Goal: Task Accomplishment & Management: Manage account settings

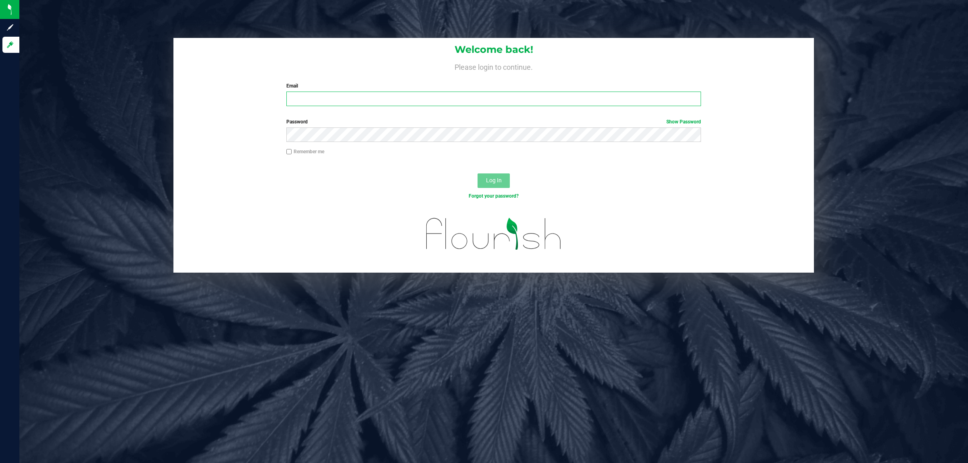
click at [297, 95] on input "Email" at bounding box center [493, 99] width 415 height 15
type input "cworden@liveparallel.com"
click at [477, 173] on button "Log In" at bounding box center [493, 180] width 32 height 15
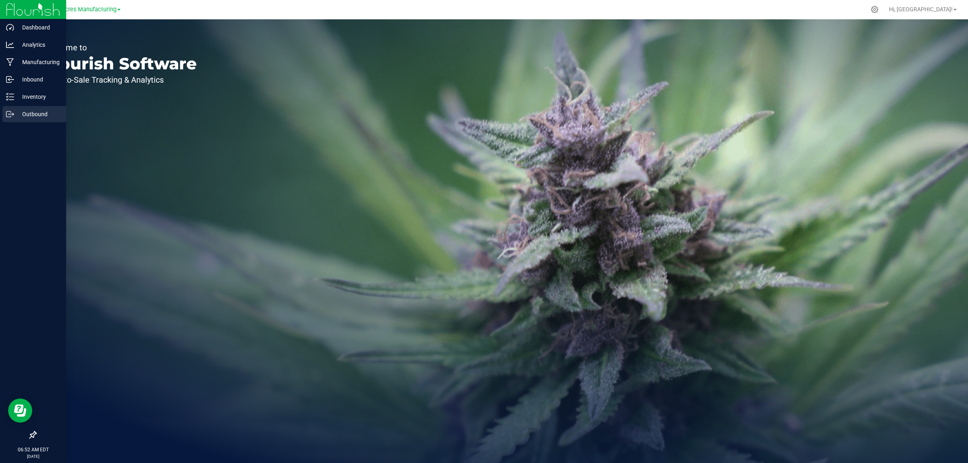
click at [3, 108] on div "Outbound" at bounding box center [34, 114] width 64 height 16
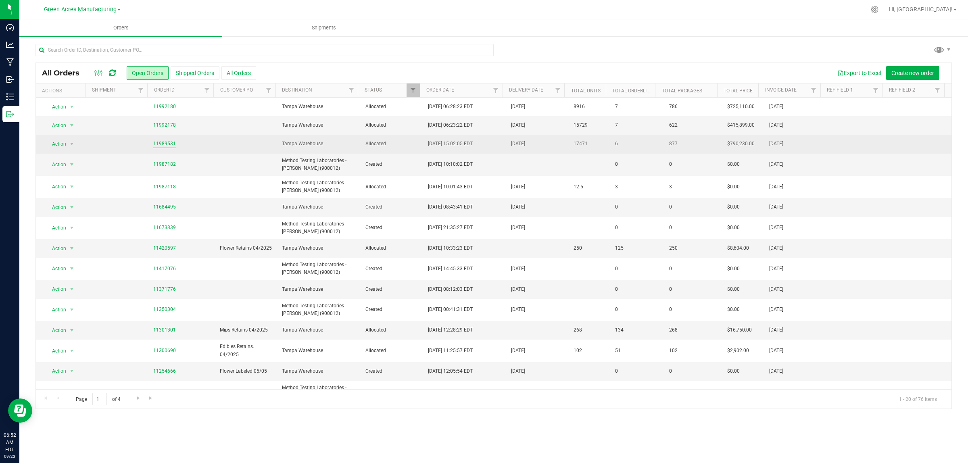
click at [166, 145] on link "11989531" at bounding box center [164, 144] width 23 height 8
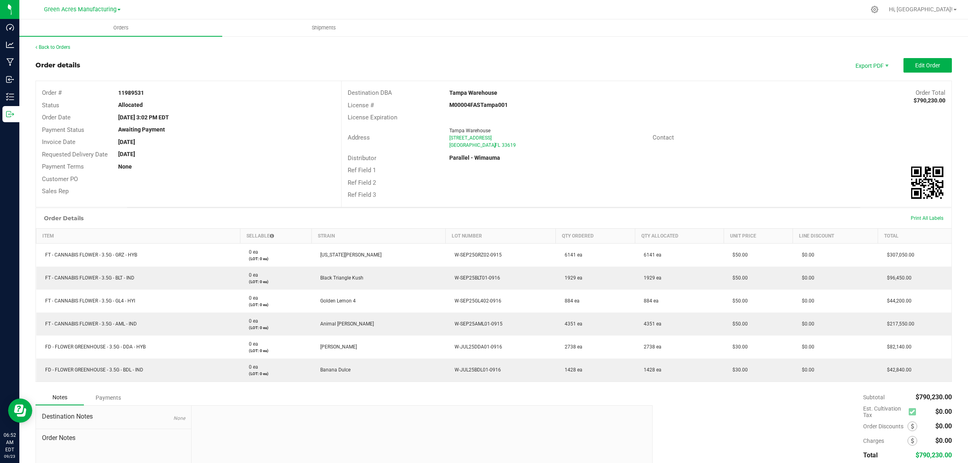
click at [54, 41] on div "Back to Orders Order details Export PDF Edit Order Order # 11989531 Status Allo…" at bounding box center [493, 278] width 948 height 487
click at [53, 47] on link "Back to Orders" at bounding box center [52, 47] width 35 height 6
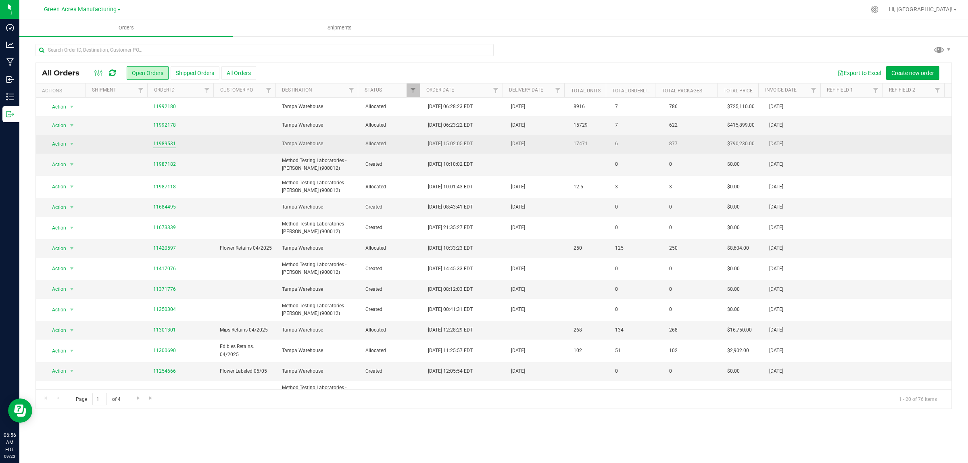
click at [171, 144] on link "11989531" at bounding box center [164, 144] width 23 height 8
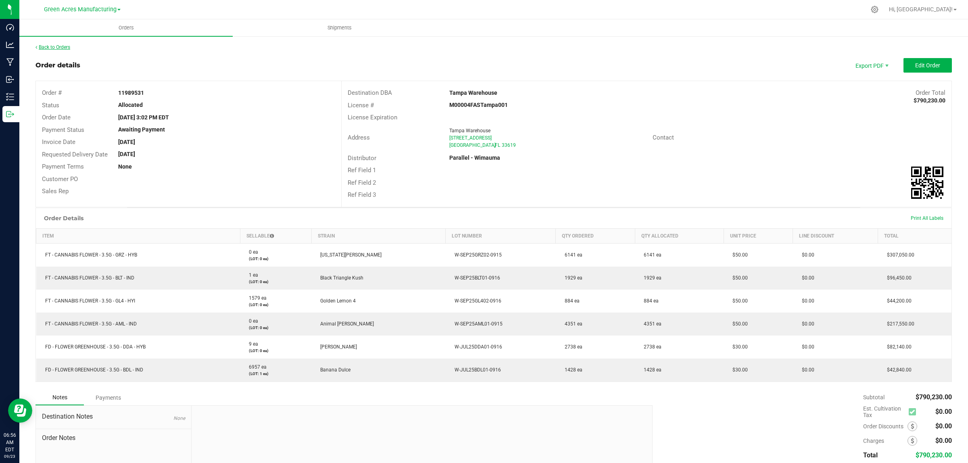
click at [65, 47] on link "Back to Orders" at bounding box center [52, 47] width 35 height 6
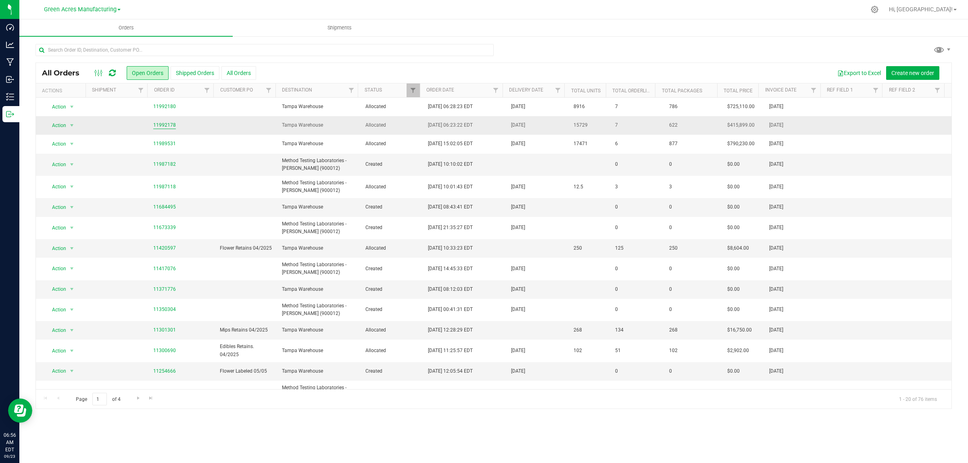
click at [167, 125] on link "11992178" at bounding box center [164, 125] width 23 height 8
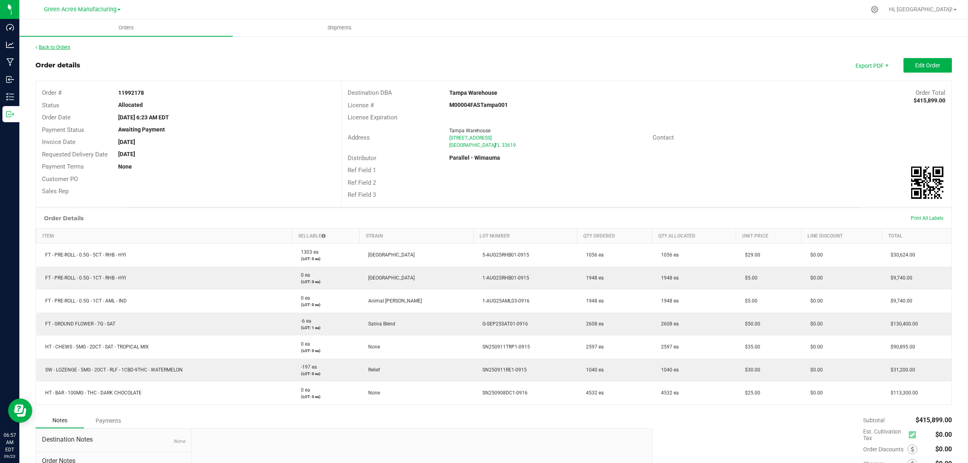
click at [49, 45] on link "Back to Orders" at bounding box center [52, 47] width 35 height 6
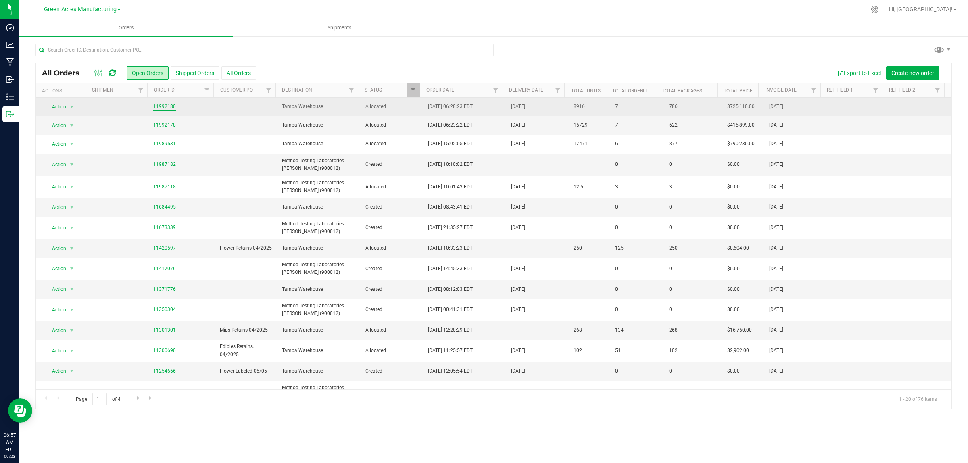
click at [169, 108] on link "11992180" at bounding box center [164, 107] width 23 height 8
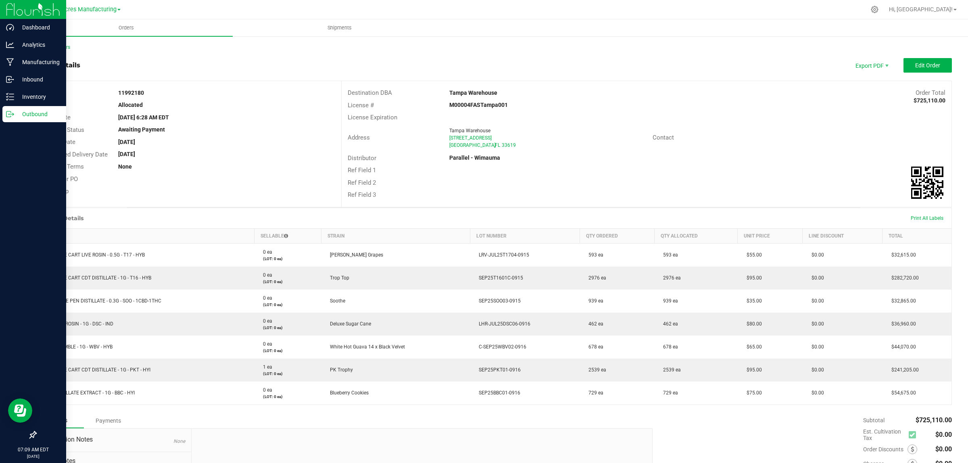
click at [11, 115] on icon at bounding box center [10, 114] width 8 height 8
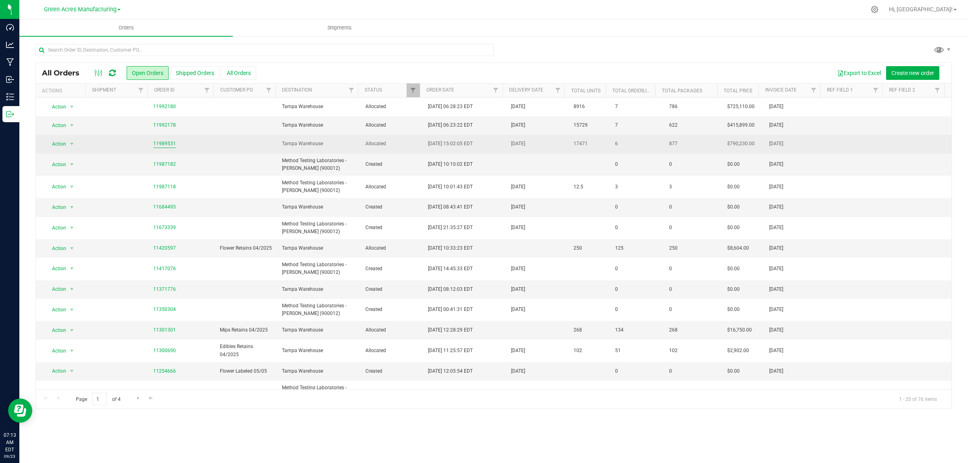
click at [164, 143] on link "11989531" at bounding box center [164, 144] width 23 height 8
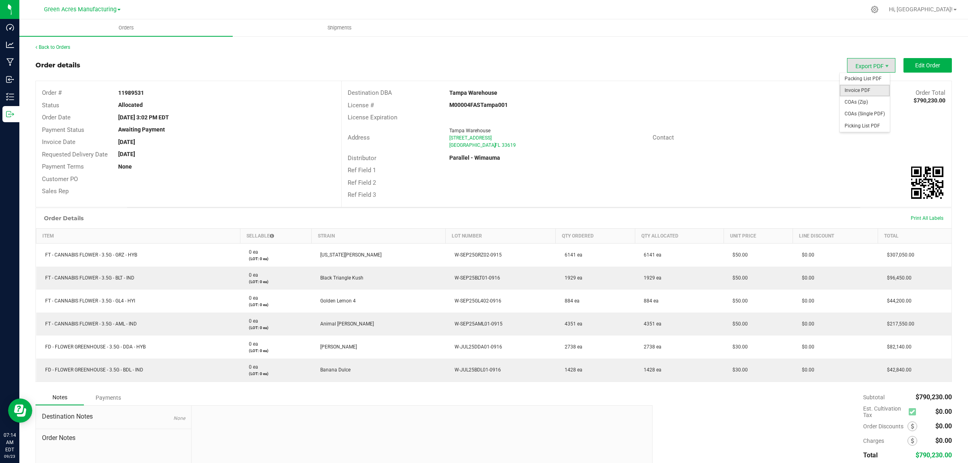
click at [855, 88] on span "Invoice PDF" at bounding box center [864, 91] width 50 height 12
click at [62, 42] on div "Back to Orders Order details Export PDF Edit Order Order # 11989531 Status Allo…" at bounding box center [493, 278] width 948 height 487
click at [62, 44] on div "Back to Orders" at bounding box center [493, 47] width 916 height 7
click at [63, 47] on link "Back to Orders" at bounding box center [52, 47] width 35 height 6
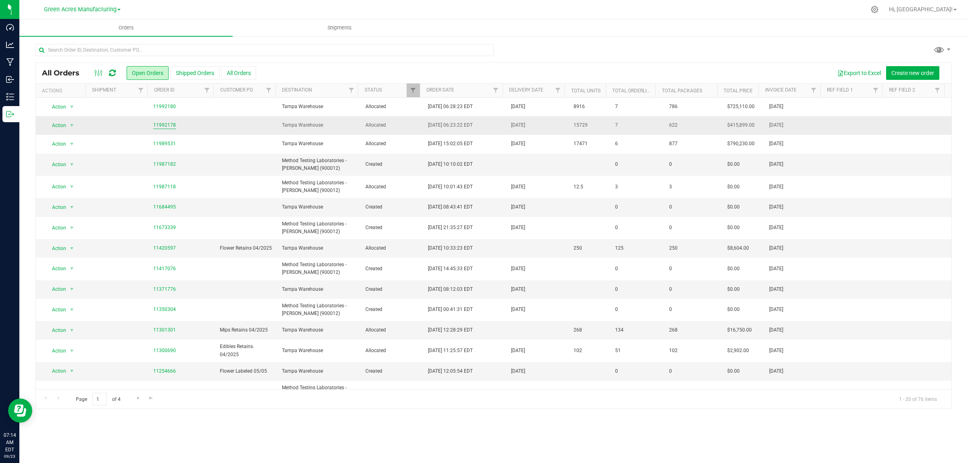
click at [164, 125] on link "11992178" at bounding box center [164, 125] width 23 height 8
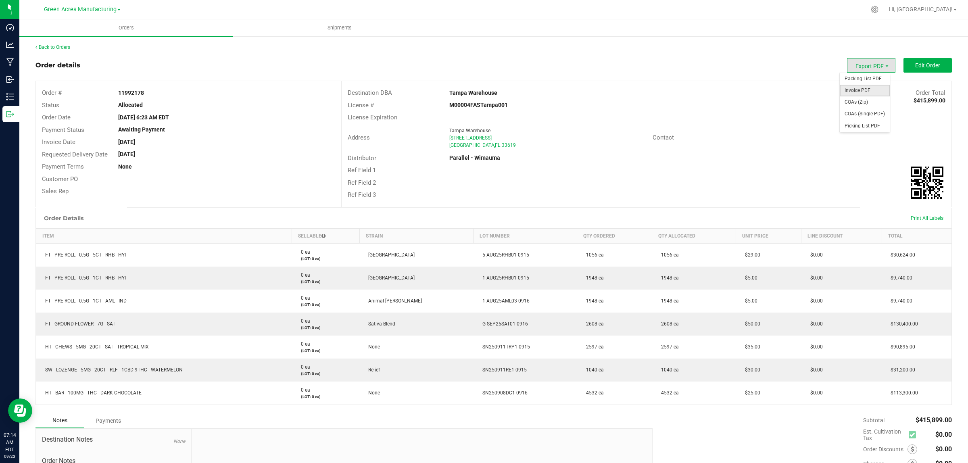
click at [863, 88] on span "Invoice PDF" at bounding box center [864, 91] width 50 height 12
click at [61, 48] on link "Back to Orders" at bounding box center [52, 47] width 35 height 6
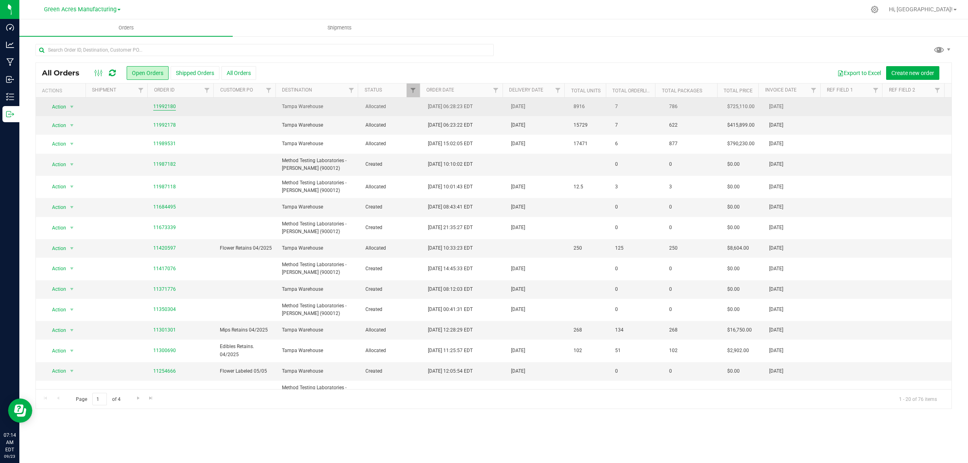
click at [160, 106] on link "11992180" at bounding box center [164, 107] width 23 height 8
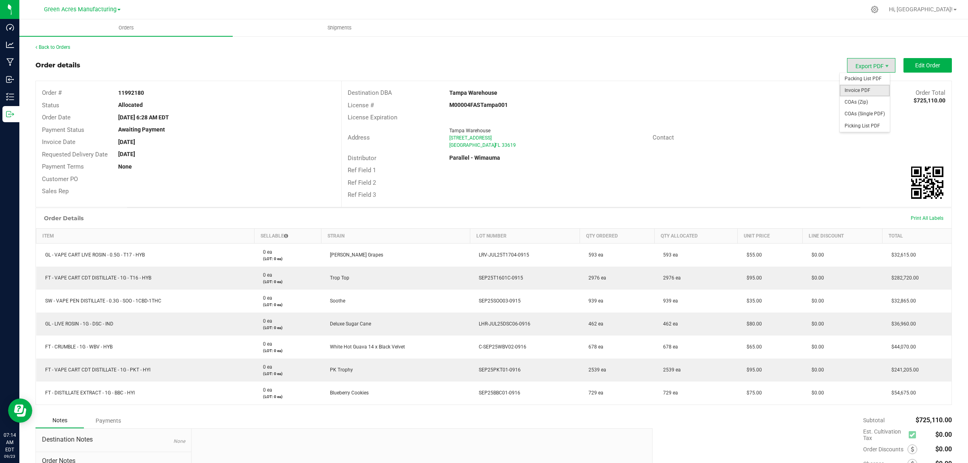
click at [858, 91] on span "Invoice PDF" at bounding box center [864, 91] width 50 height 12
click at [61, 40] on div "Back to Orders Order details Export PDF Edit Order Order # 11992180 Status Allo…" at bounding box center [493, 290] width 948 height 510
click at [60, 44] on div "Back to Orders" at bounding box center [493, 47] width 916 height 7
click at [61, 47] on link "Back to Orders" at bounding box center [52, 47] width 35 height 6
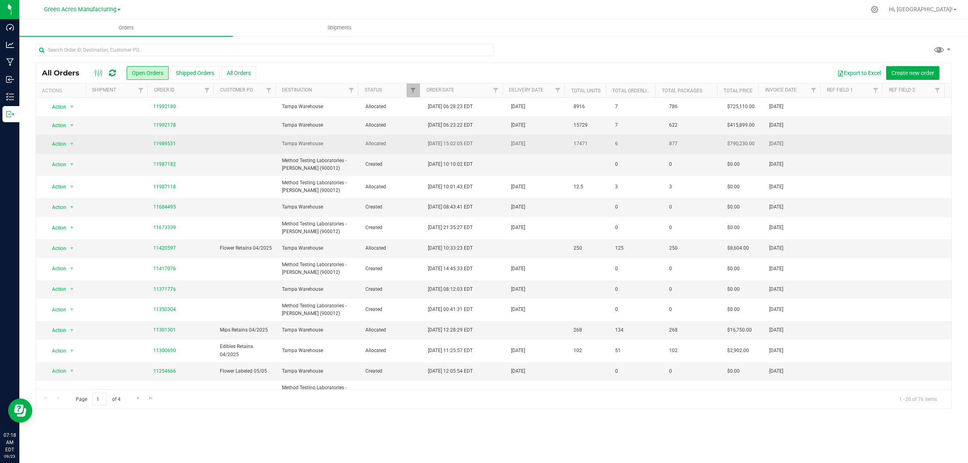
click at [232, 138] on td at bounding box center [246, 144] width 62 height 19
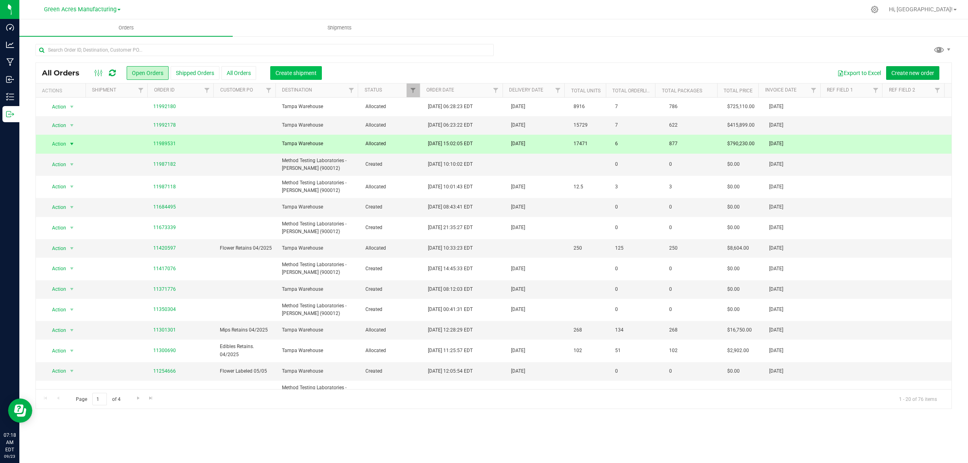
click at [279, 71] on span "Create shipment" at bounding box center [295, 73] width 41 height 6
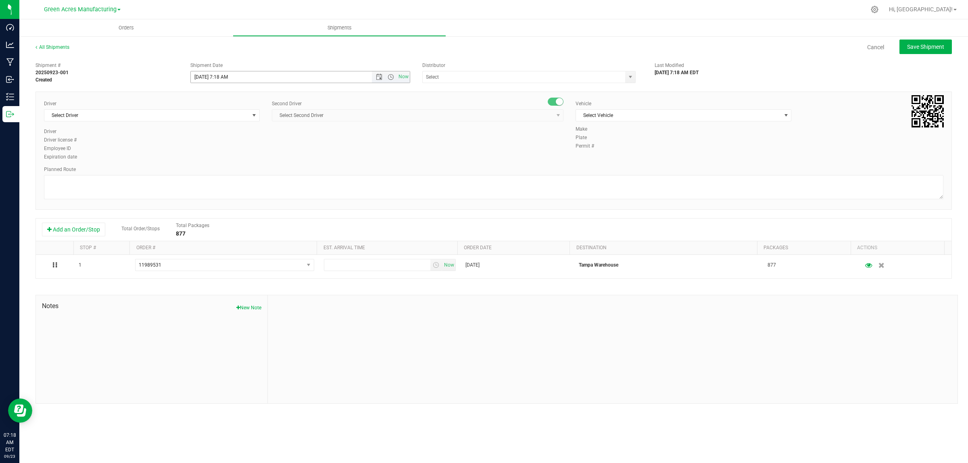
click at [221, 77] on input "9/23/2025 7:18 AM" at bounding box center [288, 76] width 195 height 11
type input "9/23/2025 8:18 AM"
click at [432, 78] on input "text" at bounding box center [521, 76] width 196 height 11
click at [441, 103] on li "Tampa Warehouse" at bounding box center [529, 103] width 212 height 12
type input "Tampa Warehouse"
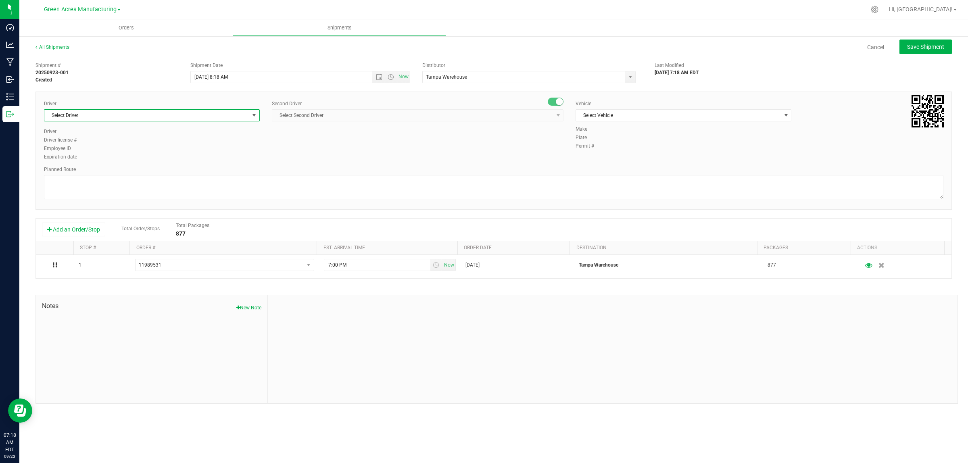
click at [89, 117] on span "Select Driver" at bounding box center [146, 115] width 205 height 11
click at [88, 162] on span "Riccardo Young Reyes - 100005535" at bounding box center [101, 161] width 104 height 10
type input "ricc"
click at [307, 114] on span "Select Second Driver" at bounding box center [412, 115] width 281 height 11
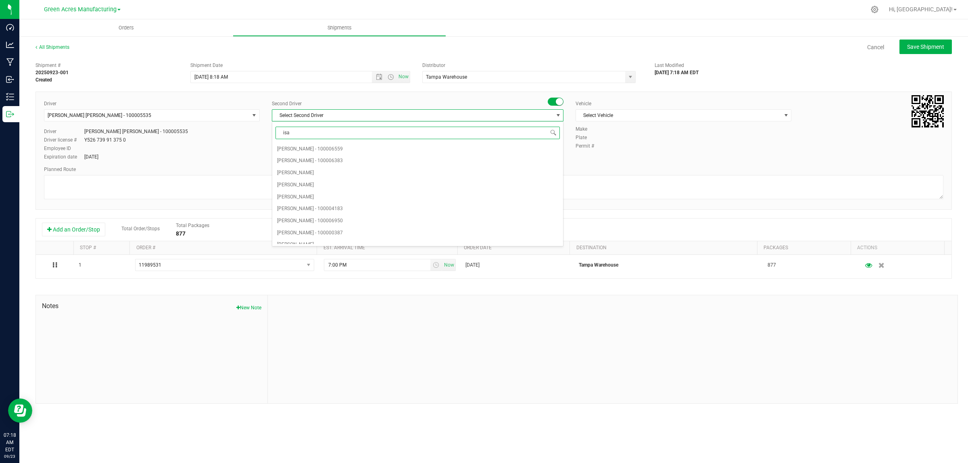
type input "isaa"
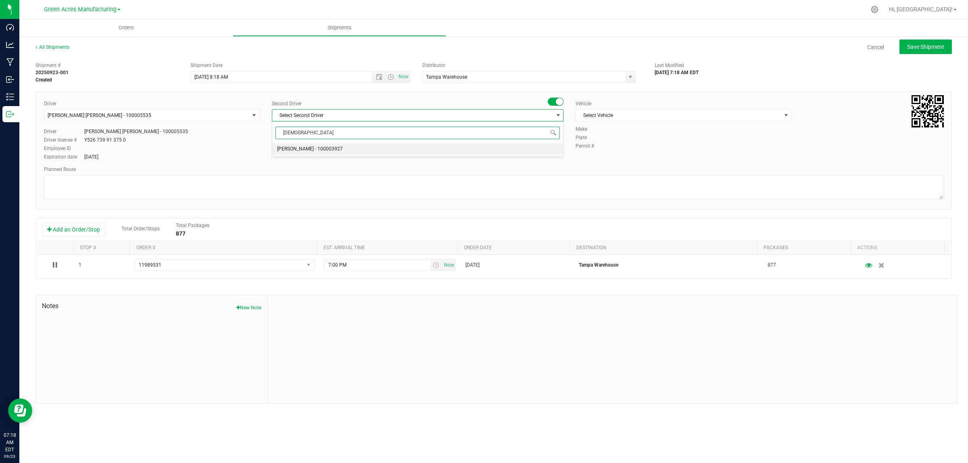
click at [308, 150] on span "Isaac Nunez Collado - 100003927" at bounding box center [310, 149] width 66 height 10
click at [613, 116] on span "Select Vehicle" at bounding box center [678, 115] width 205 height 11
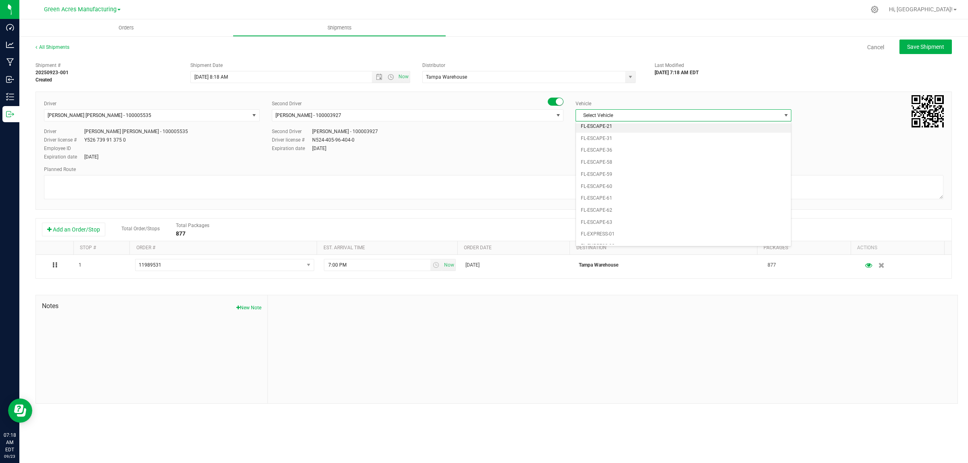
scroll to position [110, 0]
click at [633, 232] on li "FL-F-650-01" at bounding box center [683, 235] width 215 height 12
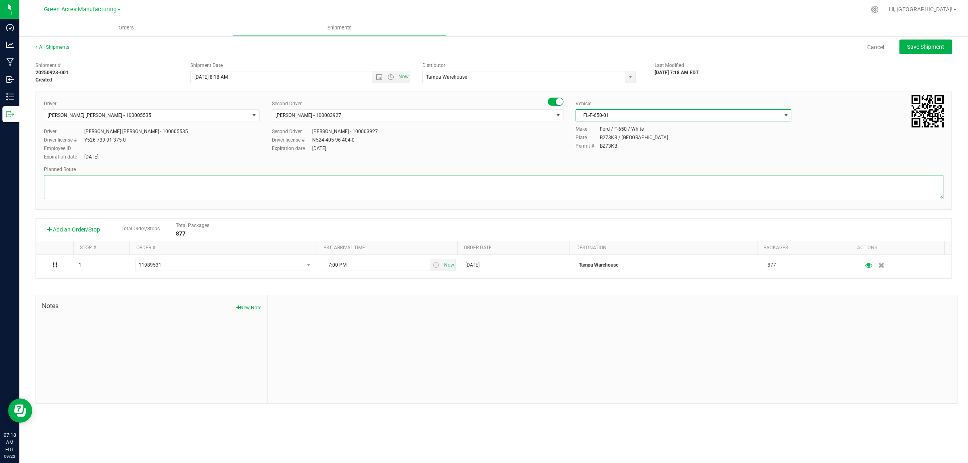
click at [572, 191] on textarea at bounding box center [493, 187] width 899 height 24
type textarea "Tampa Warehouse"
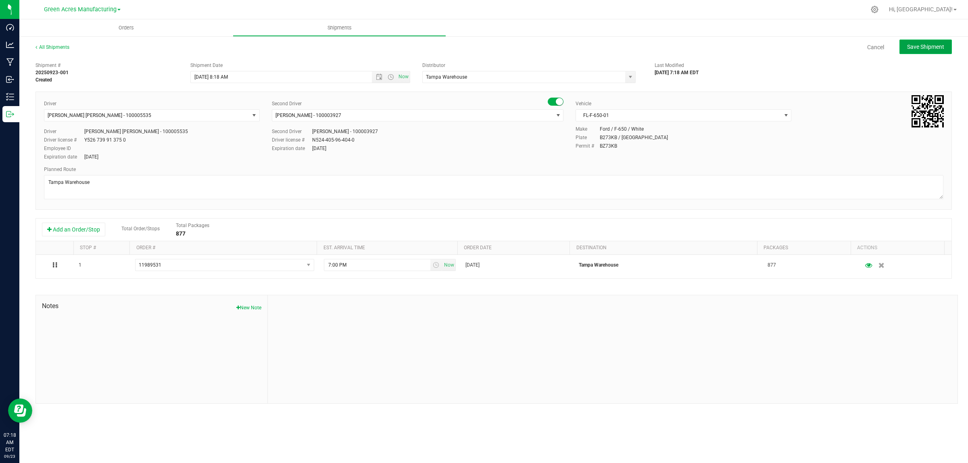
click at [930, 49] on span "Save Shipment" at bounding box center [925, 47] width 37 height 6
type input "9/23/2025 12:18 PM"
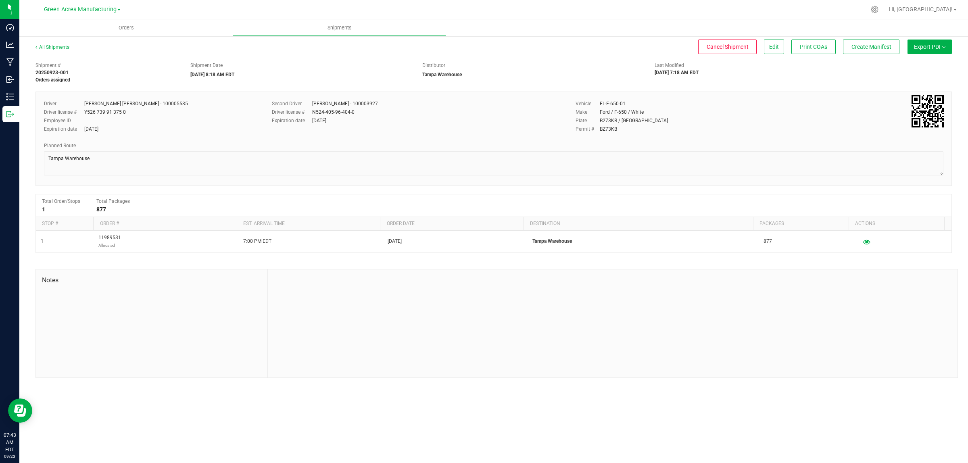
click at [937, 46] on span "Export PDF" at bounding box center [929, 47] width 31 height 6
click at [924, 77] on span "Manifest by Lot" at bounding box center [908, 77] width 33 height 6
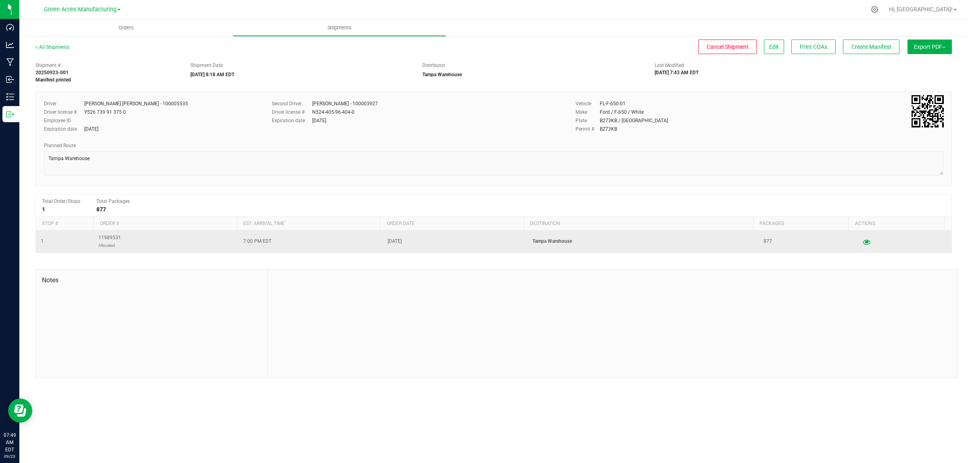
click at [862, 242] on icon "button" at bounding box center [866, 242] width 8 height 6
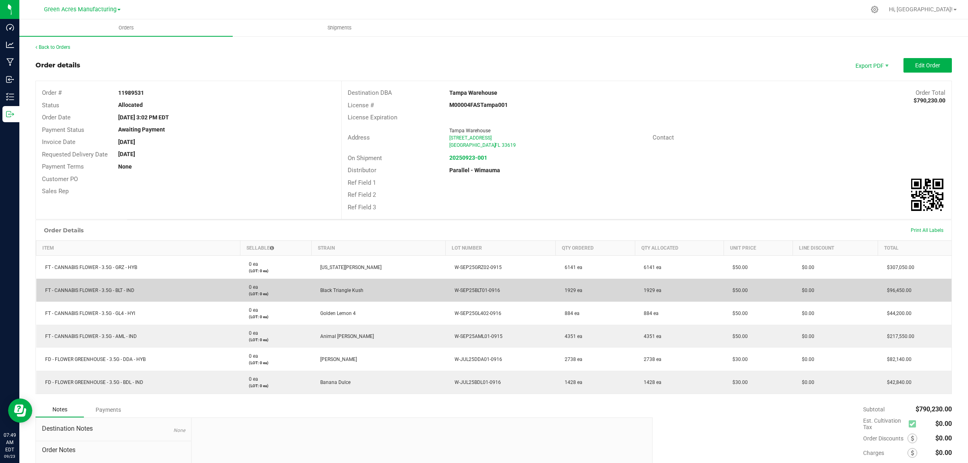
click at [118, 289] on span "FT - CANNABIS FLOWER - 3.5G - BLT - IND" at bounding box center [87, 290] width 93 height 6
copy span "FT - CANNABIS FLOWER - 3.5G - BLT - IND"
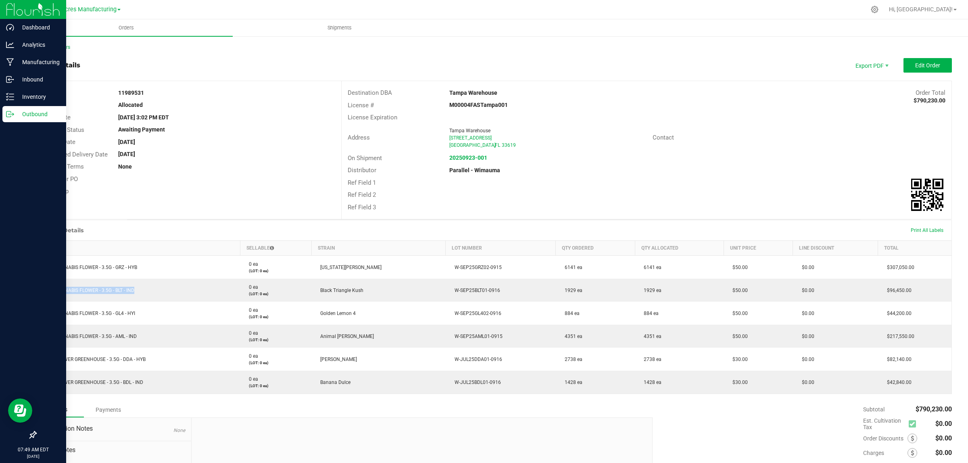
click at [17, 113] on p "Outbound" at bounding box center [38, 114] width 48 height 10
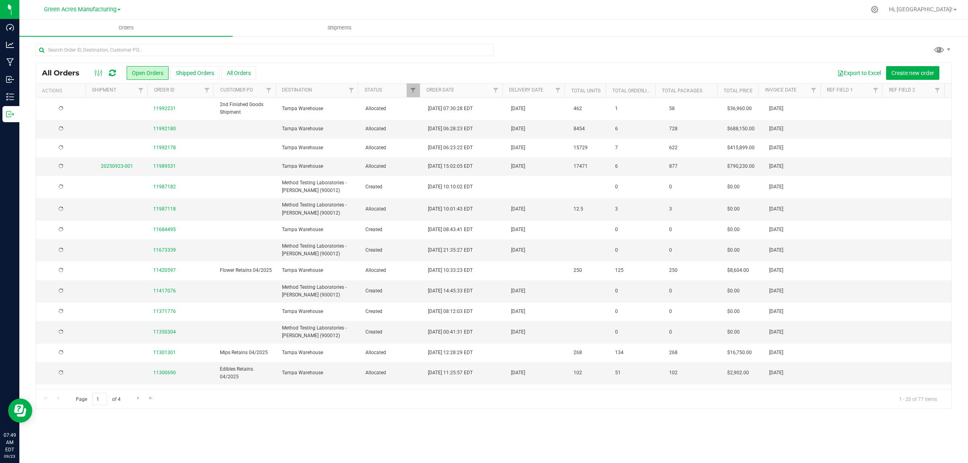
click at [115, 168] on link "20250923-001" at bounding box center [117, 166] width 32 height 6
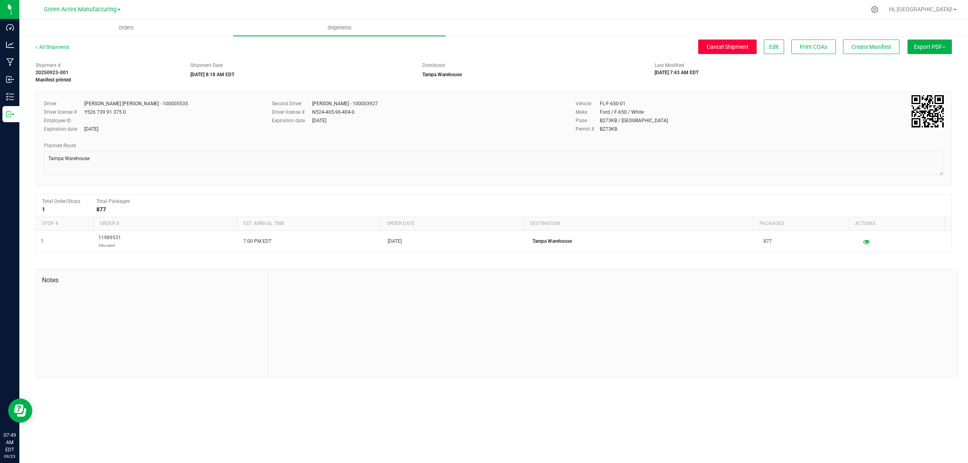
click at [706, 46] on span "Cancel Shipment" at bounding box center [727, 47] width 42 height 6
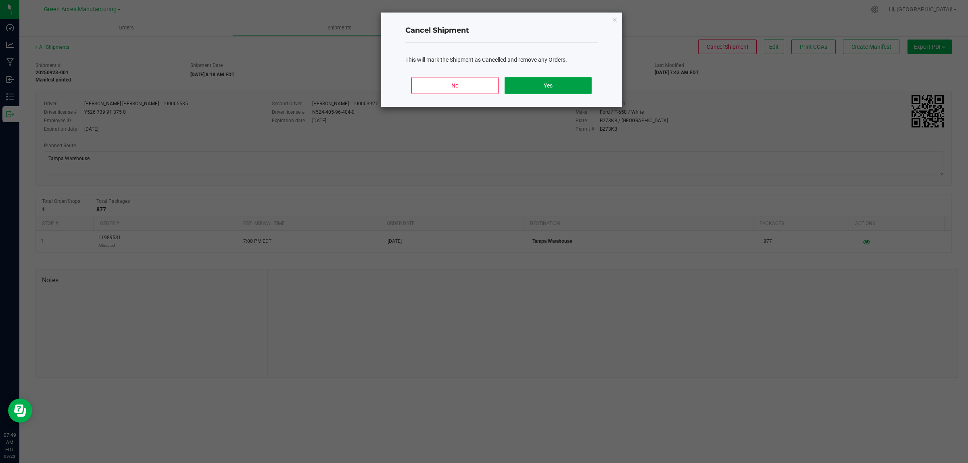
click at [562, 83] on button "Yes" at bounding box center [547, 85] width 87 height 17
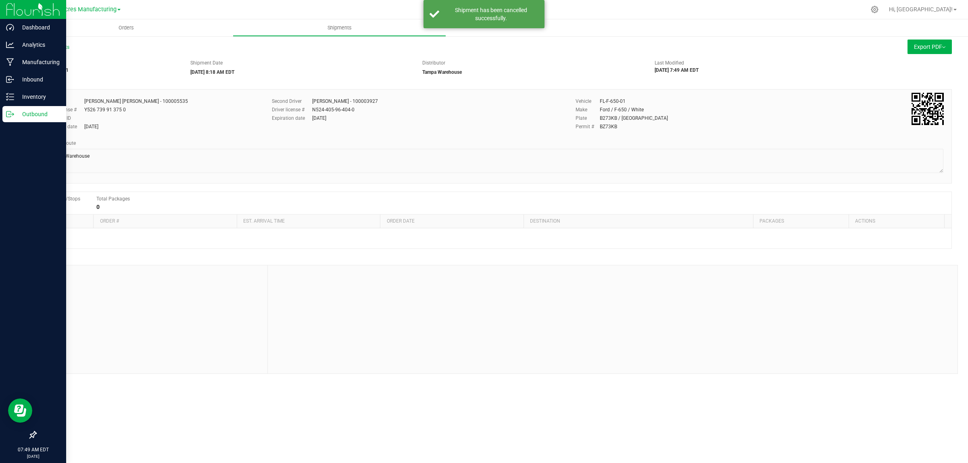
click at [6, 112] on icon at bounding box center [10, 114] width 8 height 8
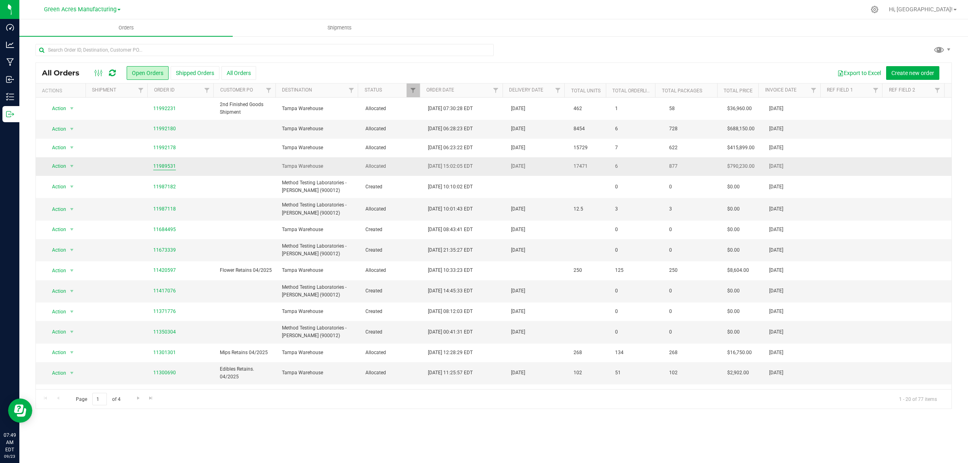
click at [163, 167] on link "11989531" at bounding box center [164, 166] width 23 height 8
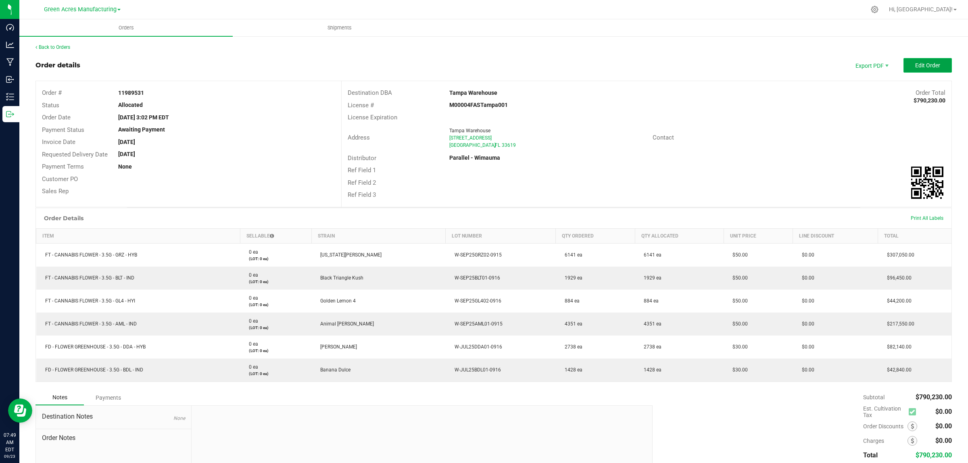
click at [930, 67] on span "Edit Order" at bounding box center [927, 65] width 25 height 6
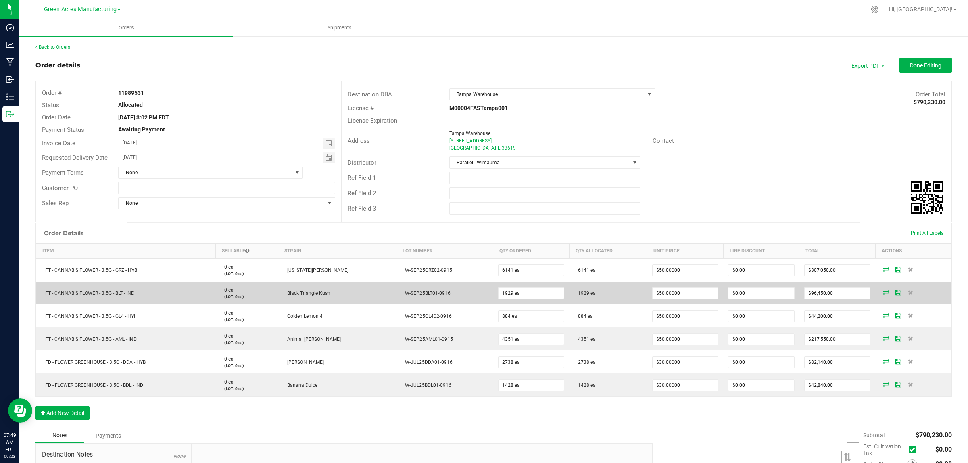
click at [95, 295] on span "FT - CANNABIS FLOWER - 3.5G - BLT - IND" at bounding box center [87, 293] width 93 height 6
copy span "FT - CANNABIS FLOWER - 3.5G - BLT - IND"
click at [406, 291] on span "W-SEP25BLT01-0916" at bounding box center [426, 293] width 50 height 6
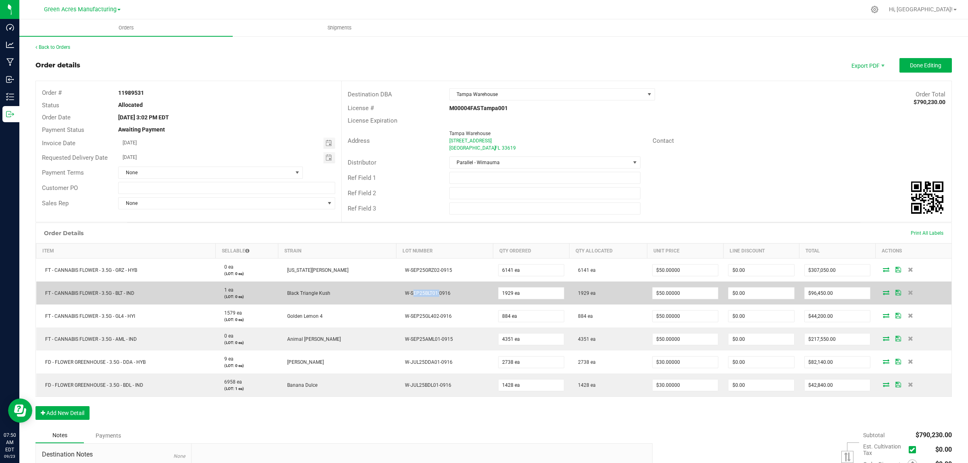
click at [406, 291] on span "W-SEP25BLT01-0916" at bounding box center [426, 293] width 50 height 6
copy span "W-SEP25BLT01-0916"
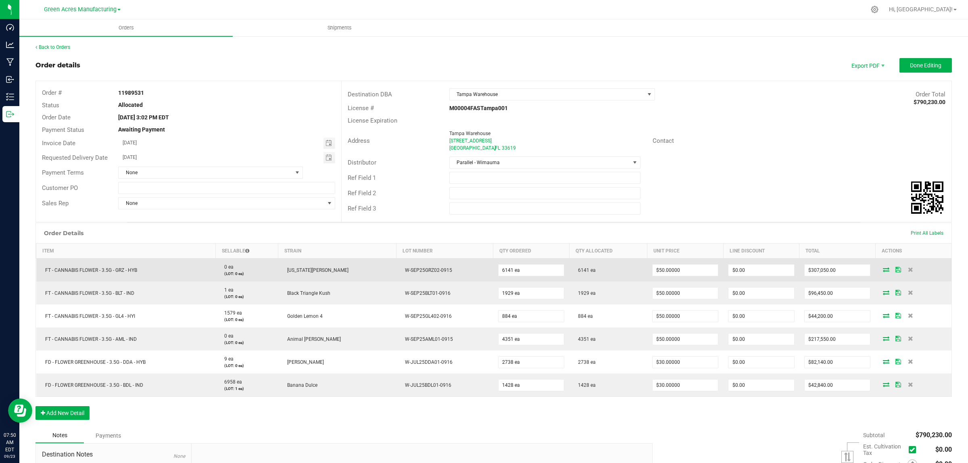
click at [891, 281] on td at bounding box center [913, 269] width 76 height 23
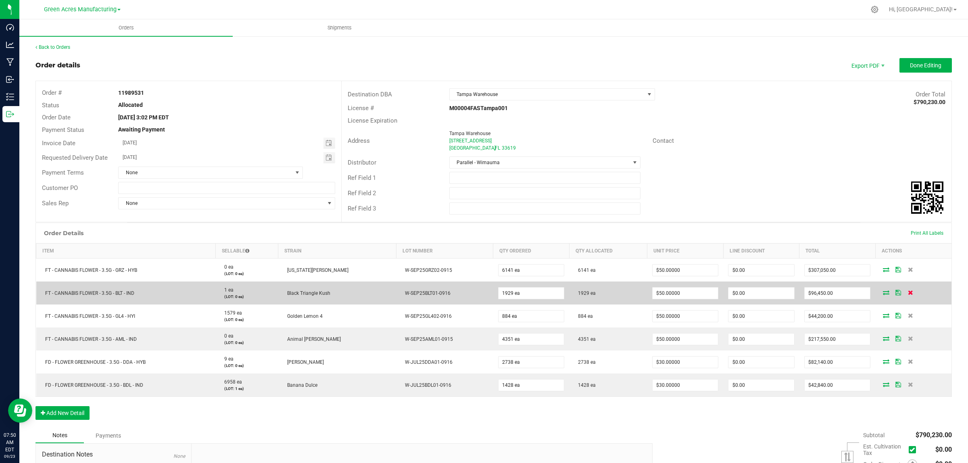
click at [907, 293] on icon at bounding box center [909, 292] width 5 height 5
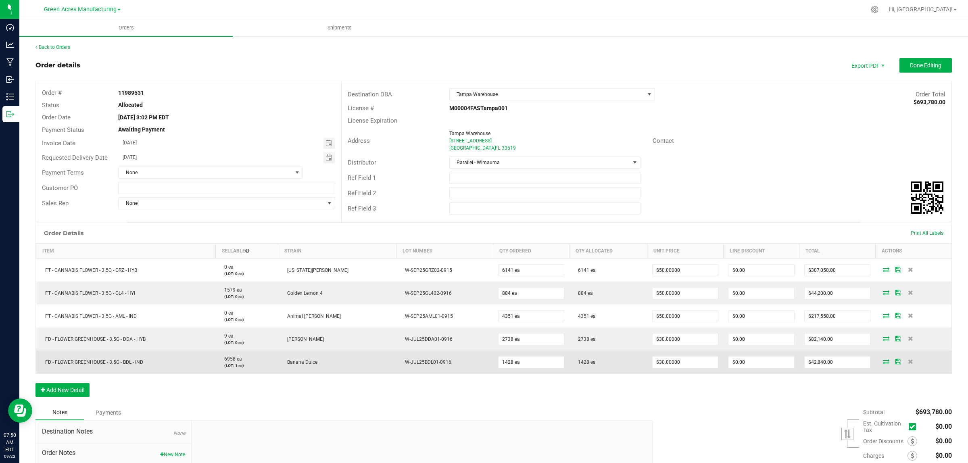
click at [108, 362] on span "FD - FLOWER GREENHOUSE - 3.5G - BDL - IND" at bounding box center [92, 362] width 102 height 6
copy span "FD - FLOWER GREENHOUSE - 3.5G - BDL - IND"
click at [401, 362] on span "W-JUL25BDL01-0916" at bounding box center [426, 362] width 50 height 6
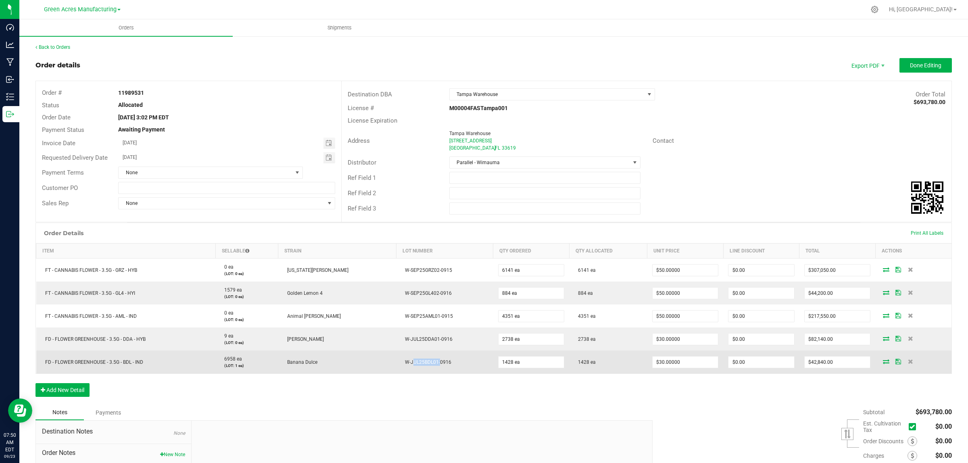
click at [401, 362] on span "W-JUL25BDL01-0916" at bounding box center [426, 362] width 50 height 6
copy span "W-JUL25BDL01-0916"
click at [907, 362] on icon at bounding box center [909, 361] width 5 height 5
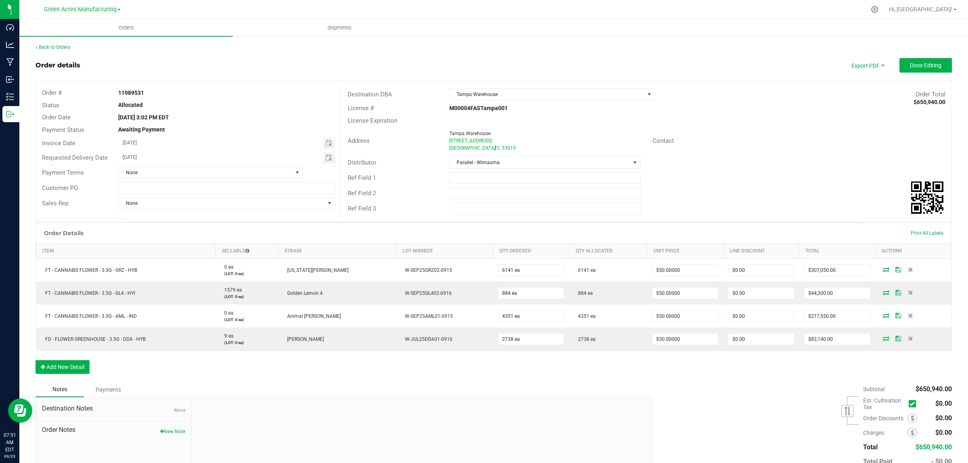
click at [908, 57] on div "Back to Orders Order details Export PDF Done Editing Order # 11989531 Status Al…" at bounding box center [493, 275] width 916 height 462
click at [911, 64] on span "Done Editing" at bounding box center [925, 65] width 31 height 6
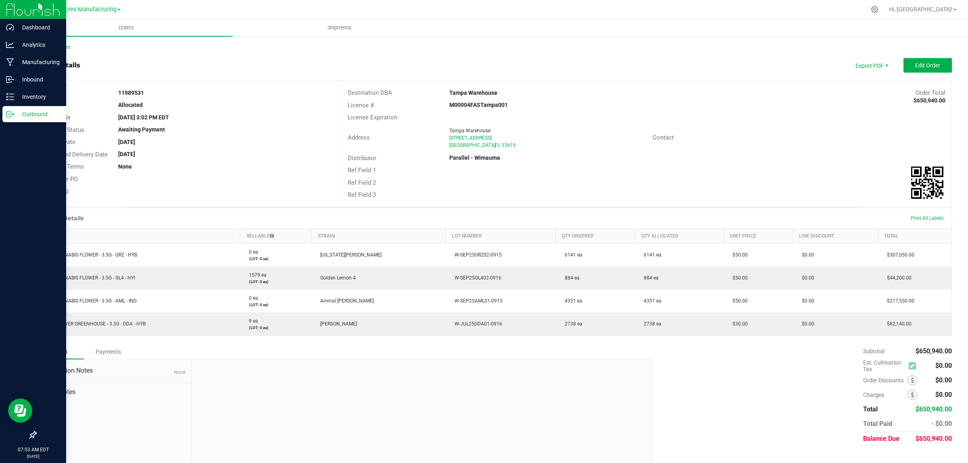
click at [25, 113] on p "Outbound" at bounding box center [38, 114] width 48 height 10
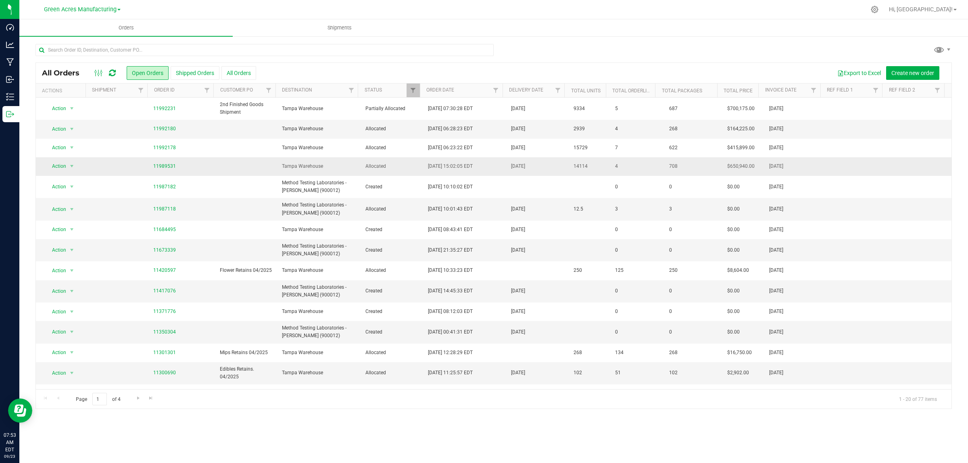
click at [354, 164] on td "Tampa Warehouse" at bounding box center [318, 166] width 83 height 19
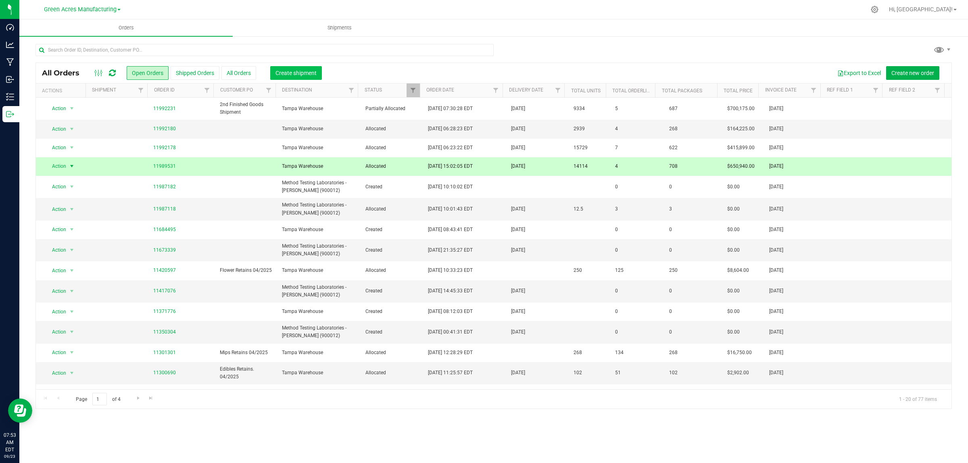
click at [291, 71] on span "Create shipment" at bounding box center [295, 73] width 41 height 6
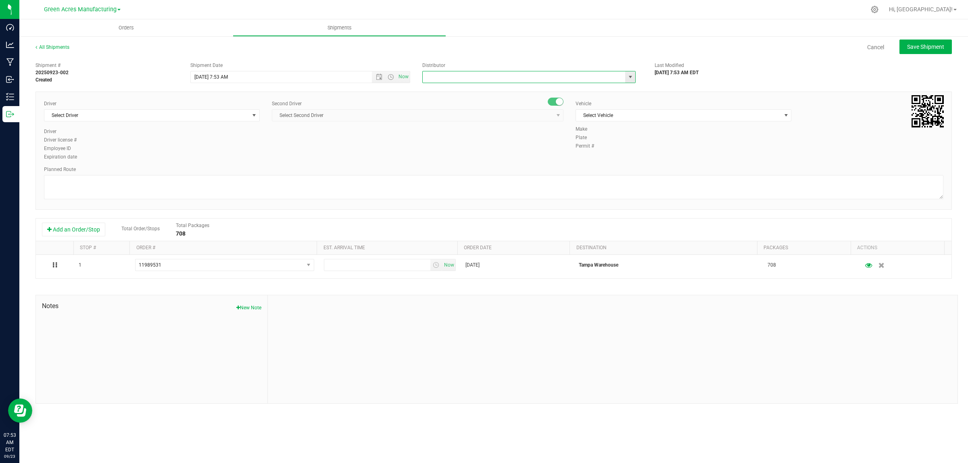
click at [450, 75] on input "text" at bounding box center [521, 76] width 196 height 11
type input "y"
click at [450, 104] on li "Tampa Warehouse" at bounding box center [529, 103] width 212 height 12
type input "Tampa Warehouse"
click at [220, 75] on input "9/23/2025 7:53 AM" at bounding box center [288, 76] width 195 height 11
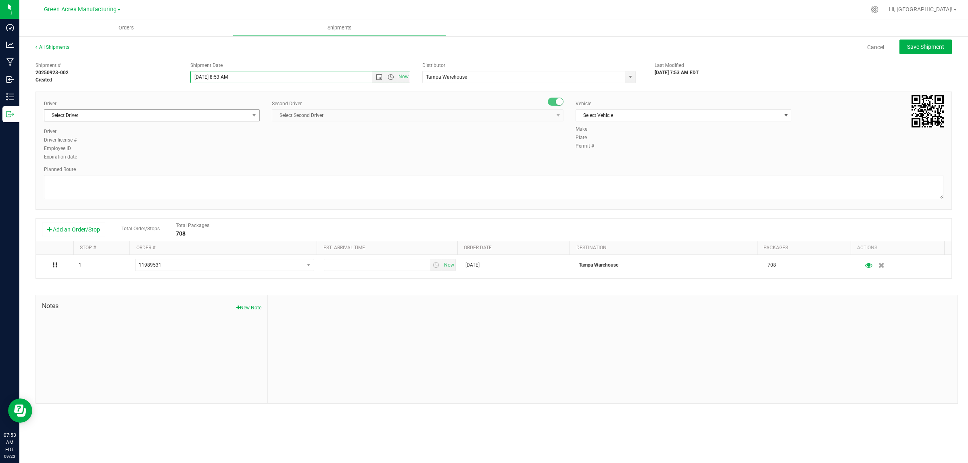
type input "9/23/2025 8:53 AM"
click at [202, 113] on span "Select Driver" at bounding box center [146, 115] width 205 height 11
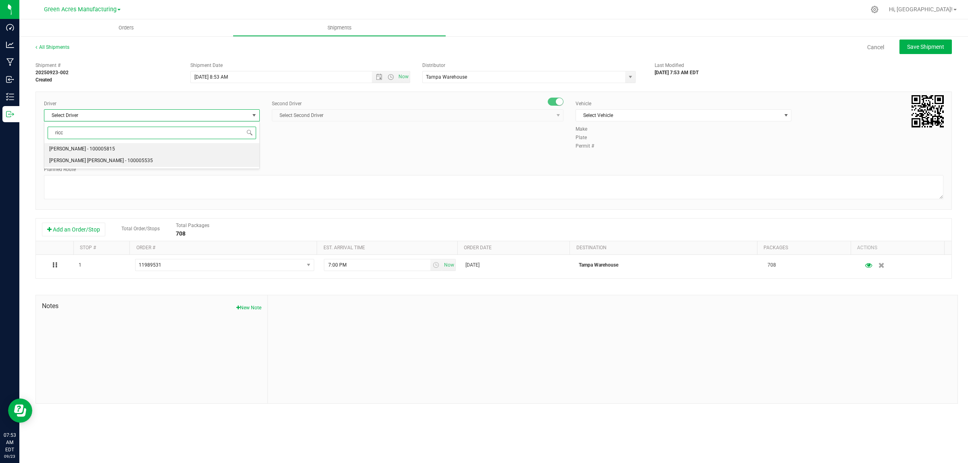
click at [141, 161] on li "Riccardo Young Reyes - 100005535" at bounding box center [151, 161] width 215 height 12
type input "ricc"
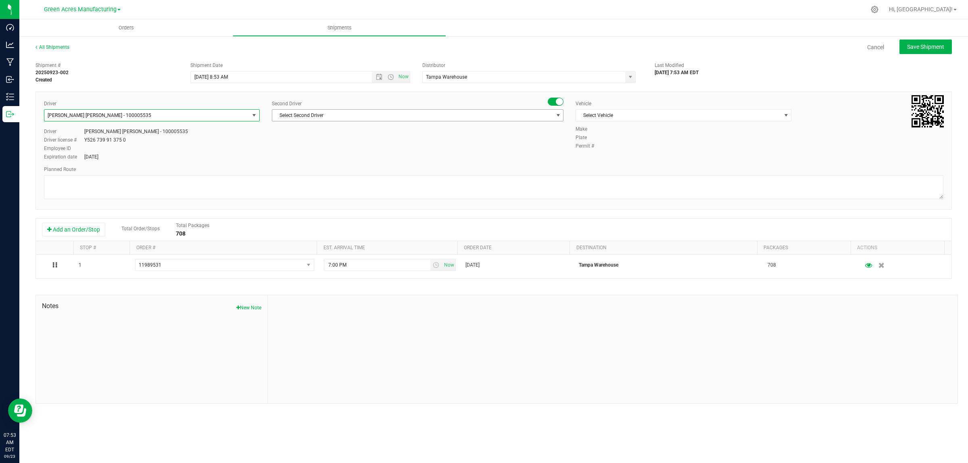
click at [323, 117] on span "Select Second Driver" at bounding box center [412, 115] width 281 height 11
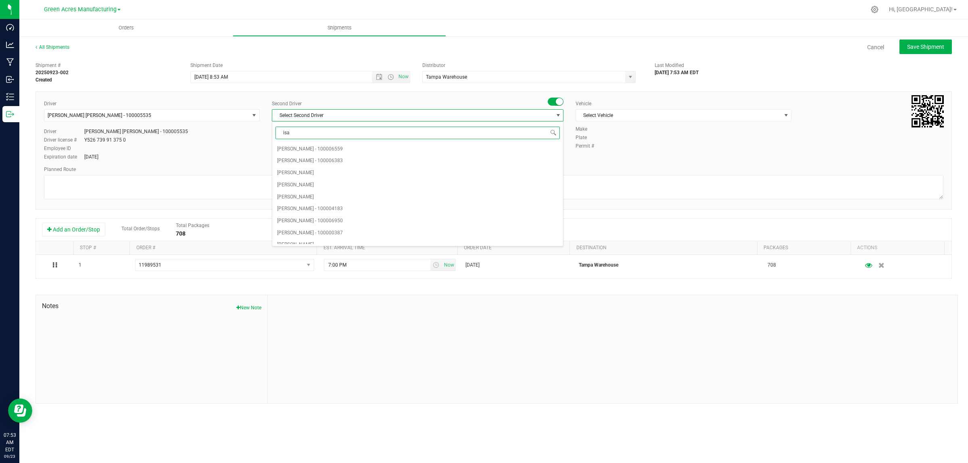
type input "isaa"
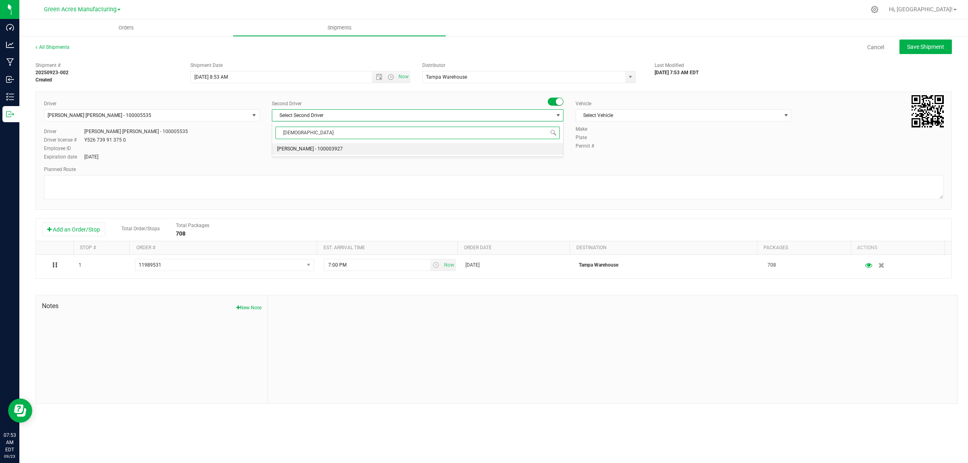
click at [322, 150] on span "Isaac Nunez Collado - 100003927" at bounding box center [310, 149] width 66 height 10
click at [646, 112] on span "Select Vehicle" at bounding box center [678, 115] width 205 height 11
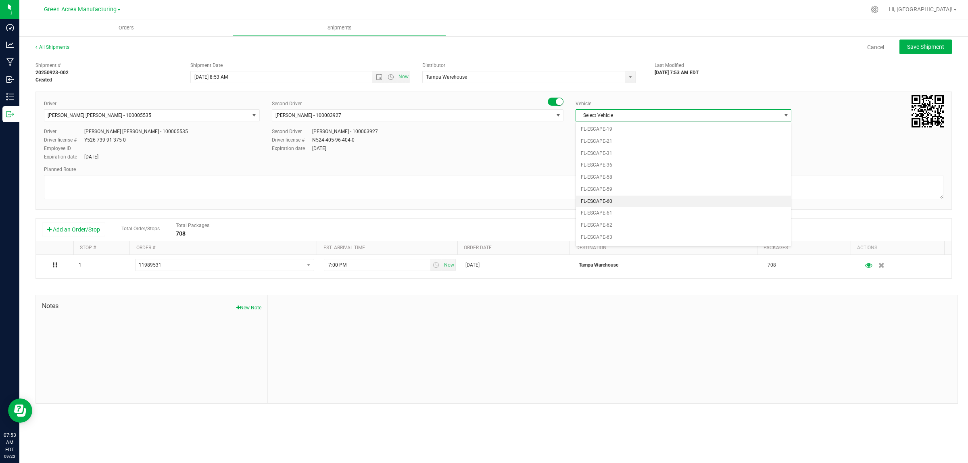
scroll to position [120, 0]
click at [615, 227] on li "FL-F-650-01" at bounding box center [683, 225] width 215 height 12
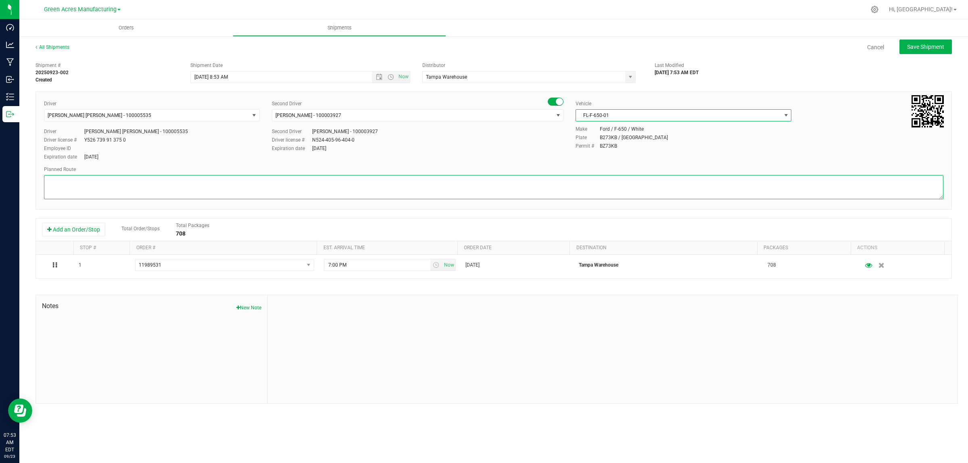
click at [591, 191] on textarea at bounding box center [493, 187] width 899 height 24
click at [83, 186] on textarea at bounding box center [493, 187] width 899 height 24
click at [83, 187] on textarea at bounding box center [493, 187] width 899 height 24
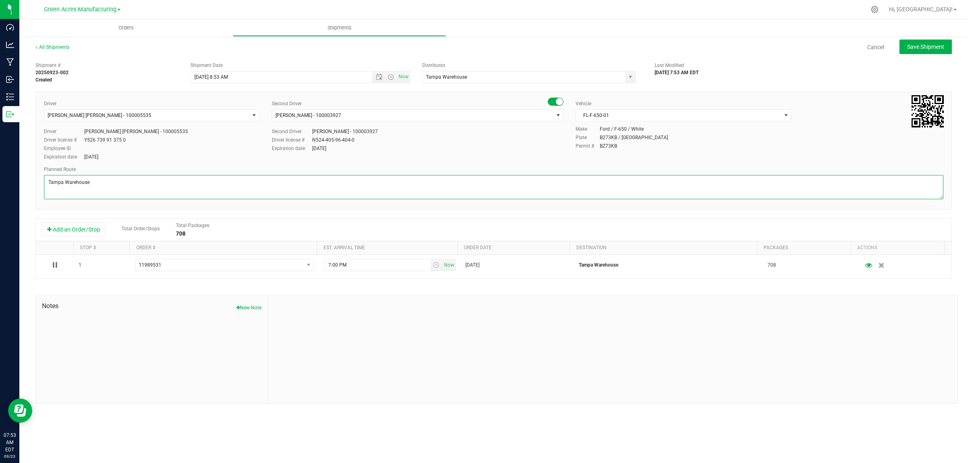
type textarea "G"
type textarea "Finished Goods"
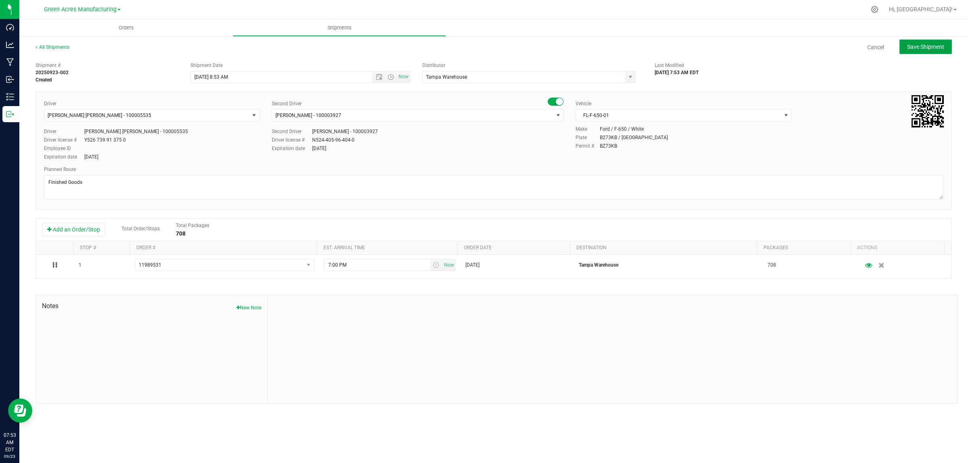
click at [929, 47] on span "Save Shipment" at bounding box center [925, 47] width 37 height 6
type input "9/23/2025 12:53 PM"
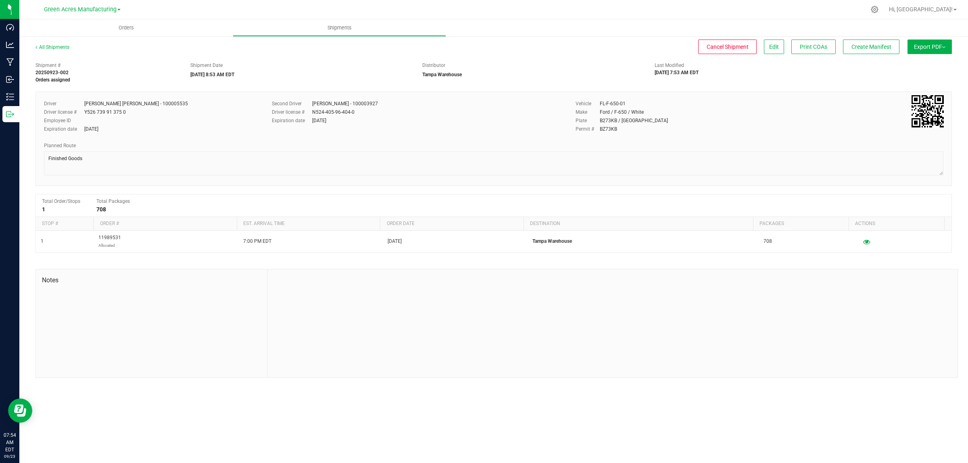
click at [929, 47] on span "Export PDF" at bounding box center [929, 47] width 31 height 6
click at [926, 77] on div "Manifest by Lot" at bounding box center [929, 77] width 74 height 6
click at [863, 48] on span "Create Manifest" at bounding box center [871, 47] width 40 height 6
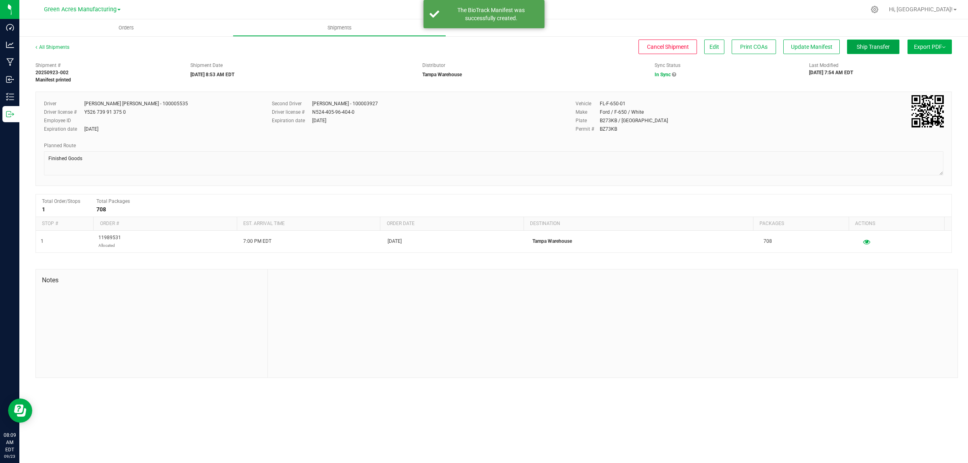
click at [874, 44] on span "Ship Transfer" at bounding box center [872, 47] width 33 height 6
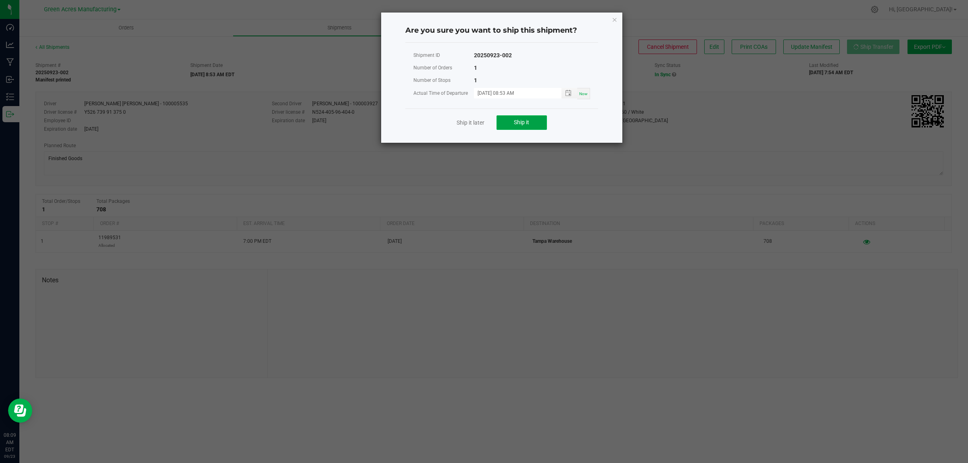
click at [523, 127] on button "Ship it" at bounding box center [521, 122] width 50 height 15
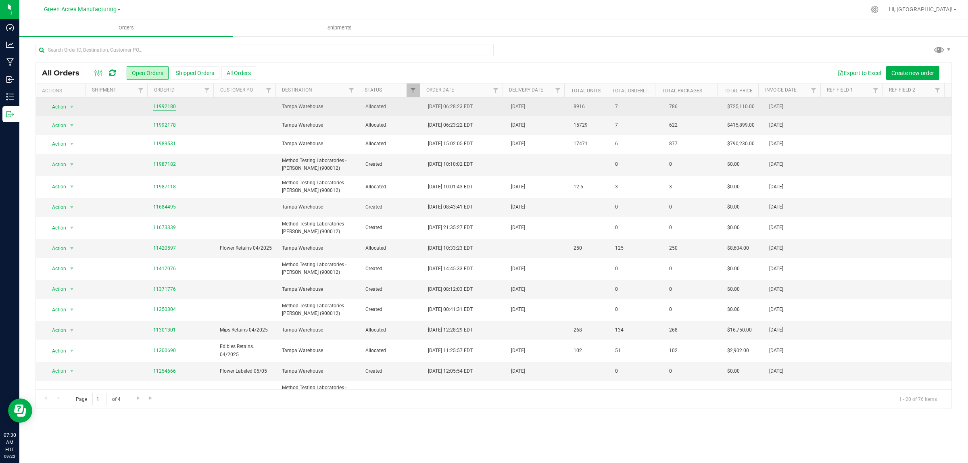
click at [164, 104] on link "11992180" at bounding box center [164, 107] width 23 height 8
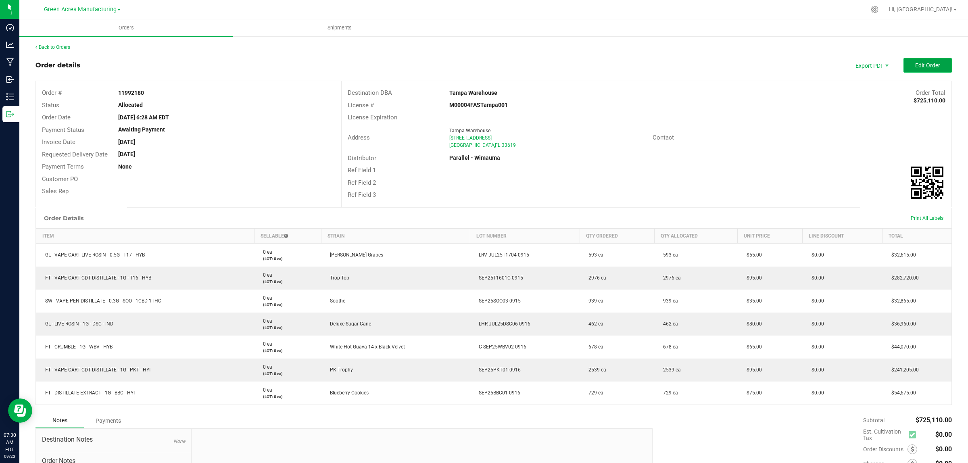
click at [915, 67] on span "Edit Order" at bounding box center [927, 65] width 25 height 6
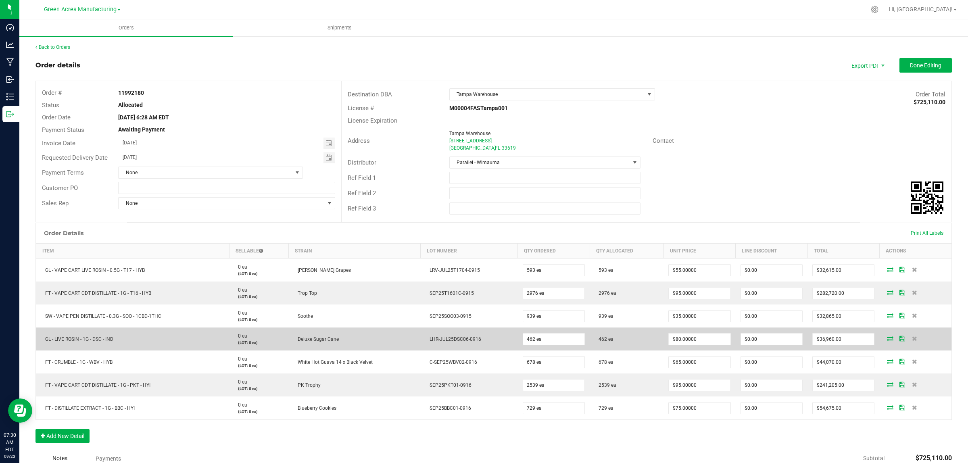
click at [67, 339] on span "GL - LIVE ROSIN - 1G - DSC - IND" at bounding box center [77, 339] width 72 height 6
copy span "GL - LIVE ROSIN - 1G - DSC - IND"
click at [448, 339] on span "LHR-JUL25DSC06-0916" at bounding box center [453, 339] width 56 height 6
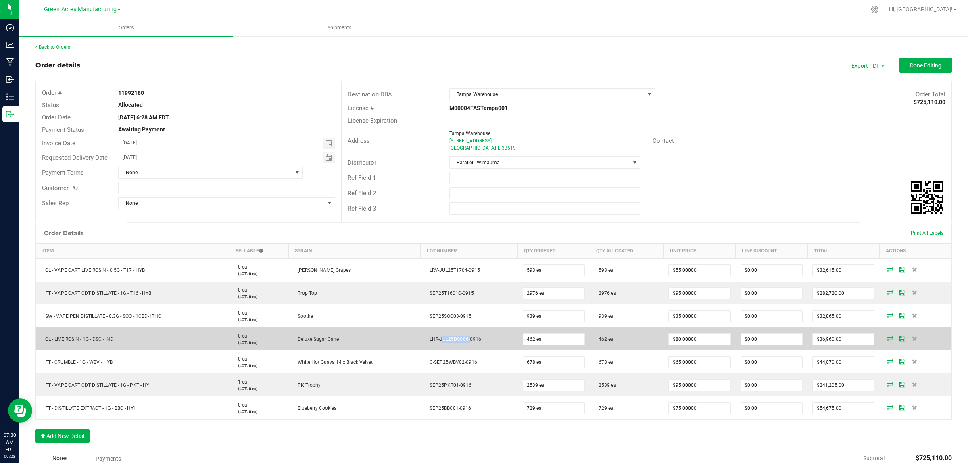
click at [448, 339] on span "LHR-JUL25DSC06-0916" at bounding box center [453, 339] width 56 height 6
copy span "LHR-JUL25DSC06-0916"
click at [912, 339] on icon at bounding box center [914, 338] width 5 height 5
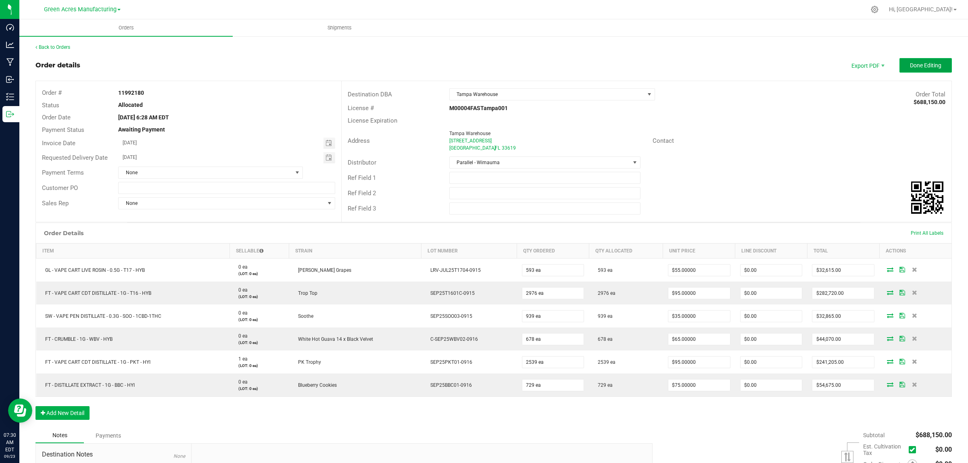
click at [914, 69] on span "Done Editing" at bounding box center [925, 65] width 31 height 6
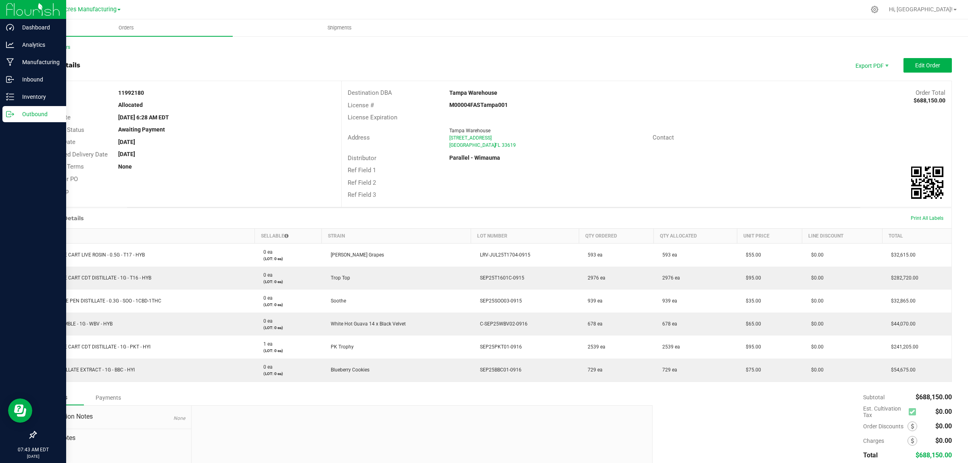
click at [11, 107] on div "Outbound" at bounding box center [34, 114] width 64 height 16
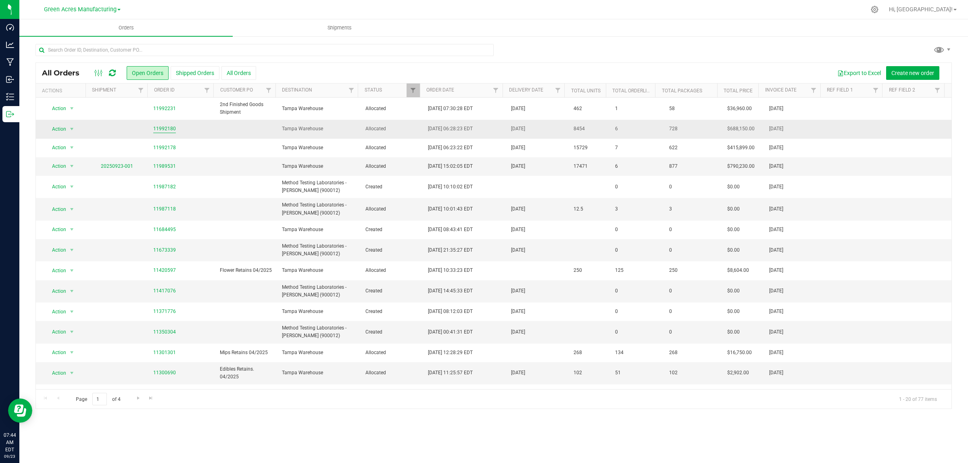
click at [162, 130] on link "11992180" at bounding box center [164, 129] width 23 height 8
click at [164, 130] on link "11992180" at bounding box center [164, 129] width 23 height 8
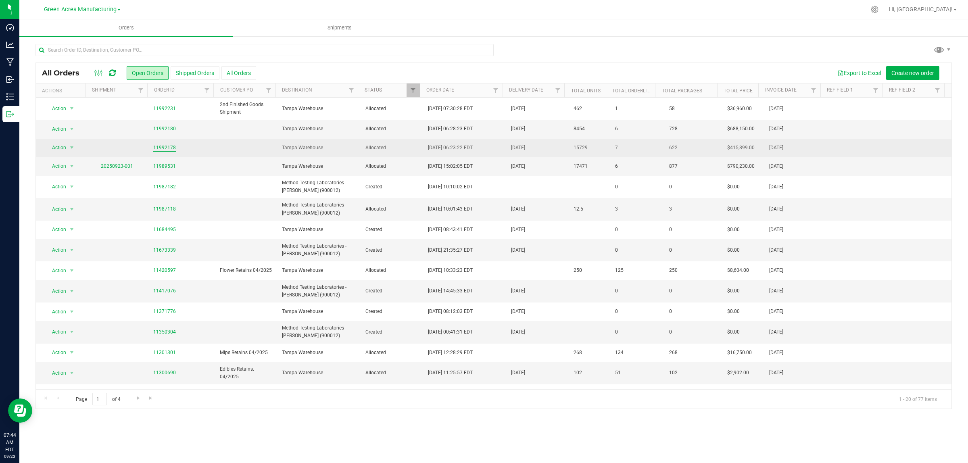
click at [166, 147] on link "11992178" at bounding box center [164, 148] width 23 height 8
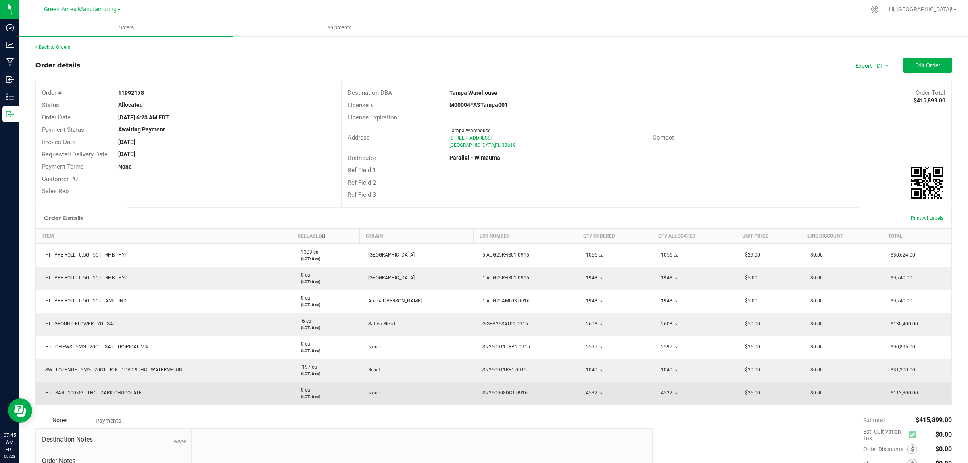
click at [105, 394] on span "HT - BAR - 100MG - THC - DARK CHOCOLATE" at bounding box center [91, 393] width 100 height 6
copy span "HT - BAR - 100MG - THC - DARK CHOCOLATE"
click at [495, 396] on td "SN250908DC1-0916" at bounding box center [525, 392] width 104 height 23
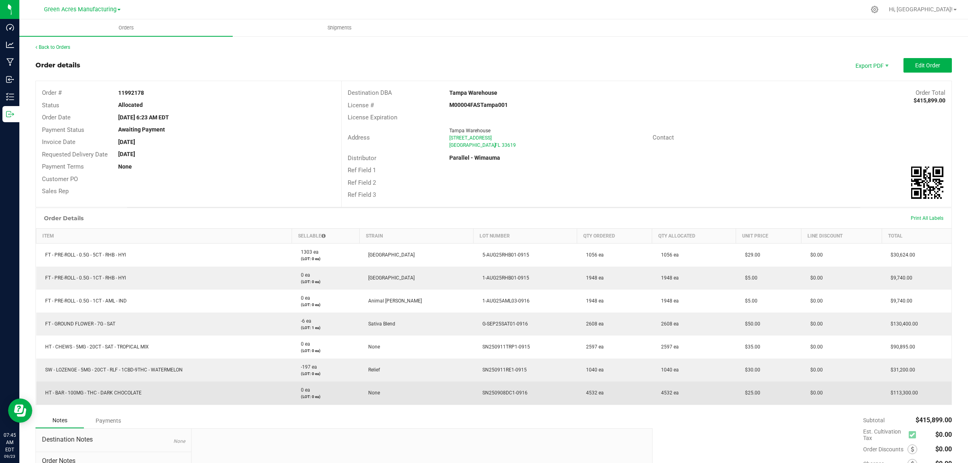
click at [493, 392] on span "SN250908DC1-0916" at bounding box center [502, 393] width 49 height 6
copy span "SN250908DC1-0916"
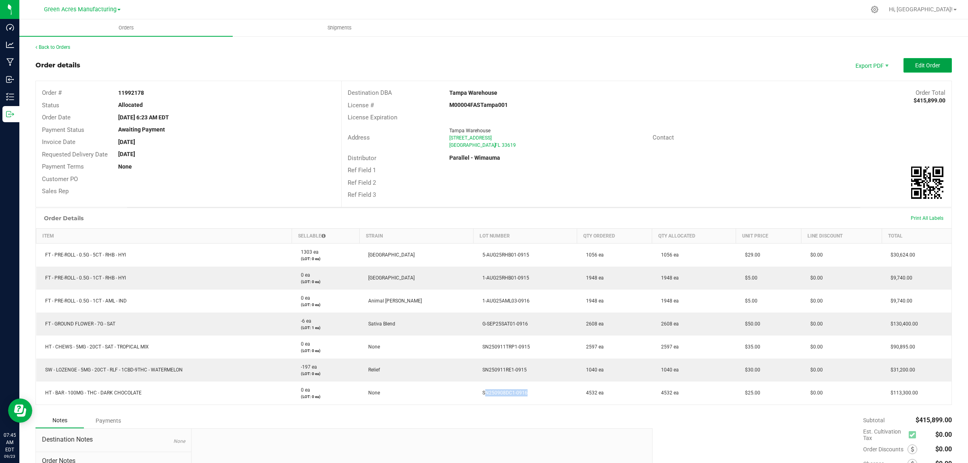
click at [915, 67] on span "Edit Order" at bounding box center [927, 65] width 25 height 6
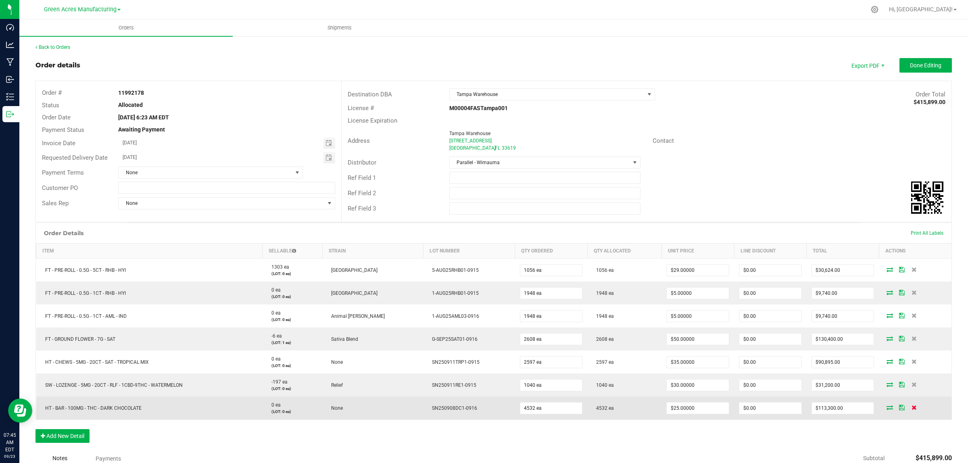
click at [911, 408] on icon at bounding box center [913, 407] width 5 height 5
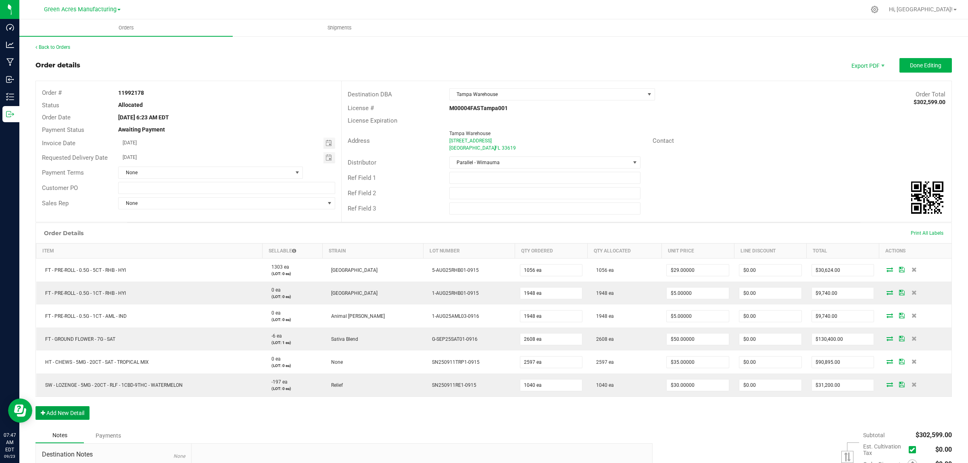
click at [61, 416] on button "Add New Detail" at bounding box center [62, 413] width 54 height 14
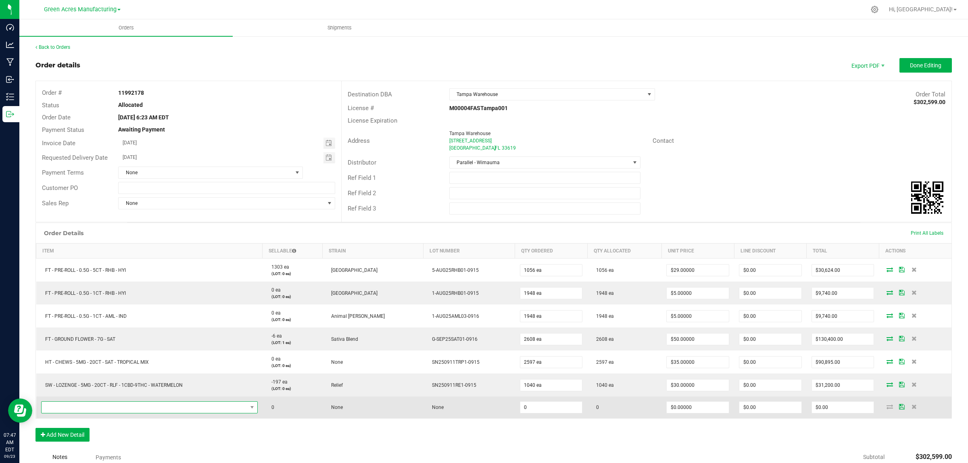
click at [75, 406] on span "NO DATA FOUND" at bounding box center [145, 407] width 206 height 11
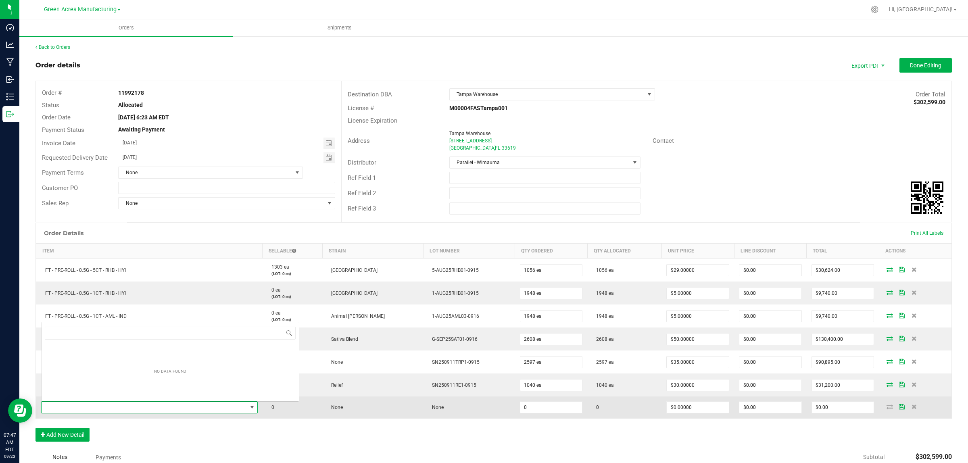
scroll to position [12, 219]
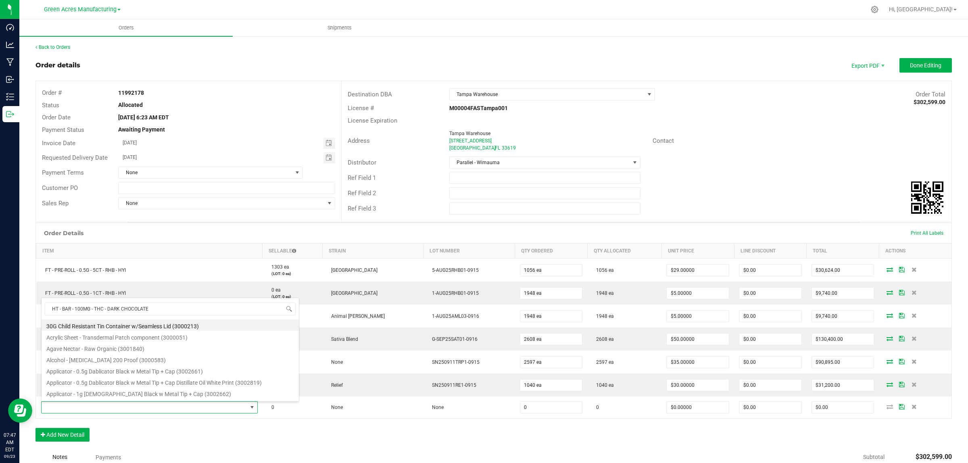
type input "HT - BAR - 100MG - THC - DARK CHOCOLATE"
click at [71, 381] on li "HT - BAR - 100MG - THC - DARK CHOCOLATE (1001866)" at bounding box center [170, 382] width 257 height 11
type input "0 ea"
type input "$25.00000"
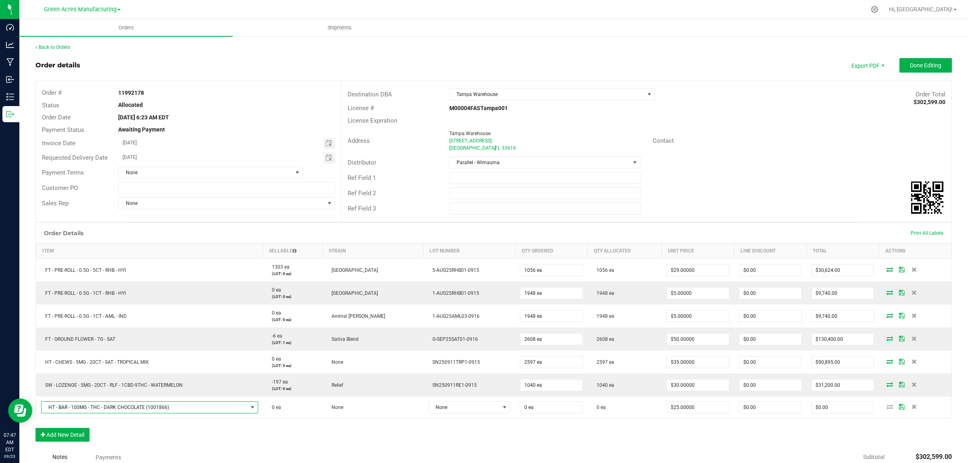
click at [537, 429] on div "Order Details Print All Labels Item Sellable Strain Lot Number Qty Ordered Qty …" at bounding box center [493, 336] width 916 height 227
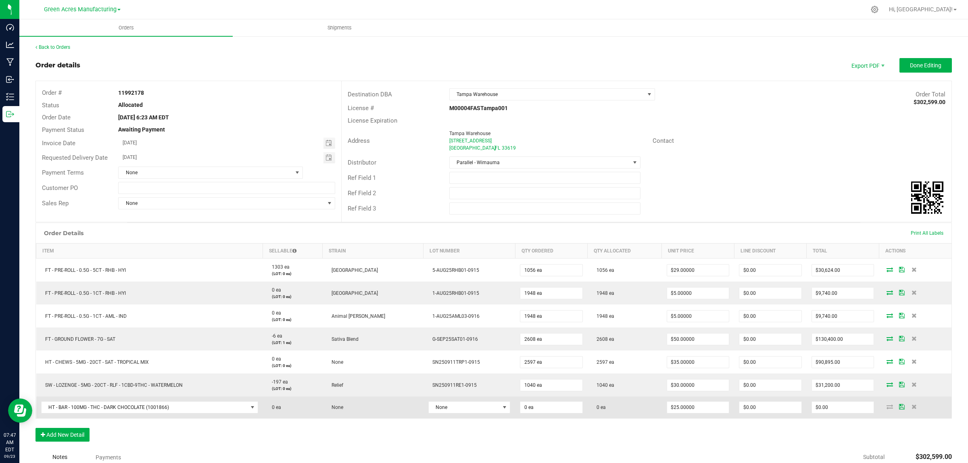
click at [521, 400] on td "0 ea" at bounding box center [551, 407] width 73 height 22
click at [521, 404] on input "0" at bounding box center [551, 407] width 62 height 11
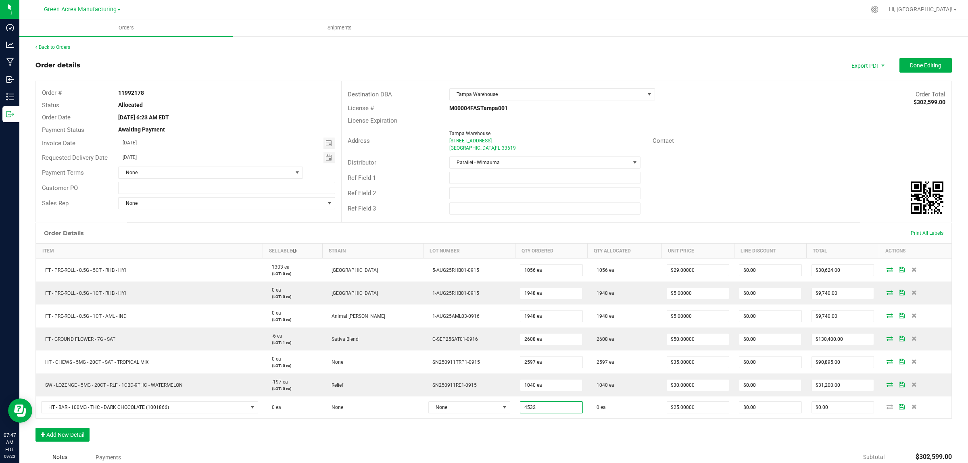
type input "4532 ea"
type input "$113,300.00"
click at [543, 439] on div "Order Details Print All Labels Item Sellable Strain Lot Number Qty Ordered Qty …" at bounding box center [493, 336] width 916 height 227
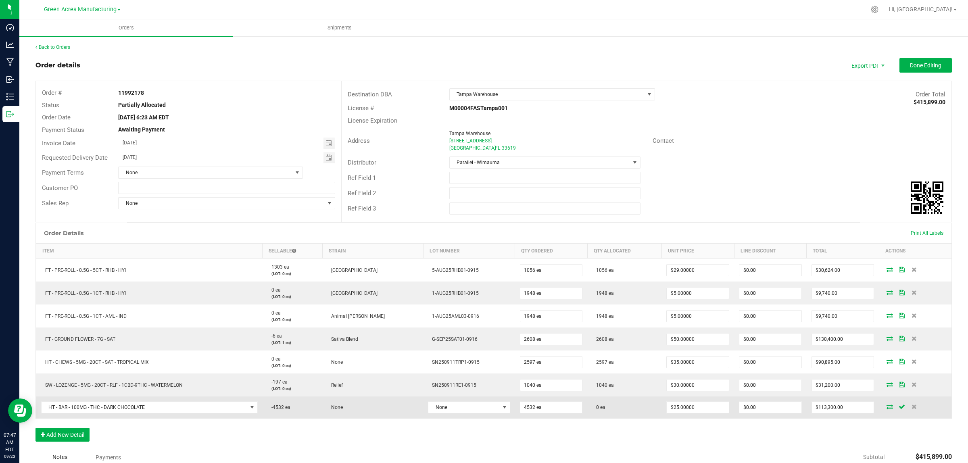
click at [886, 409] on icon at bounding box center [889, 406] width 6 height 5
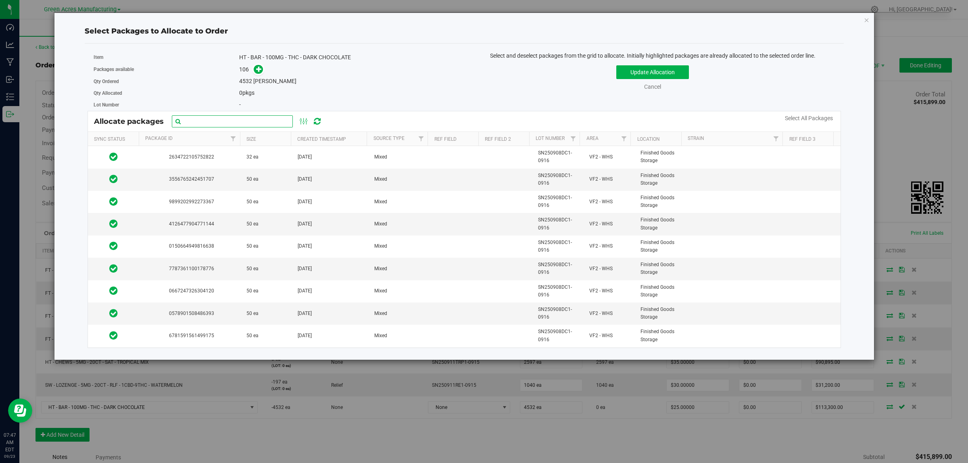
click at [192, 115] on div "Allocate packages" at bounding box center [464, 121] width 752 height 20
paste input "HT - BAR - 100MG - THC - DARK CHOCOLATE"
type input "HT - BAR - 100MG - THC - DARK CHOCOLATE"
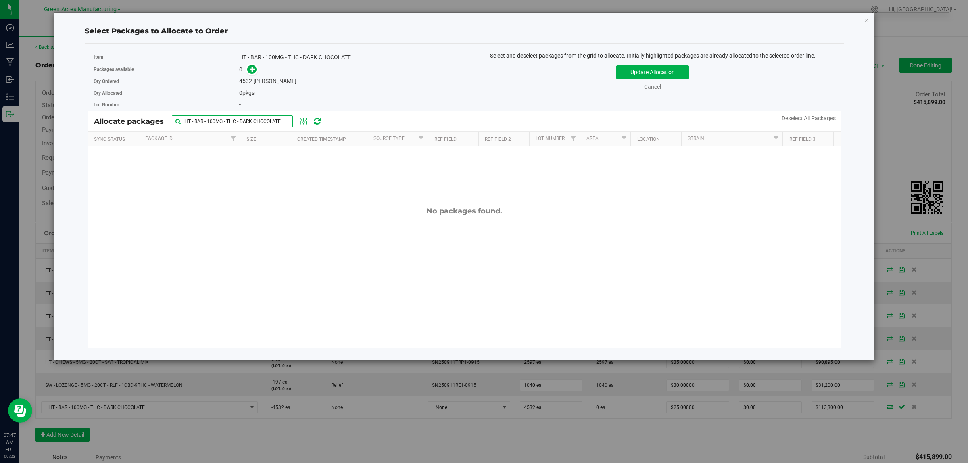
drag, startPoint x: 282, startPoint y: 125, endPoint x: 166, endPoint y: 126, distance: 116.1
click at [166, 126] on div "Allocate packages HT - BAR - 100MG - THC - DARK CHOCOLATE" at bounding box center [212, 121] width 236 height 12
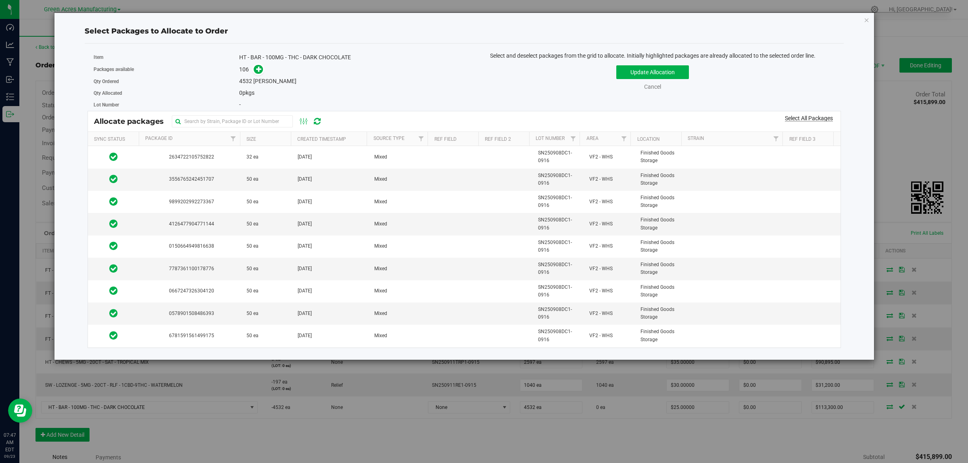
click at [802, 119] on link "Select All Packages" at bounding box center [809, 118] width 48 height 6
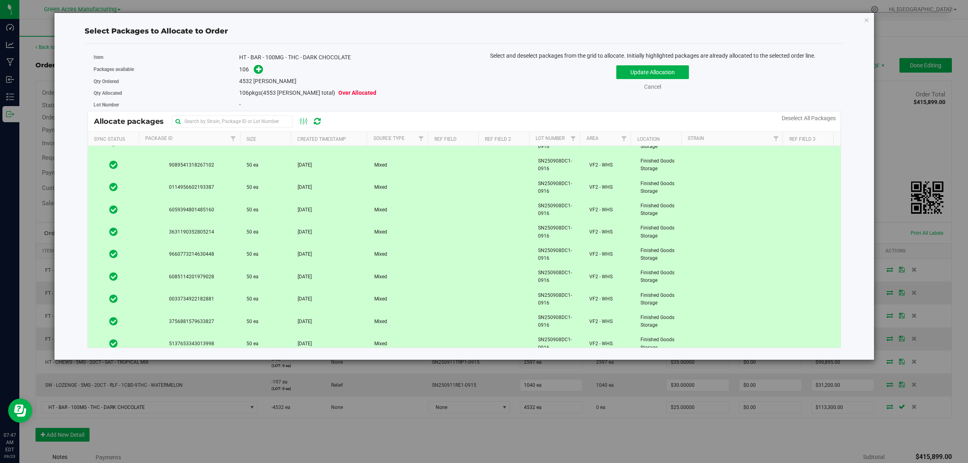
scroll to position [2175, 0]
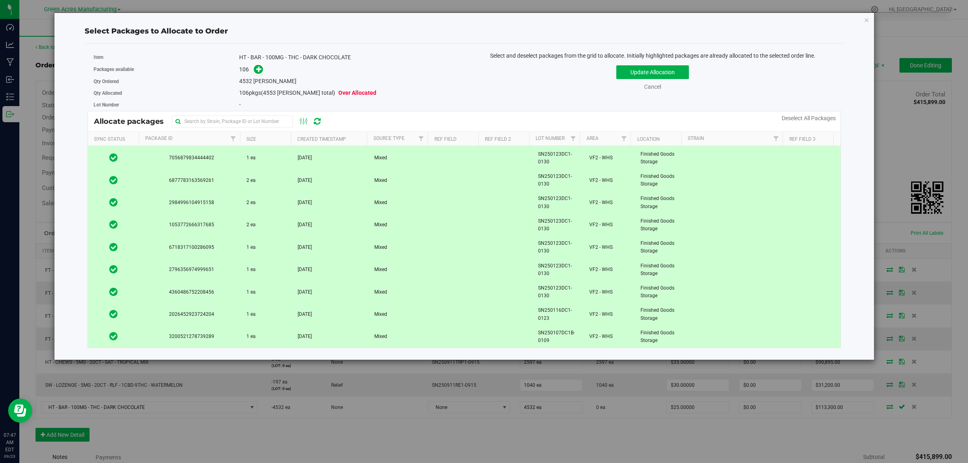
click at [264, 247] on td "1 ea" at bounding box center [266, 247] width 51 height 22
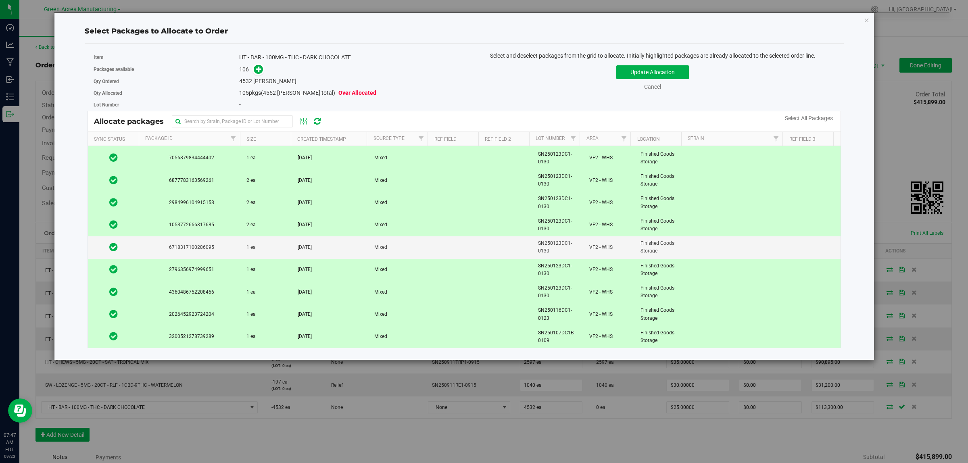
click at [255, 271] on td "1 ea" at bounding box center [266, 270] width 51 height 22
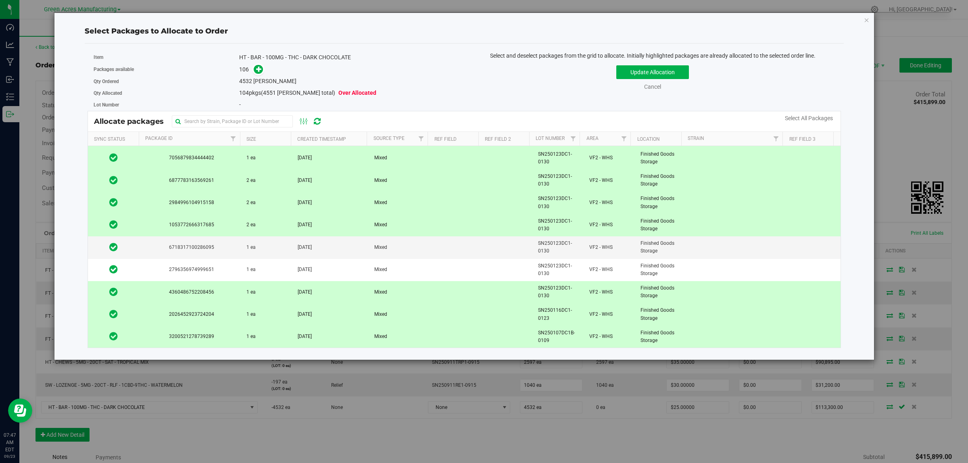
click at [259, 285] on td "1 ea" at bounding box center [266, 292] width 51 height 22
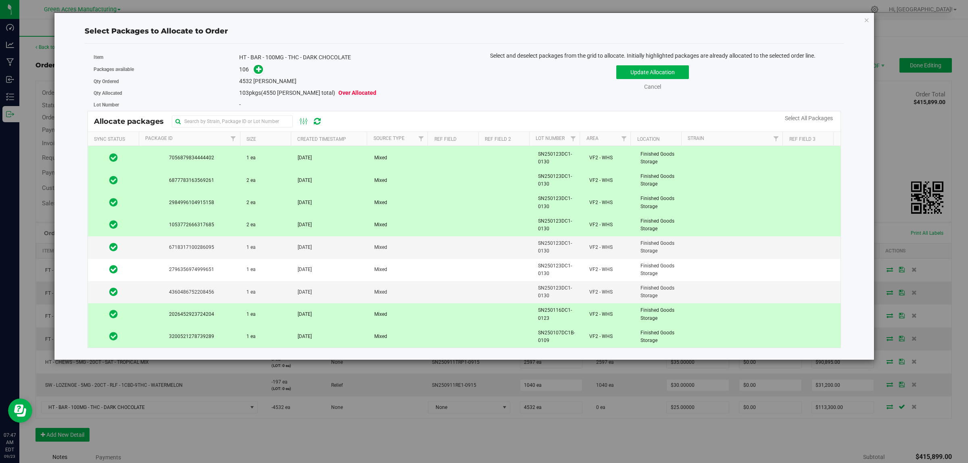
click at [269, 315] on td "1 ea" at bounding box center [266, 314] width 51 height 22
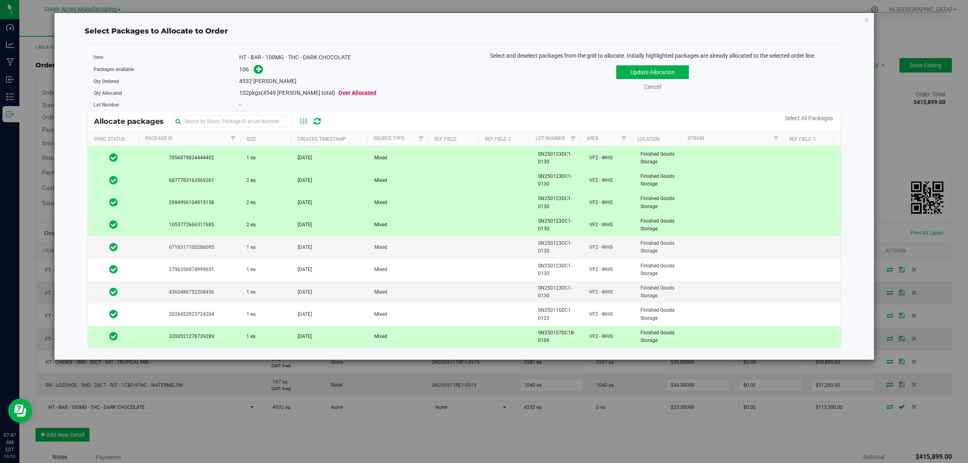
click at [265, 336] on td "1 ea" at bounding box center [266, 337] width 51 height 22
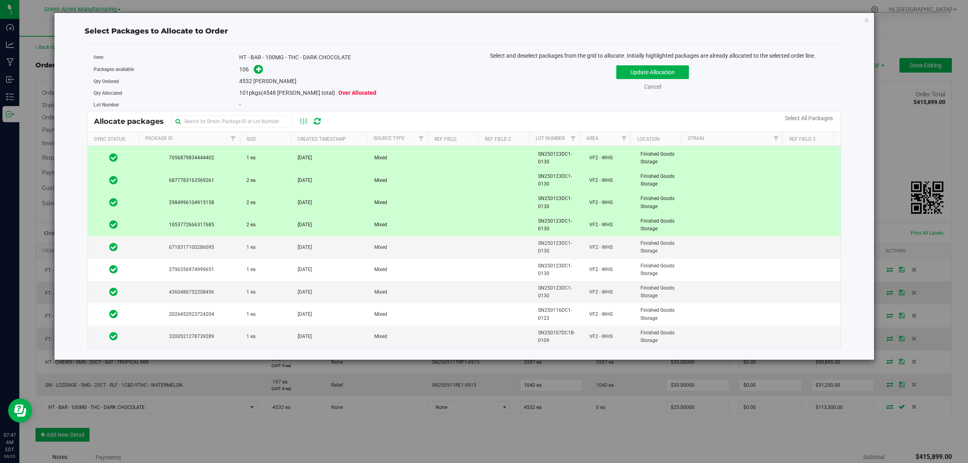
click at [260, 220] on td "2 ea" at bounding box center [266, 225] width 51 height 22
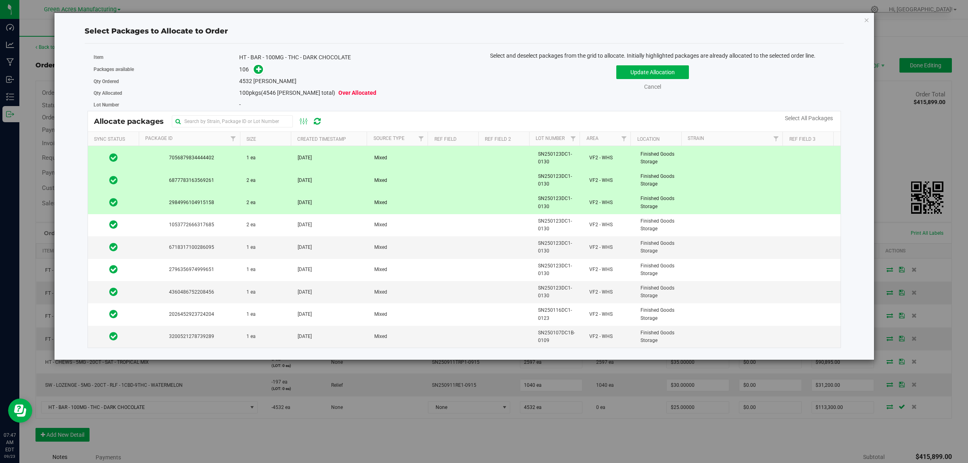
click at [262, 154] on td "1 ea" at bounding box center [266, 158] width 51 height 22
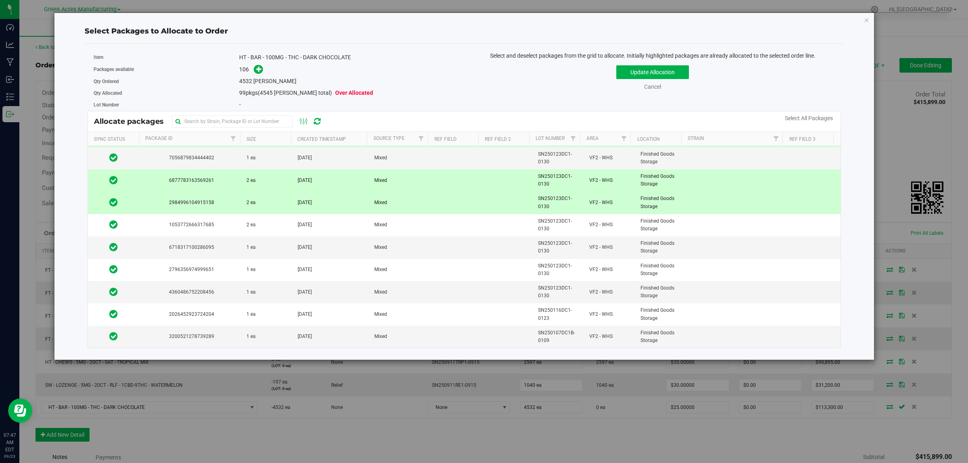
click at [252, 183] on span "2 ea" at bounding box center [250, 181] width 9 height 8
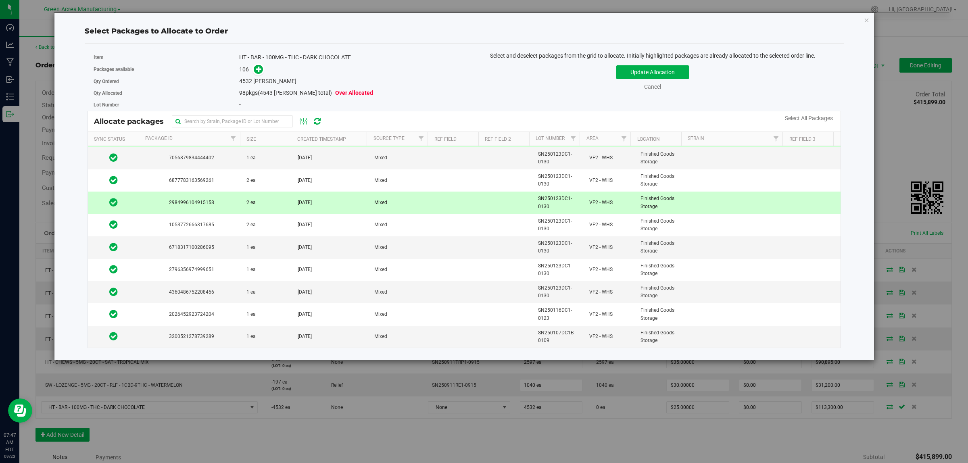
click at [254, 199] on td "2 ea" at bounding box center [266, 202] width 51 height 22
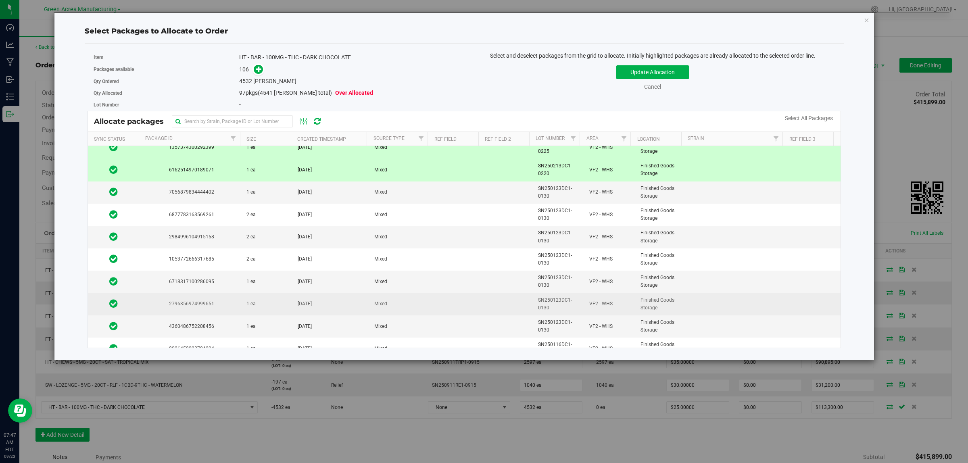
scroll to position [2074, 0]
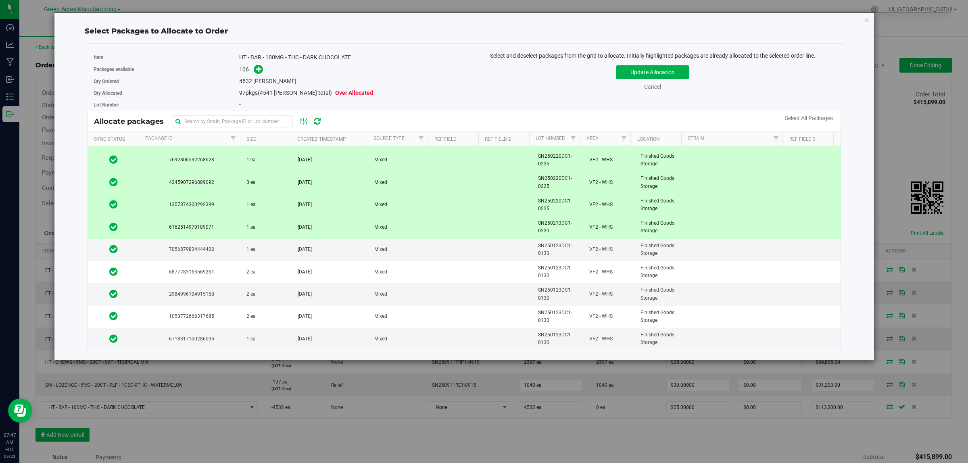
click at [242, 227] on td "1 ea" at bounding box center [266, 227] width 51 height 22
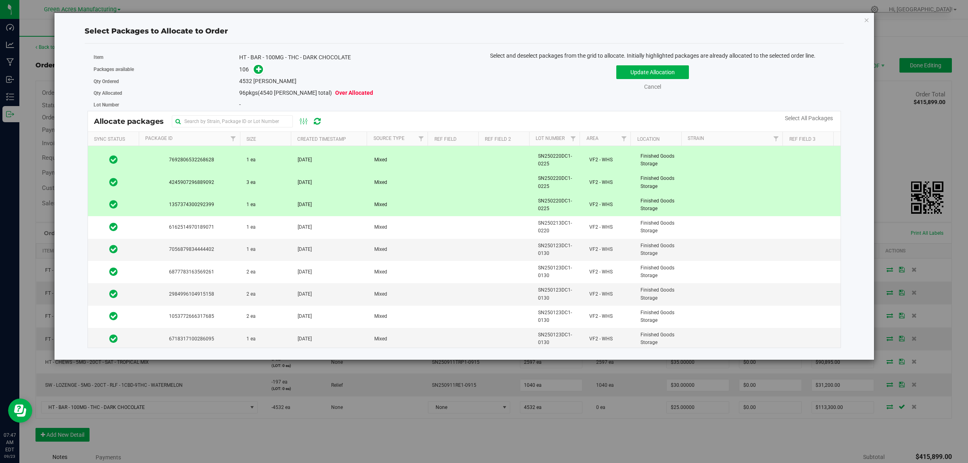
click at [248, 208] on span "1 ea" at bounding box center [250, 205] width 9 height 8
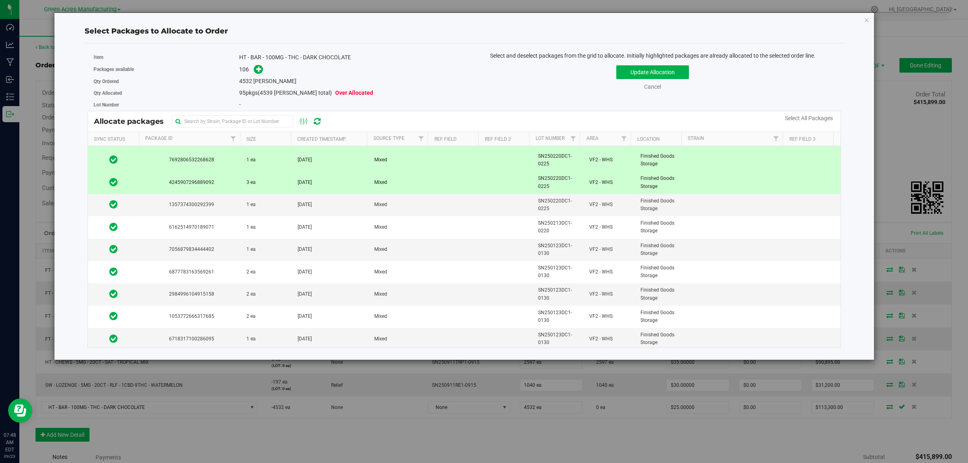
click at [251, 186] on td "3 ea" at bounding box center [266, 182] width 51 height 22
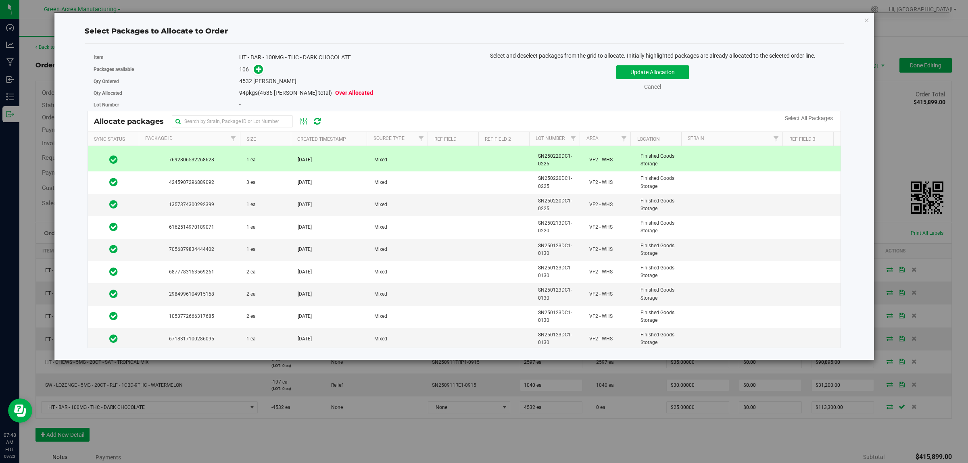
click at [251, 164] on span "1 ea" at bounding box center [250, 160] width 9 height 8
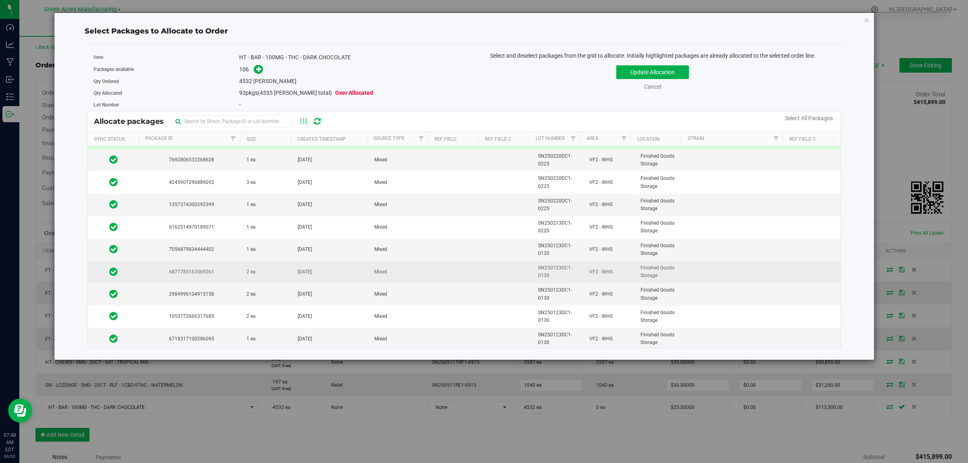
scroll to position [1973, 0]
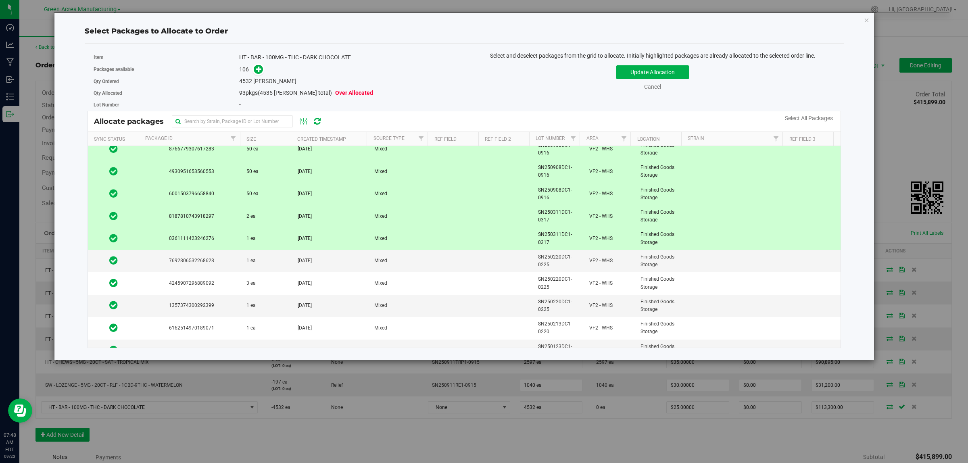
click at [252, 242] on span "1 ea" at bounding box center [250, 239] width 9 height 8
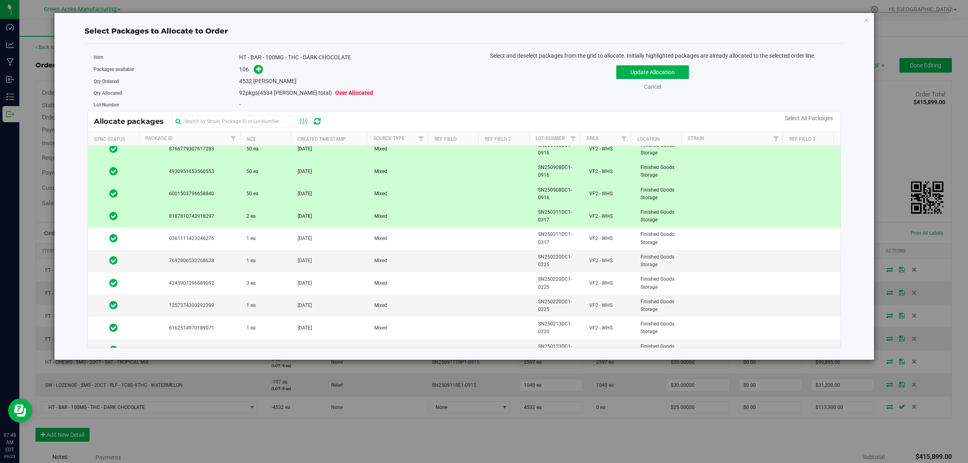
click at [251, 220] on span "2 ea" at bounding box center [250, 216] width 9 height 8
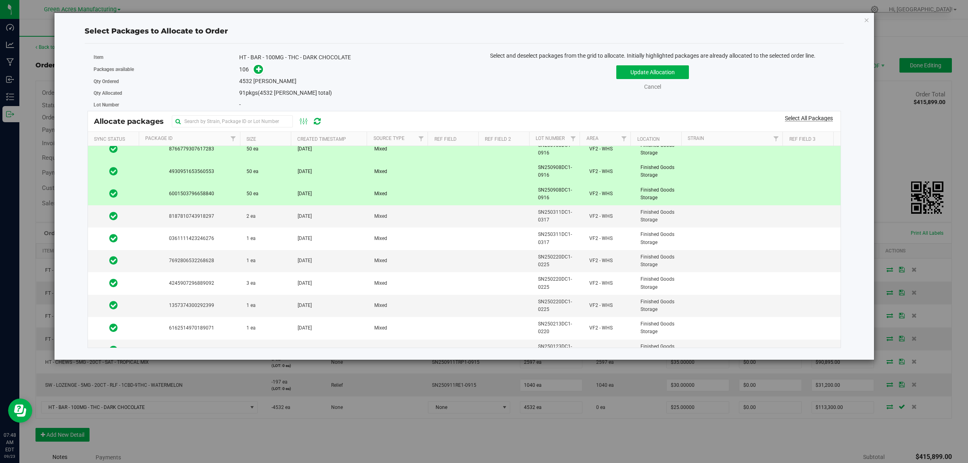
click at [815, 121] on link "Select All Packages" at bounding box center [809, 118] width 48 height 6
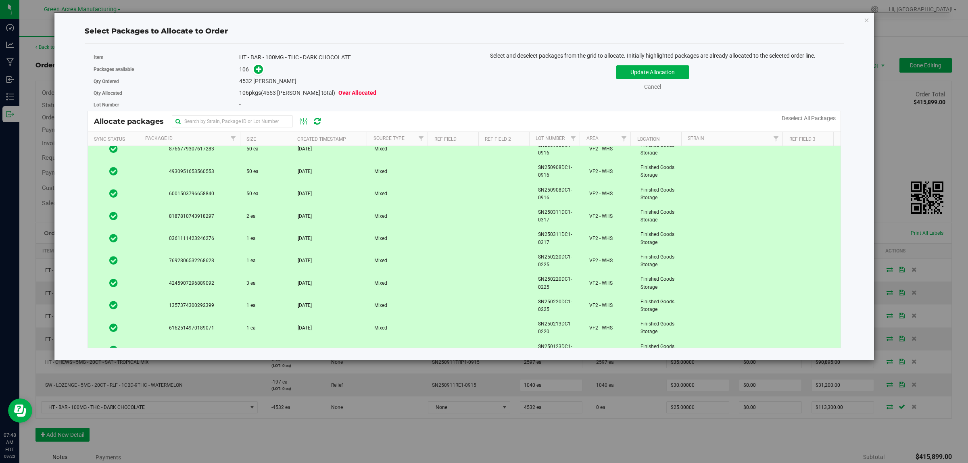
click at [247, 220] on span "2 ea" at bounding box center [250, 216] width 9 height 8
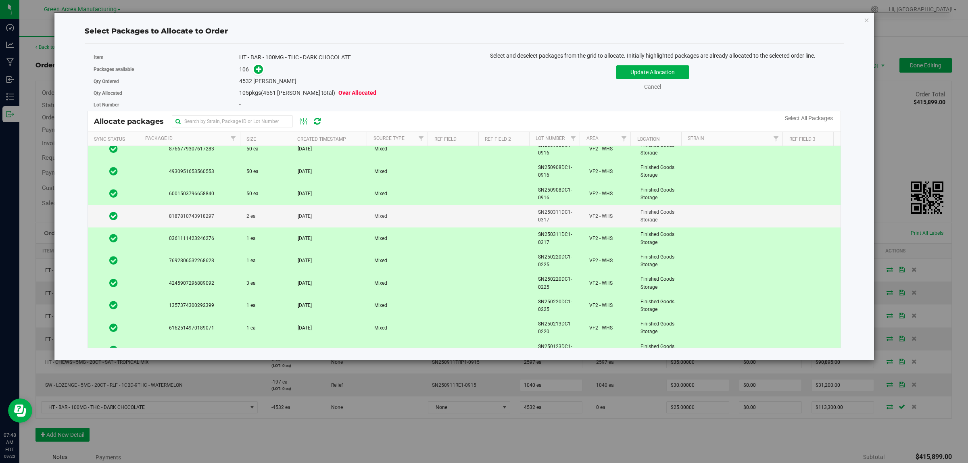
click at [246, 242] on span "1 ea" at bounding box center [250, 239] width 9 height 8
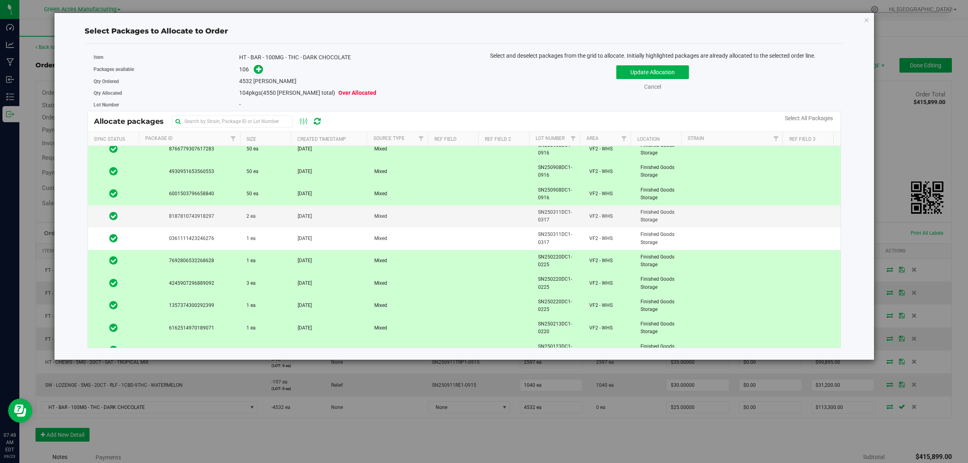
click at [248, 264] on span "1 ea" at bounding box center [250, 261] width 9 height 8
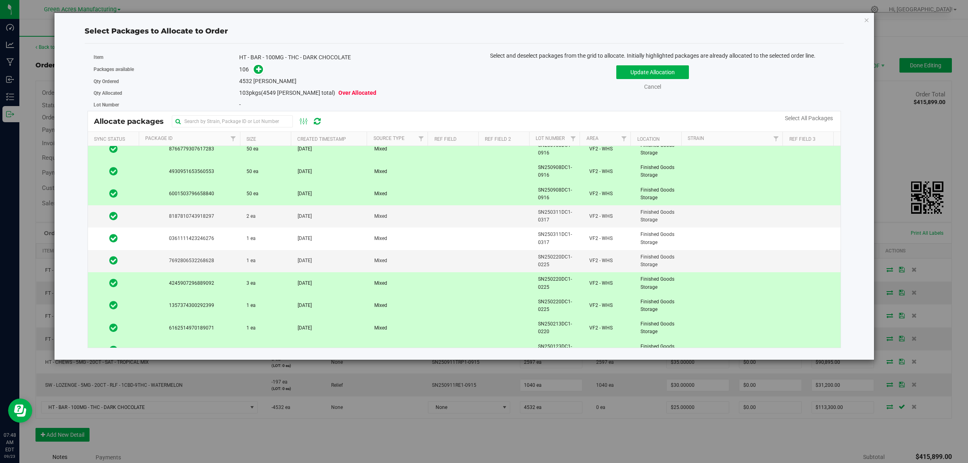
click at [248, 287] on span "3 ea" at bounding box center [250, 283] width 9 height 8
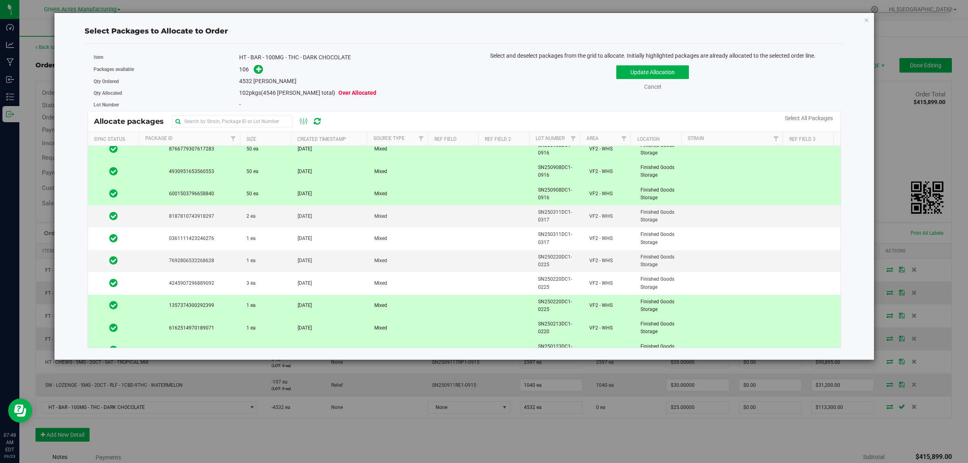
click at [252, 309] on span "1 ea" at bounding box center [250, 306] width 9 height 8
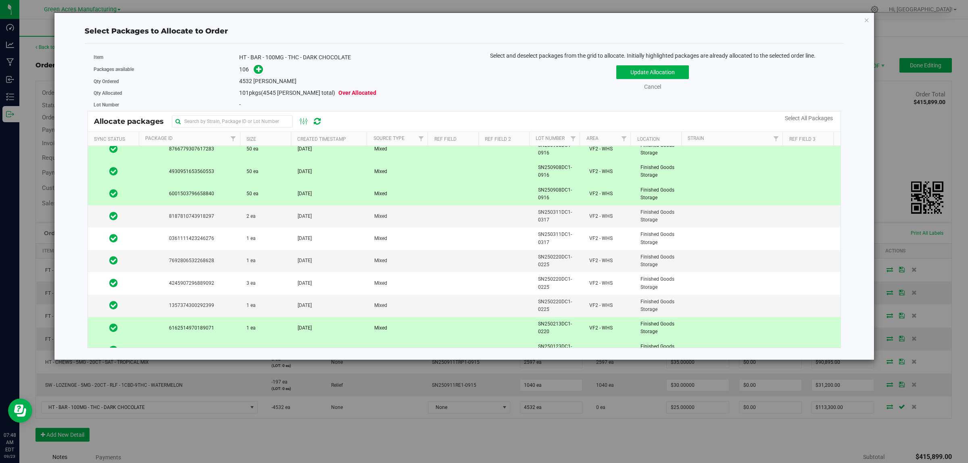
click at [251, 332] on span "1 ea" at bounding box center [250, 328] width 9 height 8
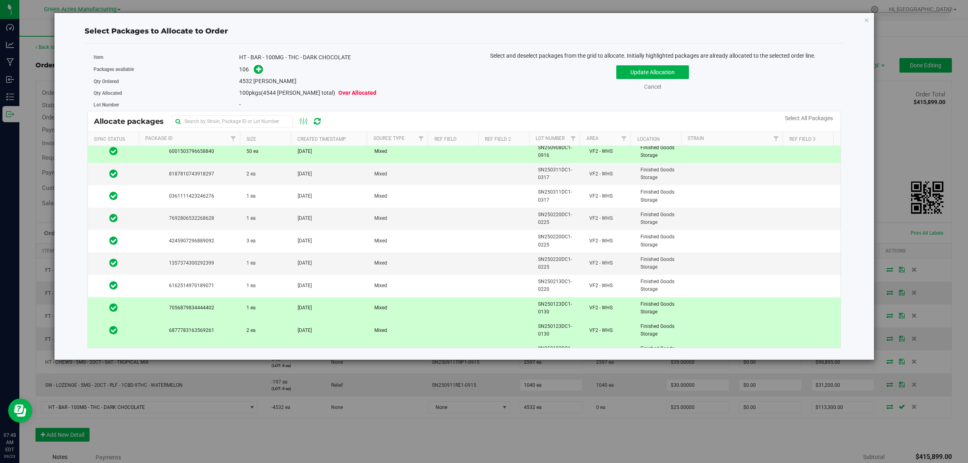
scroll to position [2074, 0]
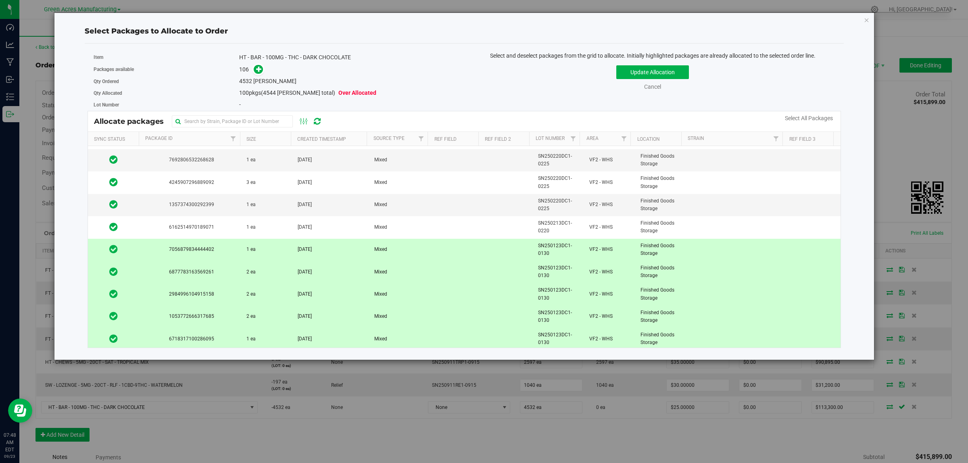
click at [249, 253] on td "1 ea" at bounding box center [266, 250] width 51 height 22
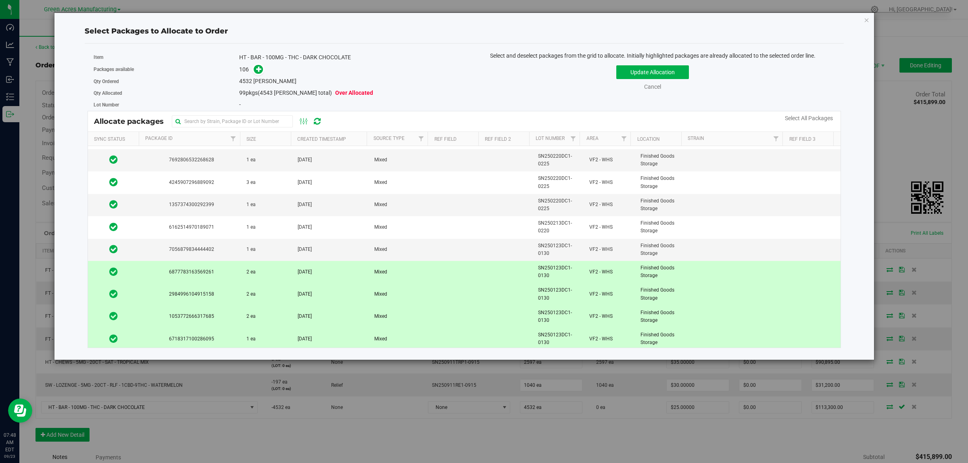
click at [248, 276] on span "2 ea" at bounding box center [250, 272] width 9 height 8
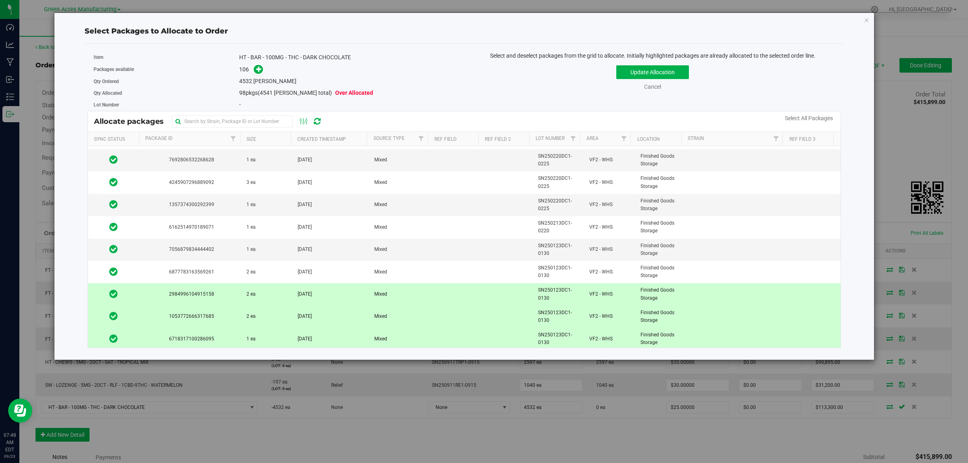
drag, startPoint x: 247, startPoint y: 297, endPoint x: 248, endPoint y: 323, distance: 26.6
click at [247, 297] on td "2 ea" at bounding box center [266, 294] width 51 height 22
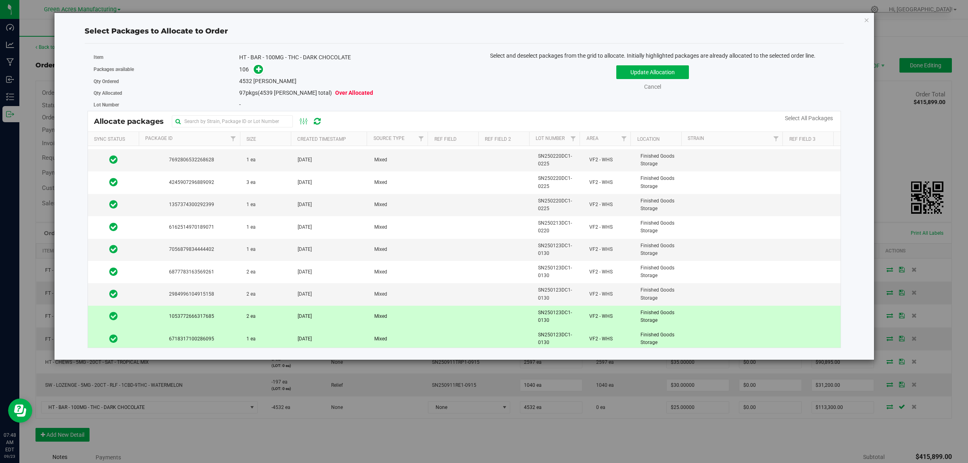
click at [248, 320] on span "2 ea" at bounding box center [250, 316] width 9 height 8
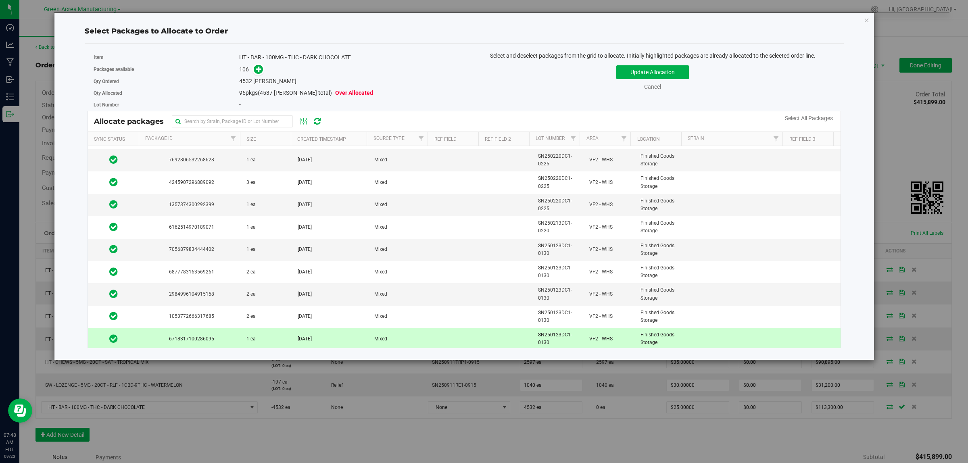
click at [253, 350] on div "Item HT - BAR - 100MG - THC - DARK CHOCOLATE Packages available 106 Qty Ordered…" at bounding box center [464, 200] width 759 height 300
click at [254, 343] on td "1 ea" at bounding box center [266, 339] width 51 height 22
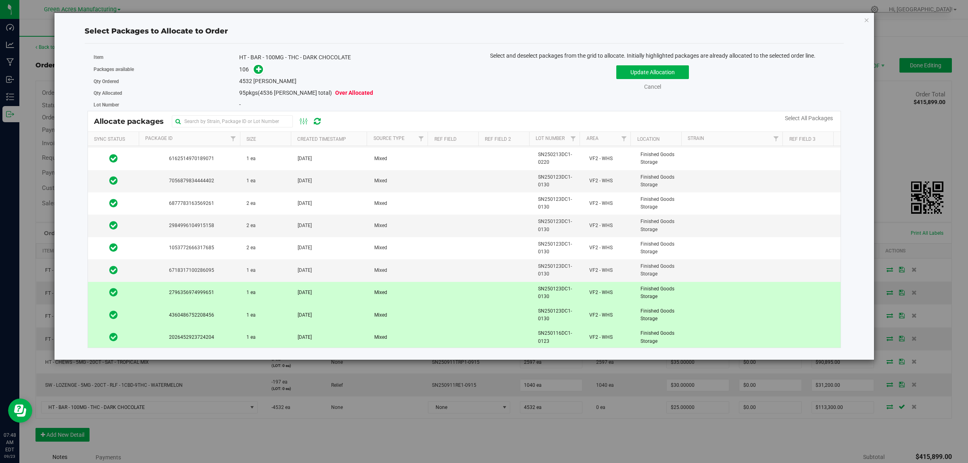
scroll to position [2175, 0]
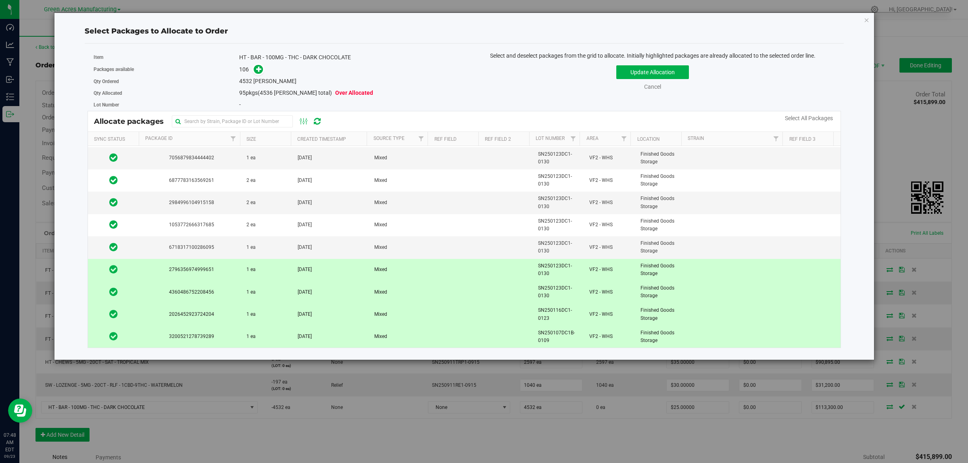
click at [250, 267] on span "1 ea" at bounding box center [250, 270] width 9 height 8
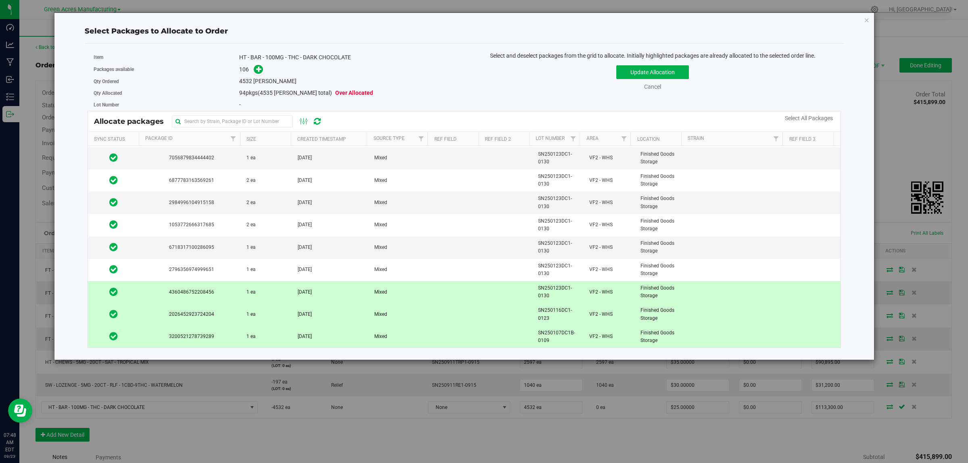
drag, startPoint x: 245, startPoint y: 291, endPoint x: 244, endPoint y: 304, distance: 13.3
click at [246, 291] on span "1 ea" at bounding box center [250, 292] width 9 height 8
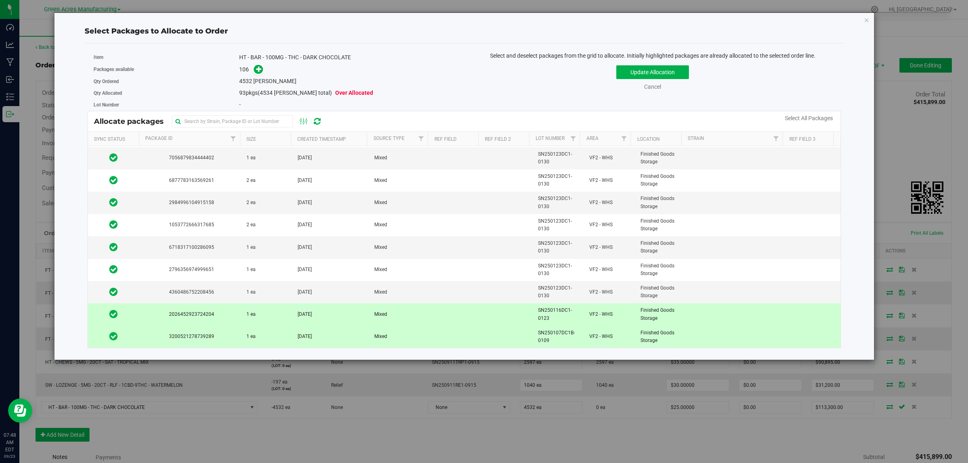
click at [246, 312] on span "1 ea" at bounding box center [250, 314] width 9 height 8
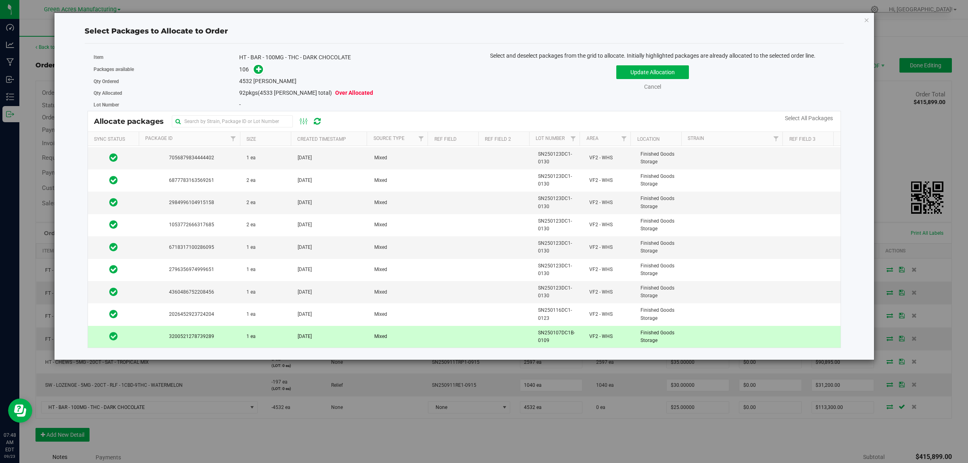
click at [248, 337] on span "1 ea" at bounding box center [250, 337] width 9 height 8
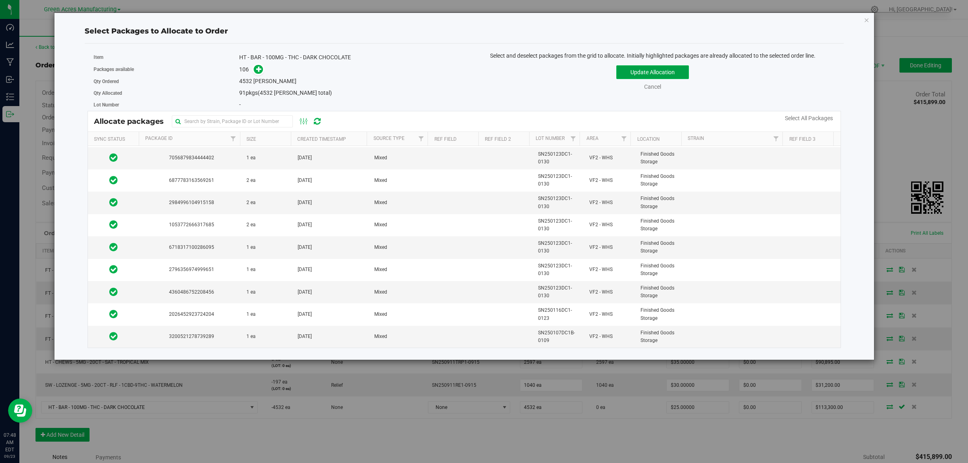
click at [660, 75] on button "Update Allocation" at bounding box center [652, 72] width 73 height 14
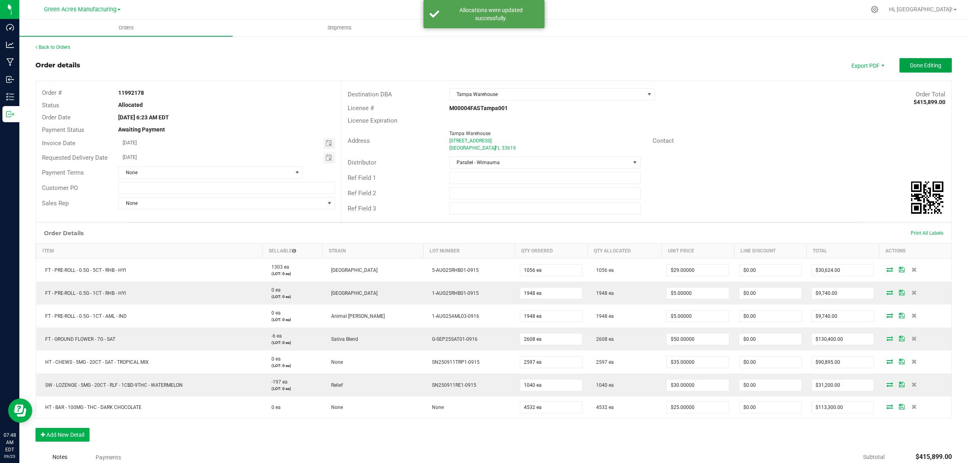
click at [920, 67] on span "Done Editing" at bounding box center [925, 65] width 31 height 6
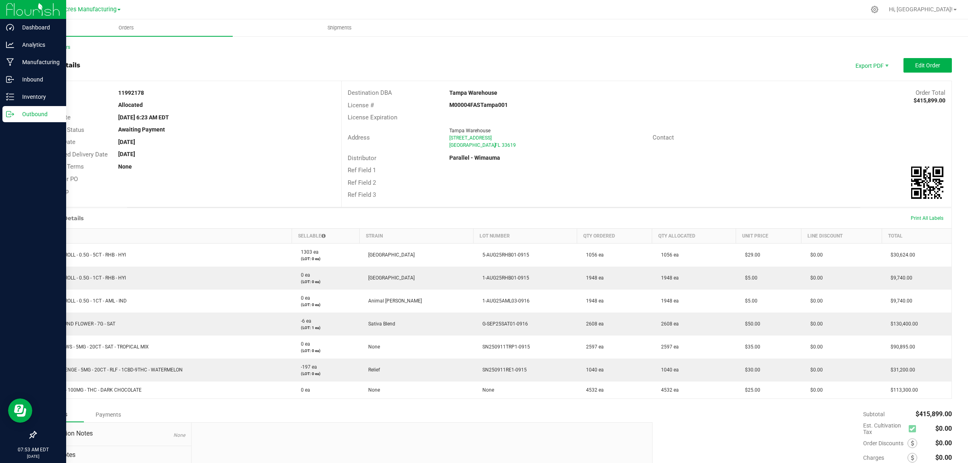
click at [6, 108] on div "Outbound" at bounding box center [34, 114] width 64 height 16
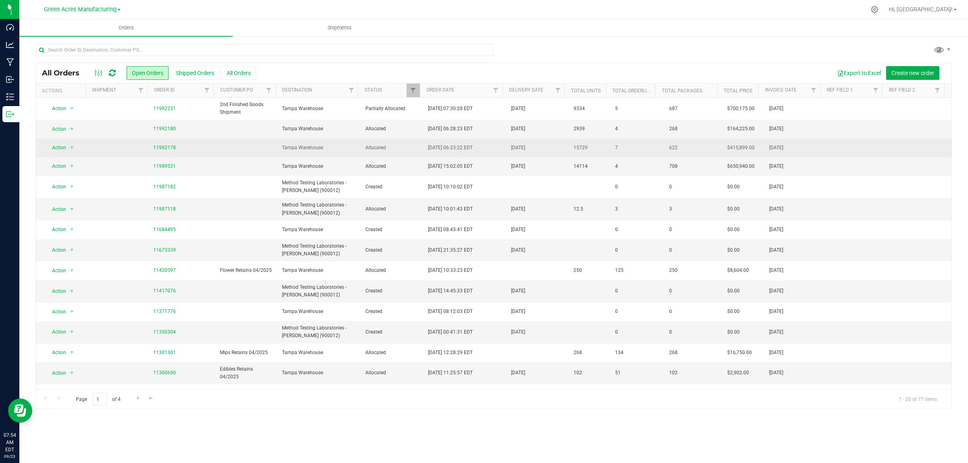
click at [233, 142] on td at bounding box center [246, 148] width 62 height 19
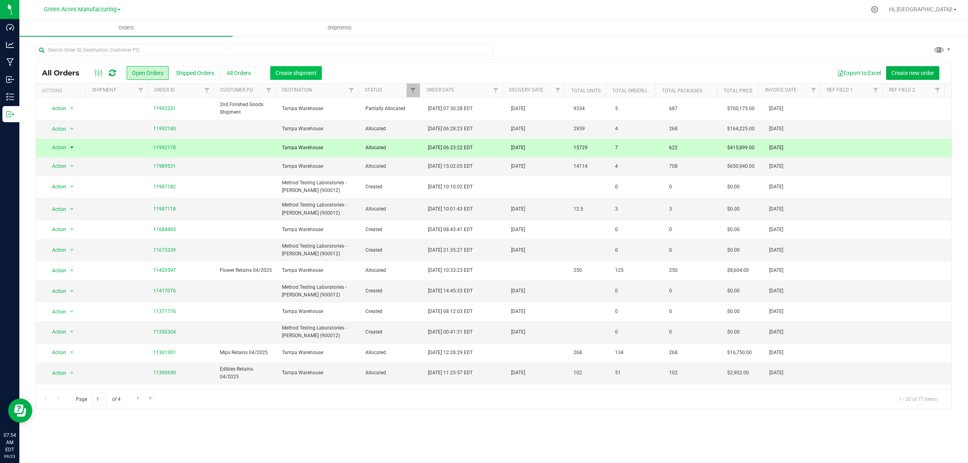
click at [292, 65] on div "All Orders Open Orders Shipped Orders All Orders Create shipment Export to Exce…" at bounding box center [493, 73] width 915 height 20
click at [289, 73] on span "Create shipment" at bounding box center [295, 73] width 41 height 6
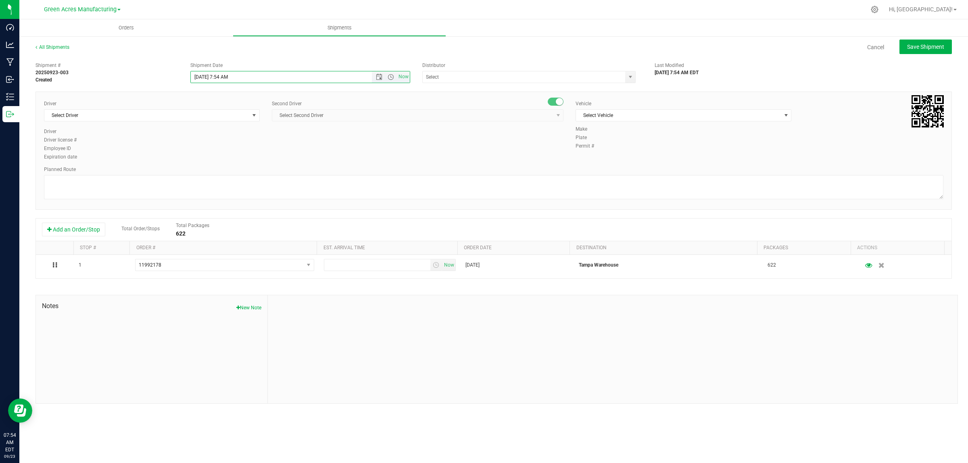
click at [222, 75] on input "9/23/2025 7:54 AM" at bounding box center [288, 76] width 195 height 11
type input "9/23/2025 8:54 AM"
click at [463, 72] on input "text" at bounding box center [521, 76] width 196 height 11
click at [442, 102] on li "Tampa Warehouse" at bounding box center [529, 103] width 212 height 12
type input "Tampa Warehouse"
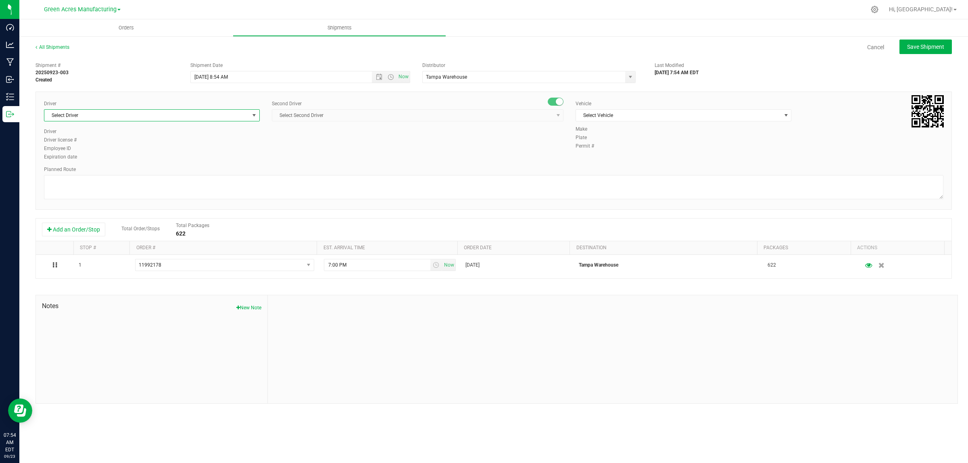
click at [189, 110] on span "Select Driver" at bounding box center [146, 115] width 205 height 11
click at [100, 162] on span "[PERSON_NAME] [PERSON_NAME] - 100005535" at bounding box center [101, 161] width 104 height 10
type input "ricc"
click at [324, 117] on span "Select Second Driver" at bounding box center [412, 115] width 281 height 11
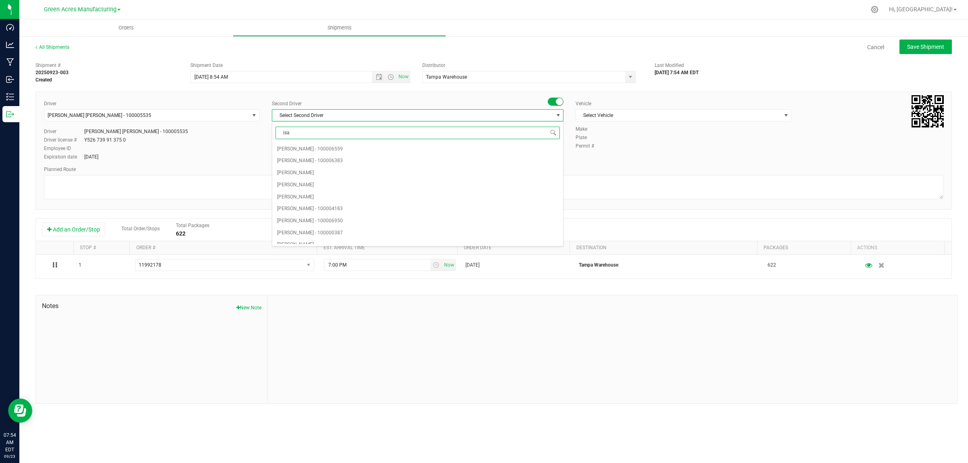
type input "[DEMOGRAPHIC_DATA]"
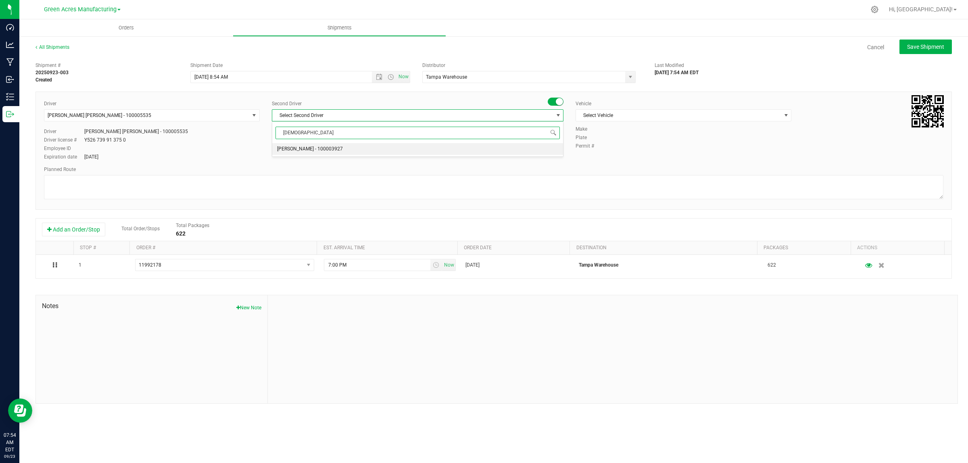
click at [335, 147] on span "[PERSON_NAME] - 100003927" at bounding box center [310, 149] width 66 height 10
click at [664, 108] on div "Vehicle Select Vehicle Select Vehicle BT Vehicle FL-CHEROKEE-02 FL-E-450-01 FL-…" at bounding box center [683, 112] width 228 height 25
click at [680, 121] on div "Vehicle Select Vehicle Select Vehicle BT Vehicle FL-CHEROKEE-02 FL-E-450-01 FL-…" at bounding box center [683, 112] width 228 height 25
click at [682, 117] on span "Select Vehicle" at bounding box center [678, 115] width 205 height 11
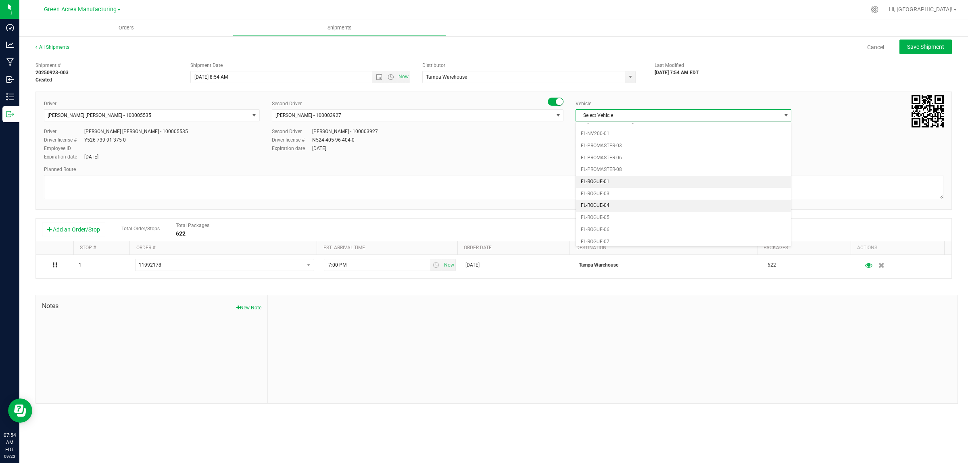
scroll to position [160, 0]
click at [619, 191] on li "FL-F-650-01" at bounding box center [683, 185] width 215 height 12
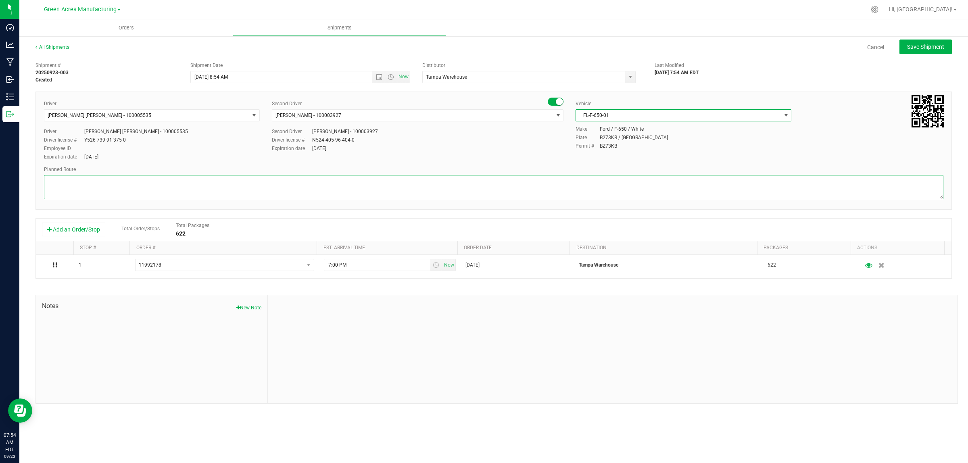
click at [539, 184] on textarea at bounding box center [493, 187] width 899 height 24
type textarea "Finsihed Goods"
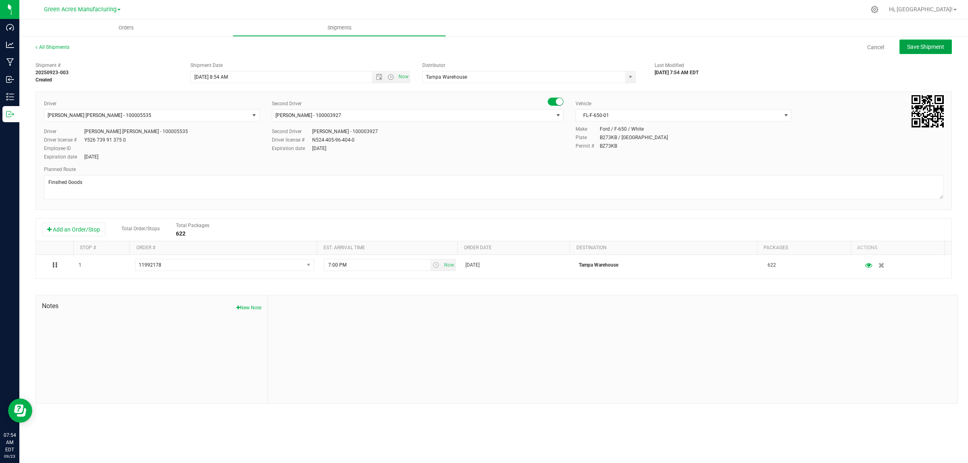
click at [941, 42] on button "Save Shipment" at bounding box center [925, 47] width 52 height 15
type input "9/23/2025 12:54 PM"
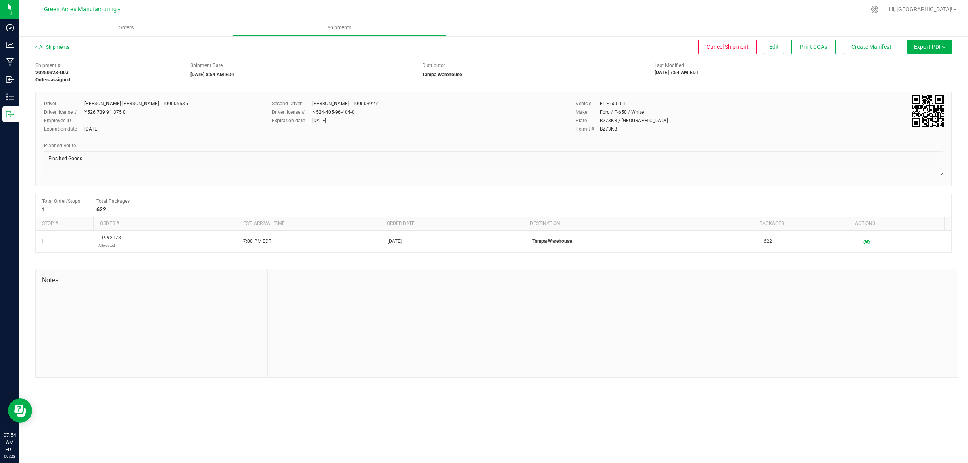
click at [941, 48] on span "Export PDF" at bounding box center [929, 47] width 31 height 6
click at [929, 75] on div "Manifest by Lot" at bounding box center [929, 77] width 74 height 6
click at [863, 45] on span "Create Manifest" at bounding box center [871, 47] width 40 height 6
click at [882, 41] on button "Ship Transfer" at bounding box center [873, 47] width 52 height 15
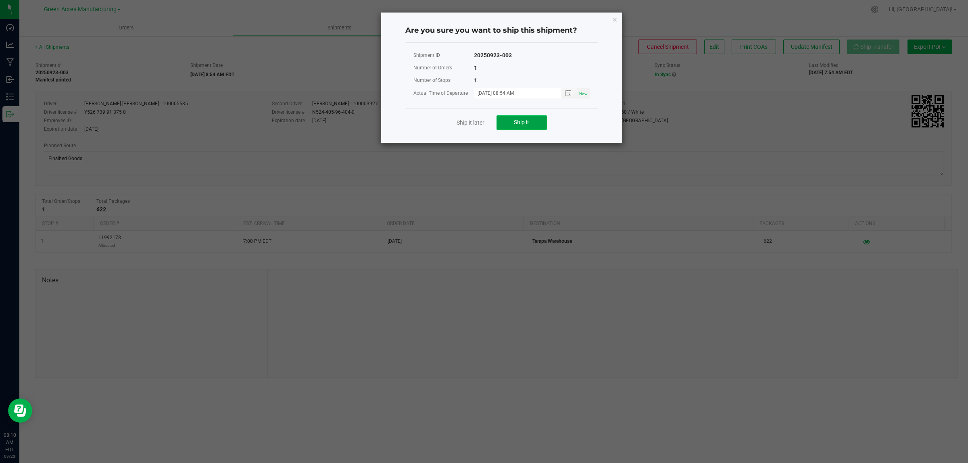
click at [527, 124] on span "Ship it" at bounding box center [521, 122] width 15 height 6
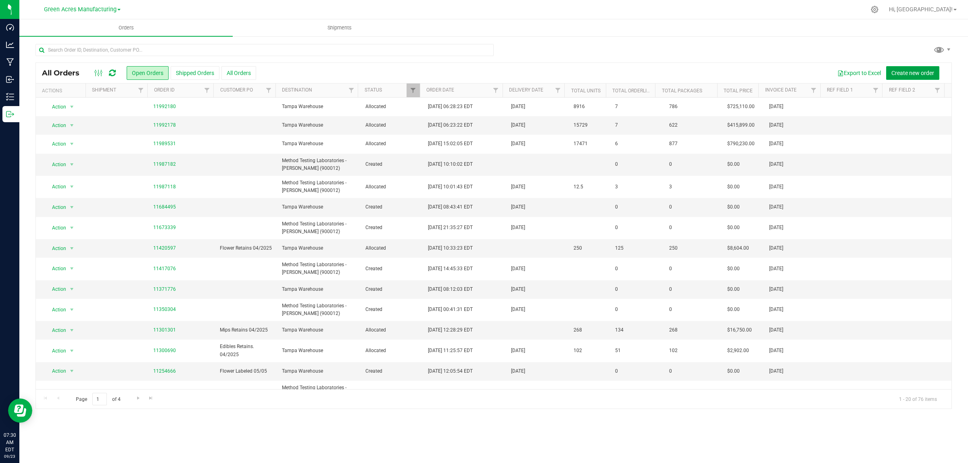
click at [925, 75] on span "Create new order" at bounding box center [912, 73] width 43 height 6
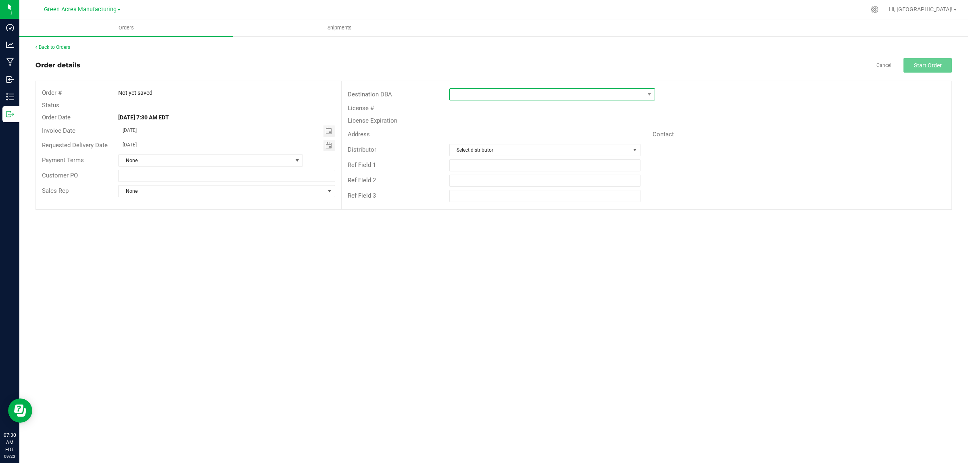
click at [474, 93] on span at bounding box center [547, 94] width 195 height 11
type input "[GEOGRAPHIC_DATA]"
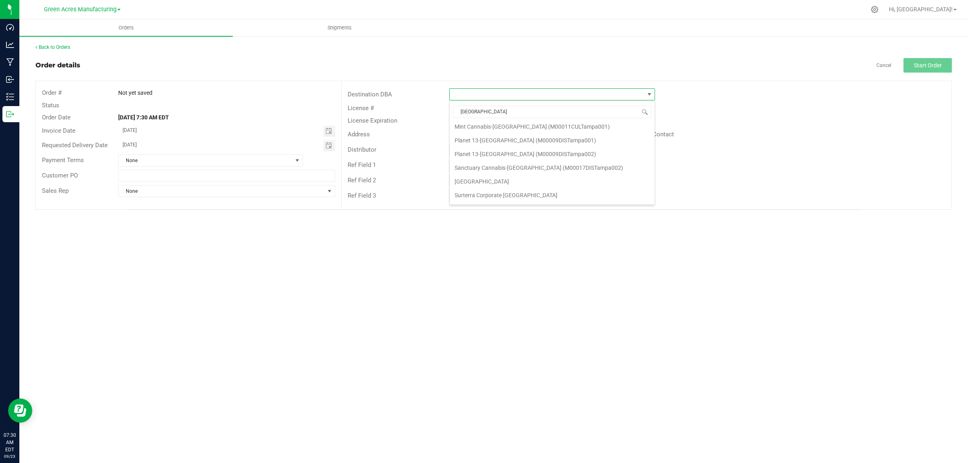
scroll to position [100, 0]
click at [509, 182] on li "Tampa Warehouse" at bounding box center [552, 182] width 205 height 14
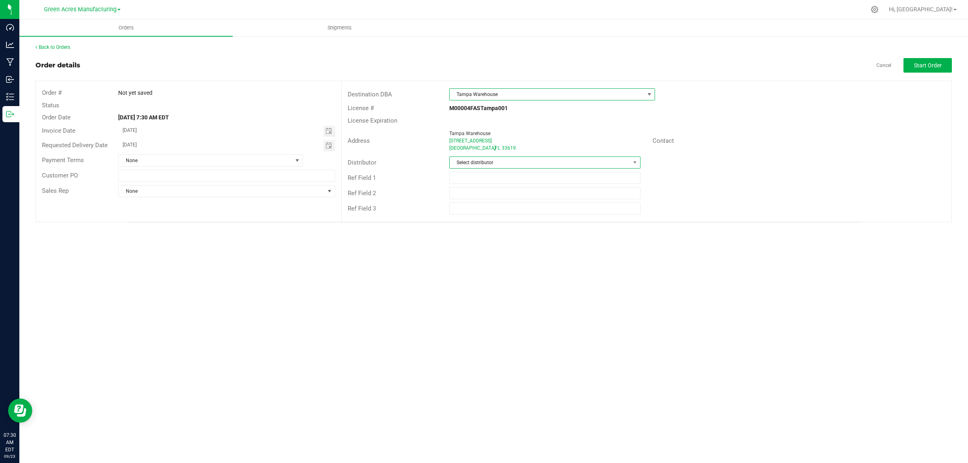
click at [508, 164] on span "Select distributor" at bounding box center [540, 162] width 180 height 11
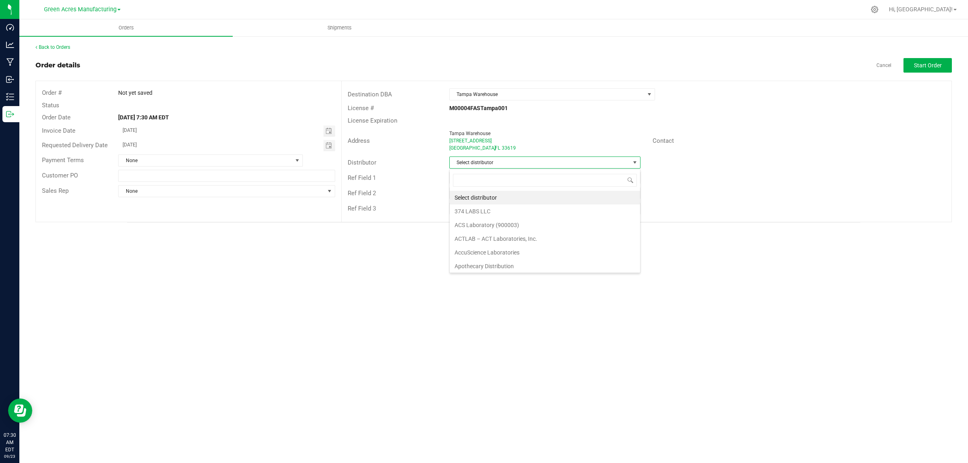
scroll to position [12, 191]
type input "para"
click at [517, 200] on li "Parallel - Wimauma" at bounding box center [545, 198] width 190 height 14
click at [927, 64] on span "Start Order" at bounding box center [928, 65] width 28 height 6
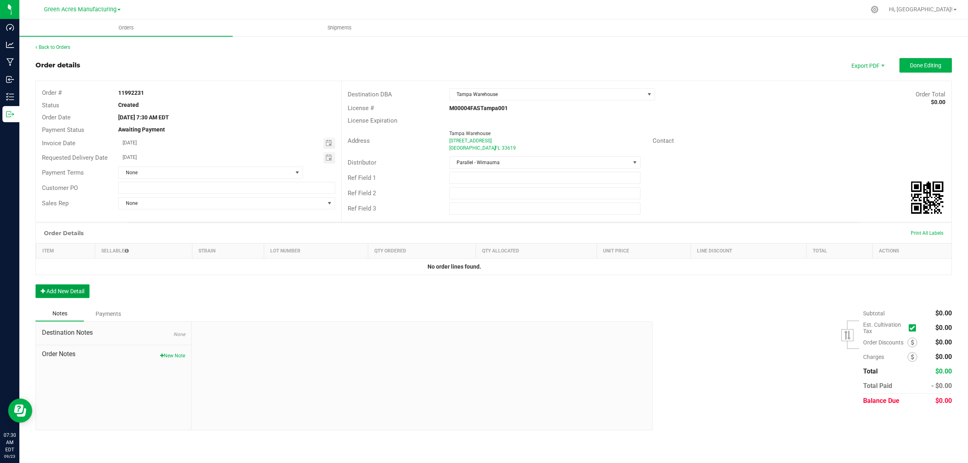
click at [63, 289] on button "Add New Detail" at bounding box center [62, 291] width 54 height 14
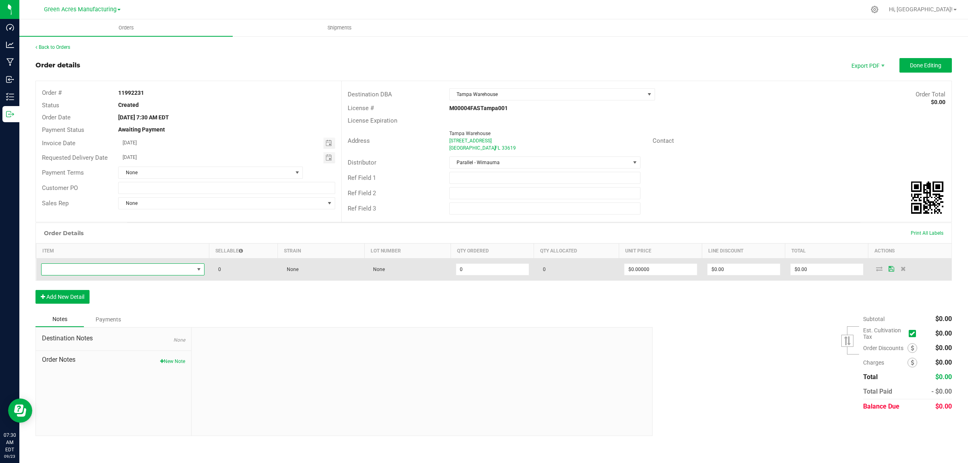
click at [76, 269] on span "NO DATA FOUND" at bounding box center [118, 269] width 152 height 11
type input "GL - LIVE ROSIN - 1G - DSC - IND"
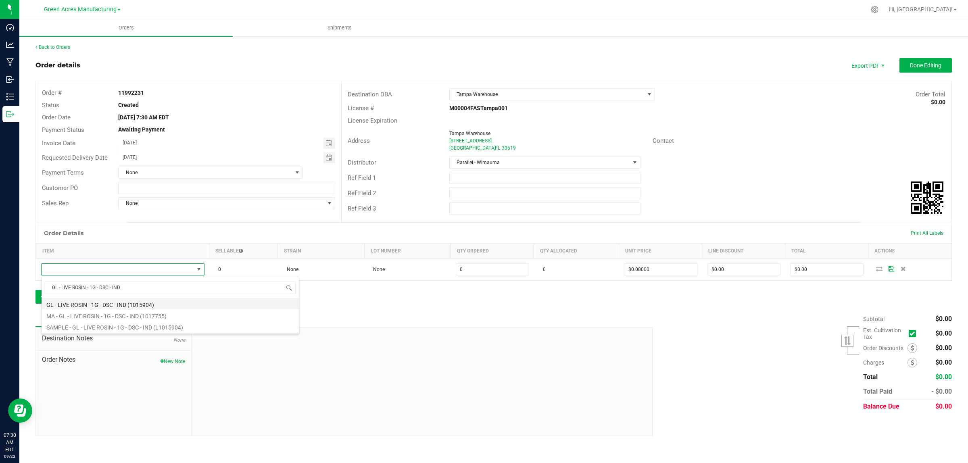
click at [85, 304] on li "GL - LIVE ROSIN - 1G - DSC - IND (1015904)" at bounding box center [170, 303] width 257 height 11
type input "0 ea"
type input "$80.00000"
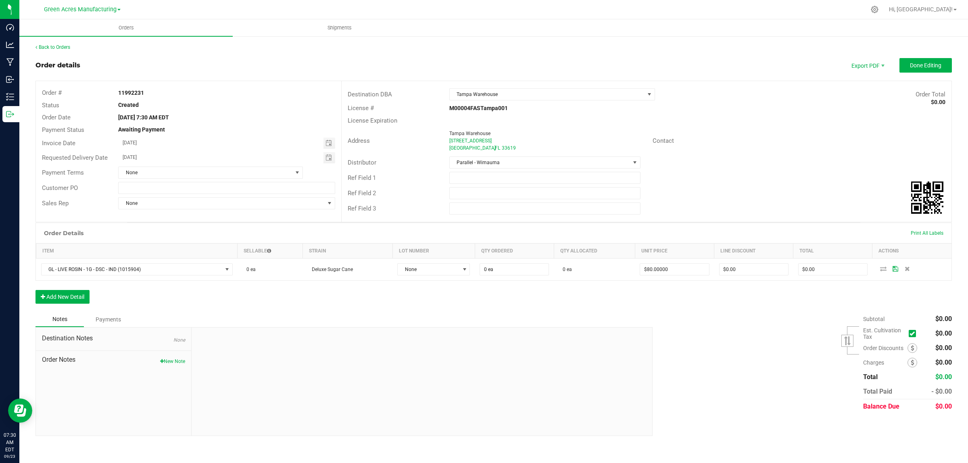
click at [386, 291] on div "Order Details Print All Labels Item Sellable Strain Lot Number Qty Ordered Qty …" at bounding box center [493, 267] width 916 height 89
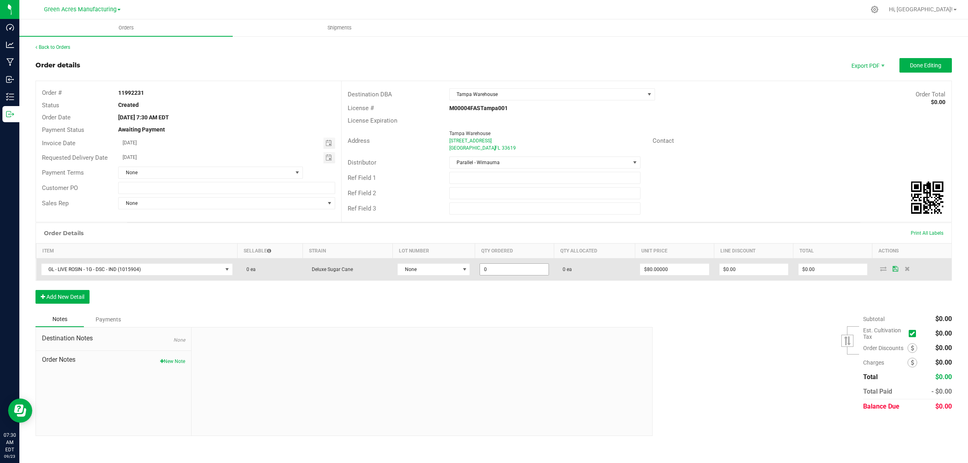
click at [504, 272] on input "0" at bounding box center [514, 269] width 69 height 11
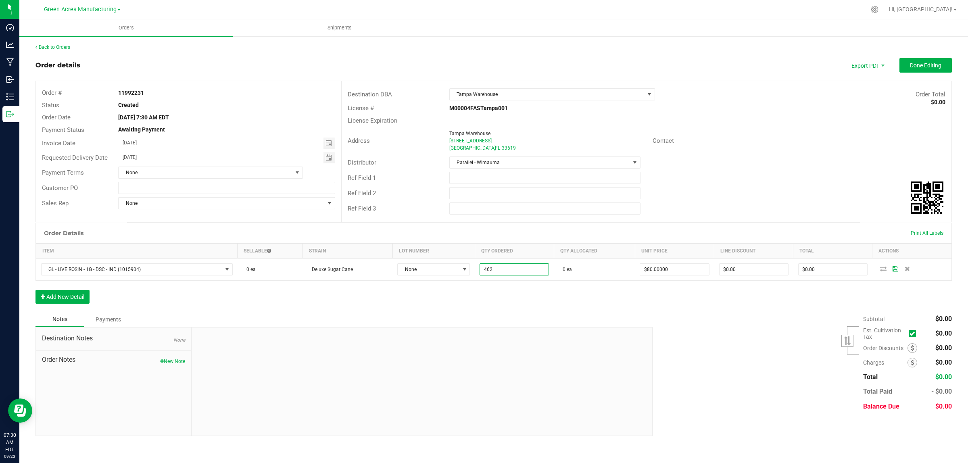
type input "462 ea"
type input "$36,960.00"
drag, startPoint x: 703, startPoint y: 191, endPoint x: 773, endPoint y: 226, distance: 79.0
click at [703, 190] on div "Ref Field 2" at bounding box center [646, 192] width 610 height 15
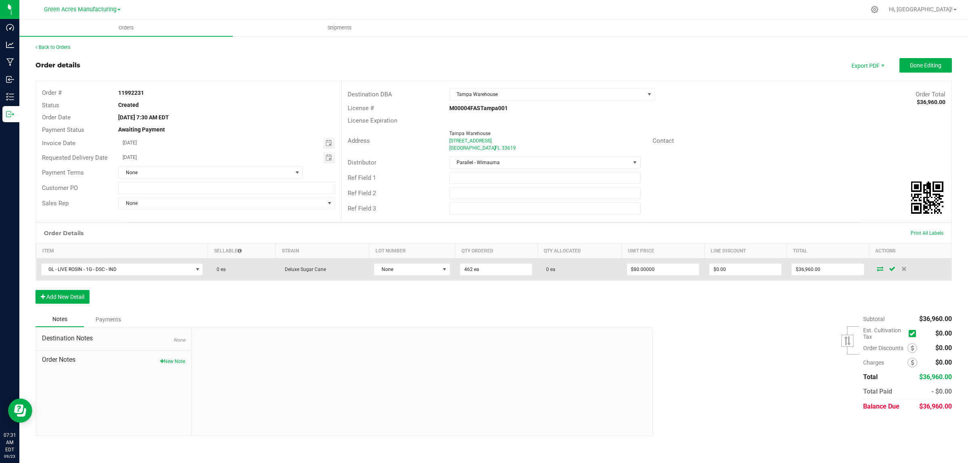
click at [894, 267] on icon at bounding box center [892, 268] width 6 height 5
click at [878, 271] on icon at bounding box center [879, 268] width 6 height 5
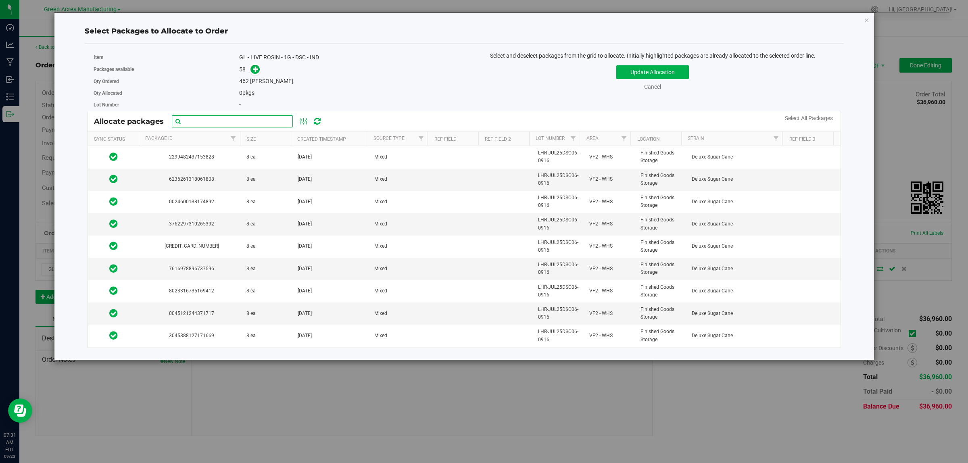
click at [246, 120] on input "text" at bounding box center [232, 121] width 121 height 12
paste input "LHR-JUL25DSC06-0916"
type input "LHR-JUL25DSC06-0916"
click at [799, 121] on link "Select All Packages" at bounding box center [809, 118] width 48 height 6
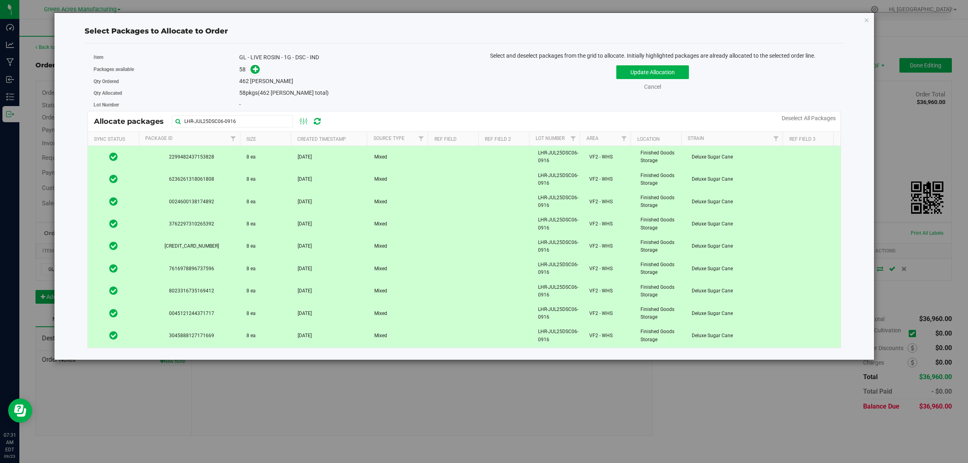
click at [672, 80] on div "Update Allocation Cancel Deselect All Packages" at bounding box center [652, 76] width 364 height 29
click at [672, 75] on button "Update Allocation" at bounding box center [652, 72] width 73 height 14
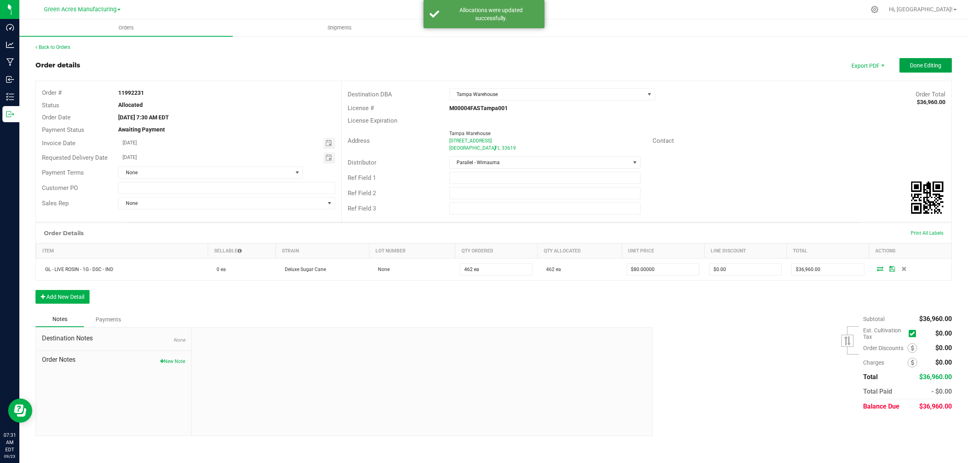
click at [924, 65] on span "Done Editing" at bounding box center [925, 65] width 31 height 6
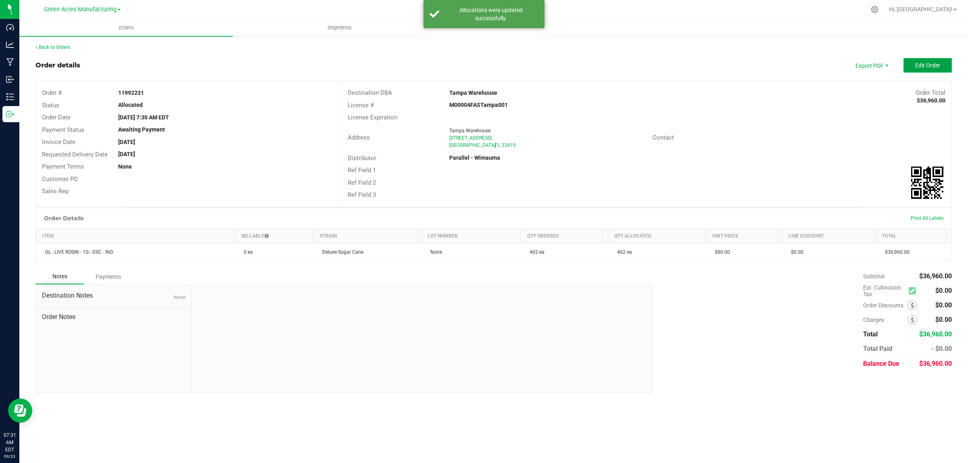
click at [938, 67] on span "Edit Order" at bounding box center [927, 65] width 25 height 6
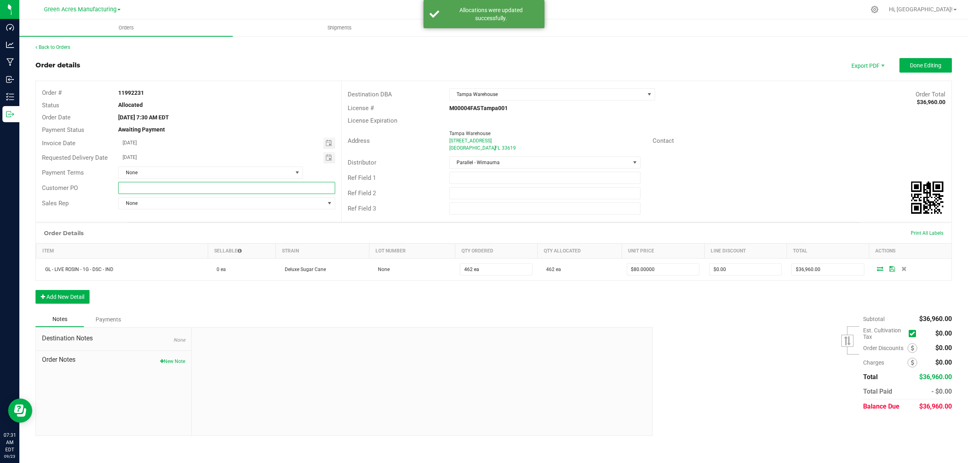
click at [200, 191] on input "text" at bounding box center [226, 188] width 216 height 12
type input "2nd Finished Goods Shipment"
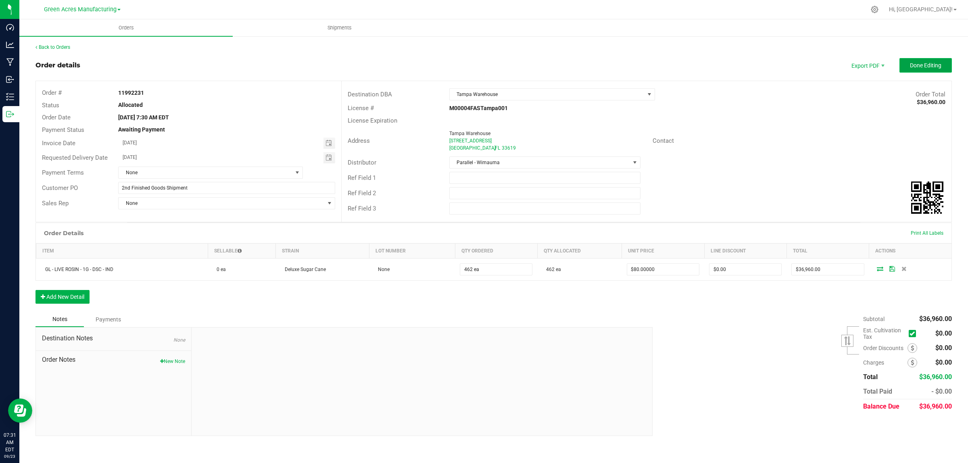
click at [928, 60] on button "Done Editing" at bounding box center [925, 65] width 52 height 15
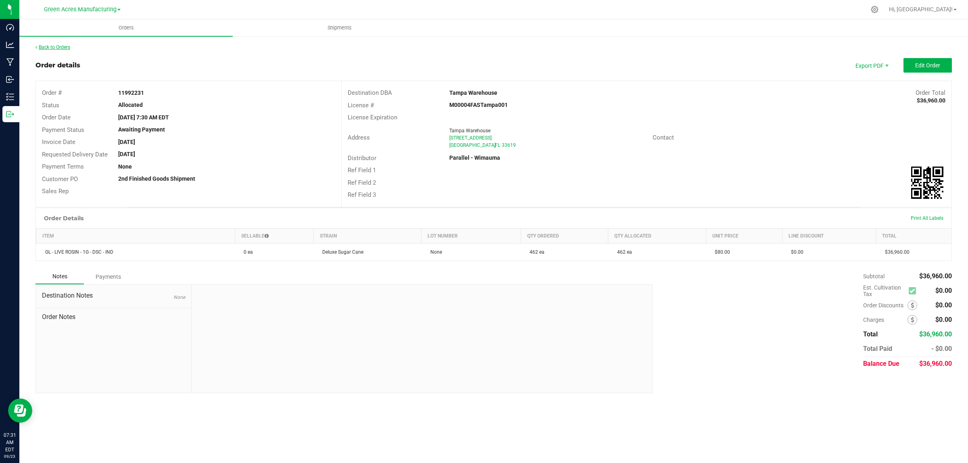
click at [61, 46] on link "Back to Orders" at bounding box center [52, 47] width 35 height 6
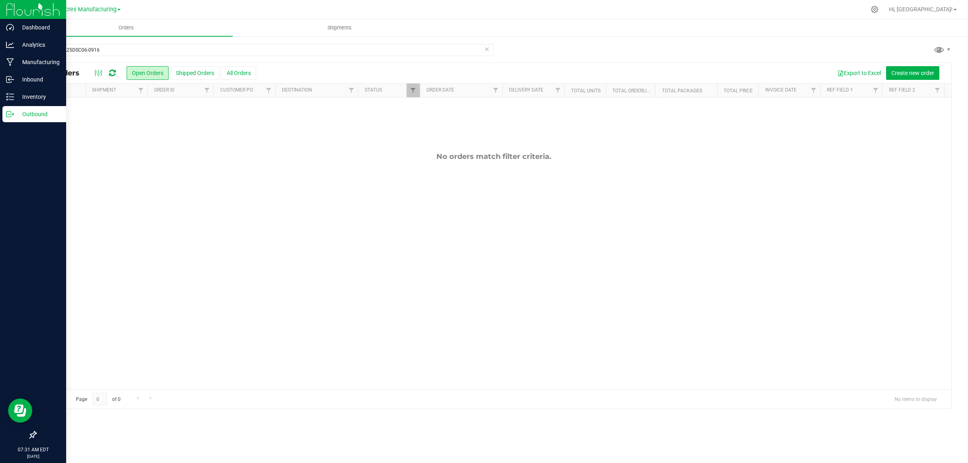
click at [10, 114] on line at bounding box center [11, 114] width 4 height 0
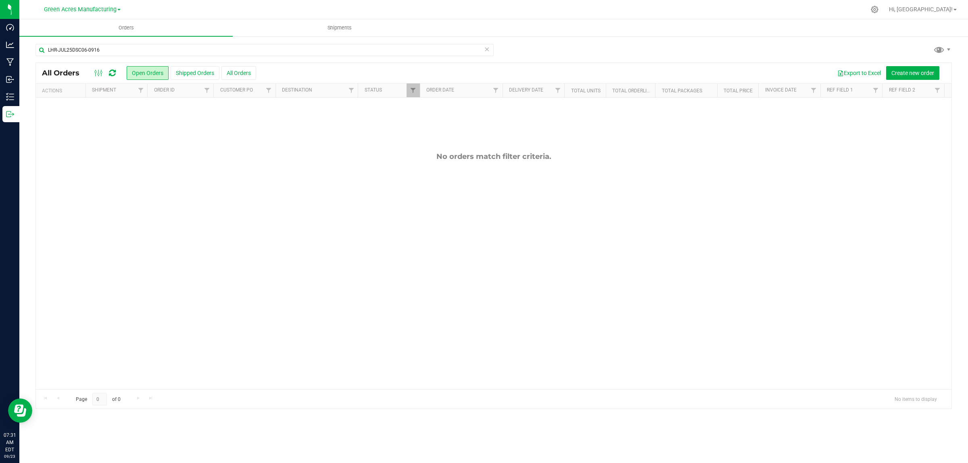
click at [117, 35] on link "Orders" at bounding box center [125, 27] width 213 height 17
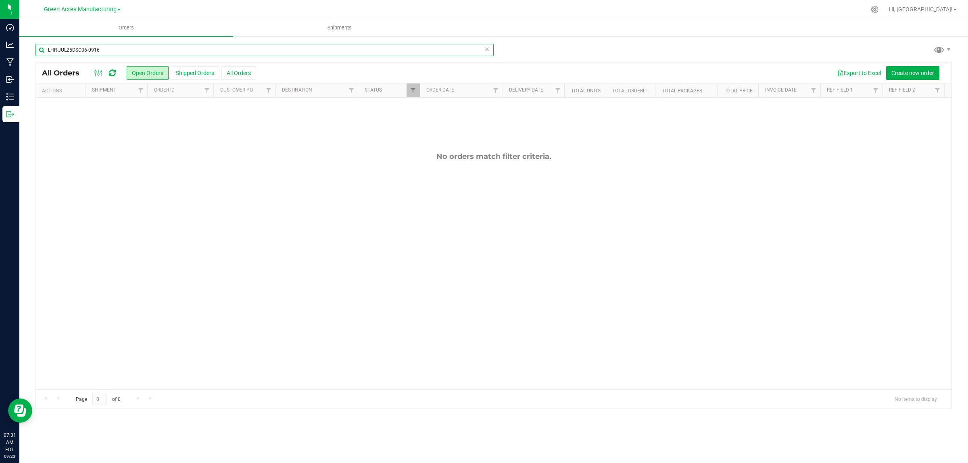
click at [112, 50] on input "LHR-JUL25DSC06-0916" at bounding box center [264, 50] width 458 height 12
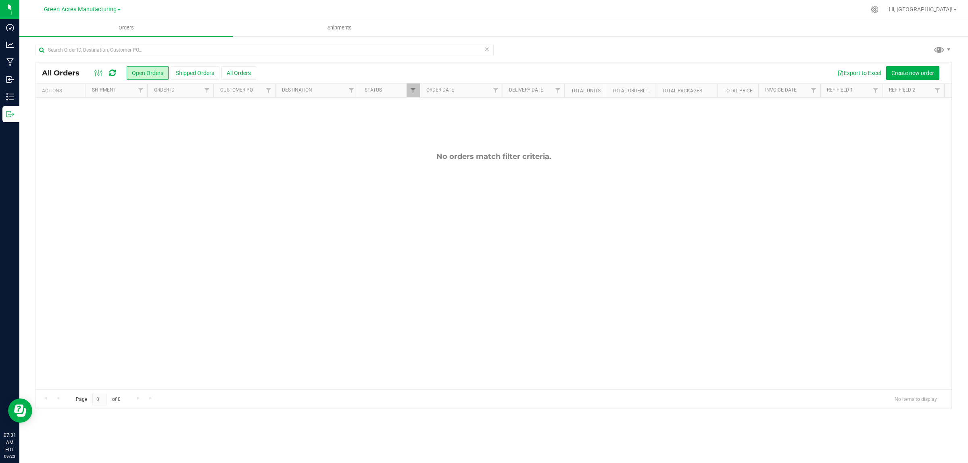
click at [680, 51] on div at bounding box center [493, 53] width 916 height 19
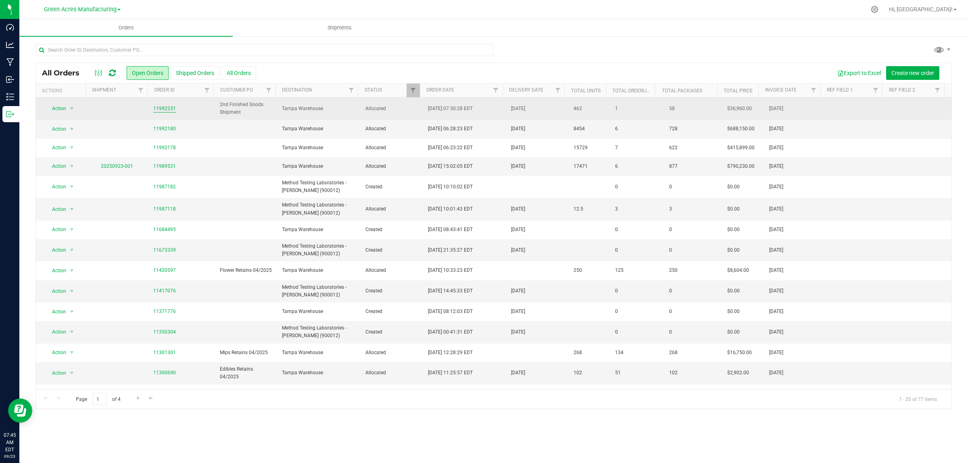
click at [158, 107] on link "11992231" at bounding box center [164, 109] width 23 height 8
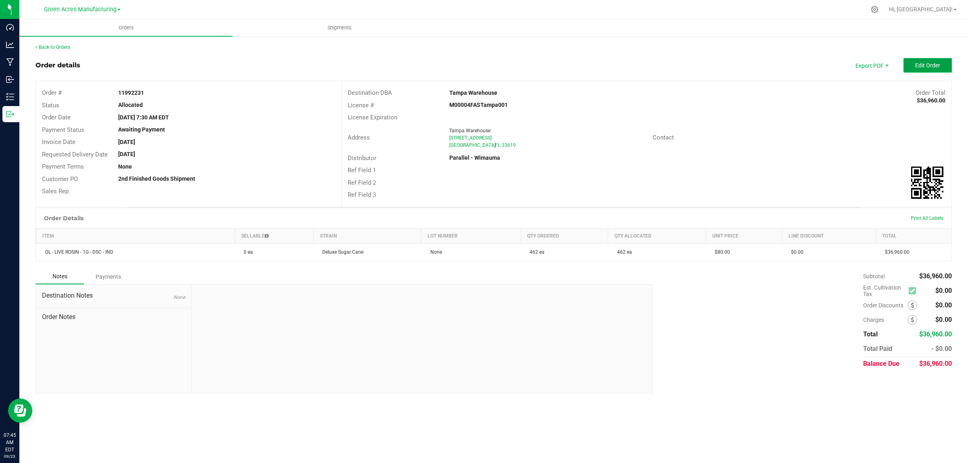
click at [922, 69] on button "Edit Order" at bounding box center [927, 65] width 48 height 15
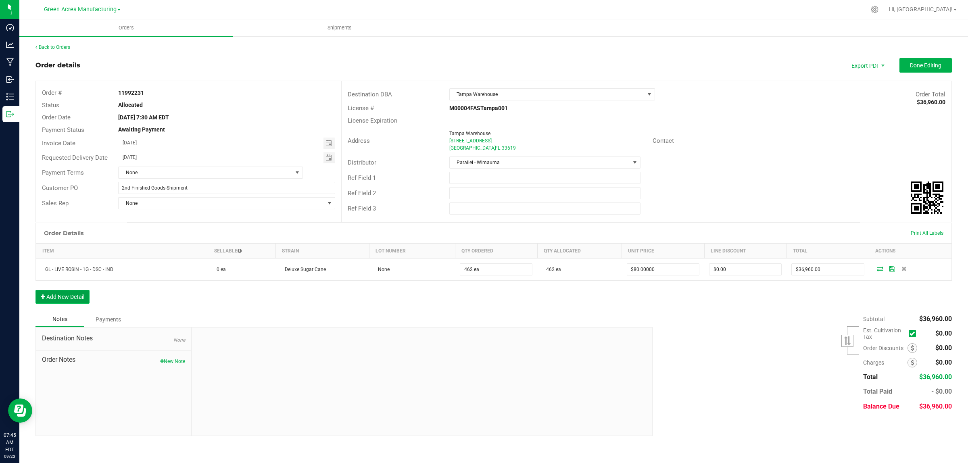
click at [79, 296] on button "Add New Detail" at bounding box center [62, 297] width 54 height 14
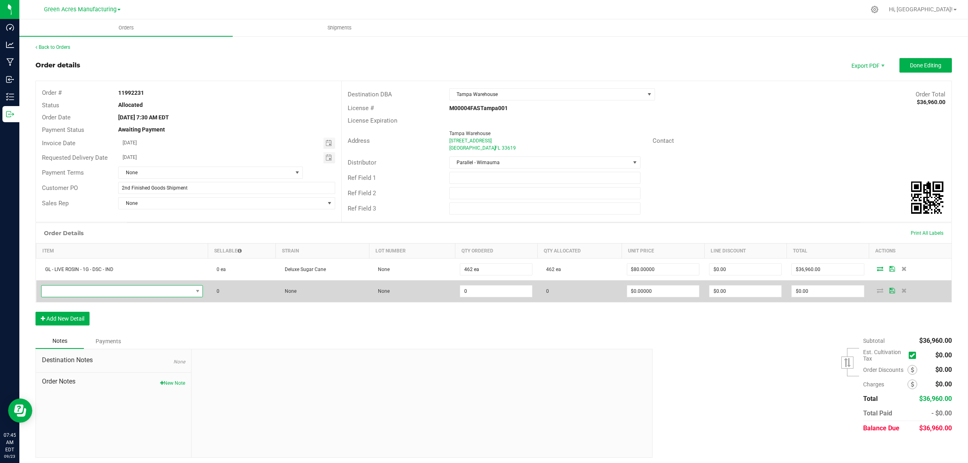
click at [83, 289] on span "NO DATA FOUND" at bounding box center [117, 290] width 151 height 11
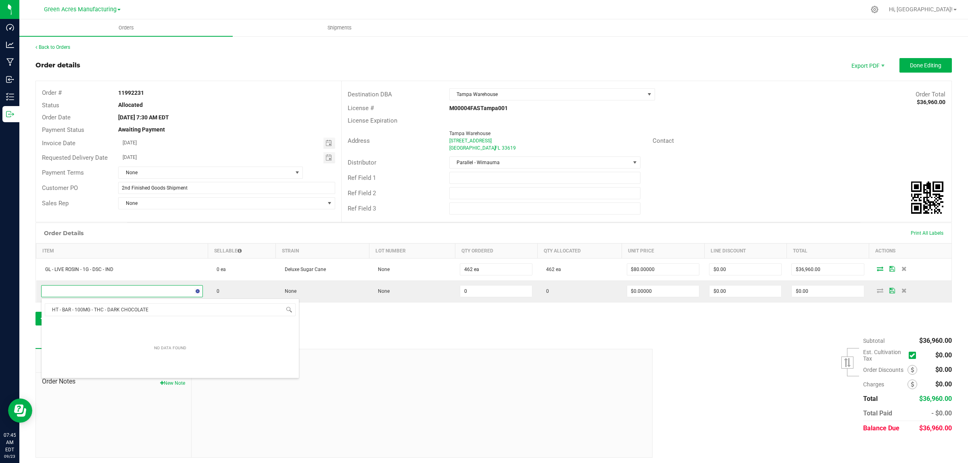
type input "HT - BAR - 100MG - THC - DARK CHOCOLATE"
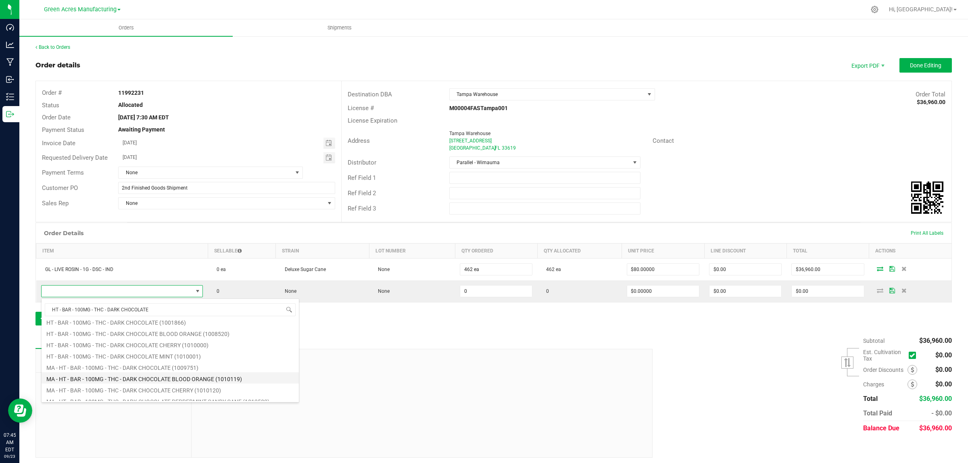
scroll to position [95, 0]
click at [85, 335] on li "HT - BAR - 100MG - THC - DARK CHOCOLATE (1001866)" at bounding box center [170, 332] width 257 height 11
type input "0 ea"
type input "$25.00000"
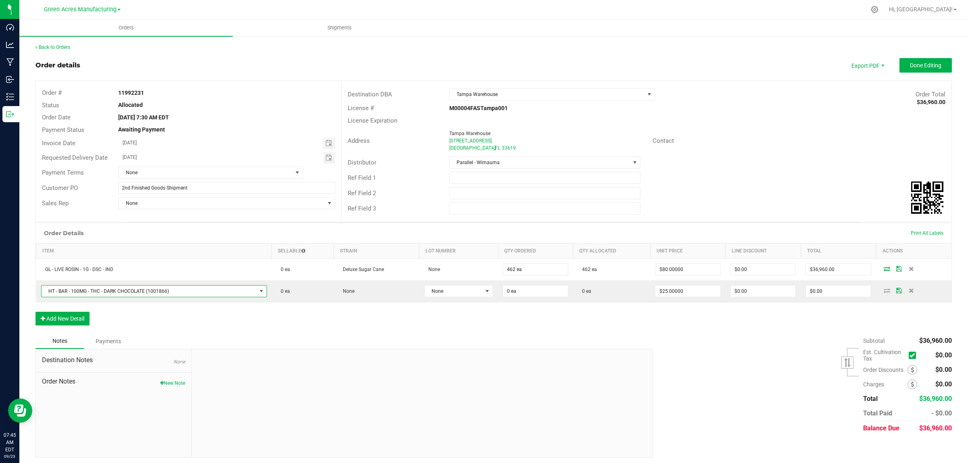
click at [441, 348] on div "Notes Payments" at bounding box center [340, 340] width 611 height 15
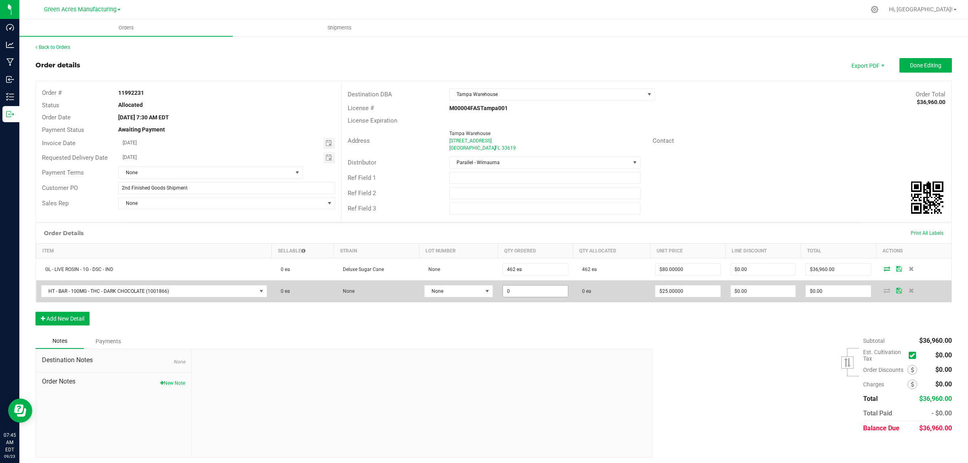
click at [532, 293] on input "0" at bounding box center [535, 290] width 65 height 11
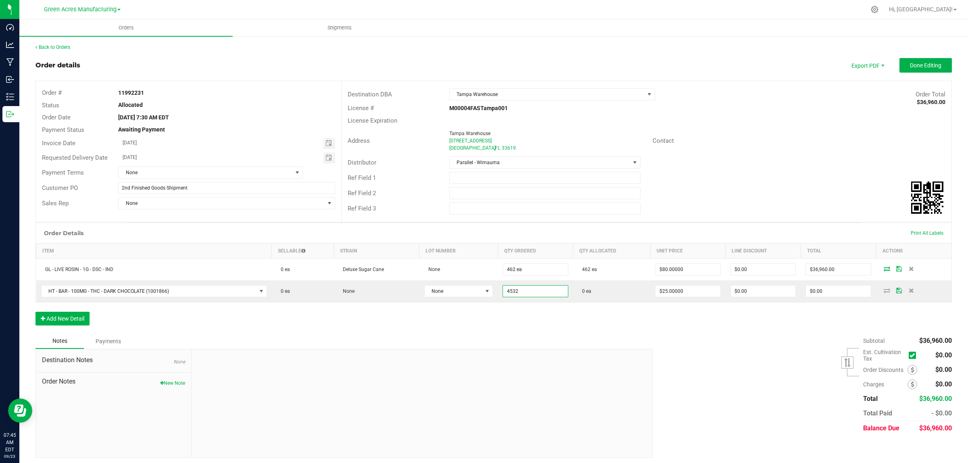
type input "4532 ea"
type input "$113,300.00"
drag, startPoint x: 554, startPoint y: 325, endPoint x: 732, endPoint y: 336, distance: 178.1
click at [556, 325] on div "Order Details Print All Labels Item Sellable Strain Lot Number Qty Ordered Qty …" at bounding box center [493, 278] width 916 height 111
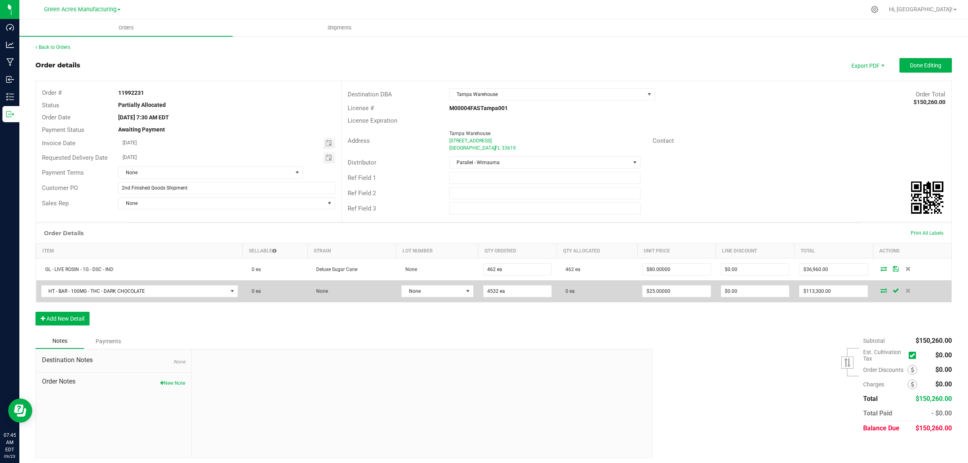
click at [880, 290] on icon at bounding box center [883, 290] width 6 height 5
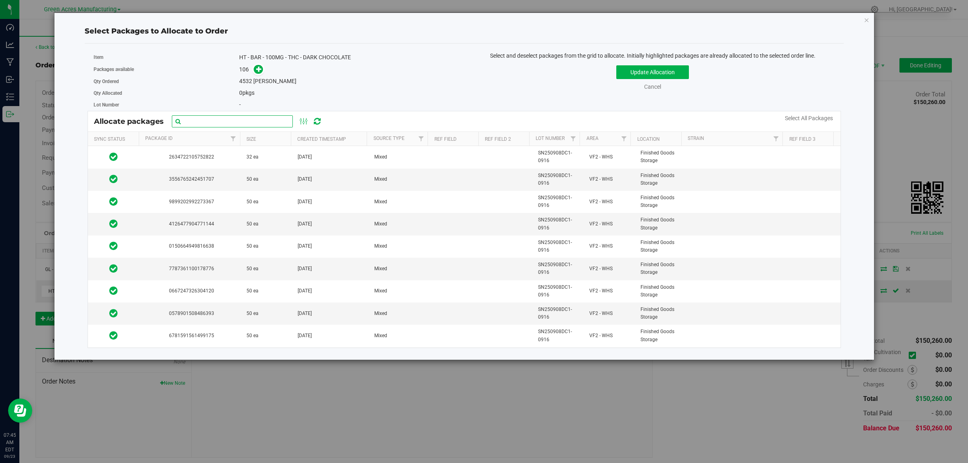
click at [215, 118] on input "text" at bounding box center [232, 121] width 121 height 12
paste input "SN250908DC1-0916"
type input "SN250908DC1-0916"
click at [803, 120] on link "Select All Packages" at bounding box center [809, 118] width 48 height 6
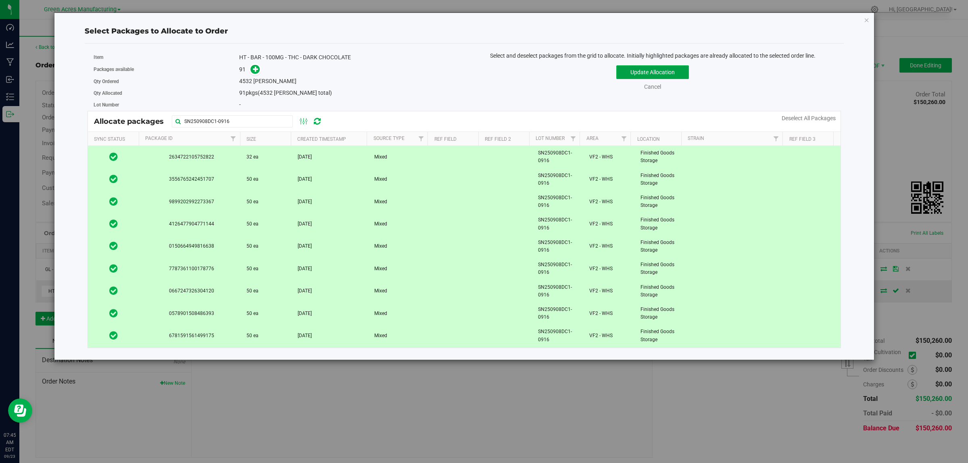
click at [684, 78] on button "Update Allocation" at bounding box center [652, 72] width 73 height 14
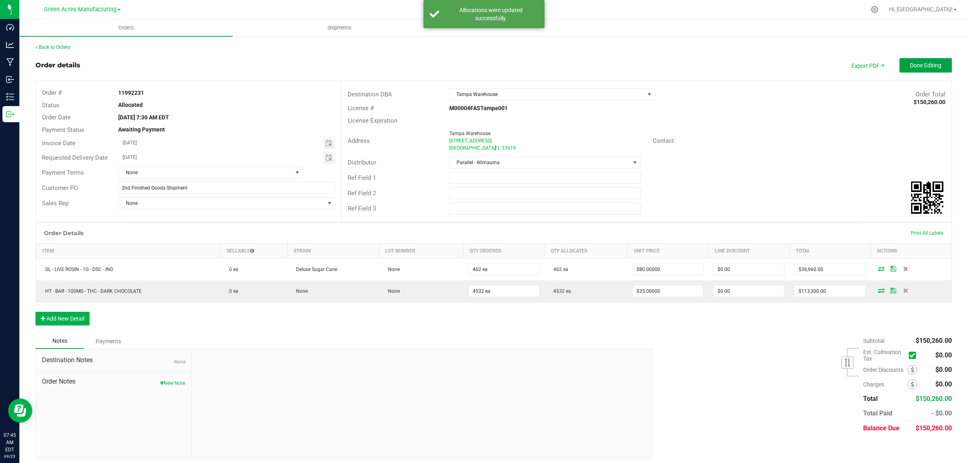
click at [933, 65] on span "Done Editing" at bounding box center [925, 65] width 31 height 6
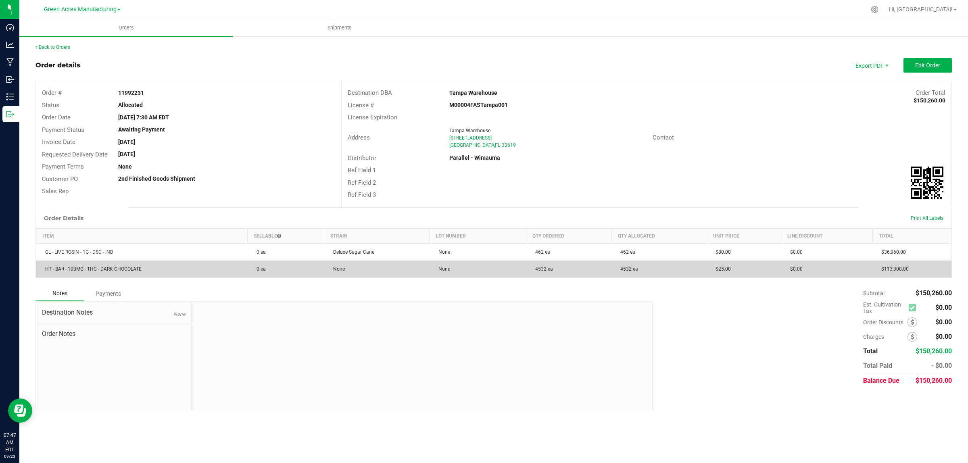
click at [120, 268] on span "HT - BAR - 100MG - THC - DARK CHOCOLATE" at bounding box center [91, 269] width 100 height 6
copy span "HT - BAR - 100MG - THC - DARK CHOCOLATE"
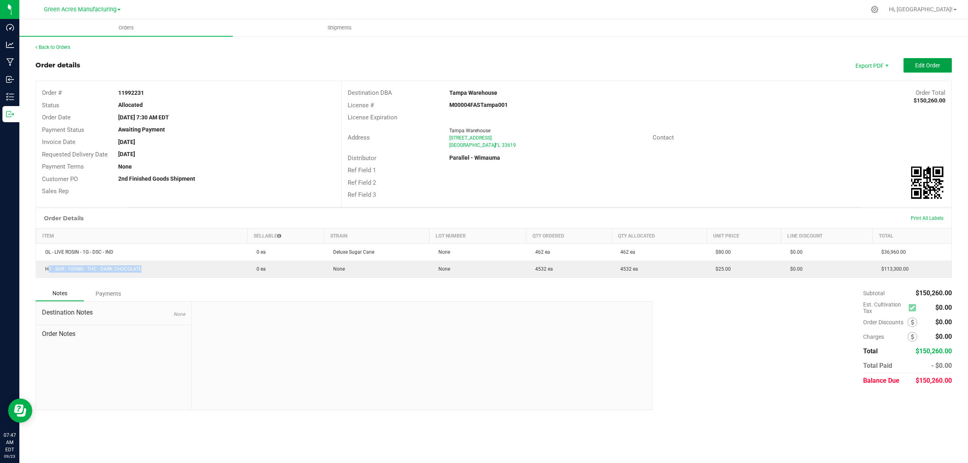
click at [914, 69] on button "Edit Order" at bounding box center [927, 65] width 48 height 15
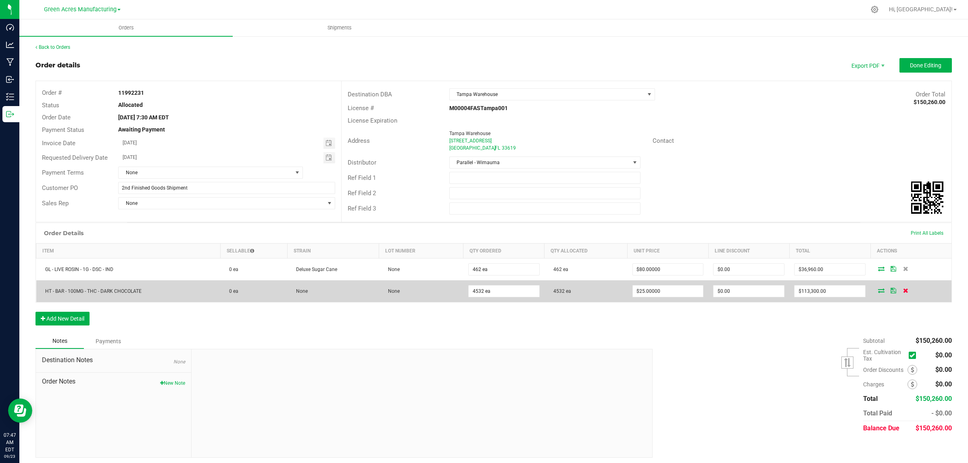
click at [903, 291] on icon at bounding box center [905, 290] width 5 height 5
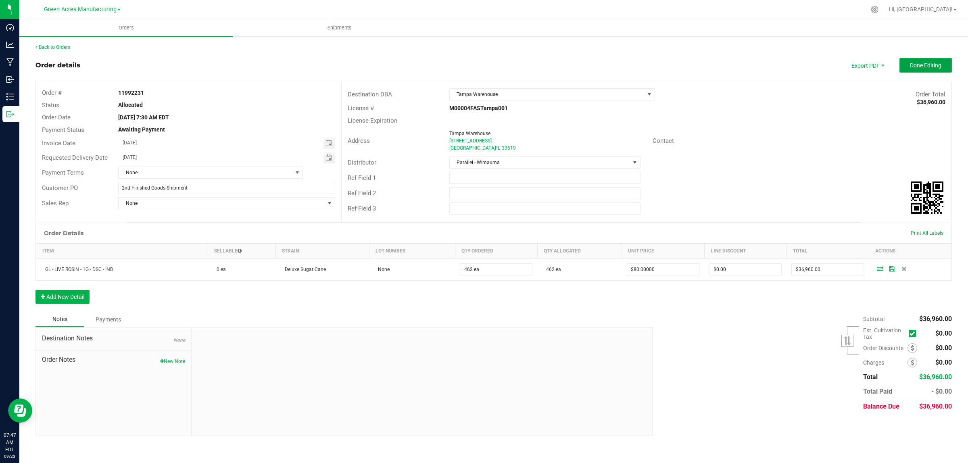
click at [924, 65] on span "Done Editing" at bounding box center [925, 65] width 31 height 6
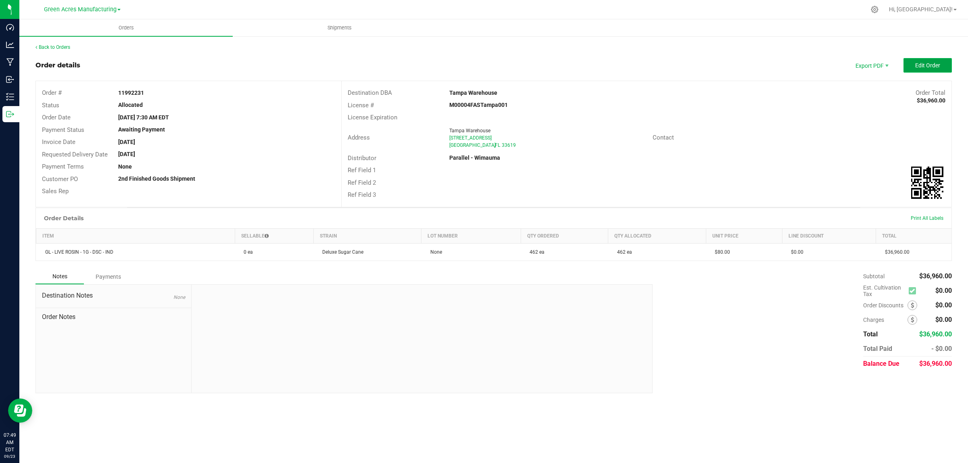
click at [941, 67] on button "Edit Order" at bounding box center [927, 65] width 48 height 15
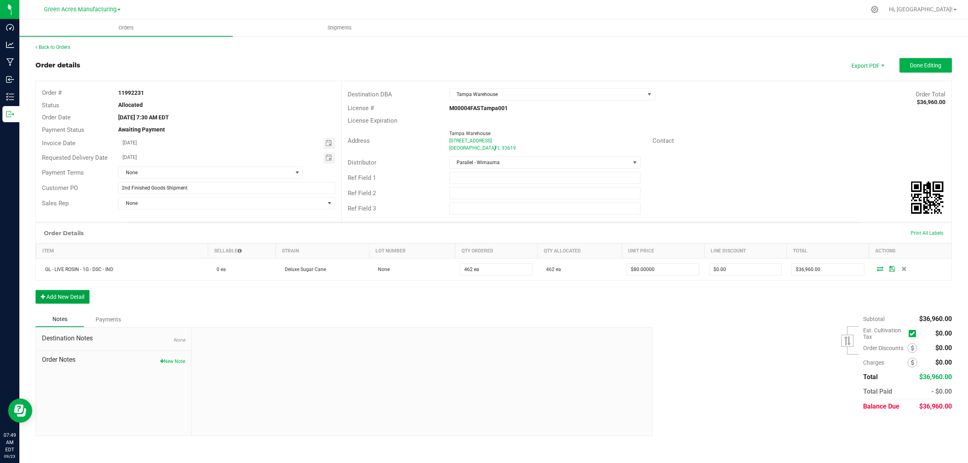
click at [44, 300] on icon "button" at bounding box center [43, 297] width 4 height 6
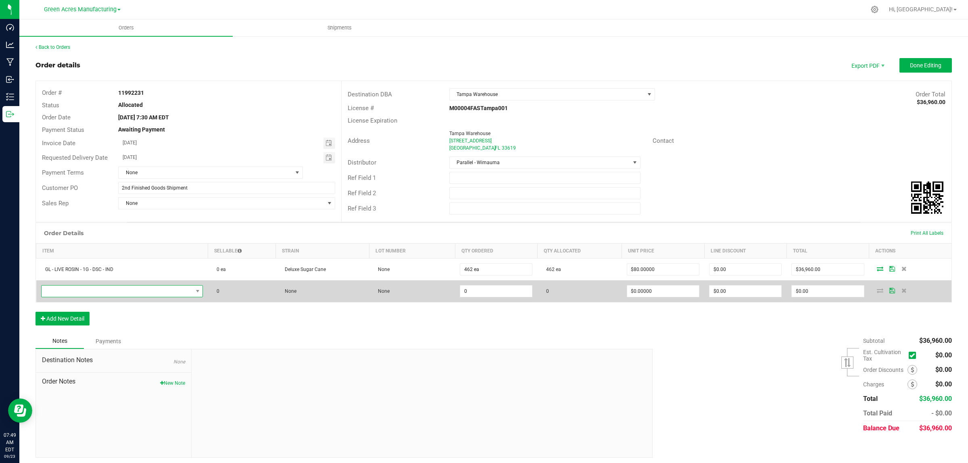
click at [58, 291] on span "NO DATA FOUND" at bounding box center [117, 290] width 151 height 11
paste input "FT - CANNABIS FLOWER - 3.5G - BLT - IND"
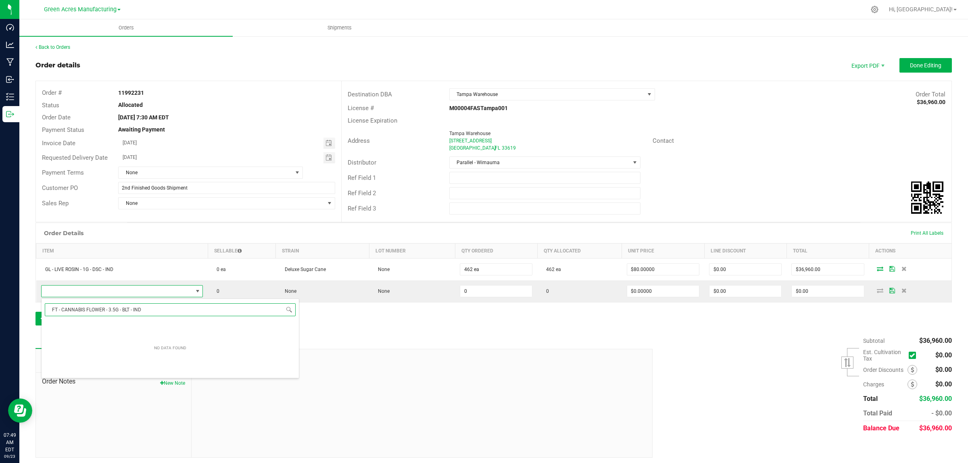
type input "FT - CANNABIS FLOWER - 3.5G - BLT - IND"
click at [75, 325] on li "FT - CANNABIS FLOWER - 3.5G - BLT - IND (1017280)" at bounding box center [170, 325] width 257 height 11
type input "0 ea"
type input "$50.00000"
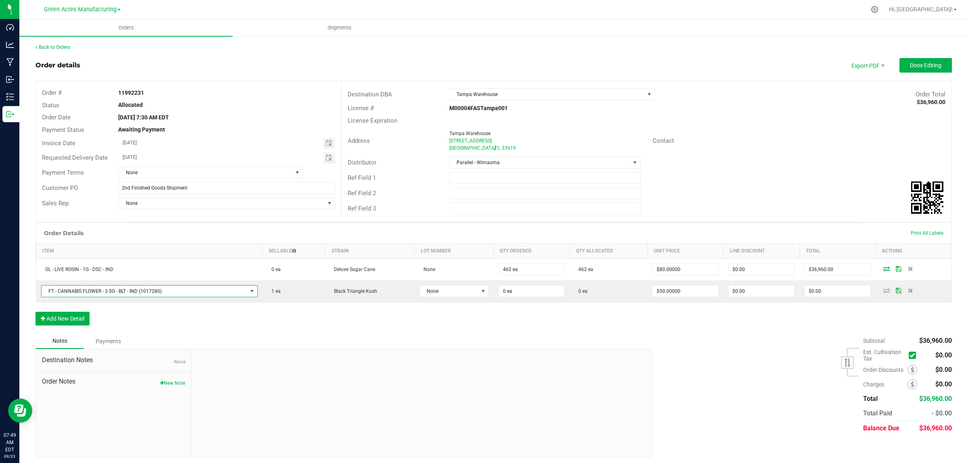
click at [387, 313] on div "Order Details Print All Labels Item Sellable Strain Lot Number Qty Ordered Qty …" at bounding box center [493, 278] width 916 height 111
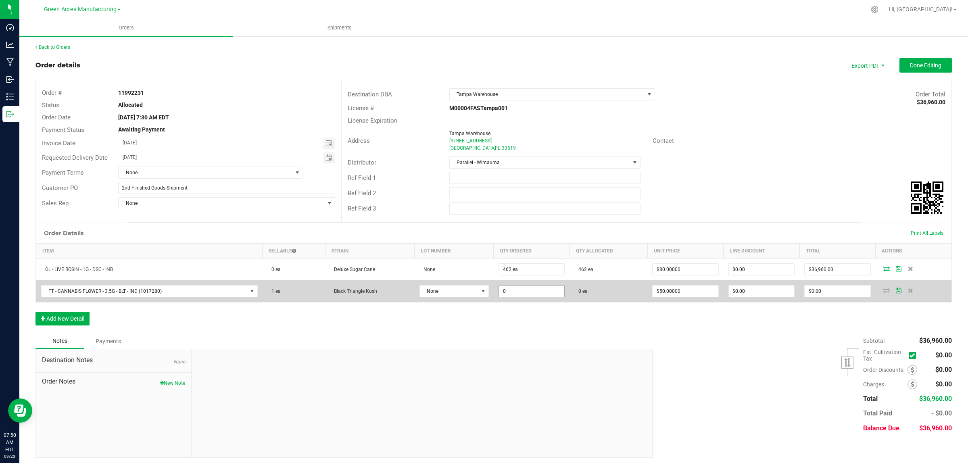
click at [527, 293] on input "0" at bounding box center [531, 290] width 65 height 11
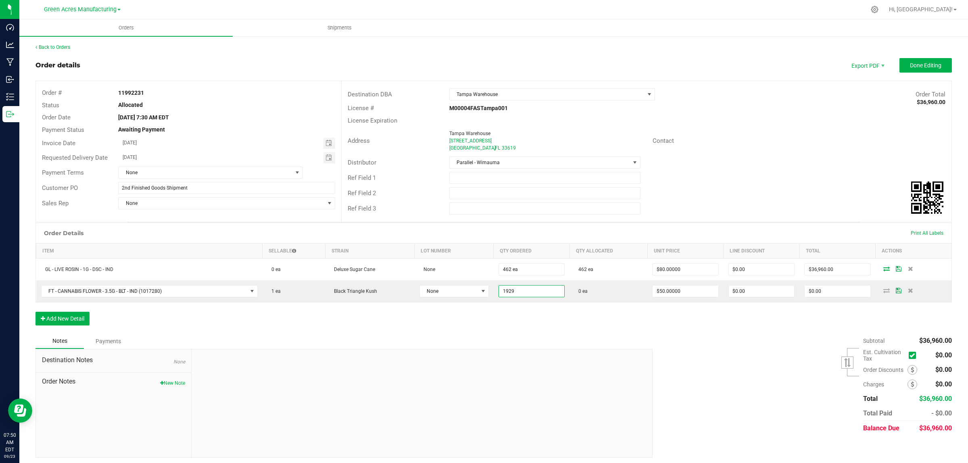
type input "1929 ea"
type input "$96,450.00"
click at [552, 341] on div "Notes Payments" at bounding box center [340, 340] width 611 height 15
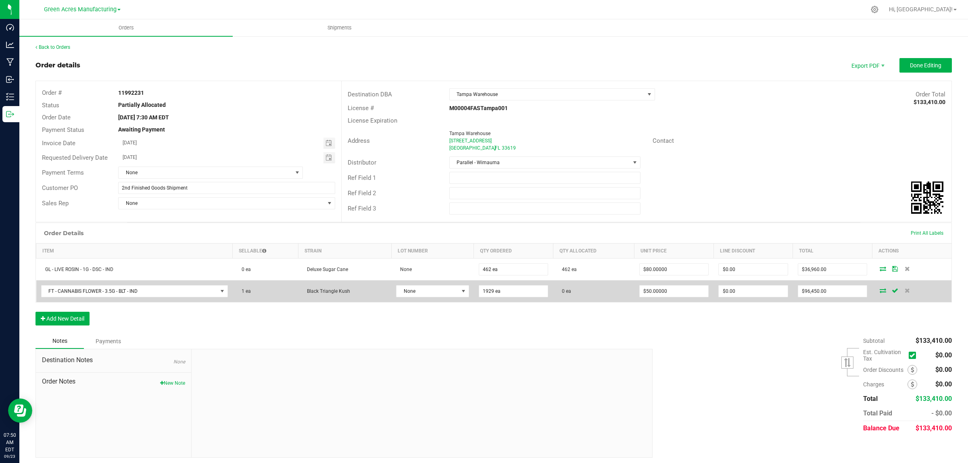
click at [879, 290] on icon at bounding box center [882, 290] width 6 height 5
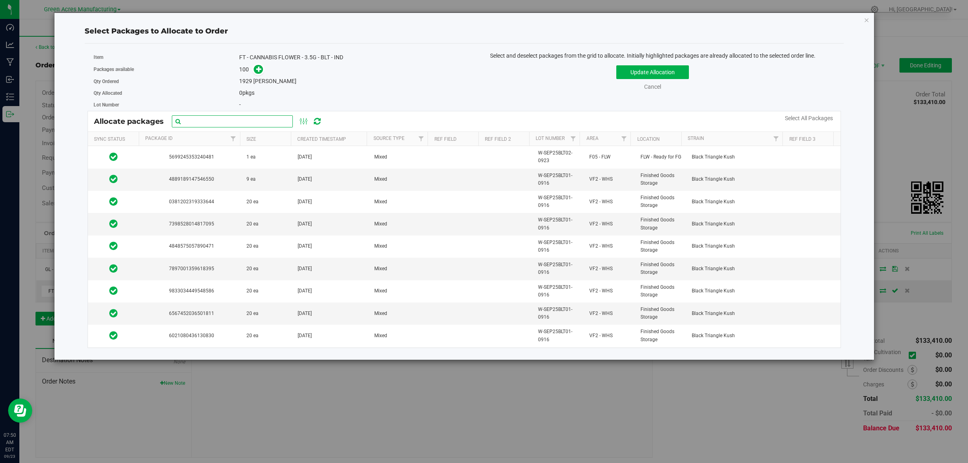
click at [218, 120] on input "text" at bounding box center [232, 121] width 121 height 12
paste input "W-SEP25BLT01-0916"
type input "W-SEP25BLT01-0916"
click at [809, 120] on link "Select All Packages" at bounding box center [809, 118] width 48 height 6
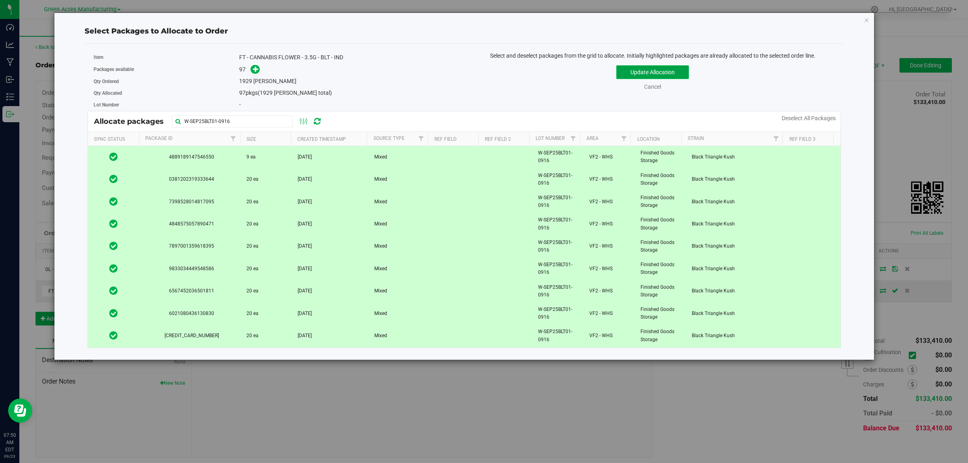
click at [676, 71] on button "Update Allocation" at bounding box center [652, 72] width 73 height 14
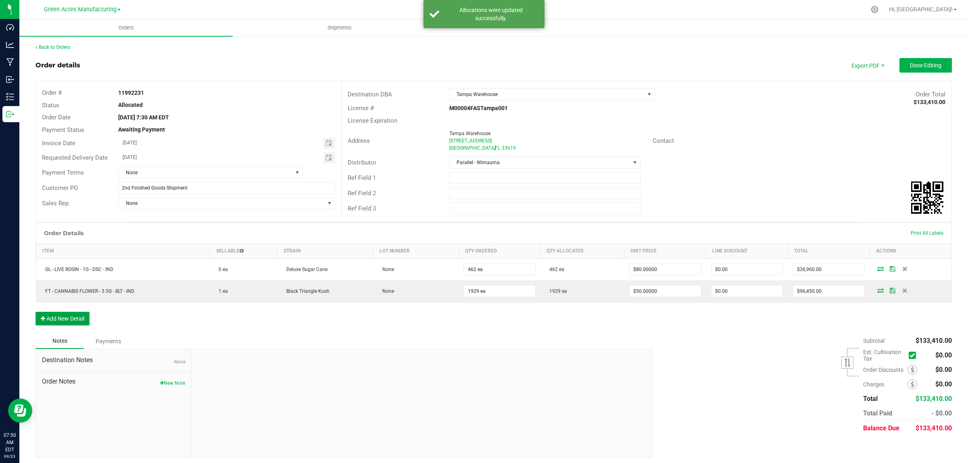
click at [72, 318] on button "Add New Detail" at bounding box center [62, 319] width 54 height 14
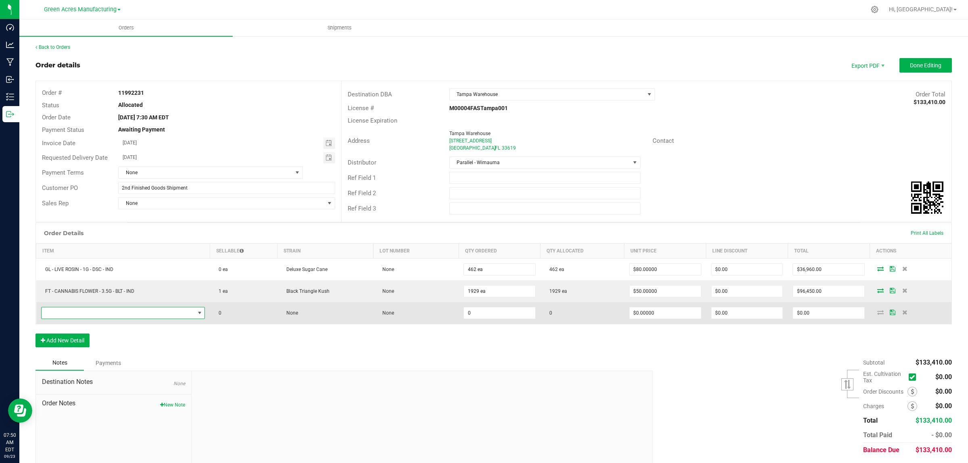
click at [75, 313] on span "NO DATA FOUND" at bounding box center [118, 312] width 153 height 11
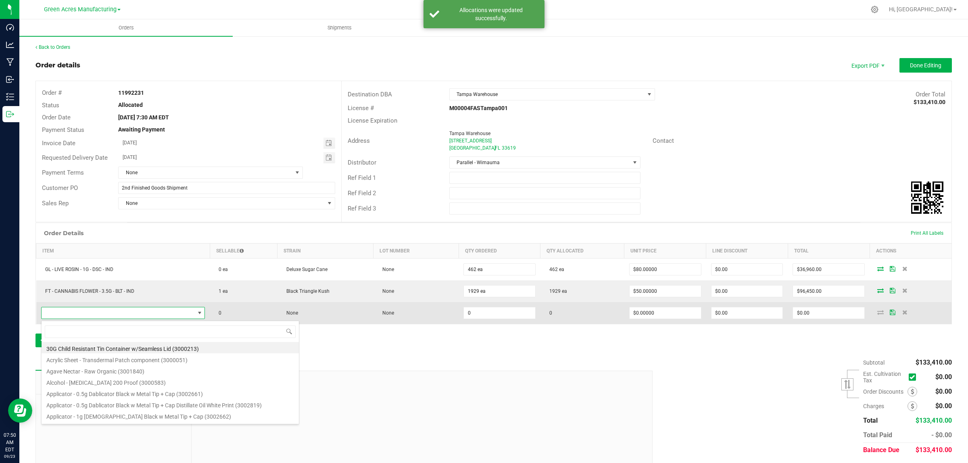
scroll to position [12, 162]
type input "FD - FLOWER GREENHOUSE - 3.5G - BDL - IND"
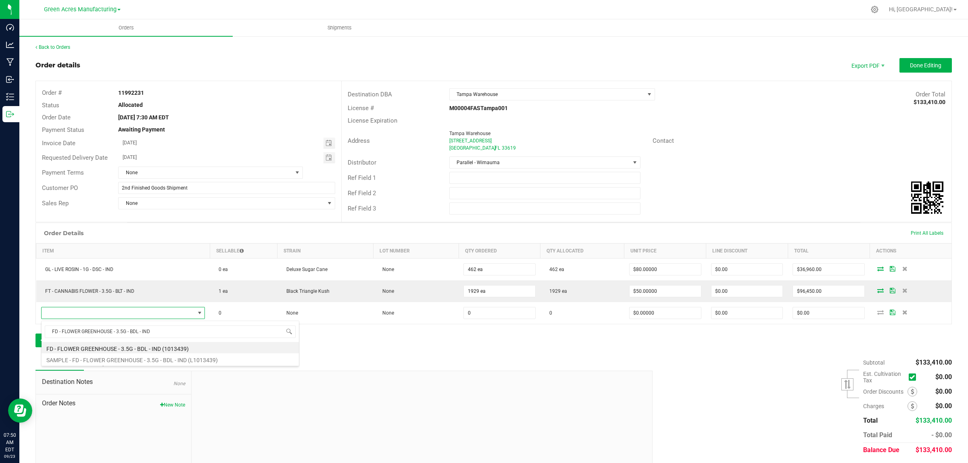
click at [90, 351] on li "FD - FLOWER GREENHOUSE - 3.5G - BDL - IND (1013439)" at bounding box center [170, 347] width 257 height 11
type input "0 ea"
type input "$30.00000"
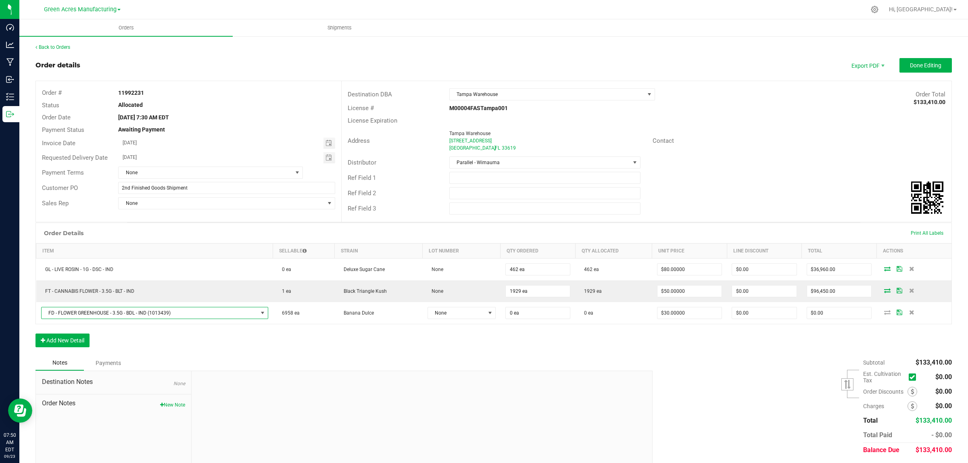
click at [498, 337] on div "Order Details Print All Labels Item Sellable Strain Lot Number Qty Ordered Qty …" at bounding box center [493, 289] width 916 height 133
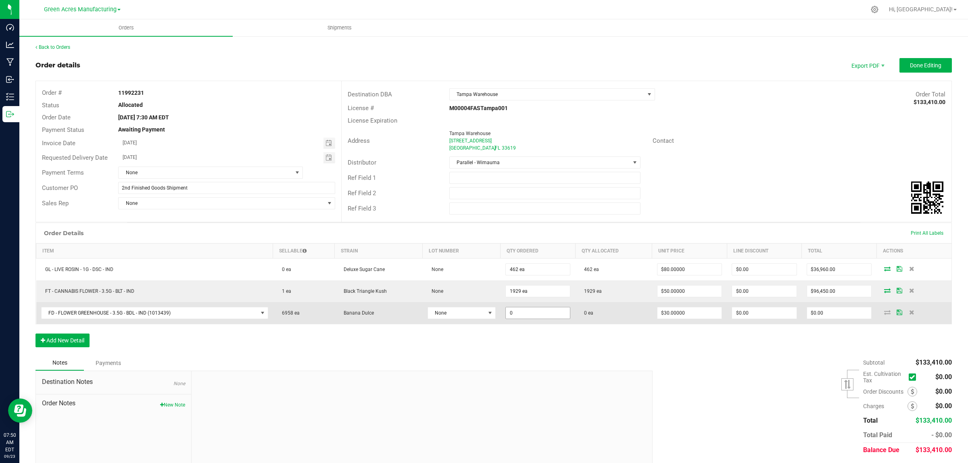
click at [543, 315] on input "0" at bounding box center [538, 312] width 65 height 11
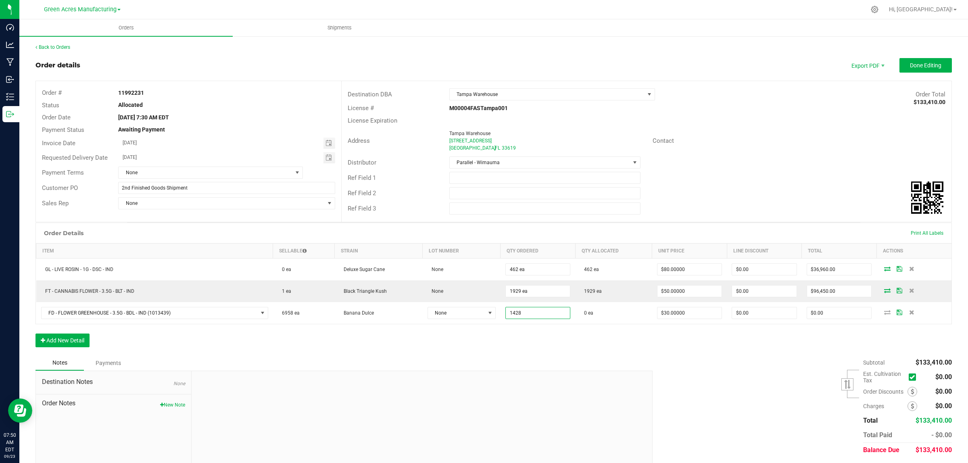
type input "1428 ea"
type input "$42,840.00"
click at [560, 371] on div "Destination Notes None Order Notes New Note" at bounding box center [343, 424] width 617 height 109
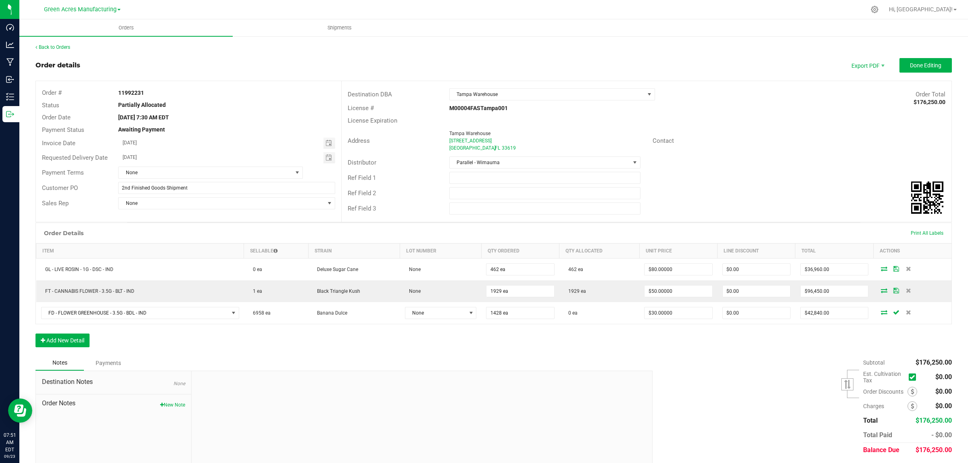
click at [819, 348] on div "Order Details Print All Labels Item Sellable Strain Lot Number Qty Ordered Qty …" at bounding box center [493, 289] width 916 height 133
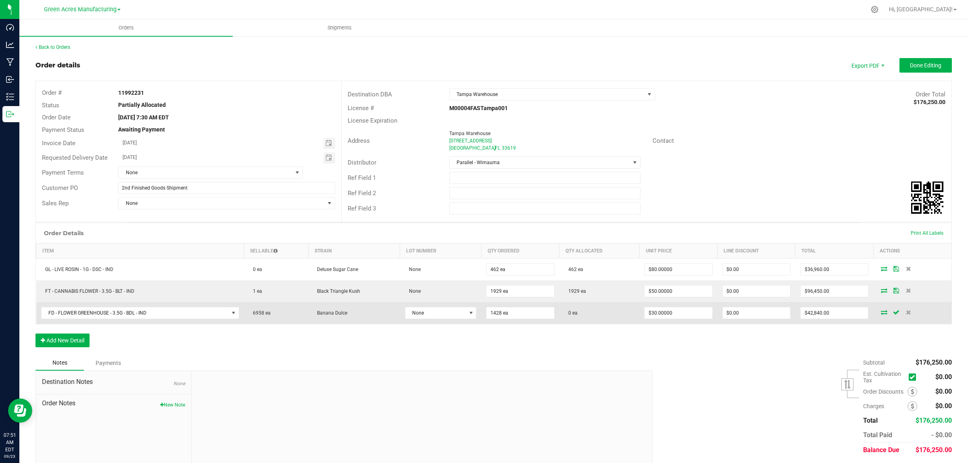
click at [880, 311] on icon at bounding box center [883, 312] width 6 height 5
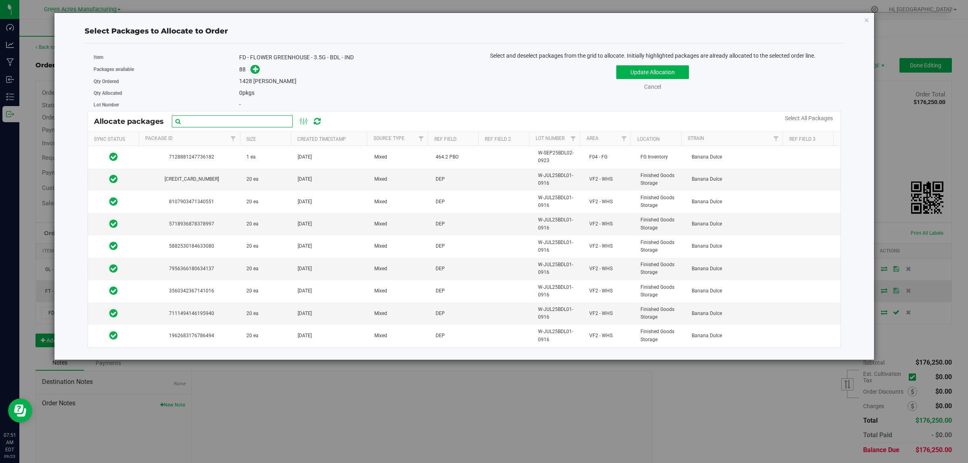
click at [249, 116] on input "text" at bounding box center [232, 121] width 121 height 12
paste input "W-JUL25BDL01-0916"
type input "W-JUL25BDL01-0916"
click at [825, 117] on link "Select All Packages" at bounding box center [809, 118] width 48 height 6
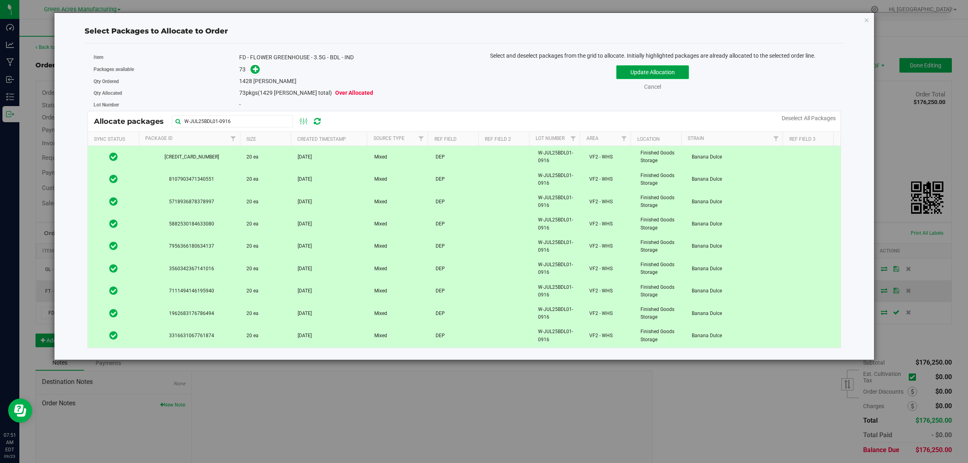
click at [641, 73] on button "Update Allocation" at bounding box center [652, 72] width 73 height 14
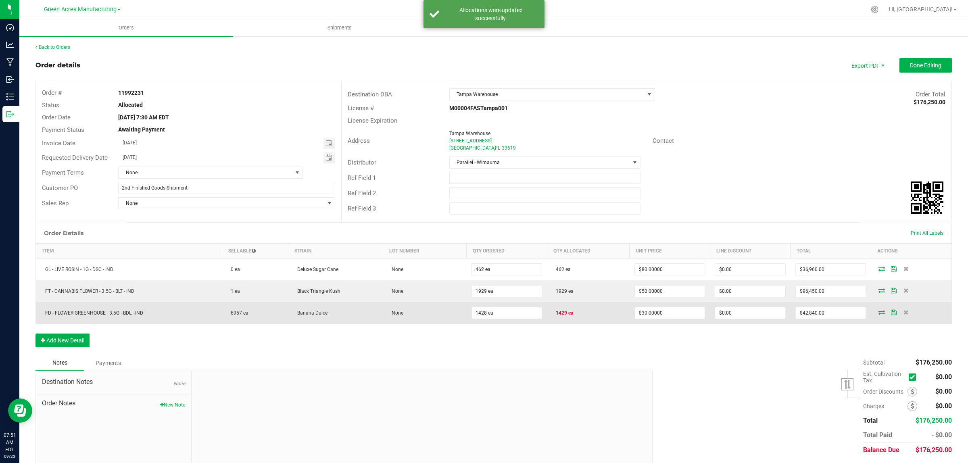
click at [878, 311] on icon at bounding box center [881, 312] width 6 height 5
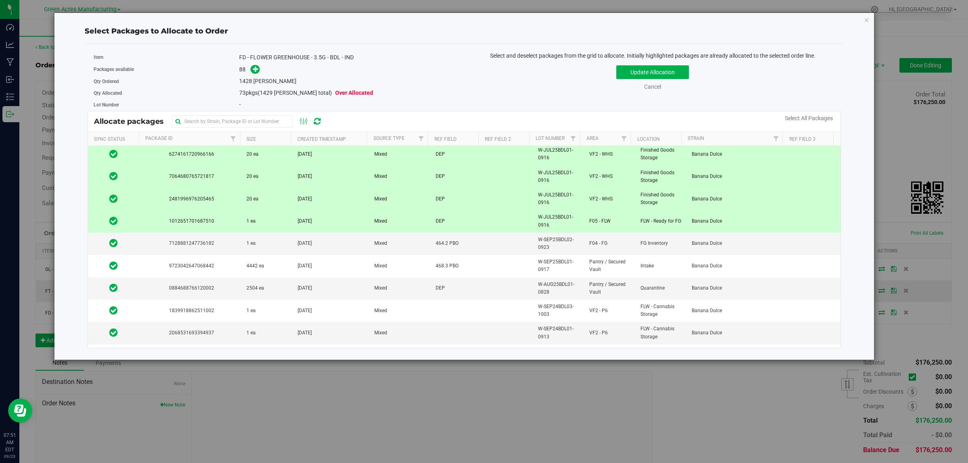
scroll to position [1519, 0]
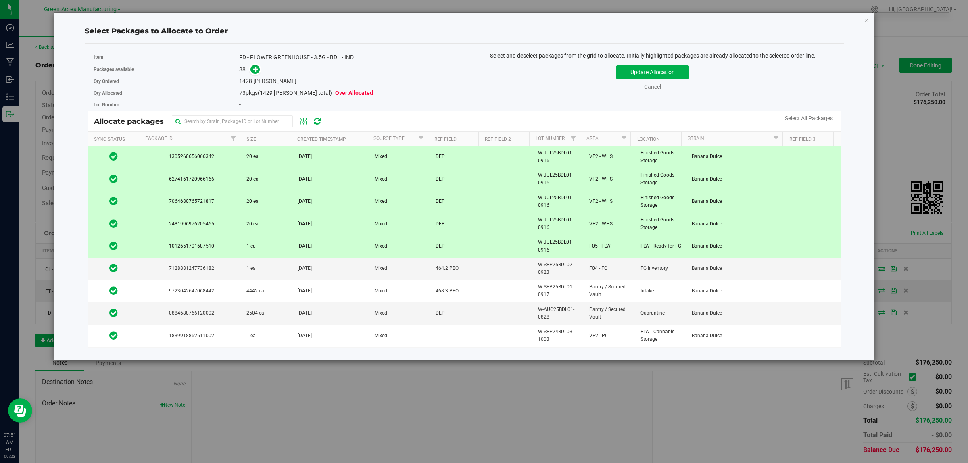
click at [260, 257] on td "1 ea" at bounding box center [266, 246] width 51 height 22
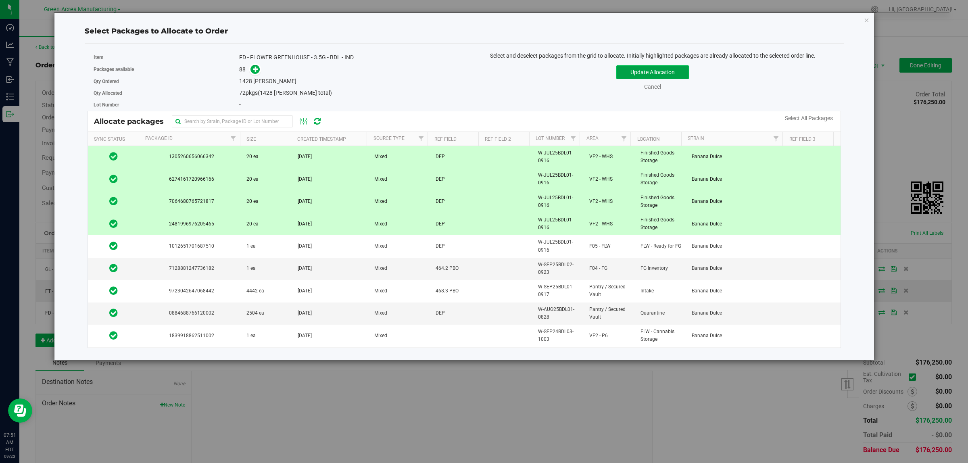
click at [672, 71] on button "Update Allocation" at bounding box center [652, 72] width 73 height 14
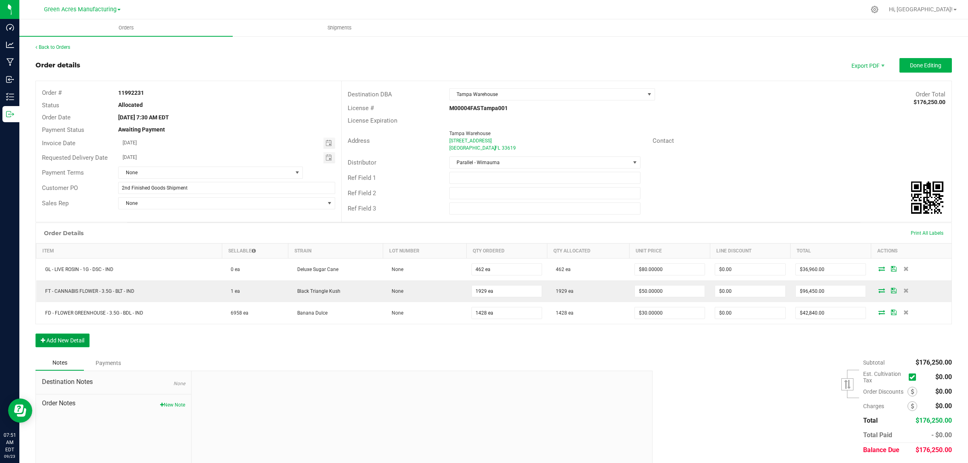
click at [69, 339] on button "Add New Detail" at bounding box center [62, 340] width 54 height 14
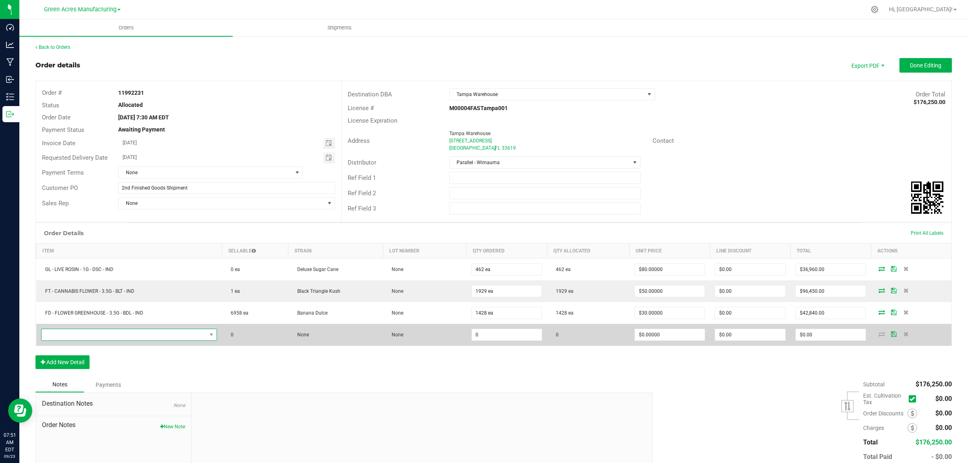
click at [76, 330] on span "NO DATA FOUND" at bounding box center [124, 334] width 165 height 11
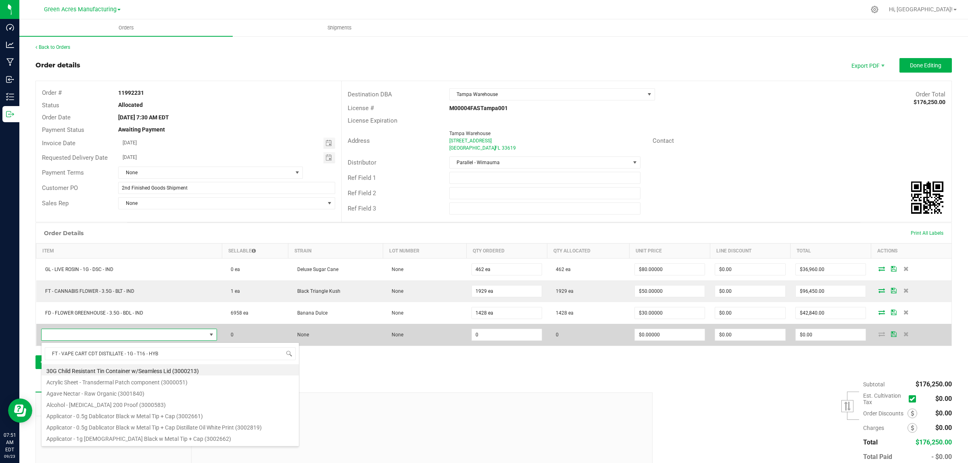
scroll to position [12, 173]
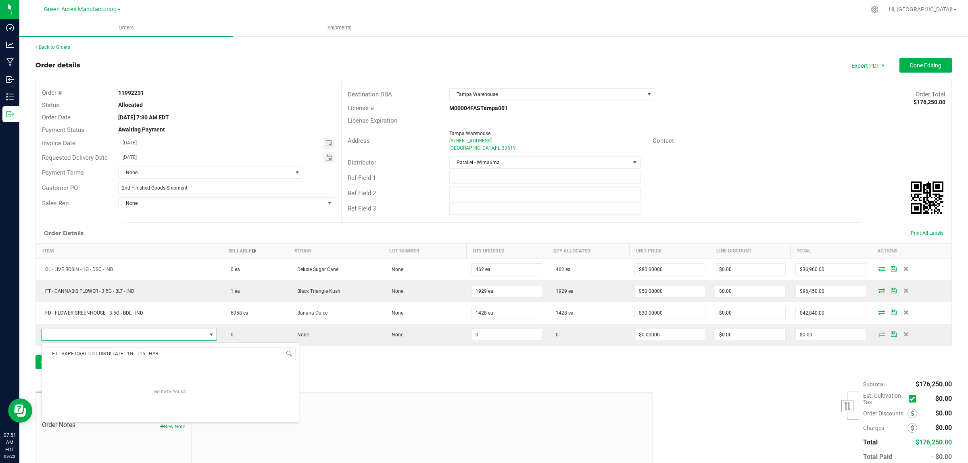
type input "FT - VAPE CART CDT DISTILLATE - 1G - T16 - HYB"
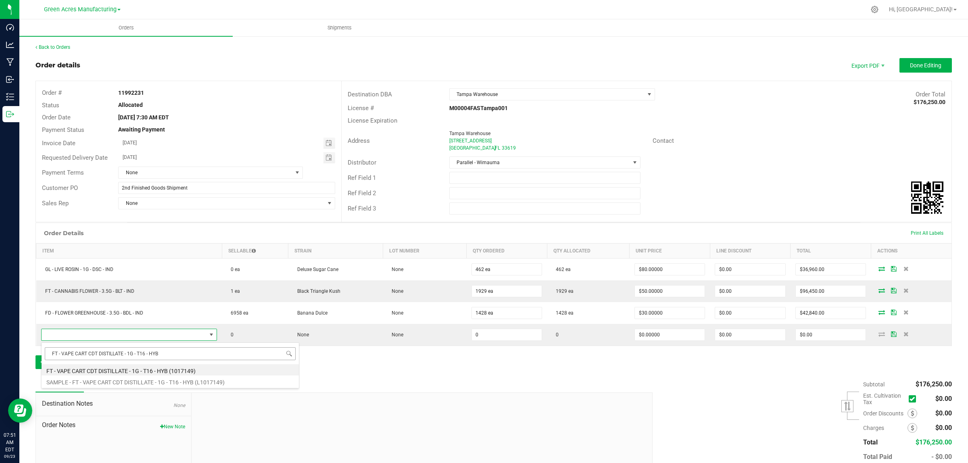
click at [53, 353] on input "FT - VAPE CART CDT DISTILLATE - 1G - T16 - HYB" at bounding box center [170, 353] width 251 height 12
click at [54, 367] on li "FT - VAPE CART CDT DISTILLATE - 1G - T16 - HYB (1017149)" at bounding box center [170, 369] width 257 height 11
type input "0 ea"
type input "$95.00000"
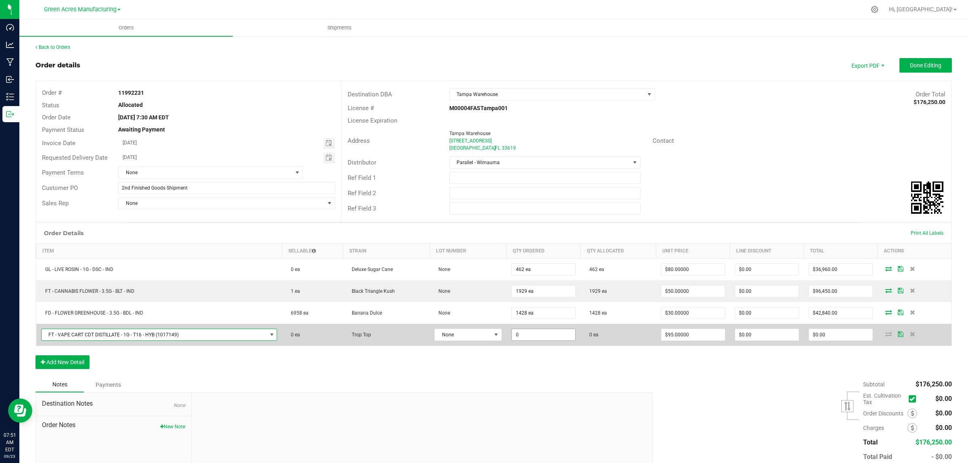
click at [535, 333] on input "0" at bounding box center [543, 334] width 63 height 11
click at [522, 339] on input "0" at bounding box center [543, 334] width 63 height 11
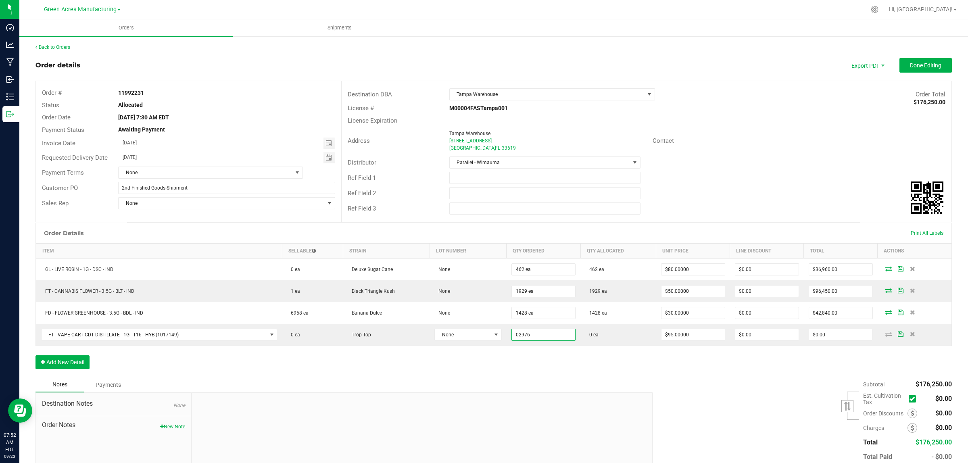
type input "2976 ea"
type input "$282,720.00"
drag, startPoint x: 518, startPoint y: 379, endPoint x: 507, endPoint y: 385, distance: 13.2
click at [518, 379] on div "Notes Payments" at bounding box center [340, 384] width 611 height 15
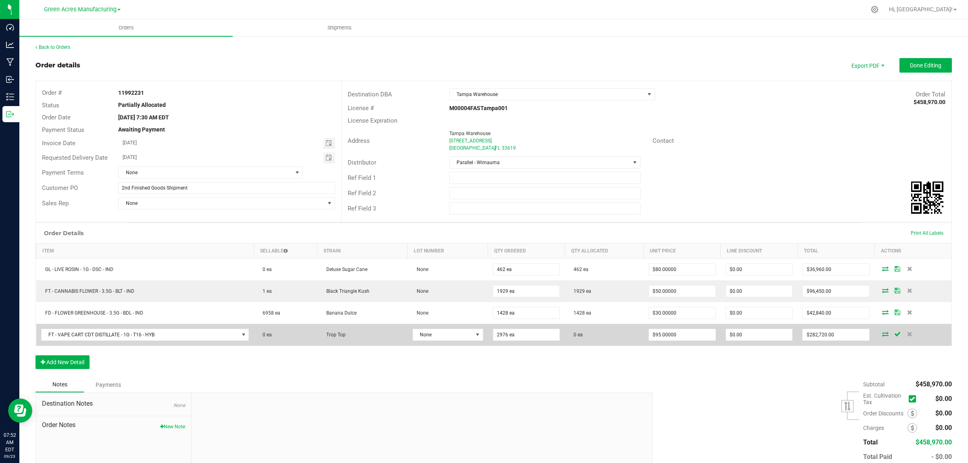
click at [882, 335] on icon at bounding box center [885, 333] width 6 height 5
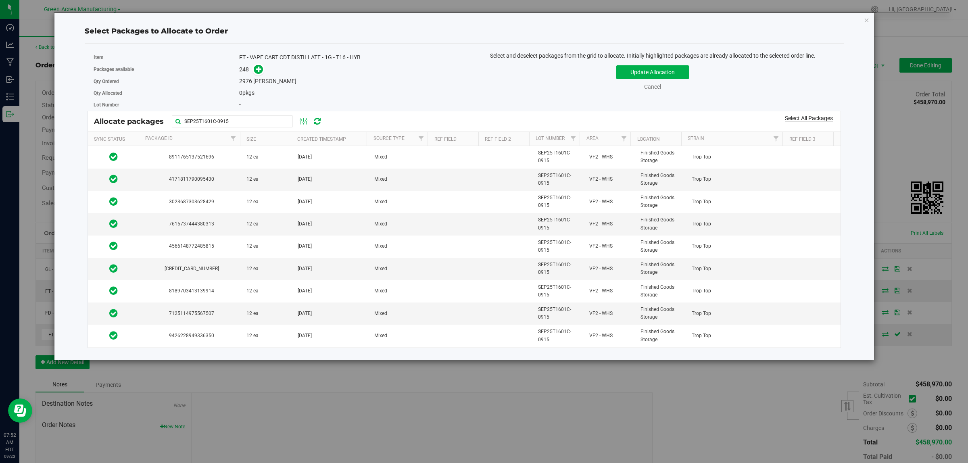
type input "SEP25T1601C-0915"
click at [826, 119] on link "Select All Packages" at bounding box center [809, 118] width 48 height 6
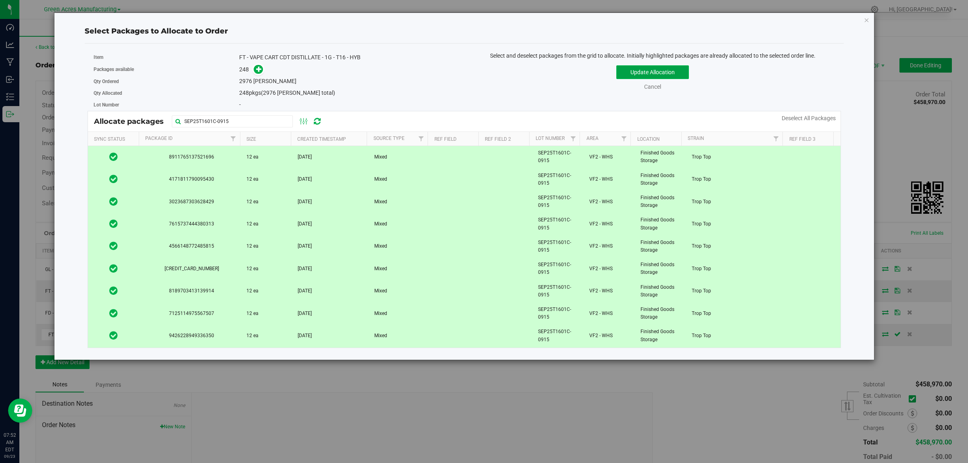
click at [659, 70] on button "Update Allocation" at bounding box center [652, 72] width 73 height 14
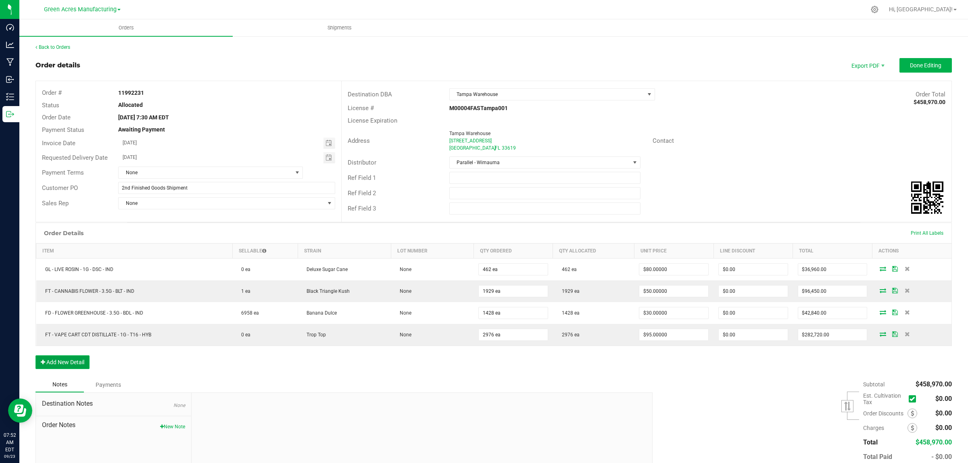
click at [62, 357] on button "Add New Detail" at bounding box center [62, 362] width 54 height 14
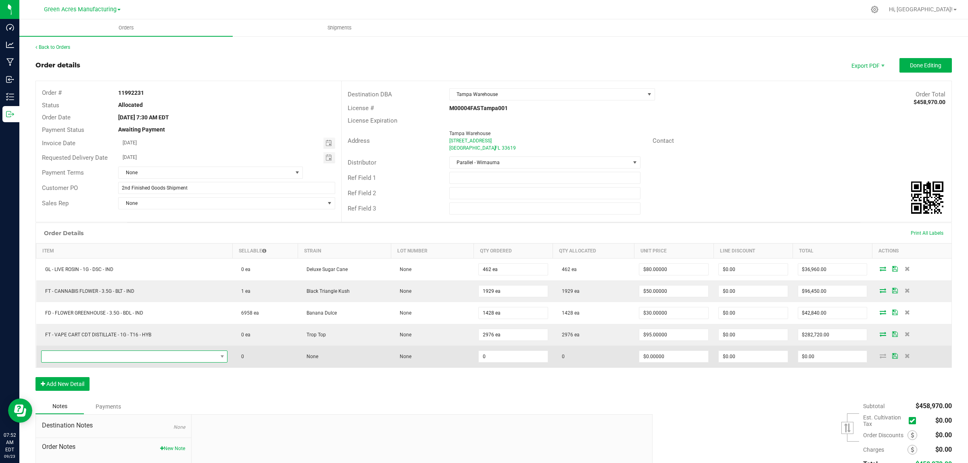
click at [71, 352] on span "NO DATA FOUND" at bounding box center [130, 356] width 176 height 11
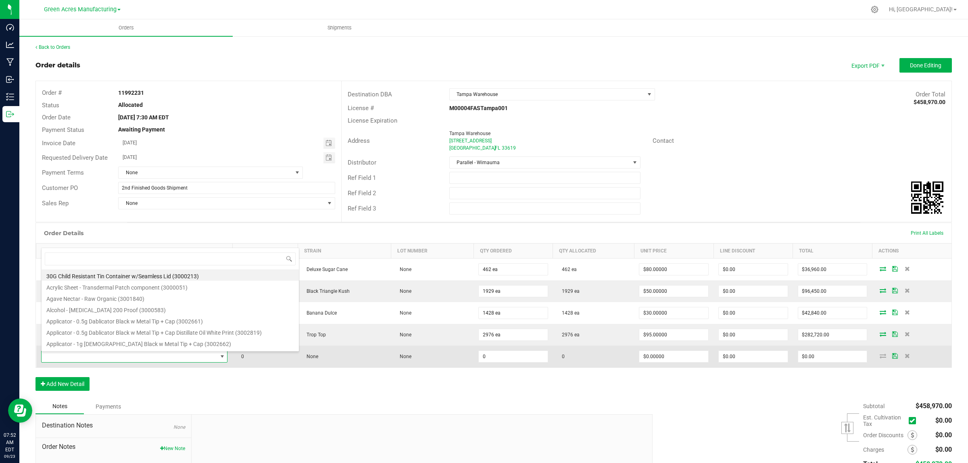
scroll to position [12, 183]
type input "FT - VAPE CART CDT DISTILLATE - 1G - PKT - HYI"
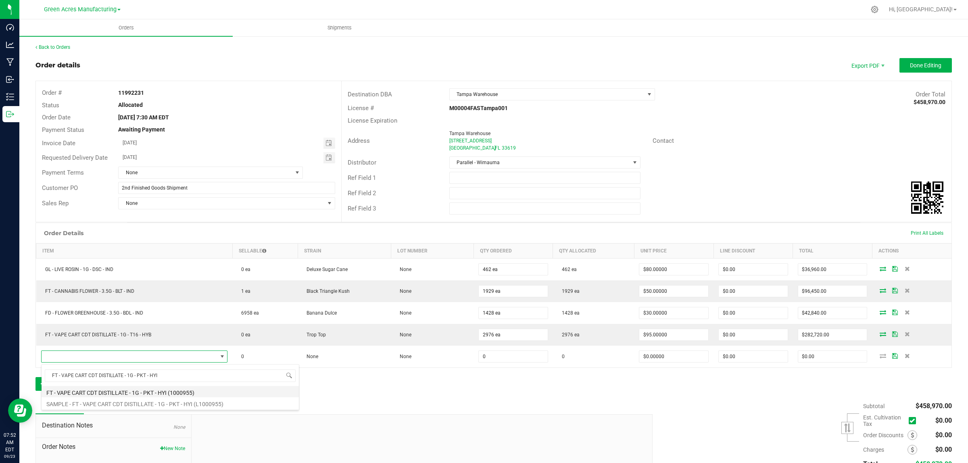
click at [81, 388] on li "FT - VAPE CART CDT DISTILLATE - 1G - PKT - HYI (1000955)" at bounding box center [170, 391] width 257 height 11
type input "0 ea"
type input "$95.00000"
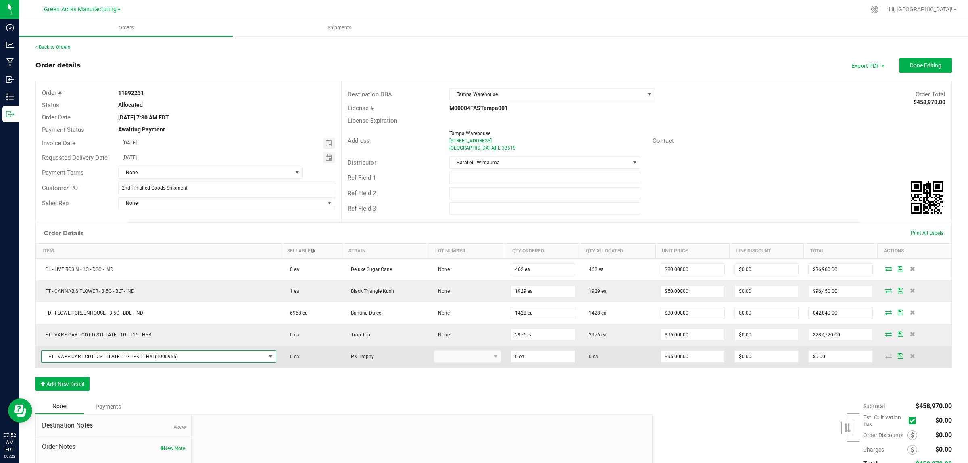
click at [273, 363] on td "FT - VAPE CART CDT DISTILLATE - 1G - PKT - HYI (1000955)" at bounding box center [158, 357] width 245 height 22
click at [550, 355] on input "0" at bounding box center [542, 356] width 63 height 11
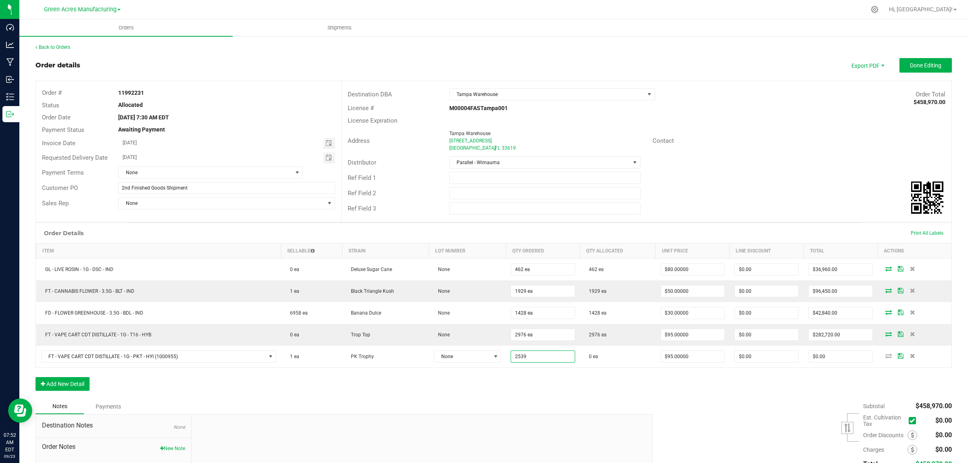
type input "2539 ea"
type input "$241,205.00"
click at [536, 399] on div "Order Details Print All Labels Item Sellable Strain Lot Number Qty Ordered Qty …" at bounding box center [493, 311] width 916 height 176
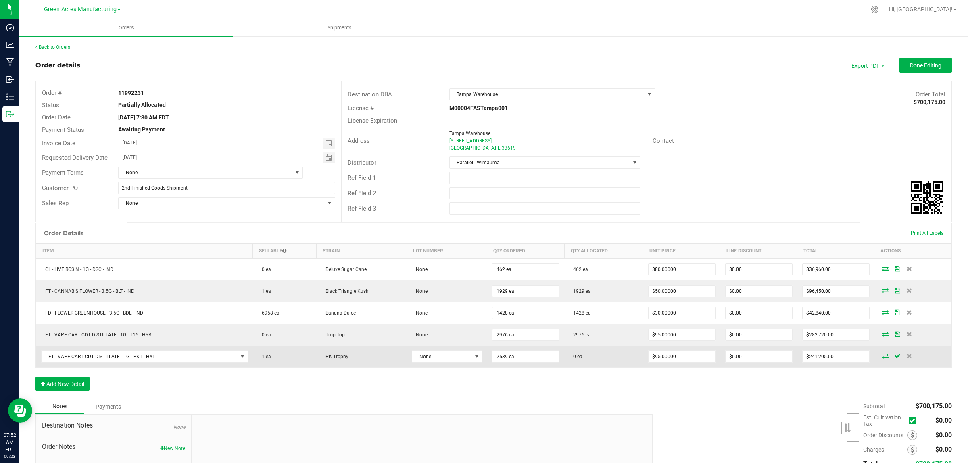
click at [882, 357] on icon at bounding box center [885, 355] width 6 height 5
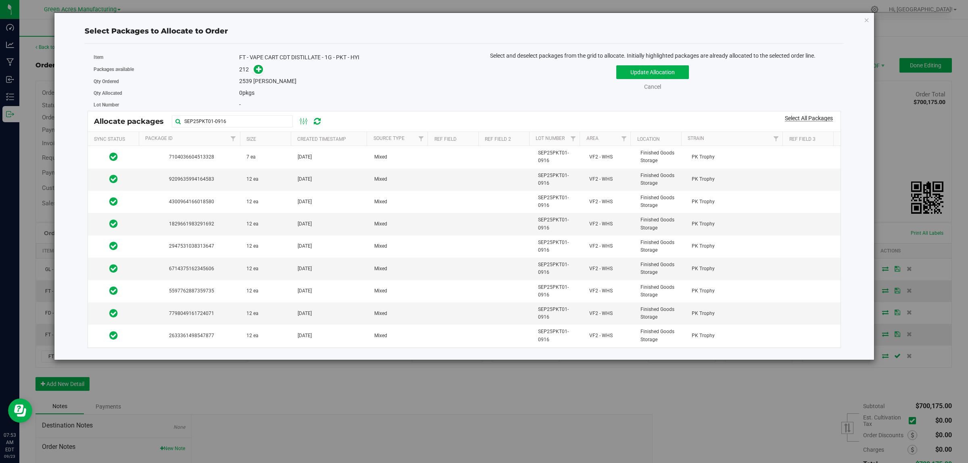
type input "SEP25PKT01-0916"
click at [808, 118] on link "Select All Packages" at bounding box center [809, 118] width 48 height 6
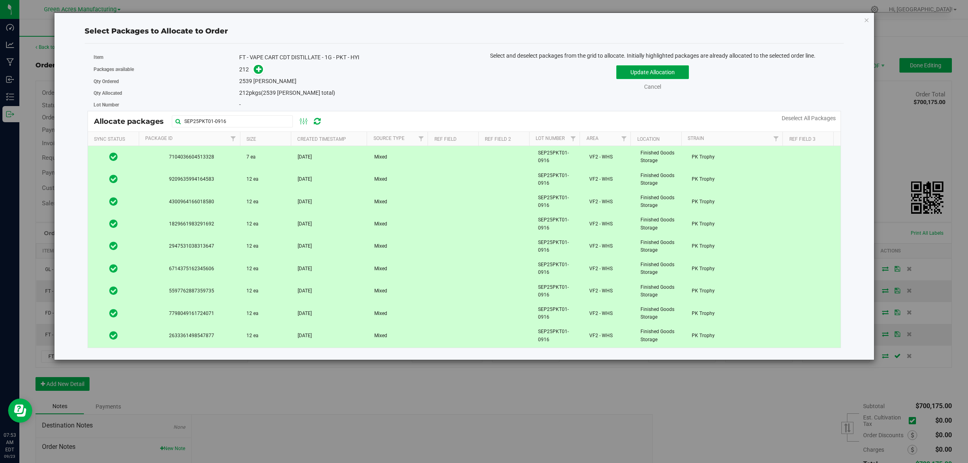
click at [672, 73] on button "Update Allocation" at bounding box center [652, 72] width 73 height 14
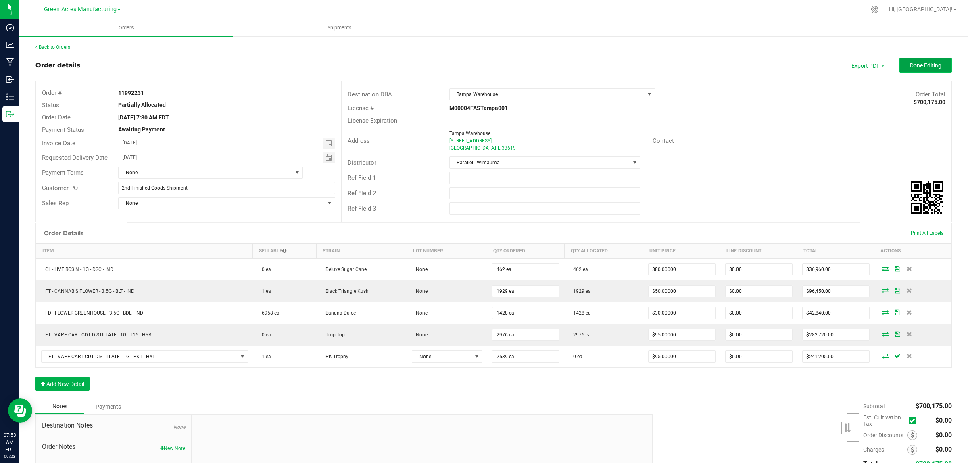
click at [922, 65] on span "Done Editing" at bounding box center [925, 65] width 31 height 6
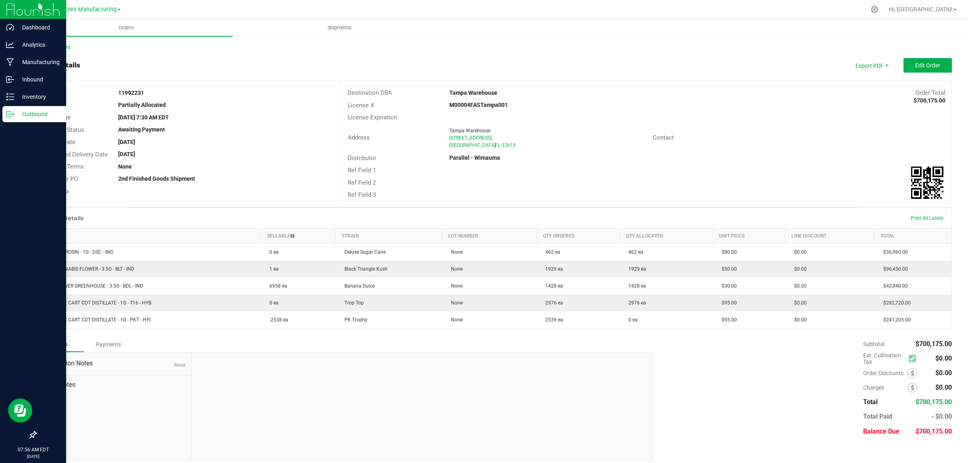
click at [38, 116] on p "Outbound" at bounding box center [38, 114] width 48 height 10
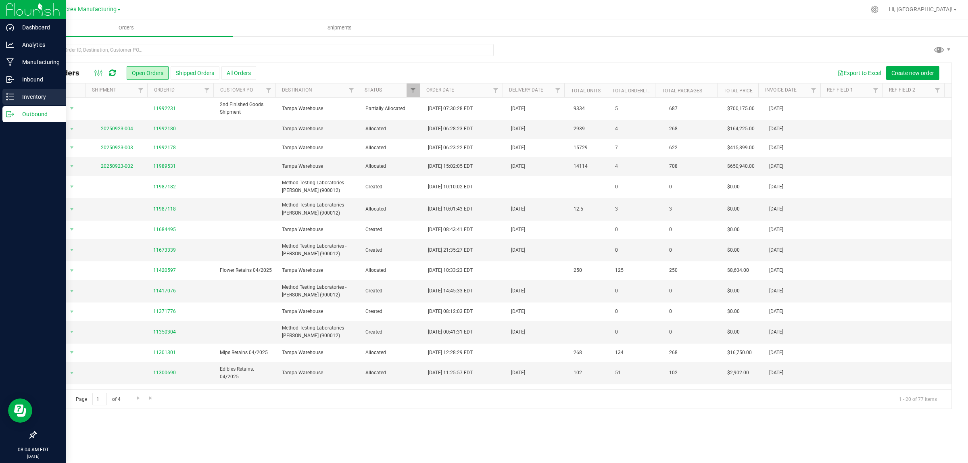
click at [31, 101] on p "Inventory" at bounding box center [38, 97] width 48 height 10
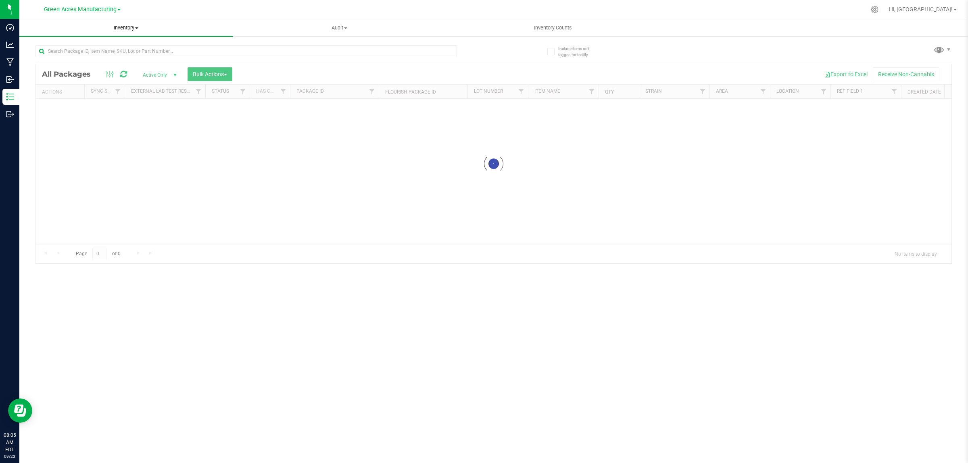
click at [127, 26] on span "Inventory" at bounding box center [125, 27] width 213 height 7
click at [59, 56] on span "All inventory" at bounding box center [46, 58] width 54 height 7
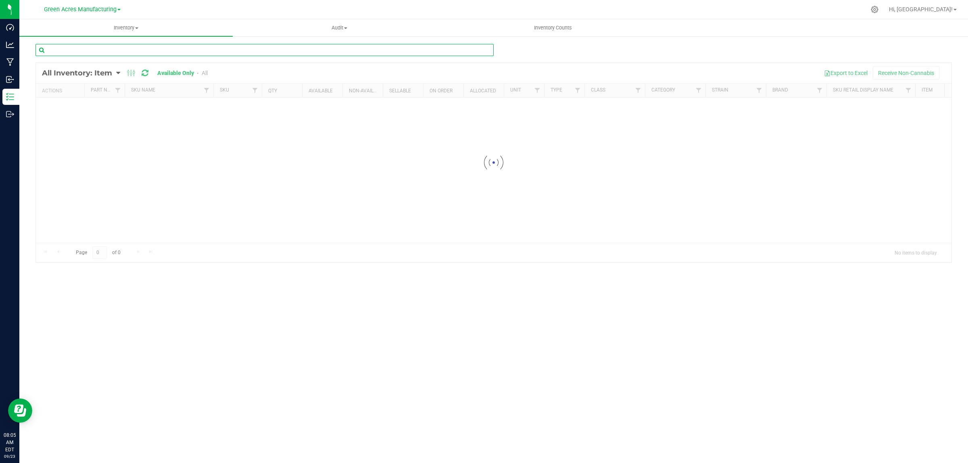
click at [391, 50] on input "text" at bounding box center [264, 50] width 458 height 12
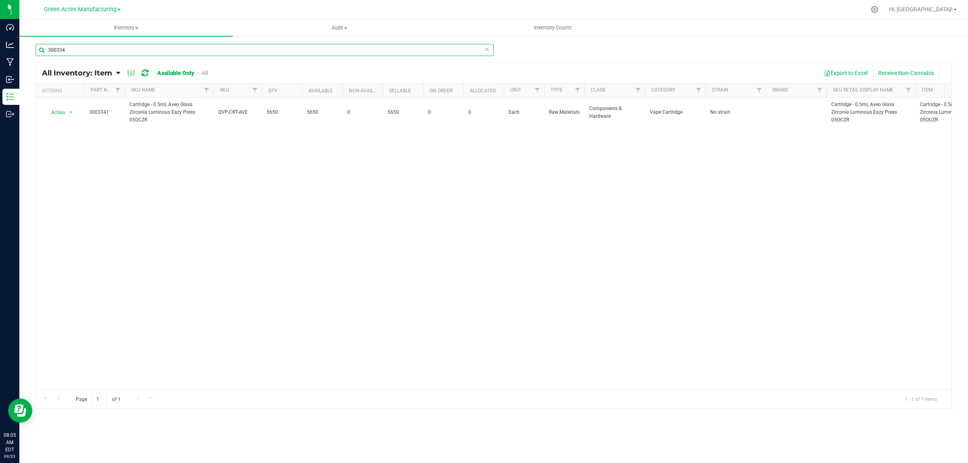
type input "3003340"
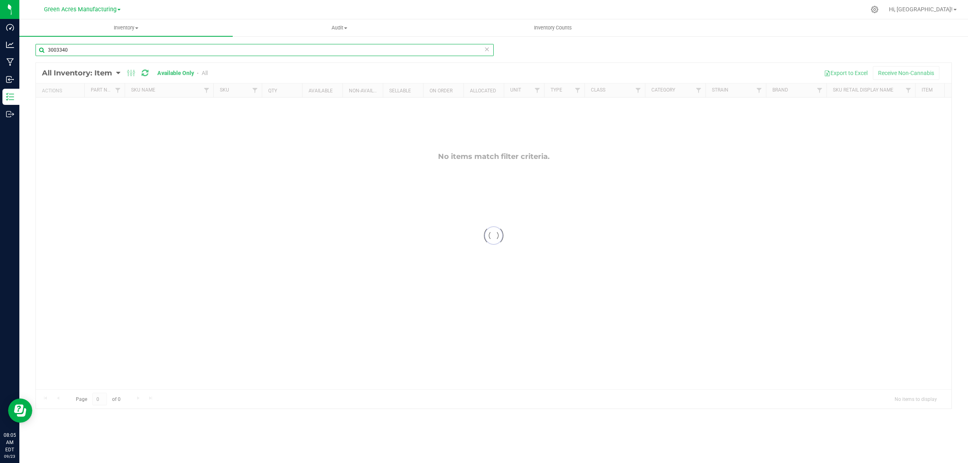
click at [92, 50] on input "3003340" at bounding box center [264, 50] width 458 height 12
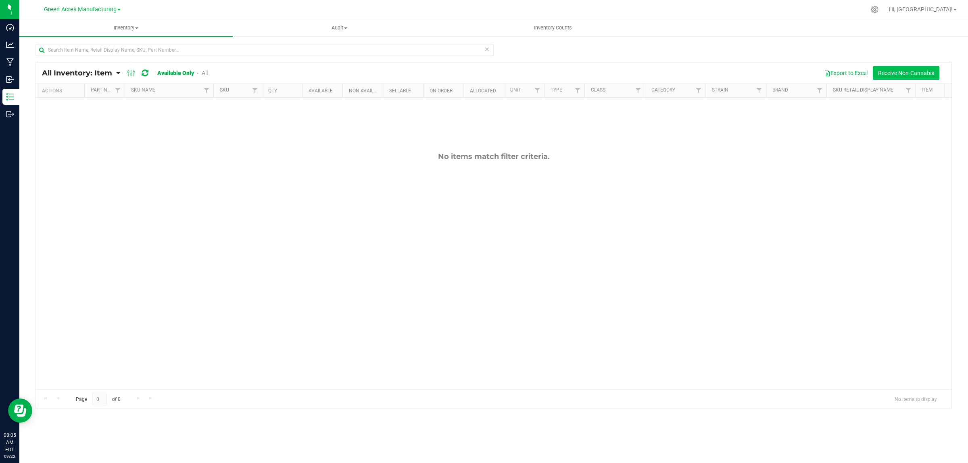
click at [914, 77] on button "Receive Non-Cannabis" at bounding box center [905, 73] width 67 height 14
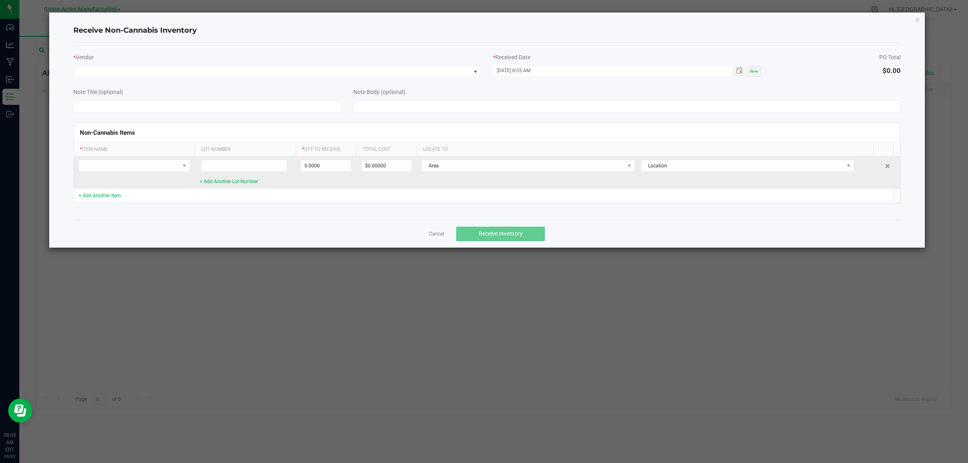
click at [154, 159] on td at bounding box center [134, 172] width 121 height 32
click at [156, 168] on span "NO DATA FOUND" at bounding box center [129, 165] width 100 height 11
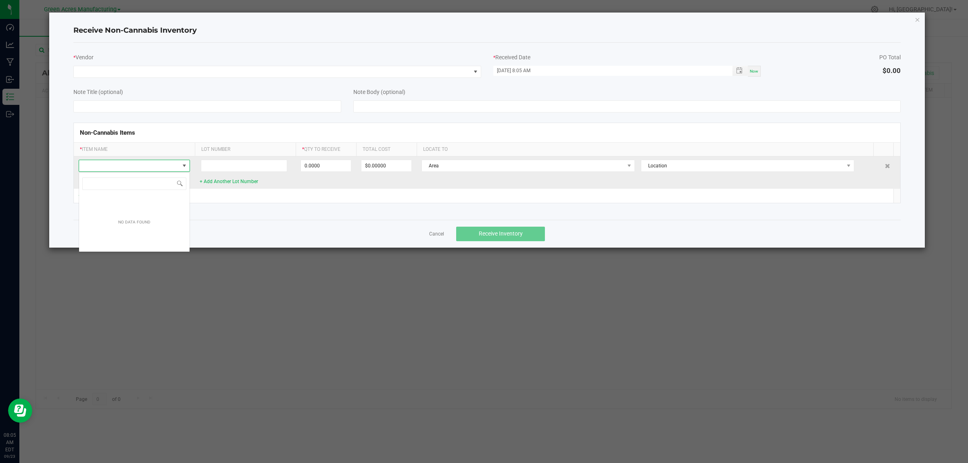
scroll to position [12, 111]
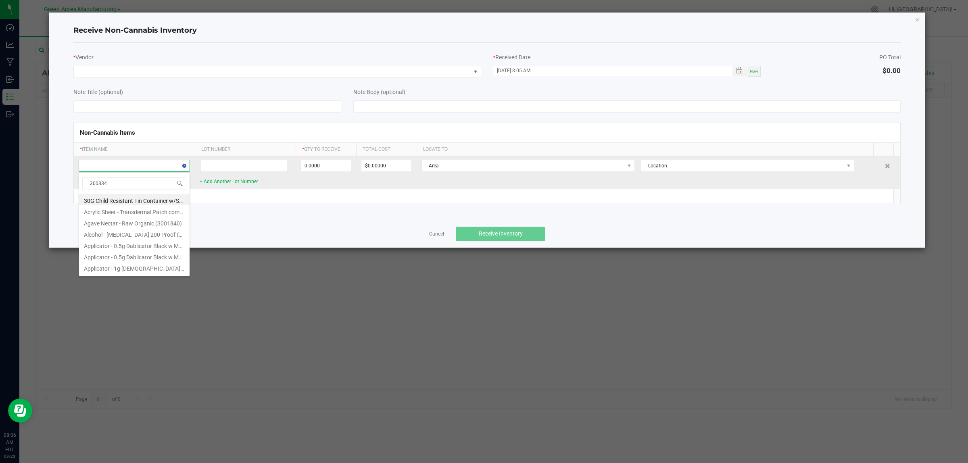
type input "3003340"
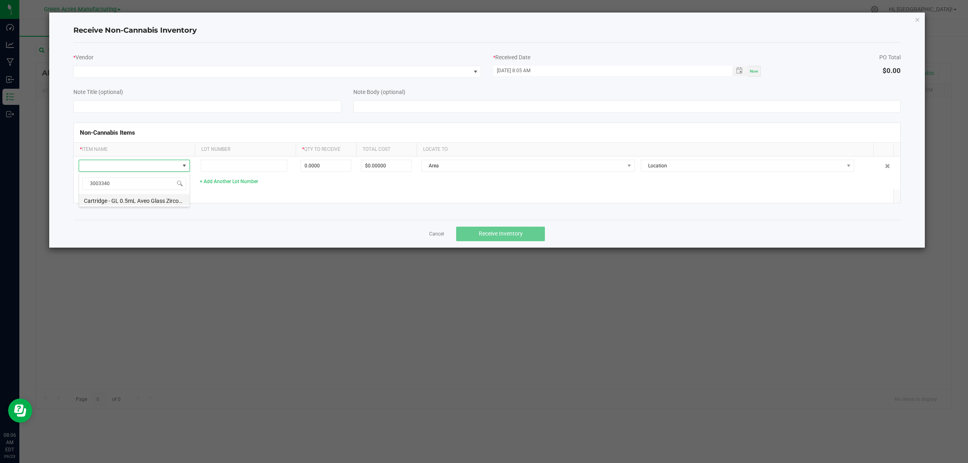
click at [140, 198] on li "Cartridge - GL 0.5mL Aveo Glass Zirconia Luminous Eazy Press 05OCZR (3003340)" at bounding box center [134, 199] width 110 height 11
type input "0 ea"
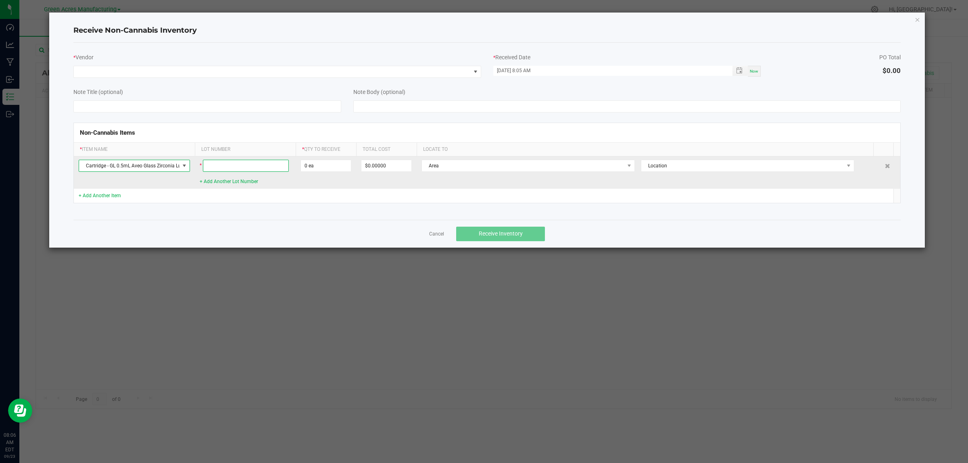
click at [237, 169] on input at bounding box center [246, 166] width 86 height 12
type input "--"
click at [329, 168] on input "0" at bounding box center [326, 165] width 50 height 11
type input "875 ea"
click at [443, 164] on span "Area" at bounding box center [523, 165] width 202 height 11
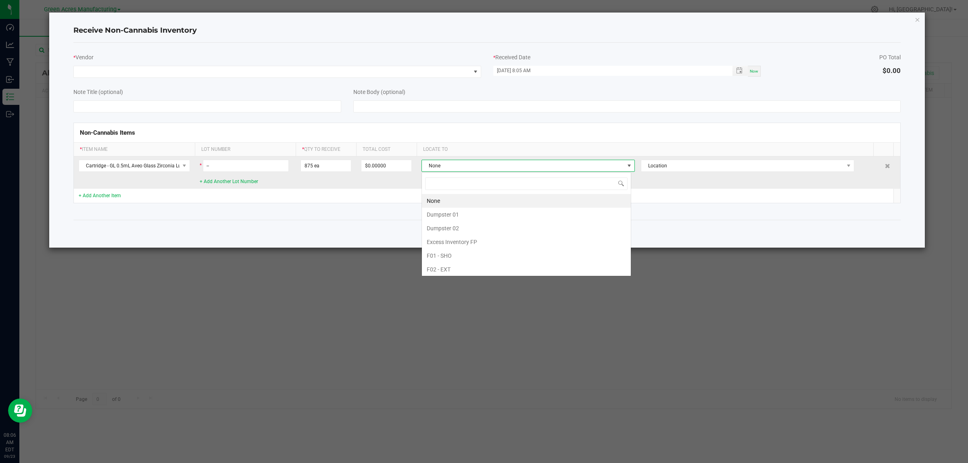
scroll to position [12, 210]
type input "f"
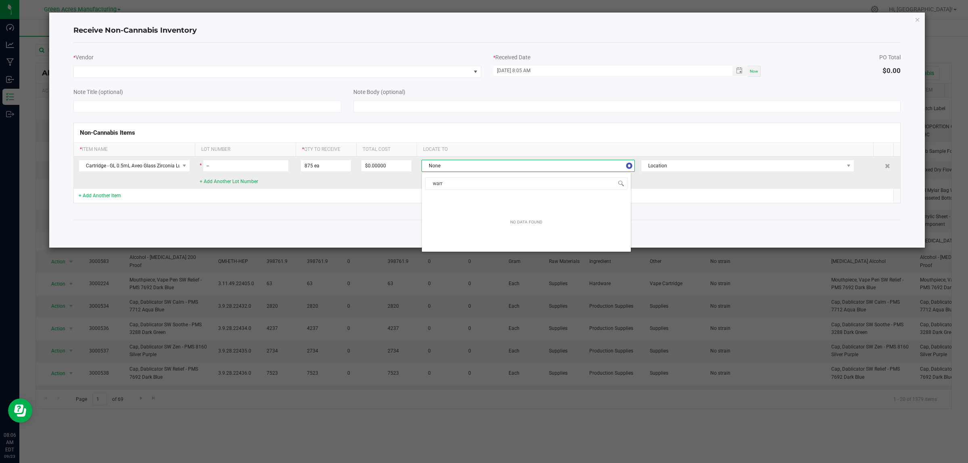
type input "war"
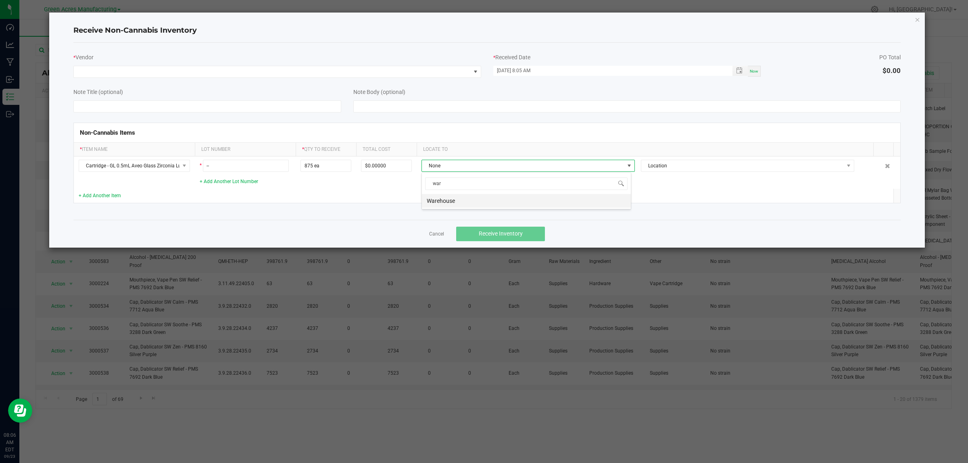
click at [447, 206] on li "Warehouse" at bounding box center [526, 201] width 209 height 14
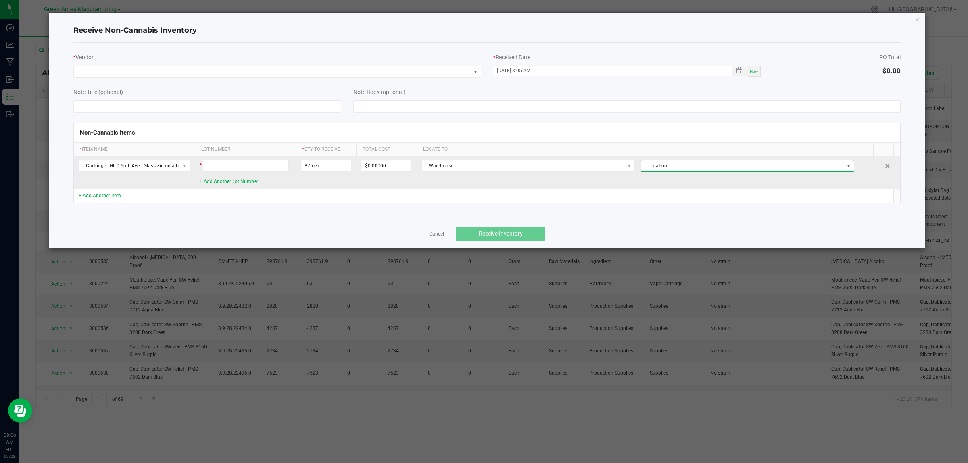
click at [668, 167] on span "Location" at bounding box center [742, 165] width 202 height 11
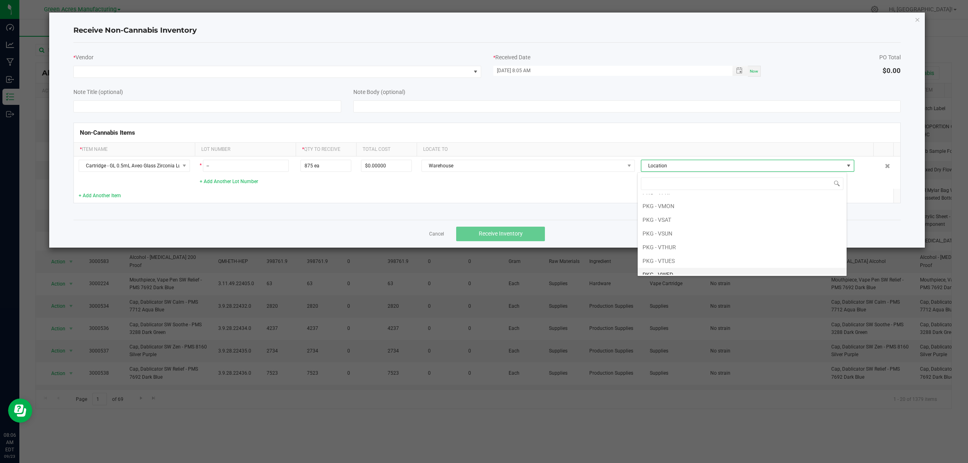
scroll to position [107, 0]
click at [670, 246] on li "PKG - VTUES" at bounding box center [741, 244] width 209 height 14
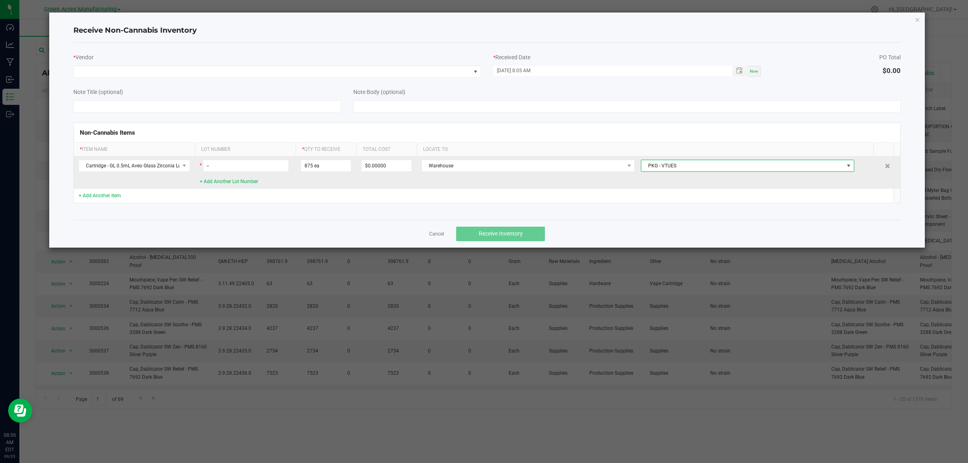
click at [636, 177] on td "Warehouse PKG - VTUES" at bounding box center [648, 172] width 464 height 32
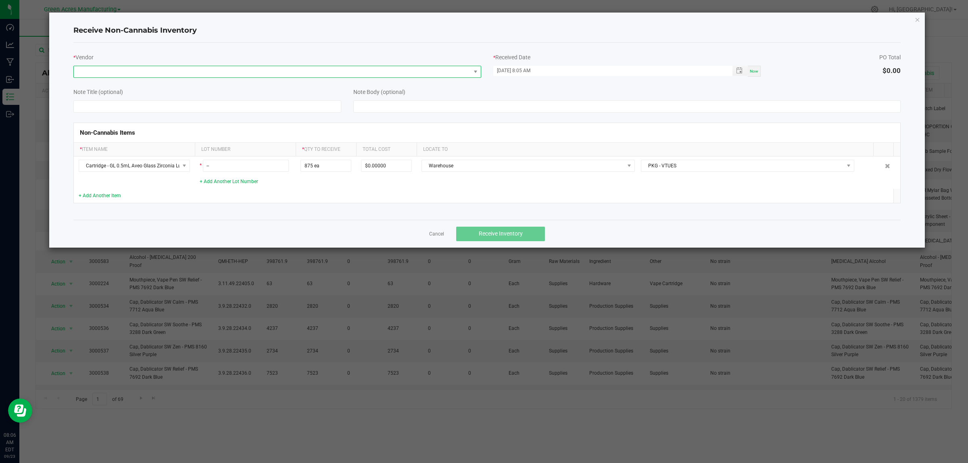
click at [140, 71] on span at bounding box center [272, 71] width 397 height 11
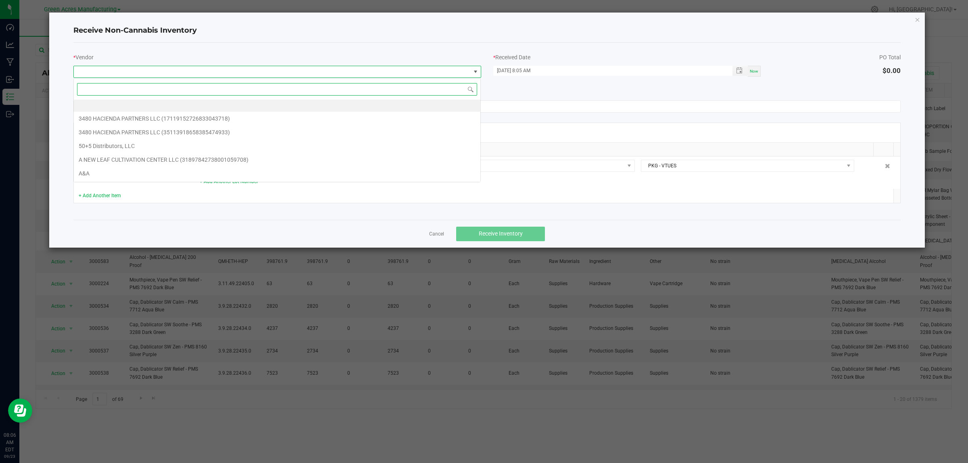
scroll to position [12, 408]
type input "a"
type input "para"
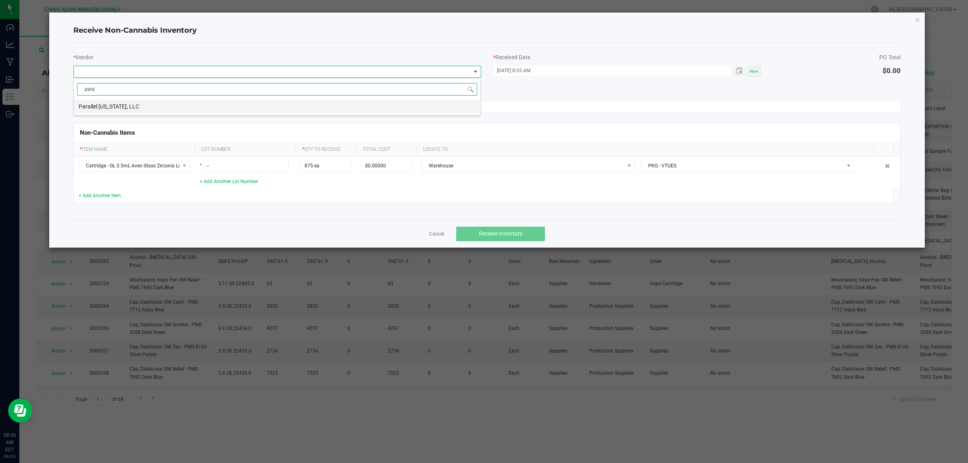
click at [130, 100] on li "Parallel Florida, LLC" at bounding box center [277, 107] width 406 height 14
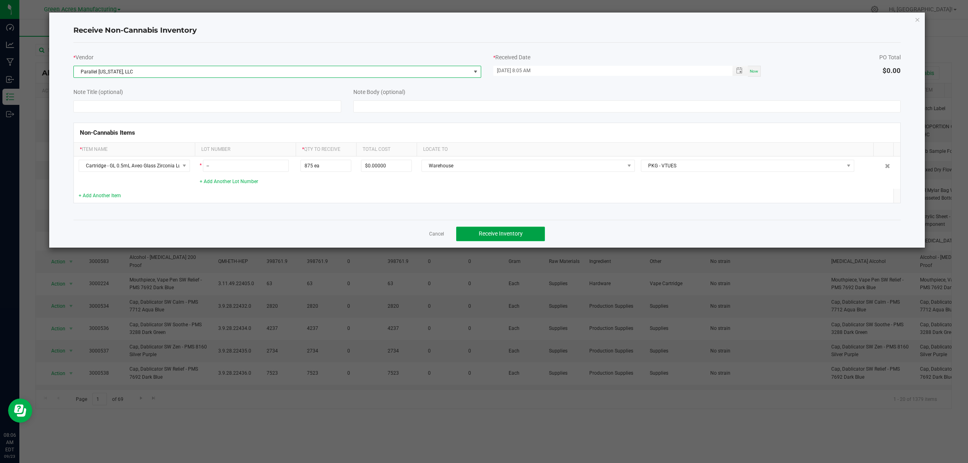
click at [489, 234] on span "Receive Inventory" at bounding box center [501, 233] width 44 height 6
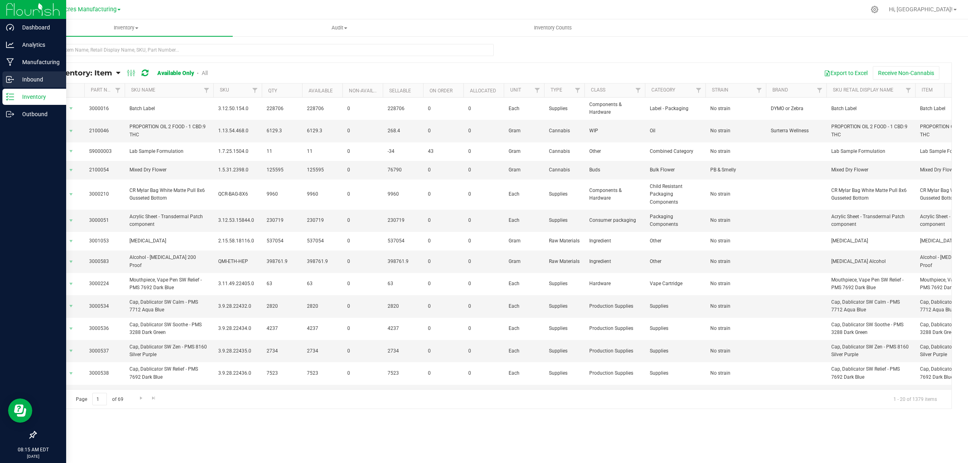
click at [14, 79] on p "Inbound" at bounding box center [38, 80] width 48 height 10
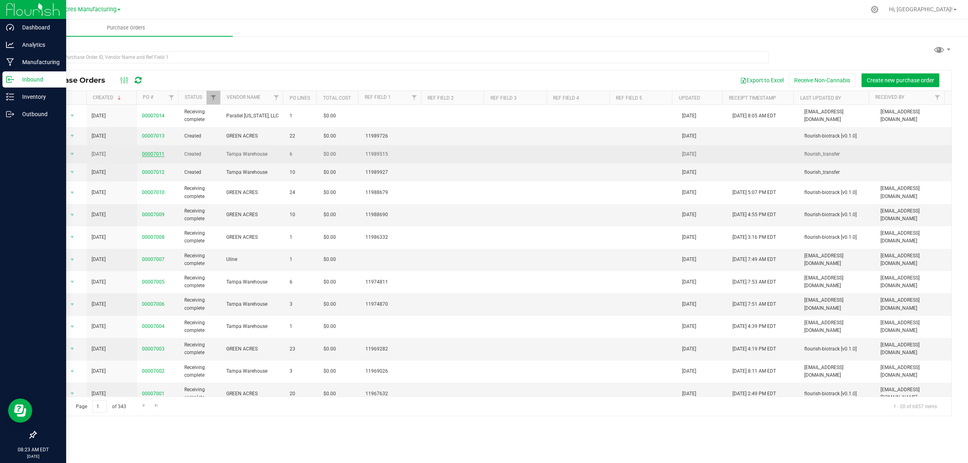
click at [158, 156] on link "00007011" at bounding box center [153, 154] width 23 height 6
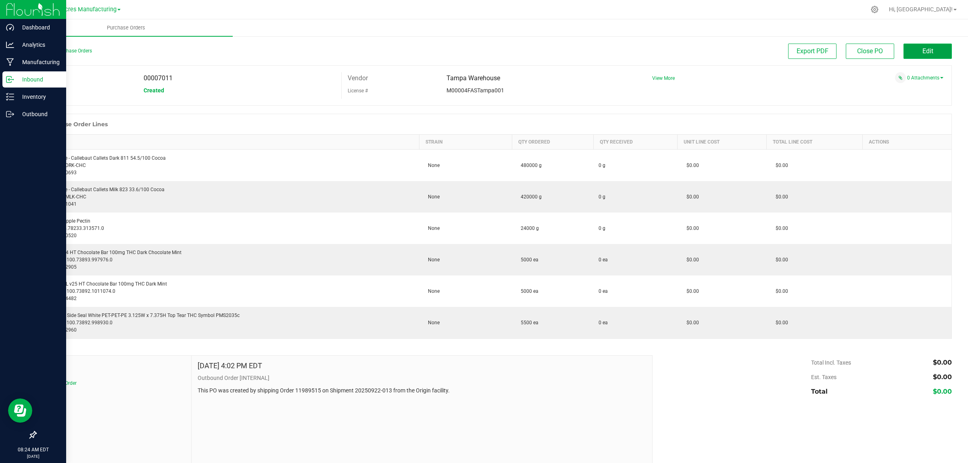
click at [935, 57] on button "Edit" at bounding box center [927, 51] width 48 height 15
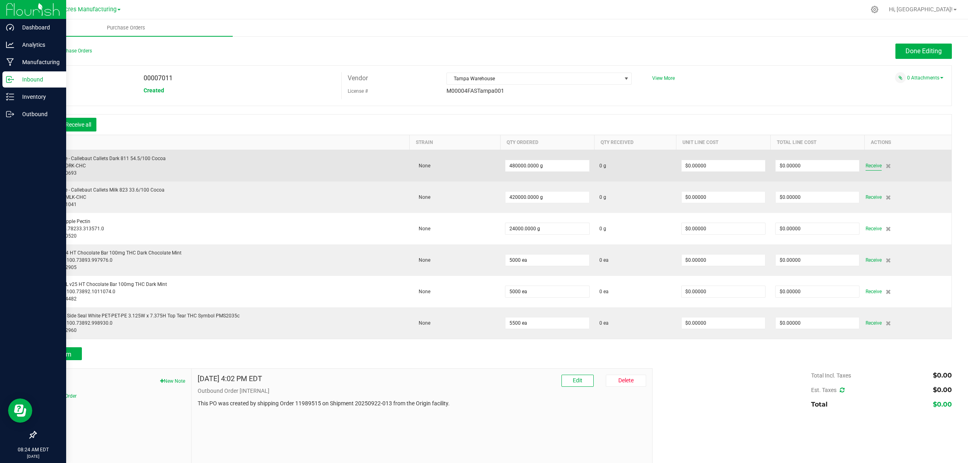
click at [867, 168] on span "Receive" at bounding box center [873, 166] width 16 height 10
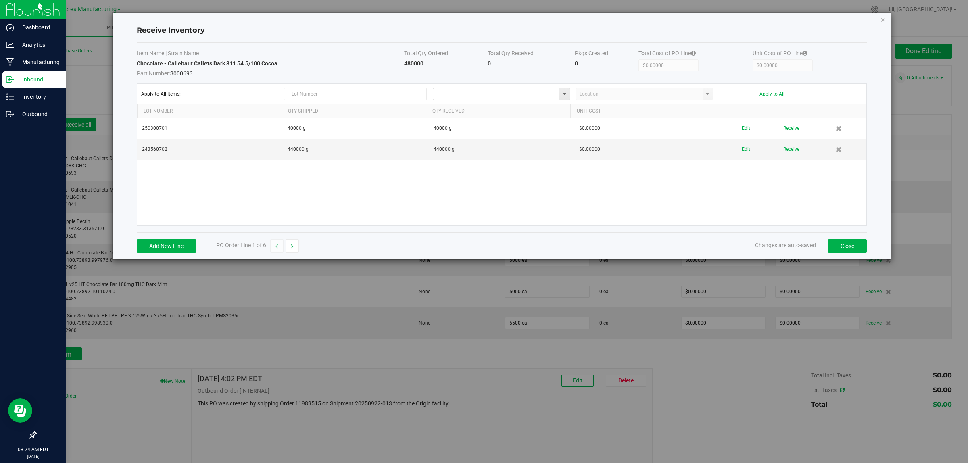
click at [519, 90] on input at bounding box center [496, 93] width 126 height 11
type input "l"
click at [511, 109] on li "VF1 - KITCHEN Inventory" at bounding box center [501, 109] width 136 height 14
type input "VF1 - KITCHEN"
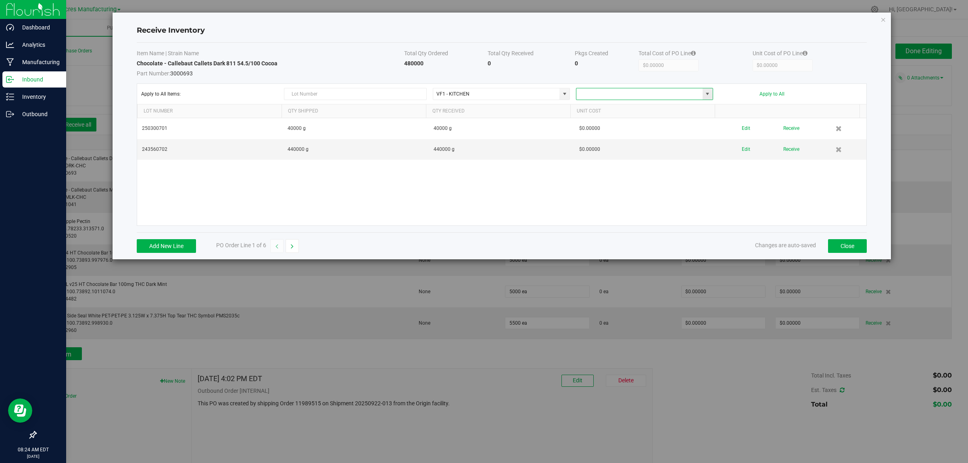
click at [592, 92] on input at bounding box center [639, 93] width 126 height 11
click at [593, 113] on li "KIT - Raw Material Storage" at bounding box center [644, 109] width 136 height 14
type input "KIT - Raw Material Storage"
click at [770, 95] on button "Apply to All" at bounding box center [771, 94] width 25 height 6
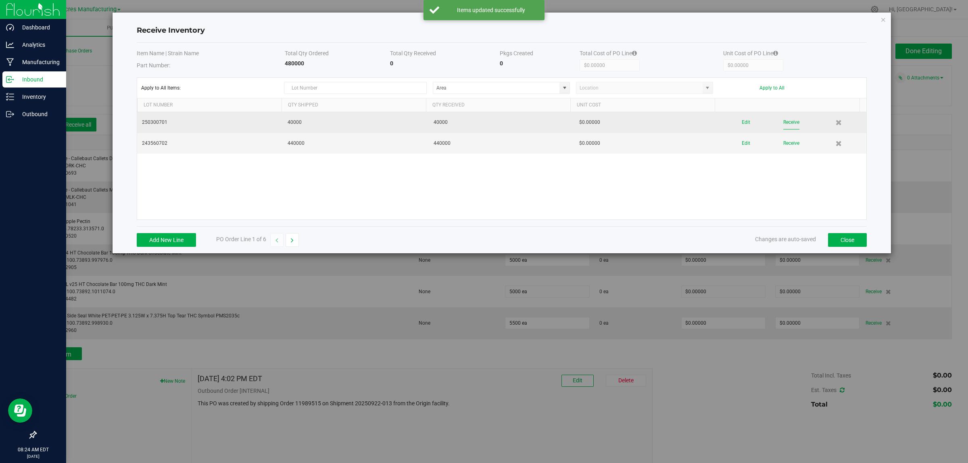
click at [783, 123] on button "Receive" at bounding box center [791, 122] width 16 height 14
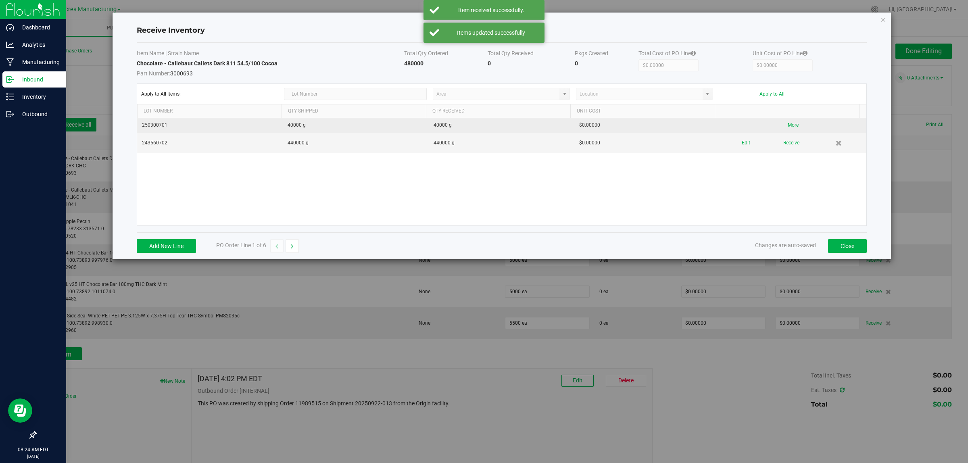
click at [783, 138] on button "Receive" at bounding box center [791, 143] width 16 height 14
click at [293, 248] on icon "button" at bounding box center [292, 247] width 3 height 6
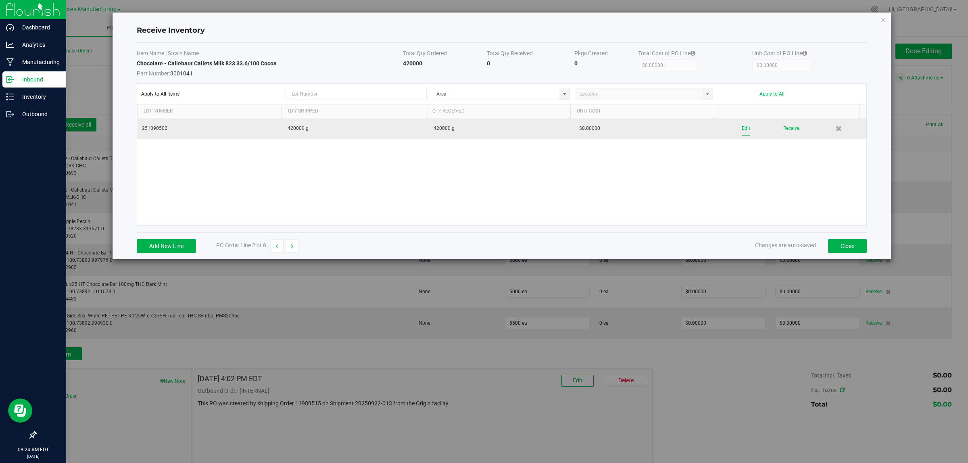
click at [741, 127] on button "Edit" at bounding box center [745, 128] width 8 height 14
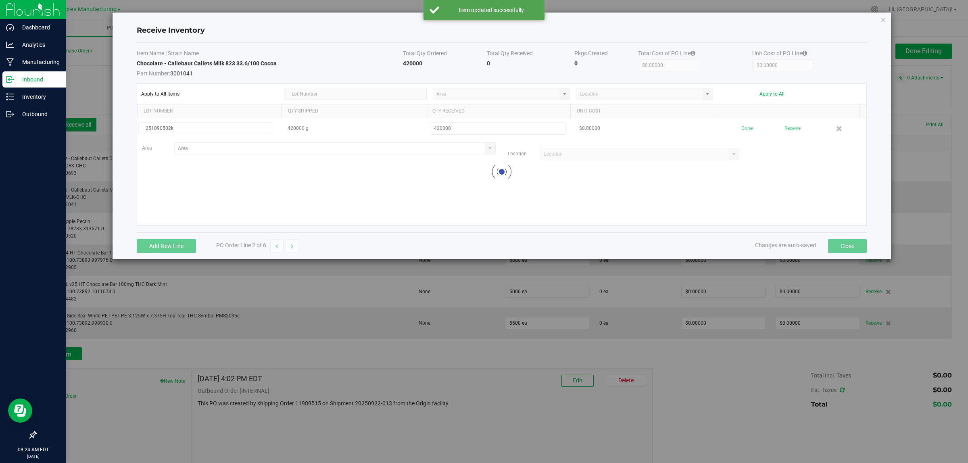
type input "251090502"
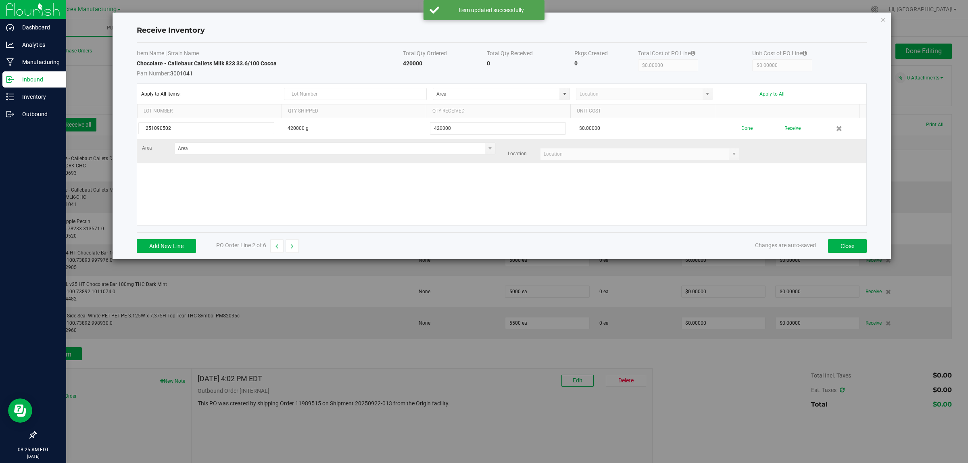
click at [317, 156] on div "Area Location" at bounding box center [501, 151] width 731 height 18
click at [319, 154] on input at bounding box center [330, 148] width 310 height 11
type input "VF1 - KITCHEN"
click at [559, 155] on input at bounding box center [634, 153] width 189 height 11
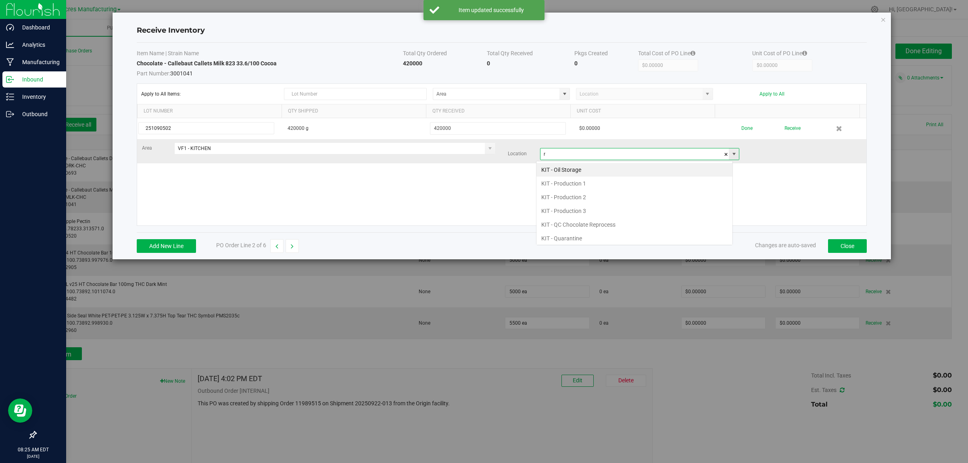
scroll to position [12, 197]
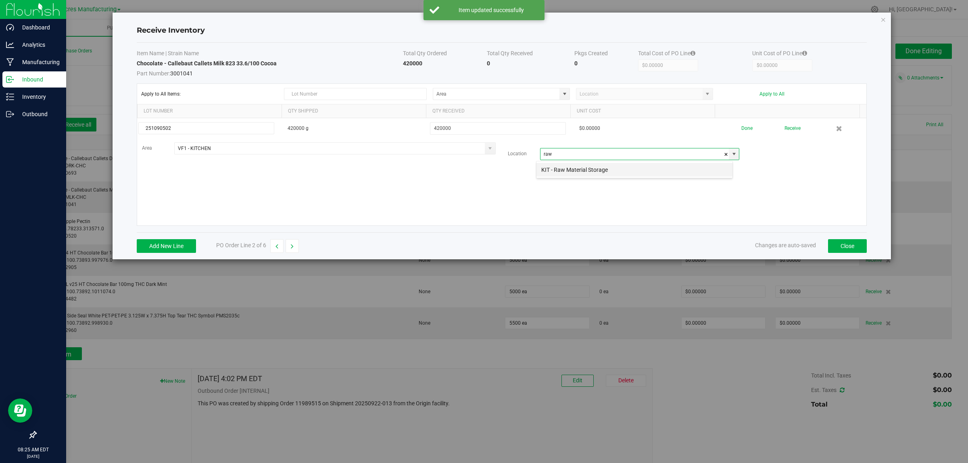
click at [577, 172] on li "KIT - Raw Material Storage" at bounding box center [634, 170] width 196 height 14
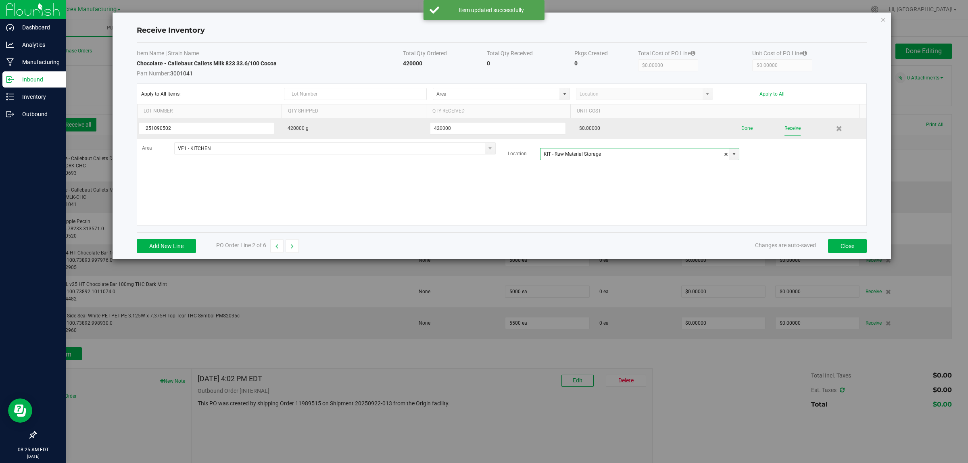
type input "KIT - Raw Material Storage"
click at [784, 129] on button "Receive" at bounding box center [792, 128] width 16 height 14
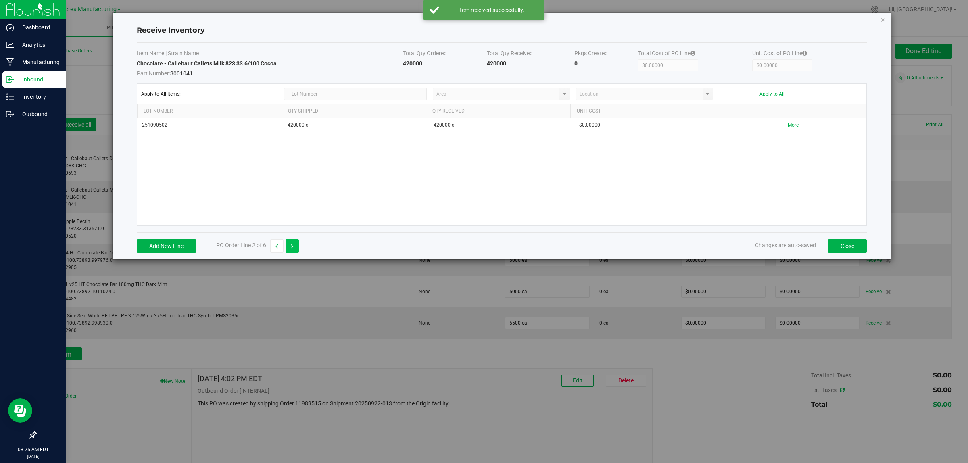
click at [293, 248] on icon "button" at bounding box center [292, 247] width 3 height 6
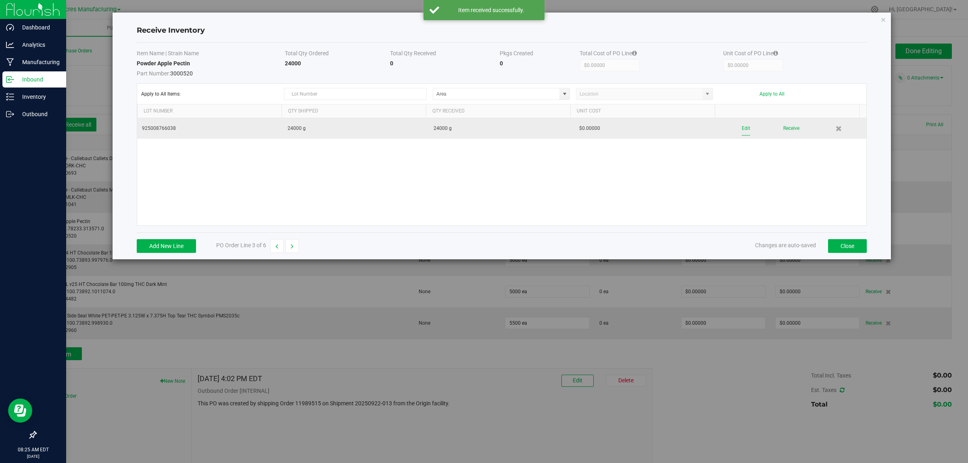
click at [741, 129] on button "Edit" at bounding box center [745, 128] width 8 height 14
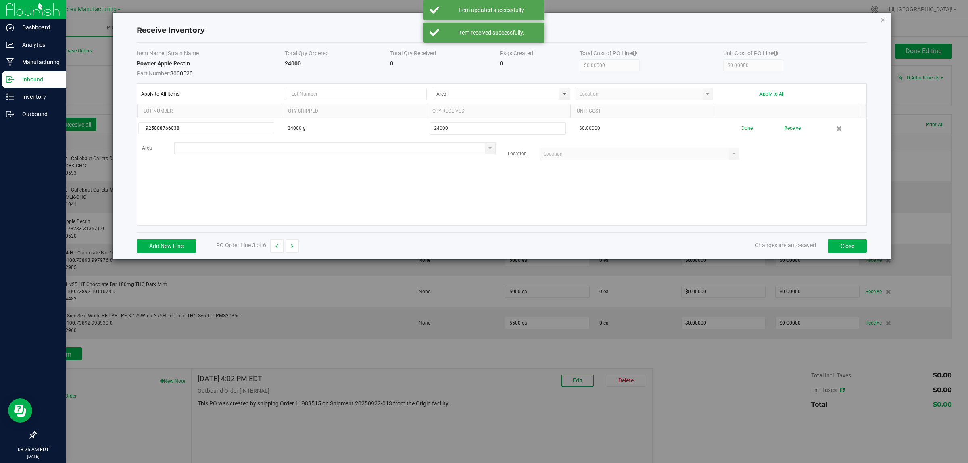
click at [256, 150] on input at bounding box center [330, 148] width 310 height 11
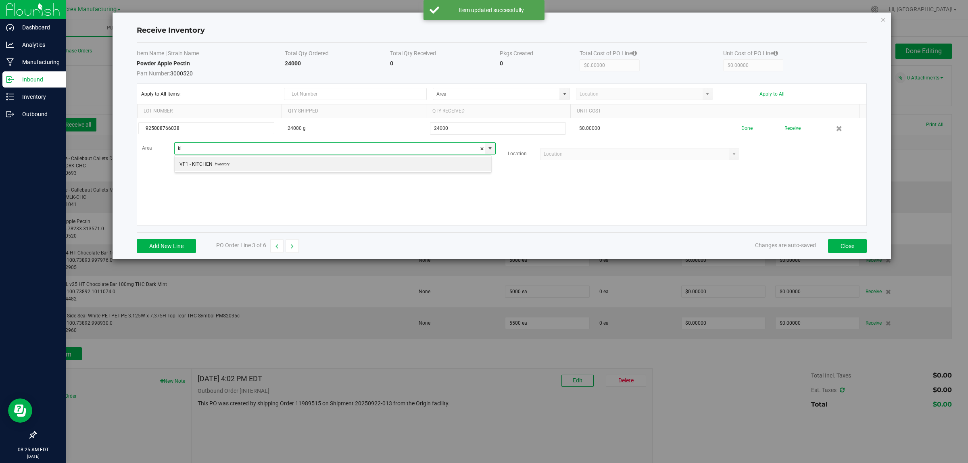
scroll to position [12, 317]
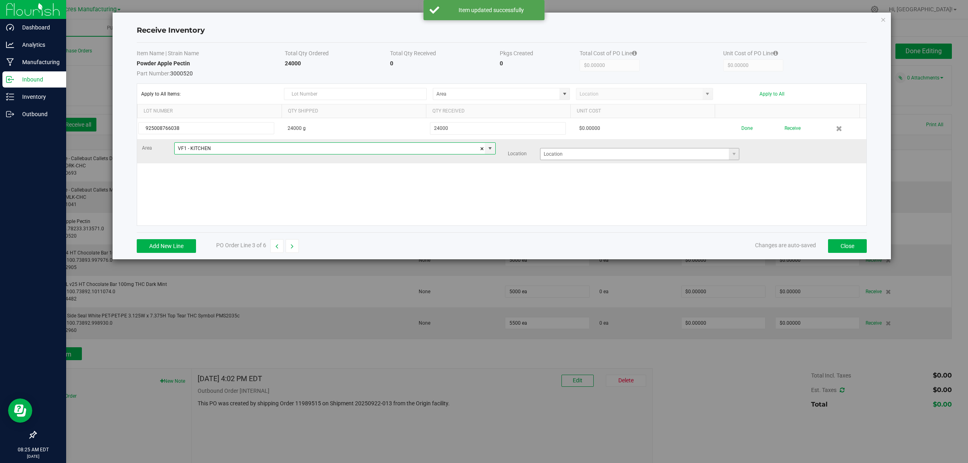
type input "VF1 - KITCHEN"
click at [555, 156] on input at bounding box center [634, 153] width 189 height 11
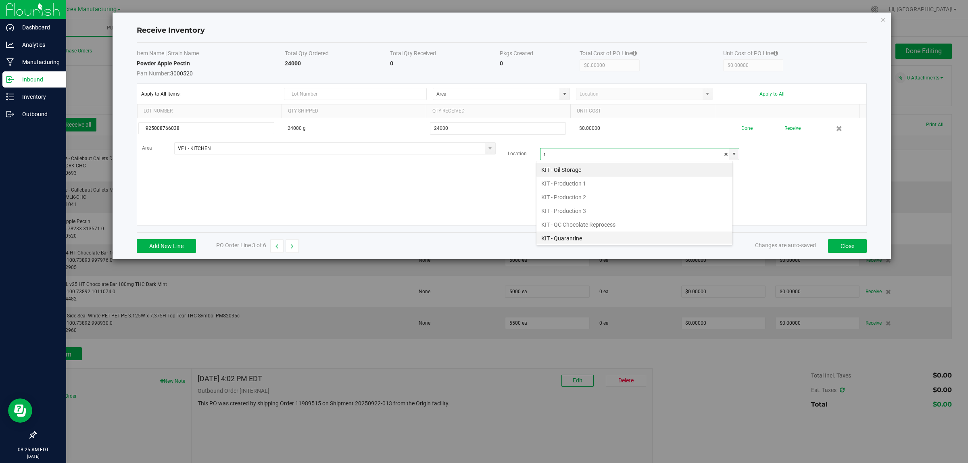
scroll to position [31, 0]
click at [596, 218] on li "KIT - Raw Material Storage" at bounding box center [634, 223] width 196 height 14
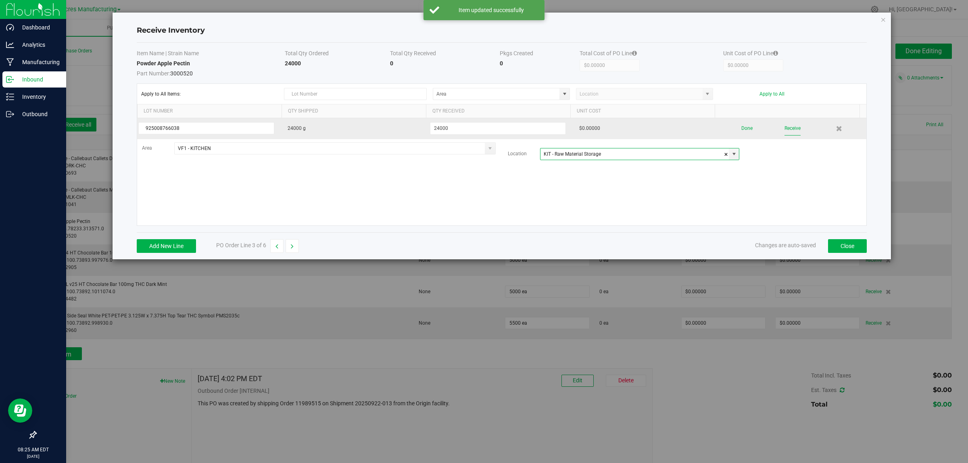
type input "KIT - Raw Material Storage"
click at [785, 126] on button "Receive" at bounding box center [792, 128] width 16 height 14
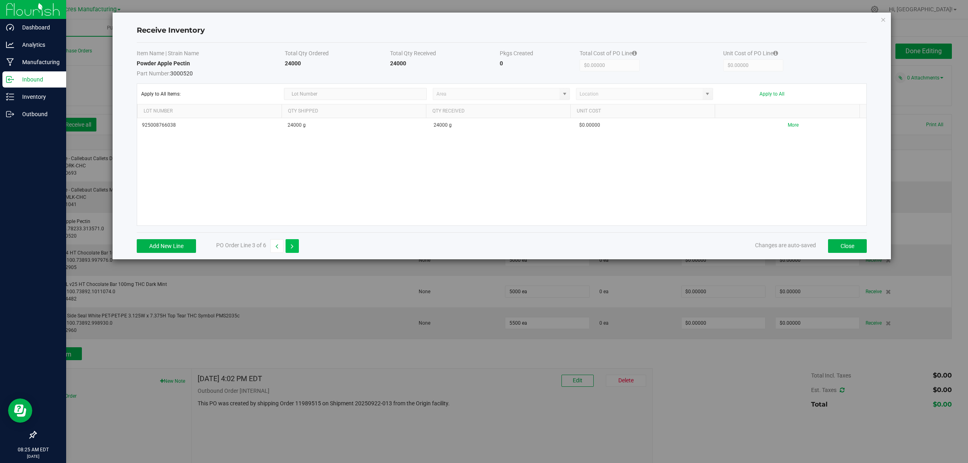
click at [296, 248] on button "button" at bounding box center [291, 246] width 13 height 14
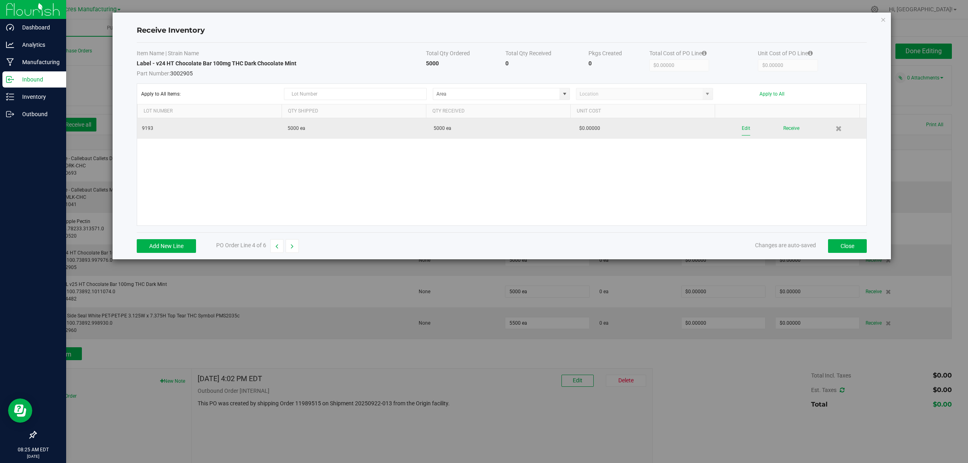
click at [741, 130] on button "Edit" at bounding box center [745, 128] width 8 height 14
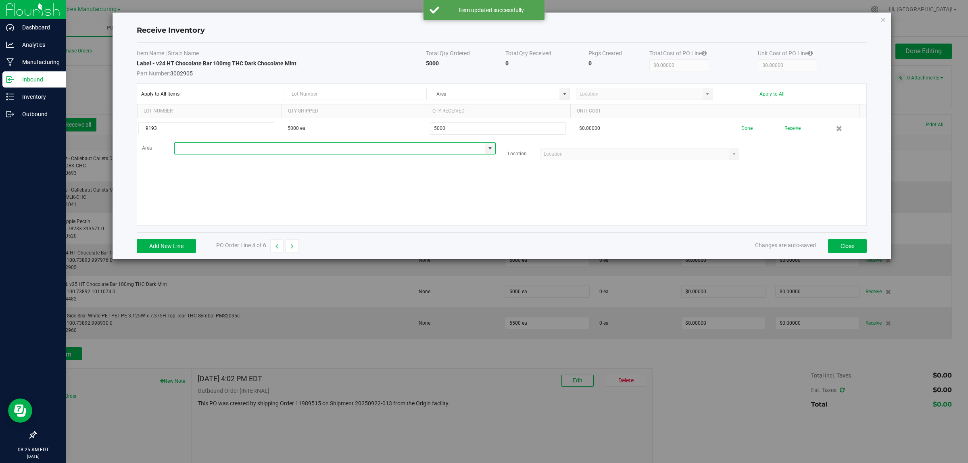
click at [217, 148] on input at bounding box center [330, 148] width 310 height 11
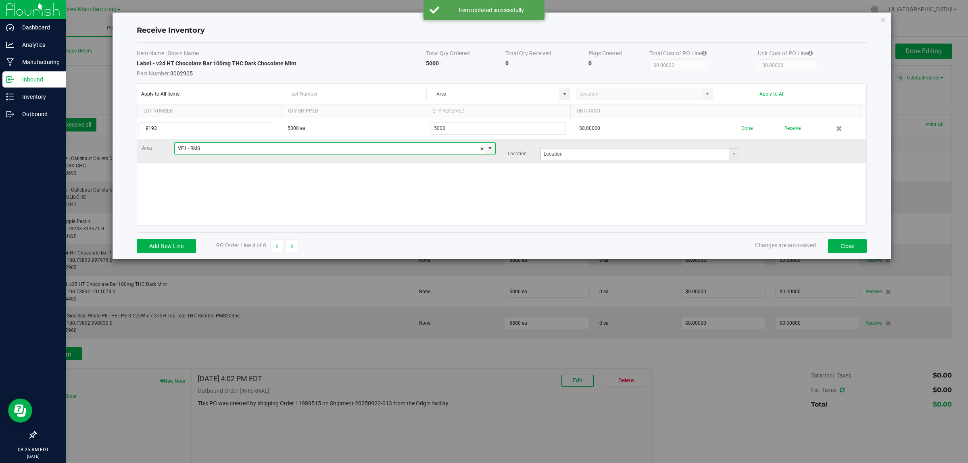
type input "VF1 - RMS"
click at [573, 153] on input at bounding box center [634, 153] width 189 height 11
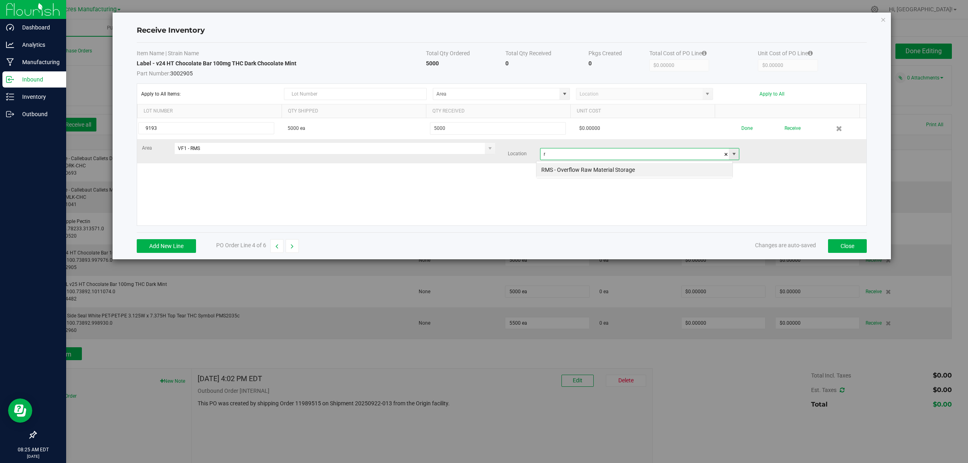
scroll to position [12, 197]
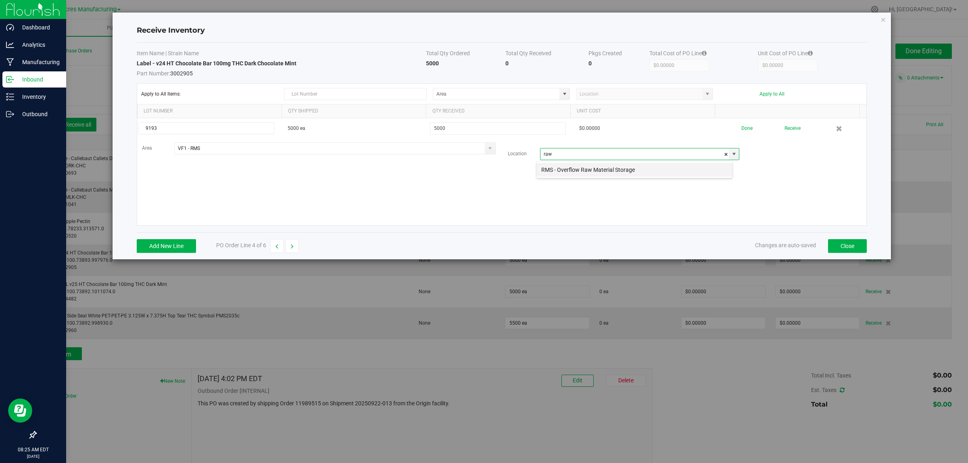
click at [569, 171] on li "RMS - Overflow Raw Material Storage" at bounding box center [634, 170] width 196 height 14
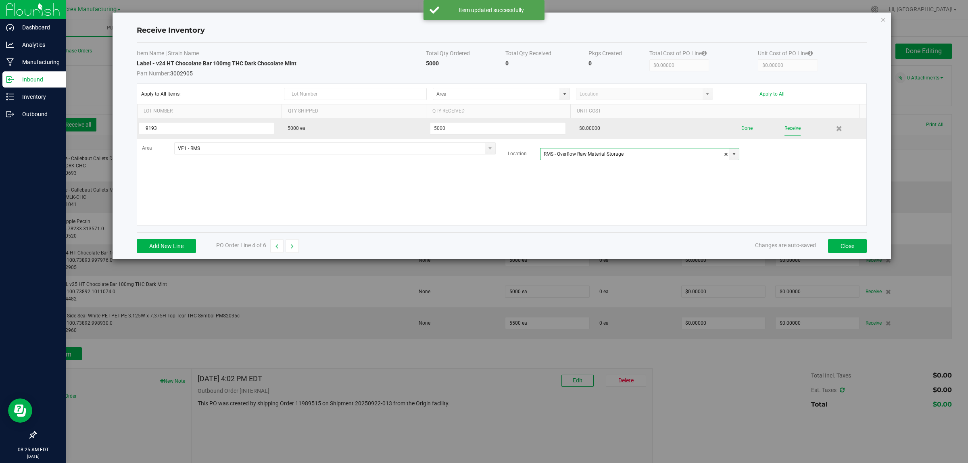
type input "RMS - Overflow Raw Material Storage"
click at [784, 129] on button "Receive" at bounding box center [792, 128] width 16 height 14
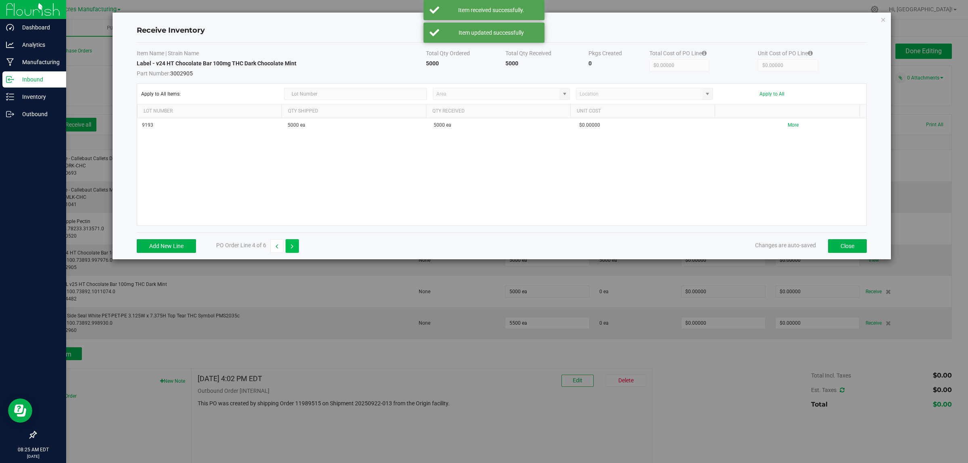
click at [292, 247] on icon "button" at bounding box center [292, 247] width 3 height 6
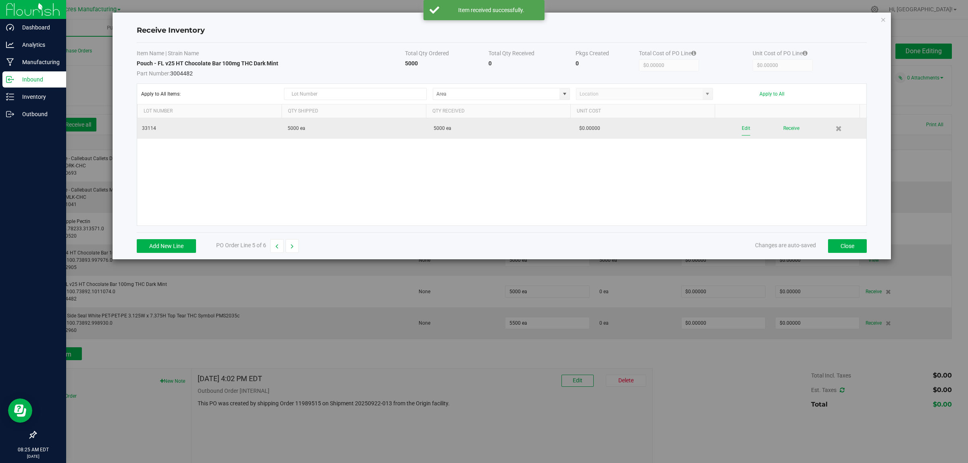
click at [741, 129] on button "Edit" at bounding box center [745, 128] width 8 height 14
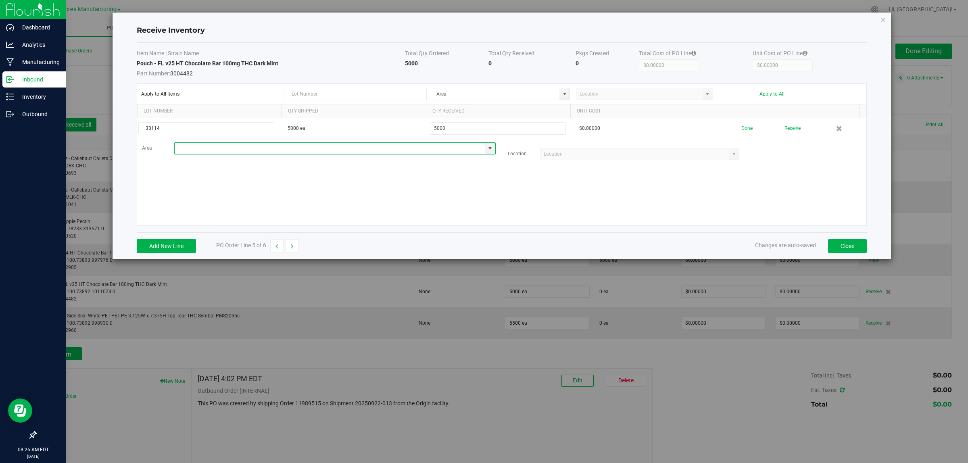
click at [210, 148] on input at bounding box center [330, 148] width 310 height 11
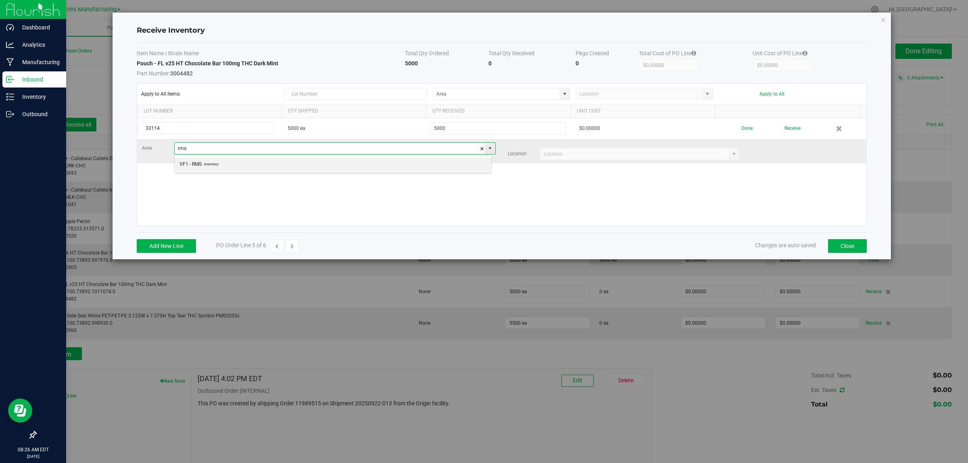
scroll to position [12, 317]
type input "VF1 - RMS"
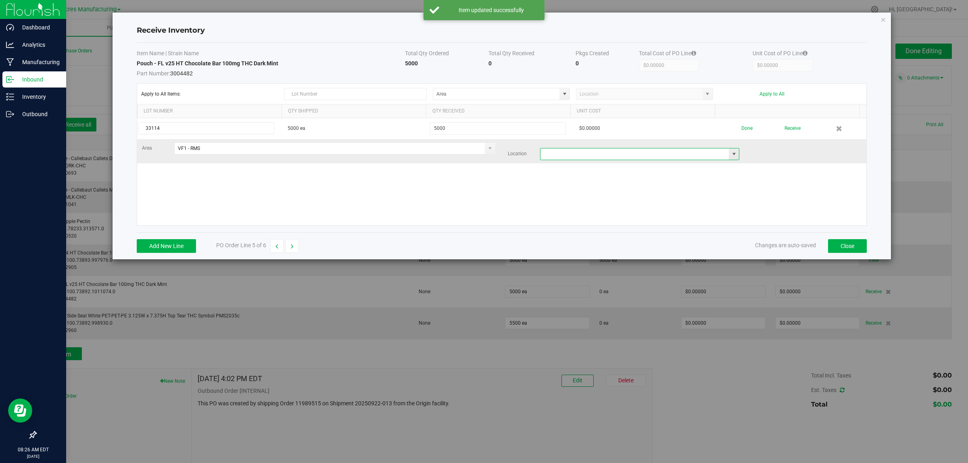
click at [664, 156] on input at bounding box center [634, 153] width 189 height 11
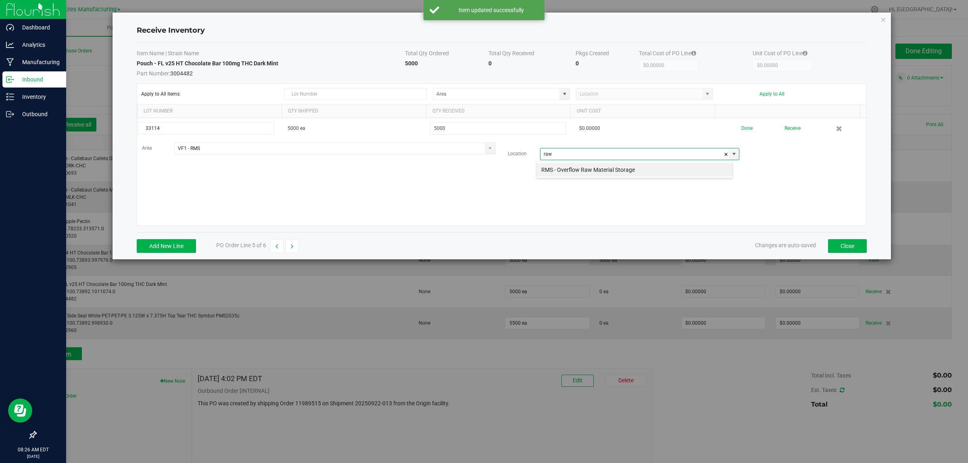
type input "raw"
click at [652, 180] on kendo-grid-list "33114 5000 ea 5000 $0.00000 Done Receive Area VF1 - RMS Location" at bounding box center [501, 171] width 729 height 107
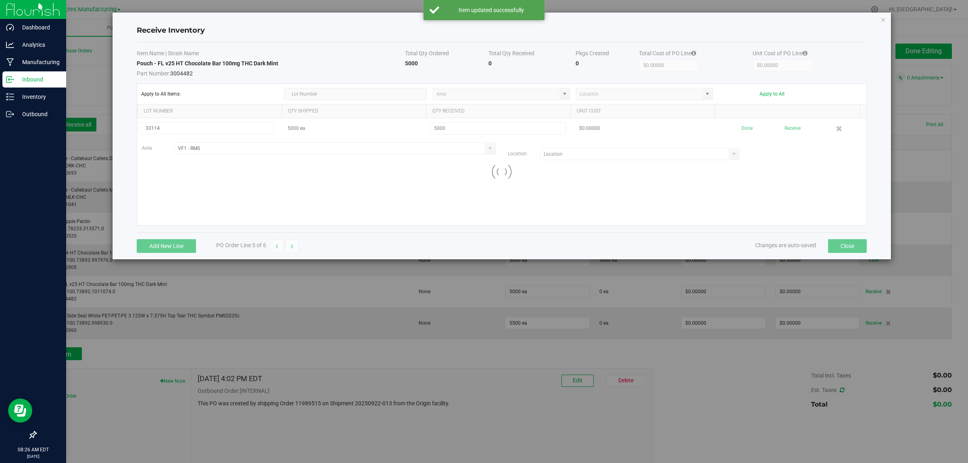
click at [656, 174] on div "33114 5000 ea 5000 $0.00000 Done Receive Area VF1 - RMS Location" at bounding box center [501, 171] width 729 height 107
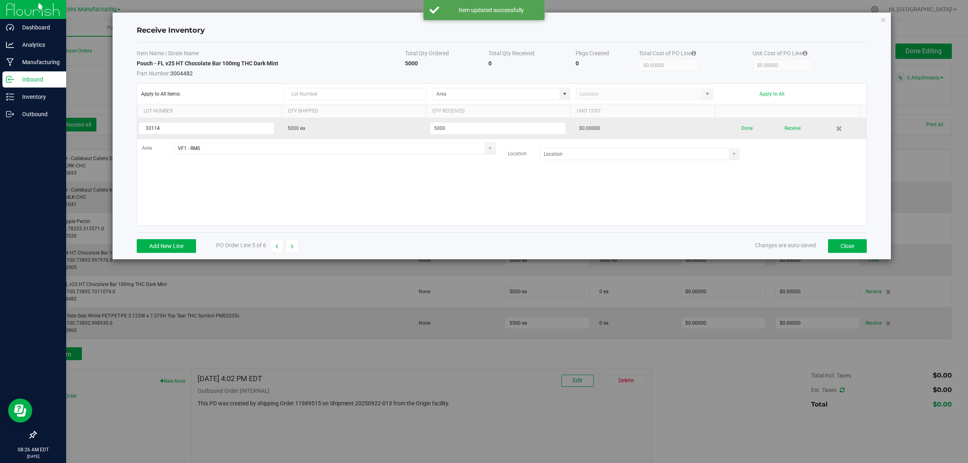
click at [643, 133] on td "$0.00000" at bounding box center [647, 128] width 146 height 21
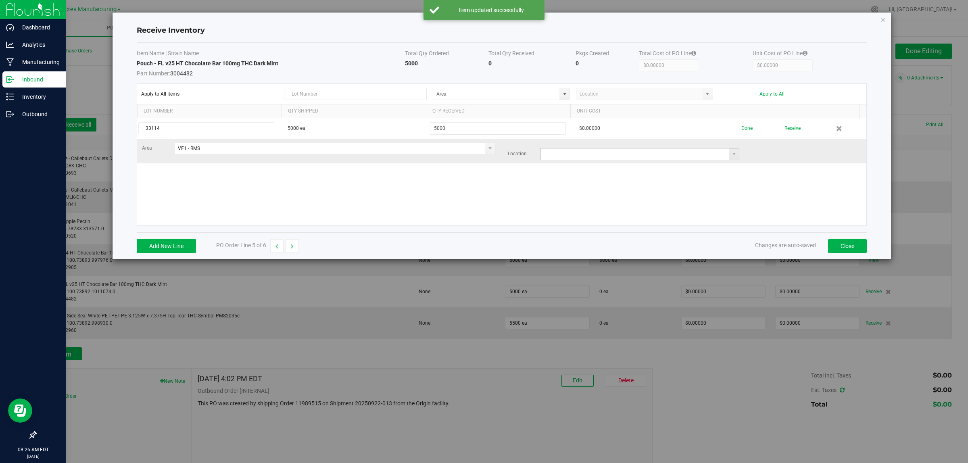
click at [641, 150] on input at bounding box center [634, 153] width 189 height 11
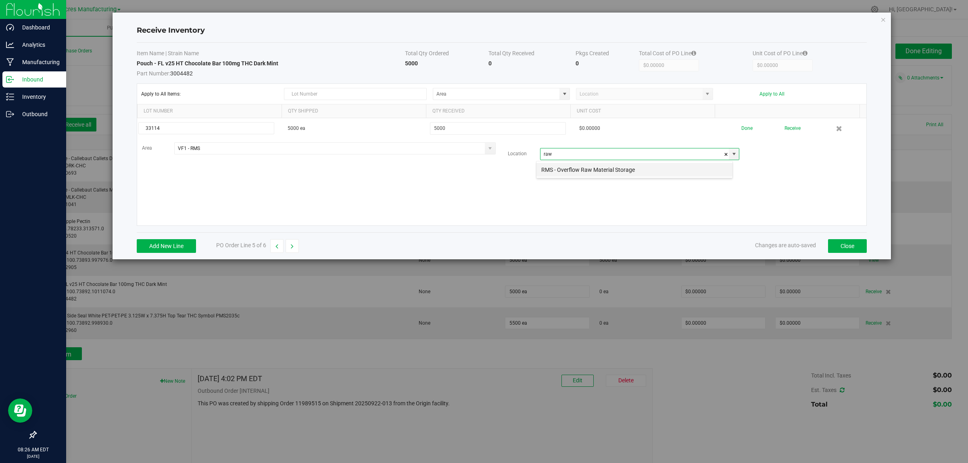
click at [616, 171] on li "RMS - Overflow Raw Material Storage" at bounding box center [634, 170] width 196 height 14
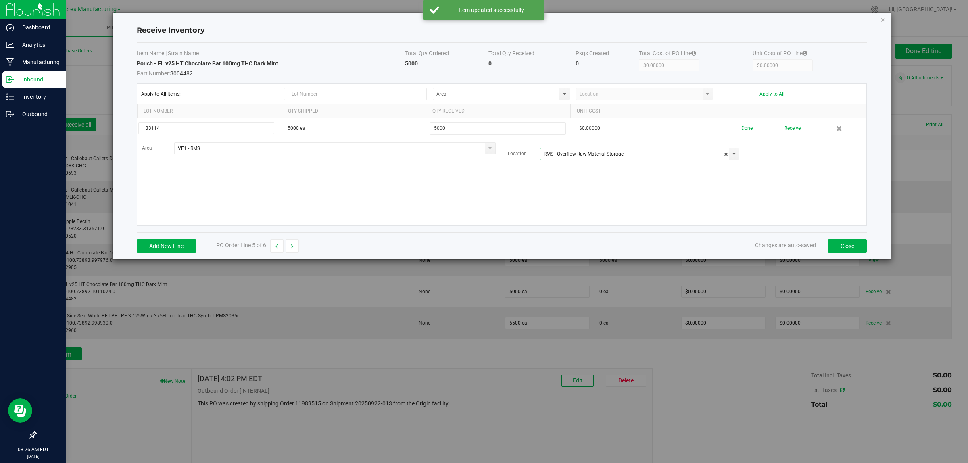
type input "RMS - Overflow Raw Material Storage"
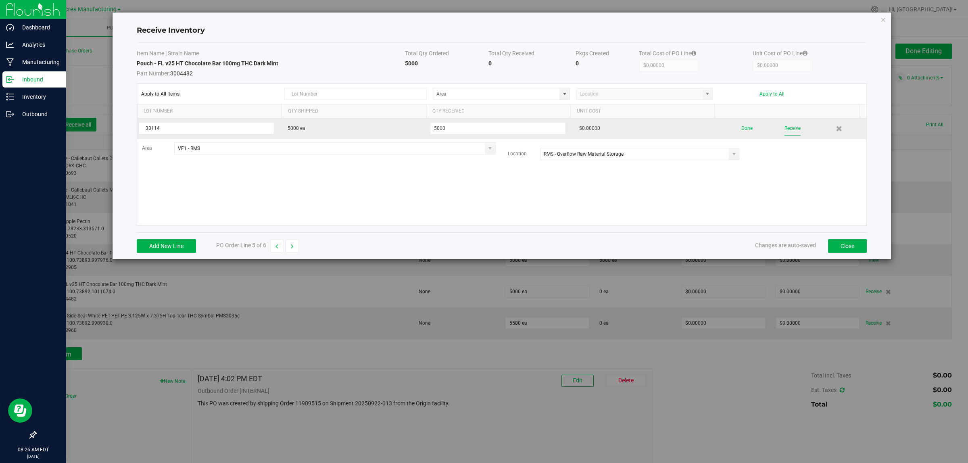
click at [791, 130] on button "Receive" at bounding box center [792, 128] width 16 height 14
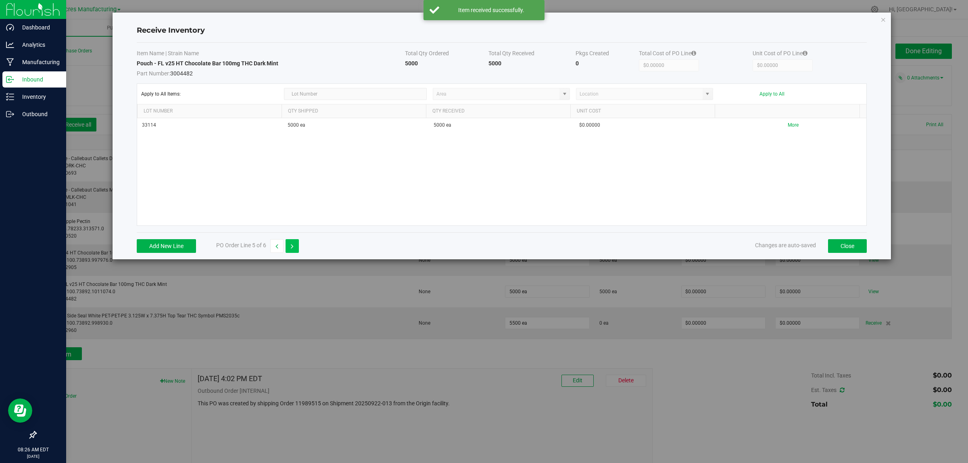
click at [293, 248] on icon "button" at bounding box center [292, 247] width 3 height 6
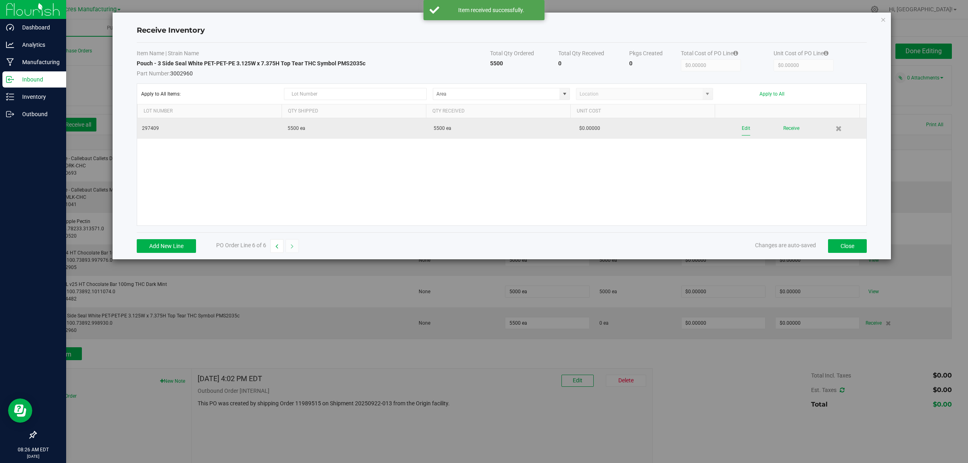
click at [741, 130] on button "Edit" at bounding box center [745, 128] width 8 height 14
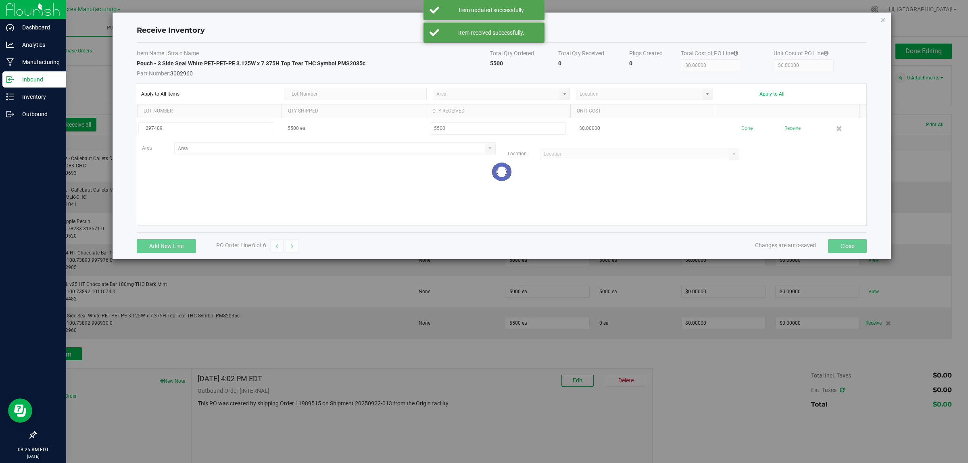
click at [259, 154] on div at bounding box center [501, 171] width 729 height 107
click at [259, 147] on div at bounding box center [501, 171] width 729 height 107
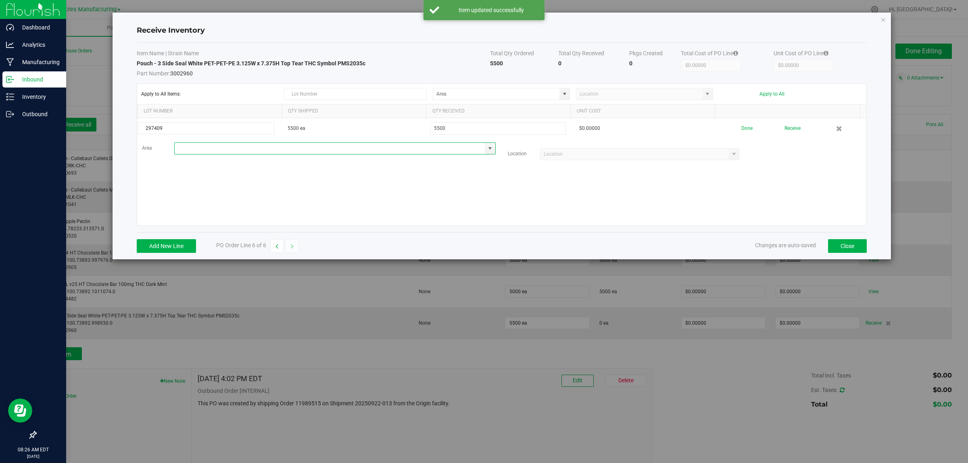
click at [259, 147] on input at bounding box center [330, 148] width 310 height 11
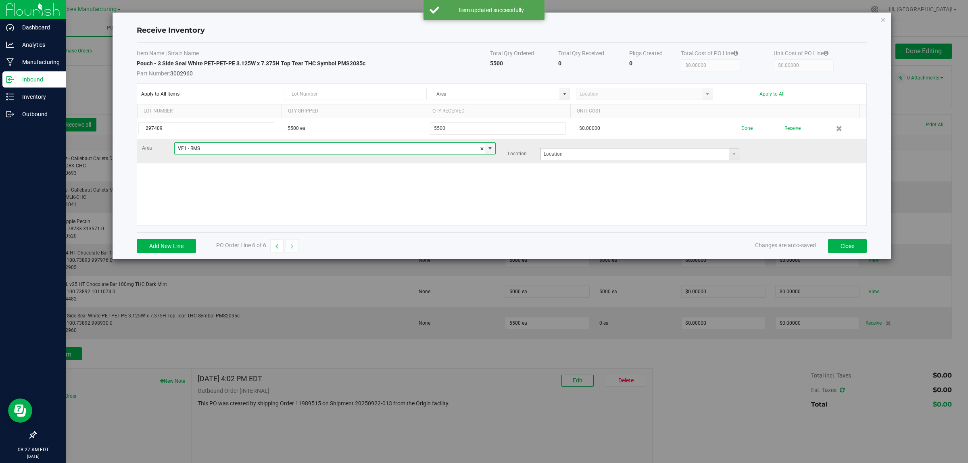
type input "VF1 - RMS"
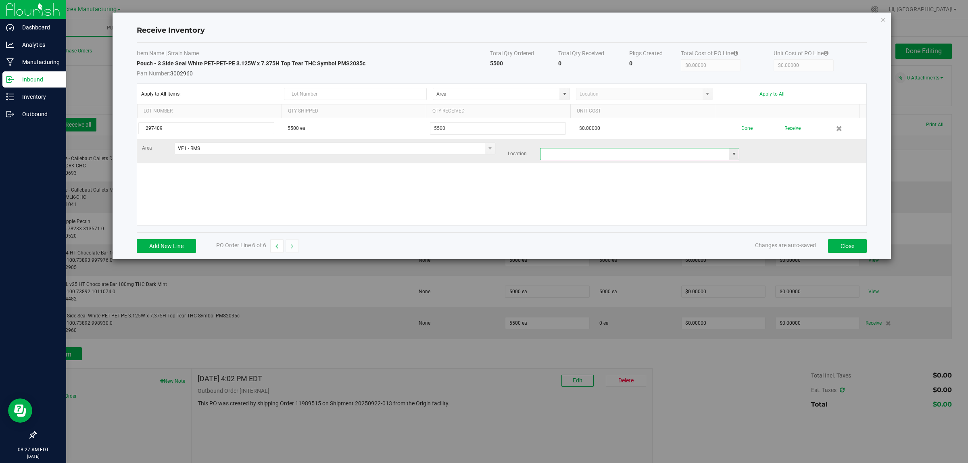
click at [572, 155] on input at bounding box center [634, 153] width 189 height 11
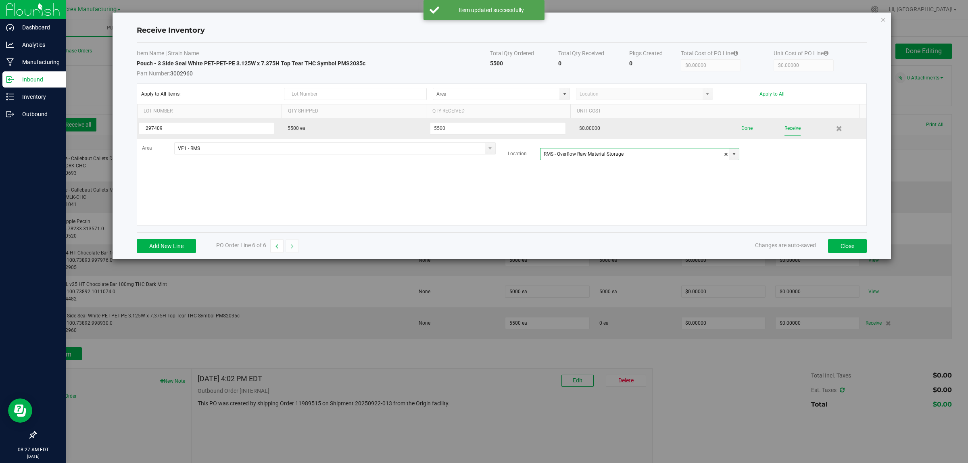
type input "RMS - Overflow Raw Material Storage"
click at [785, 127] on button "Receive" at bounding box center [792, 128] width 16 height 14
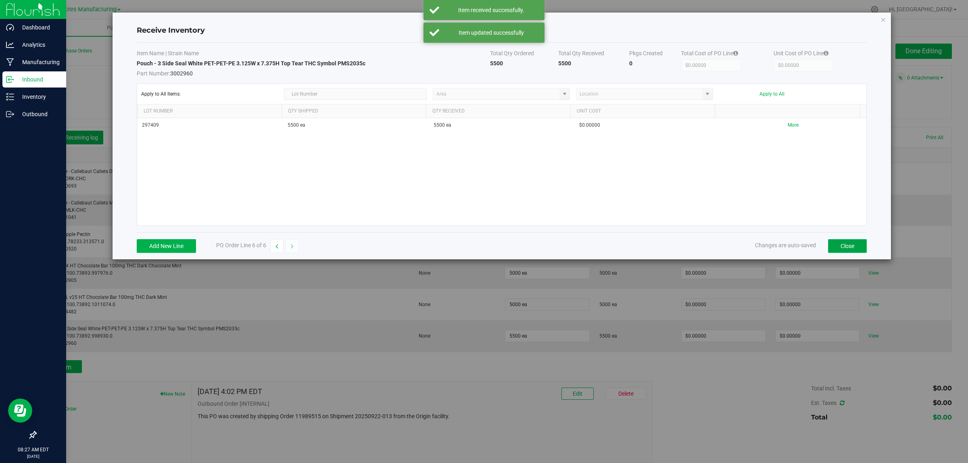
click at [848, 248] on button "Close" at bounding box center [847, 246] width 39 height 14
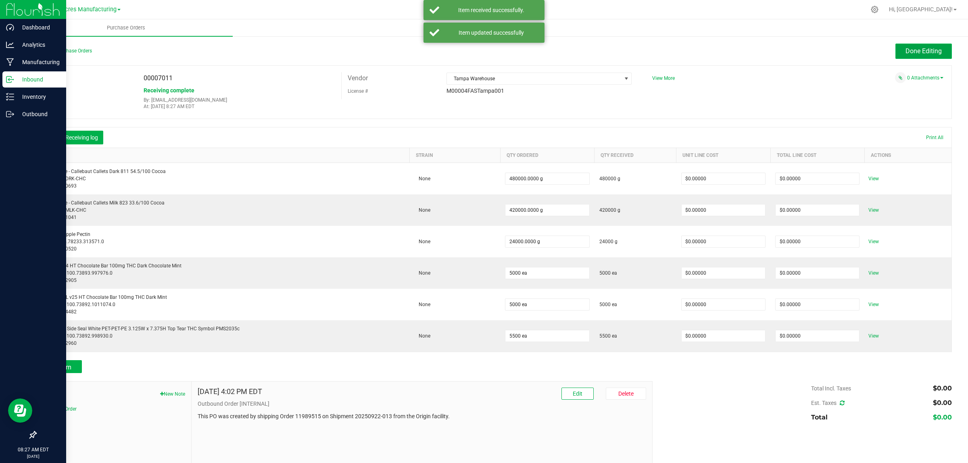
click at [910, 49] on span "Done Editing" at bounding box center [923, 51] width 36 height 8
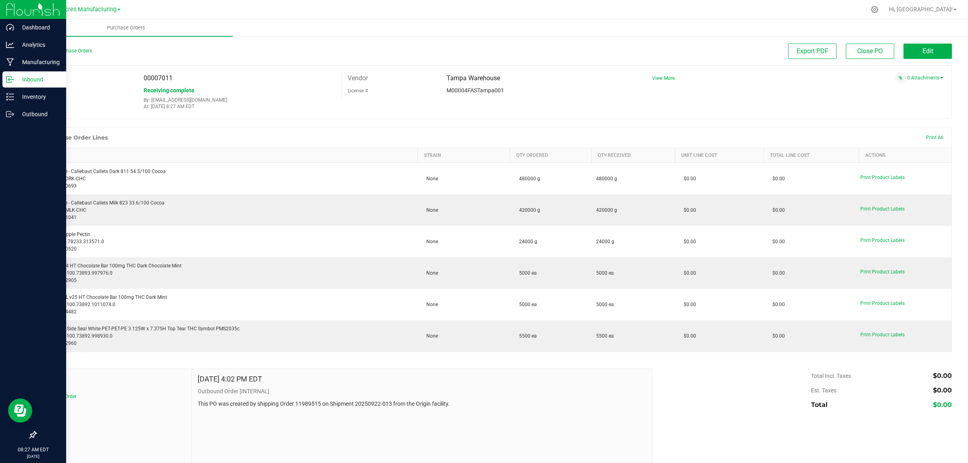
click at [7, 77] on icon at bounding box center [10, 79] width 8 height 8
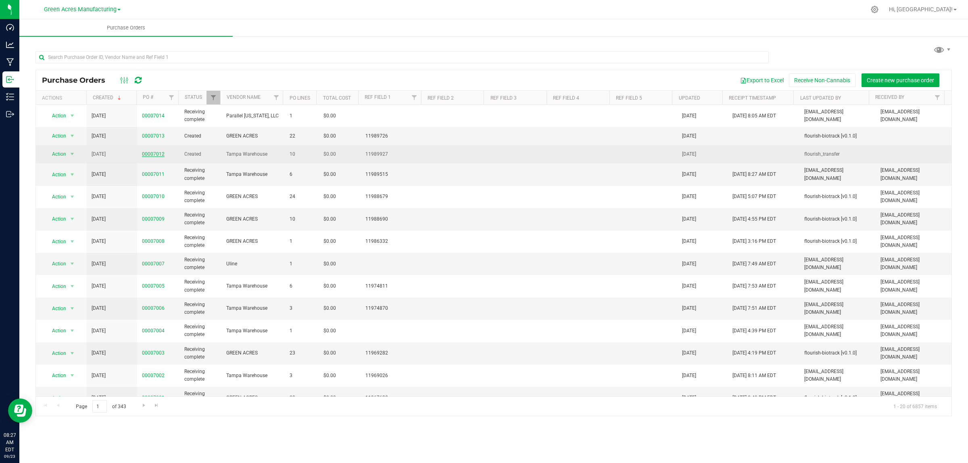
click at [150, 153] on link "00007012" at bounding box center [153, 154] width 23 height 6
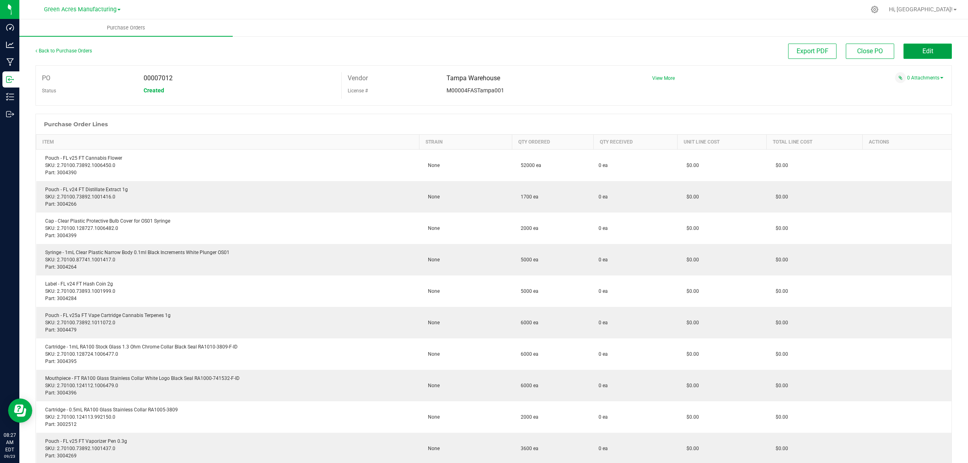
click at [912, 52] on button "Edit" at bounding box center [927, 51] width 48 height 15
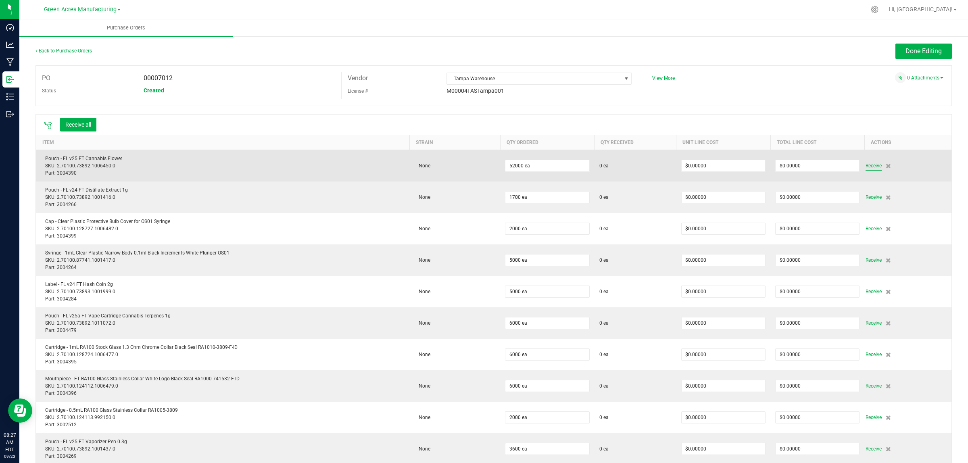
click at [866, 168] on span "Receive" at bounding box center [873, 166] width 16 height 10
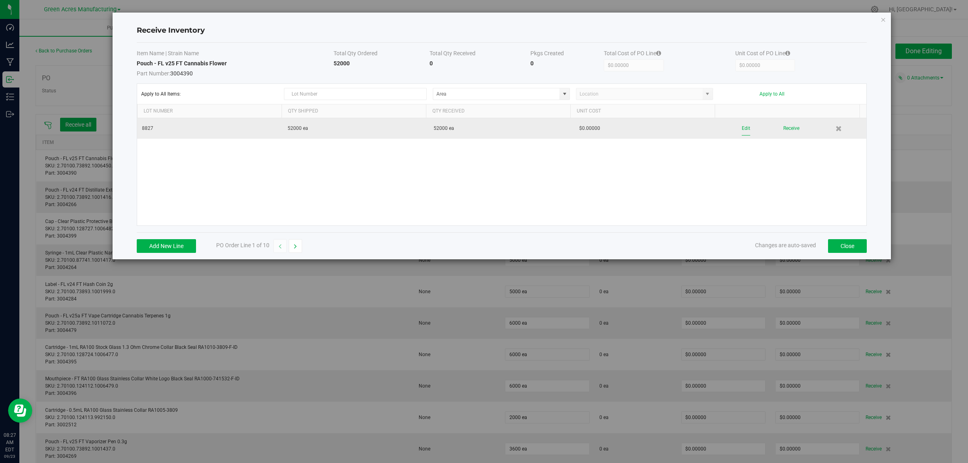
click at [743, 126] on button "Edit" at bounding box center [745, 128] width 8 height 14
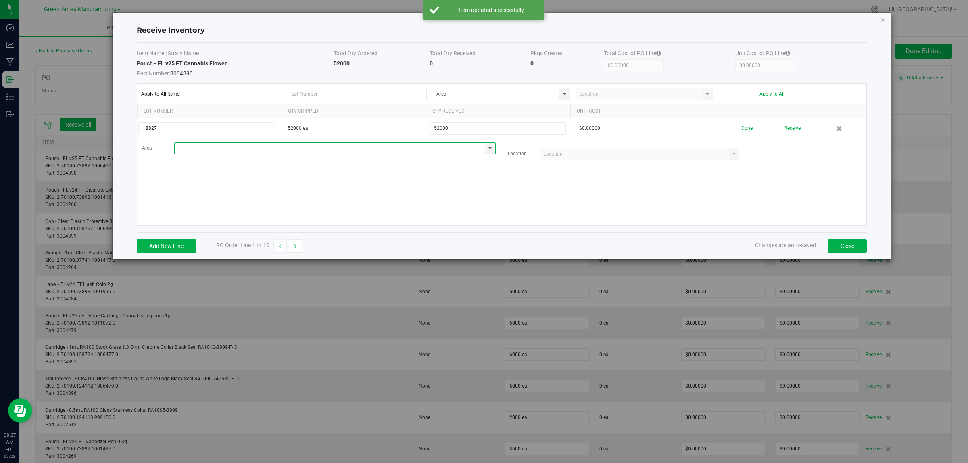
click at [204, 146] on input at bounding box center [330, 148] width 310 height 11
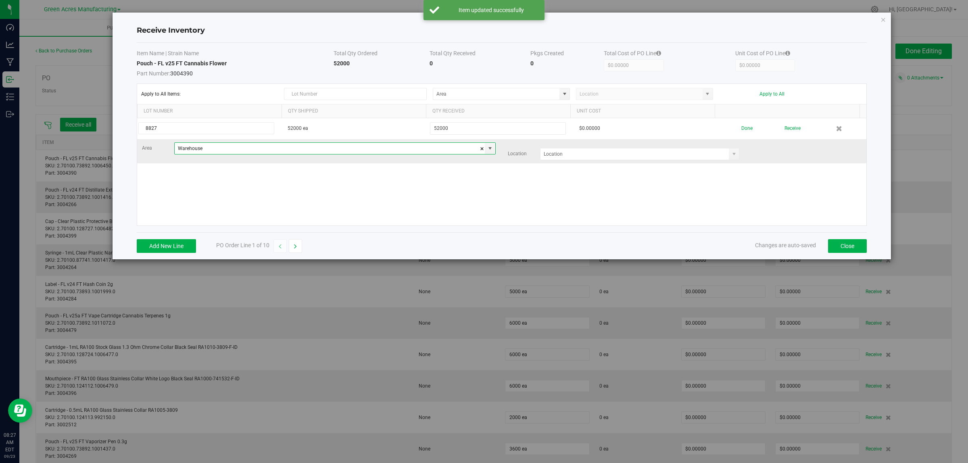
type input "Warehouse"
click at [563, 147] on div "Area Warehouse Location" at bounding box center [501, 151] width 731 height 18
click at [561, 150] on input at bounding box center [634, 153] width 189 height 11
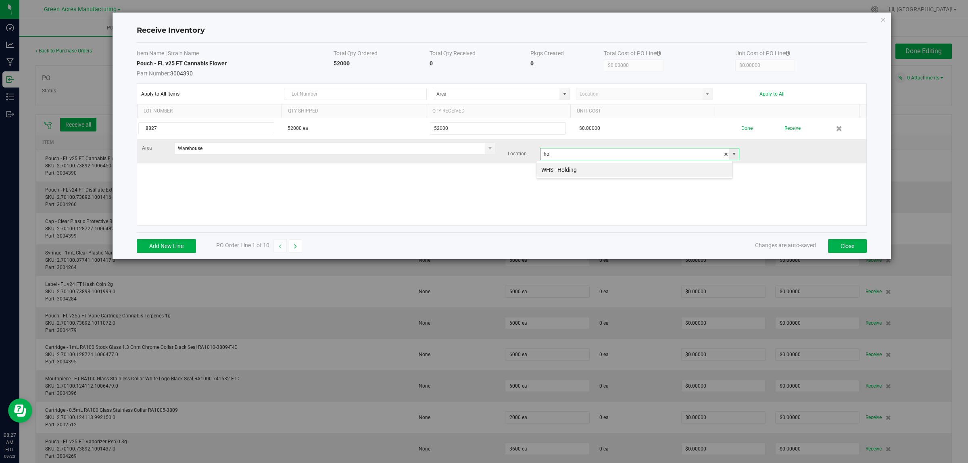
scroll to position [12, 197]
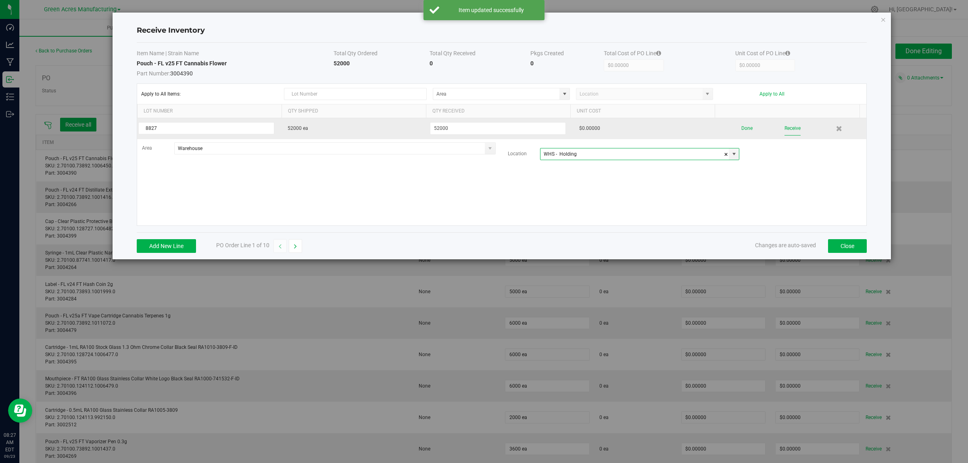
type input "WHS - Holding"
click at [784, 130] on button "Receive" at bounding box center [792, 128] width 16 height 14
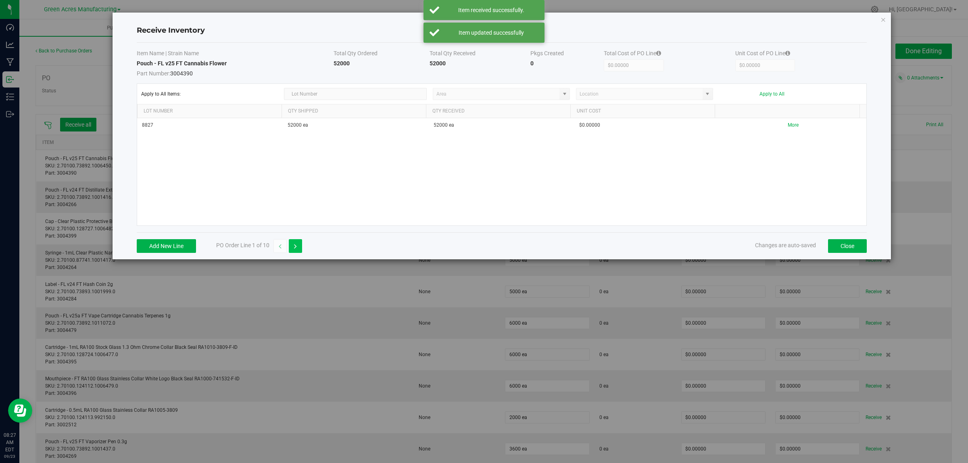
click at [297, 249] on icon "button" at bounding box center [295, 247] width 3 height 6
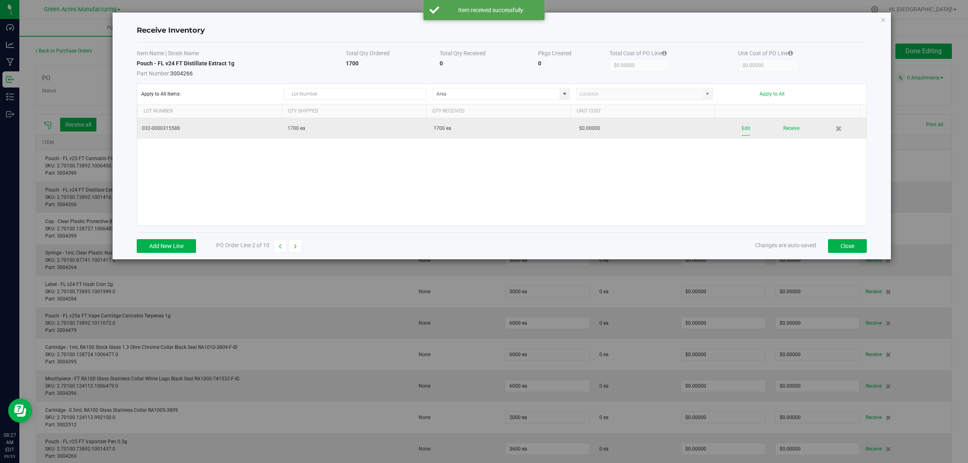
click at [741, 127] on button "Edit" at bounding box center [745, 128] width 8 height 14
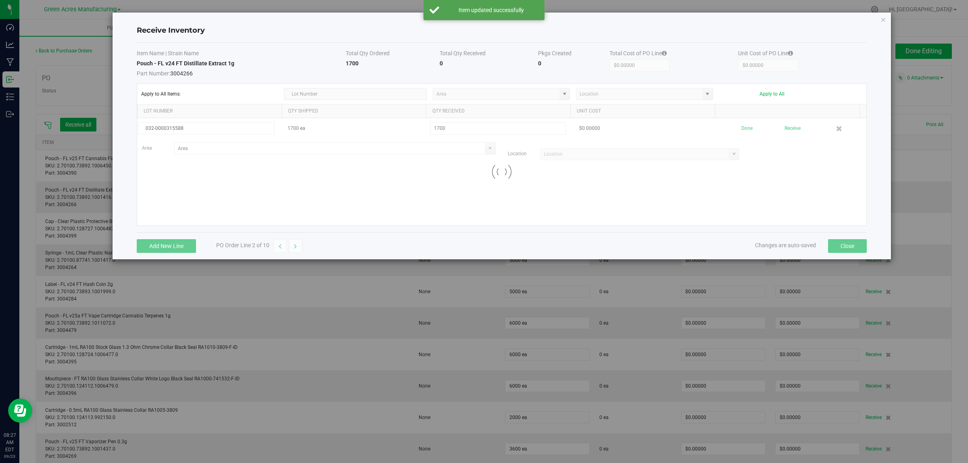
click at [312, 150] on div at bounding box center [501, 171] width 729 height 107
click at [312, 150] on input at bounding box center [330, 148] width 310 height 11
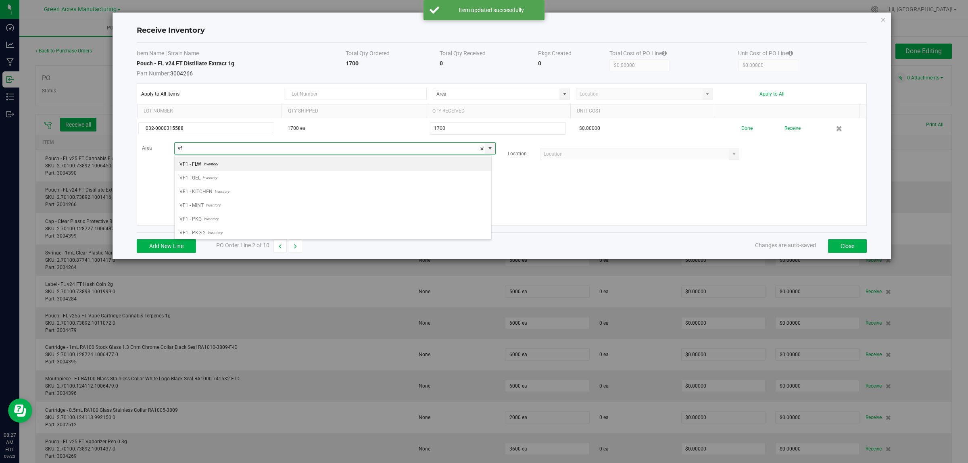
scroll to position [12, 317]
click at [203, 230] on span "Inventory" at bounding box center [211, 233] width 17 height 12
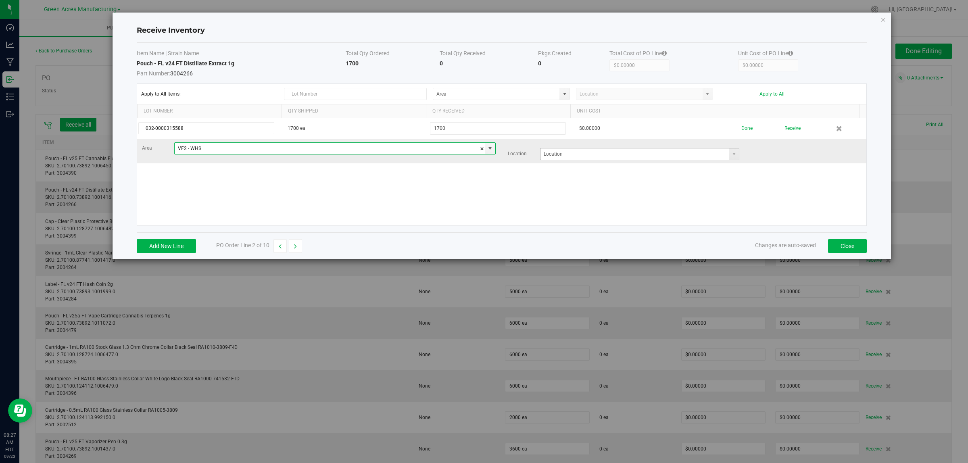
type input "VF2 - WHS"
click at [595, 156] on input at bounding box center [634, 153] width 189 height 11
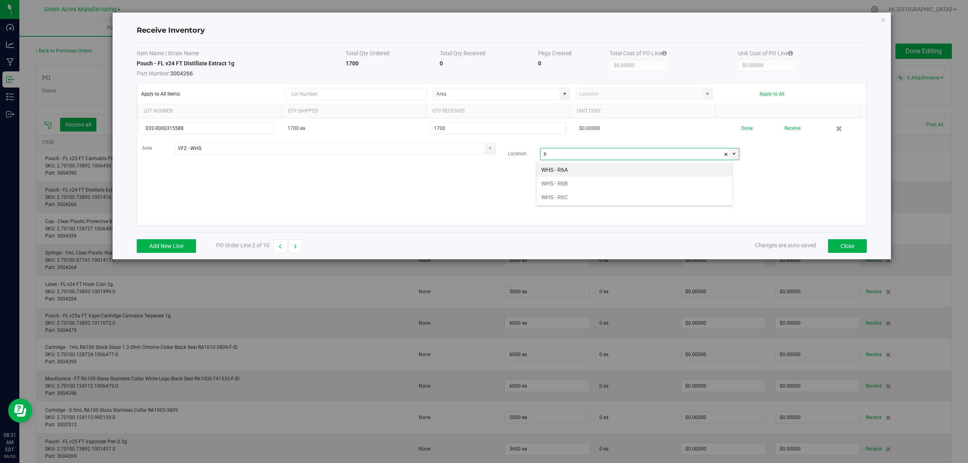
scroll to position [12, 197]
type input "6"
click at [253, 59] on td "Pouch - FL v24 FT Distillate Extract 1g Part Number: 3004266" at bounding box center [241, 68] width 209 height 18
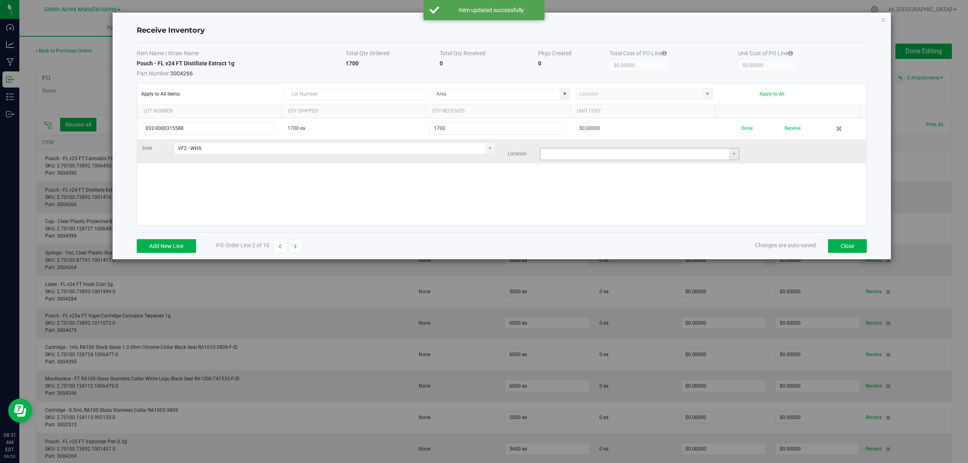
click at [593, 158] on input at bounding box center [634, 153] width 189 height 11
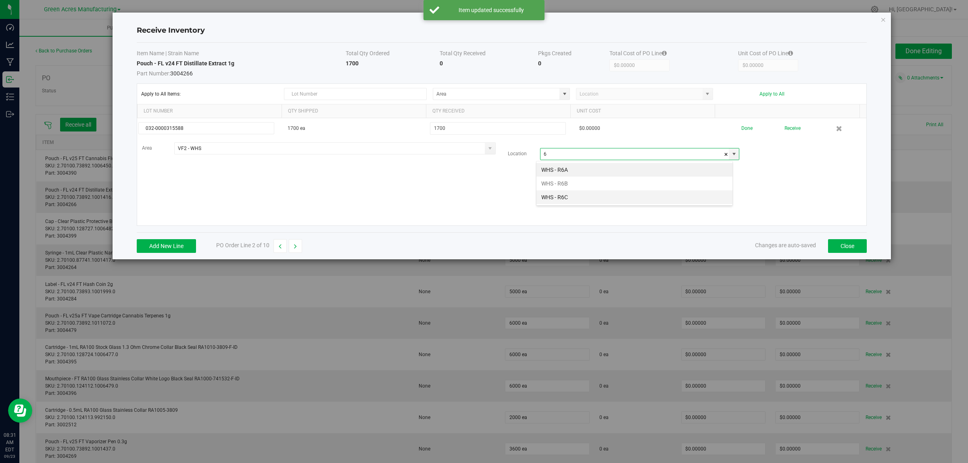
click at [560, 198] on li "WHS - R6C" at bounding box center [634, 197] width 196 height 14
type input "WHS - R6C"
click at [570, 195] on div "032-0000315588 1700 ea 1700 $0.00000 Done Receive Area VF2 - WHS Location WHS -…" at bounding box center [501, 171] width 729 height 107
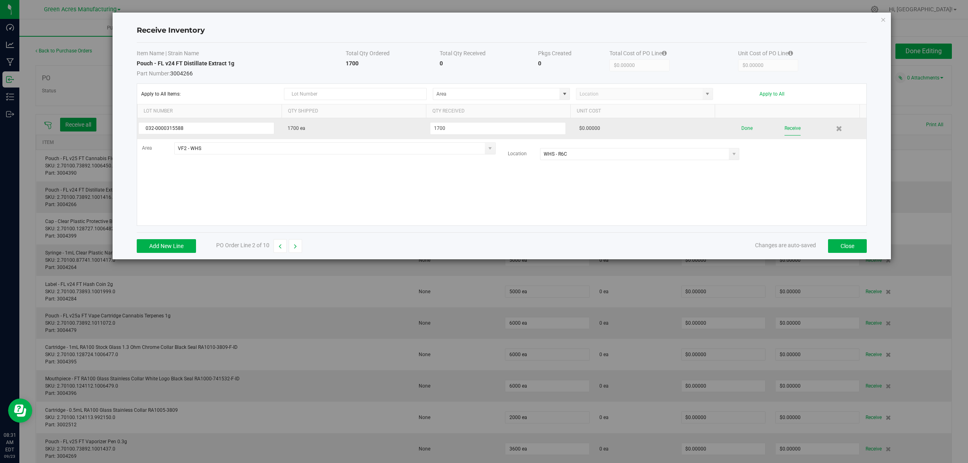
click at [787, 133] on button "Receive" at bounding box center [792, 128] width 16 height 14
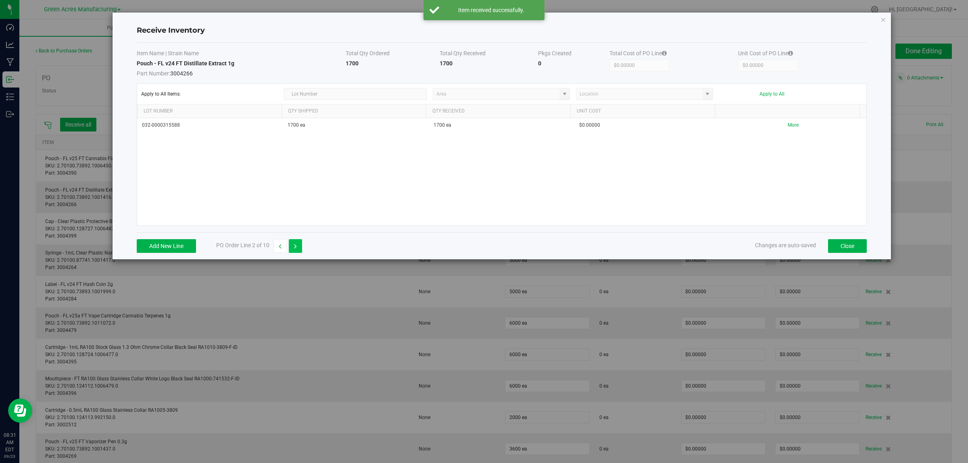
click at [298, 245] on button "button" at bounding box center [295, 246] width 13 height 14
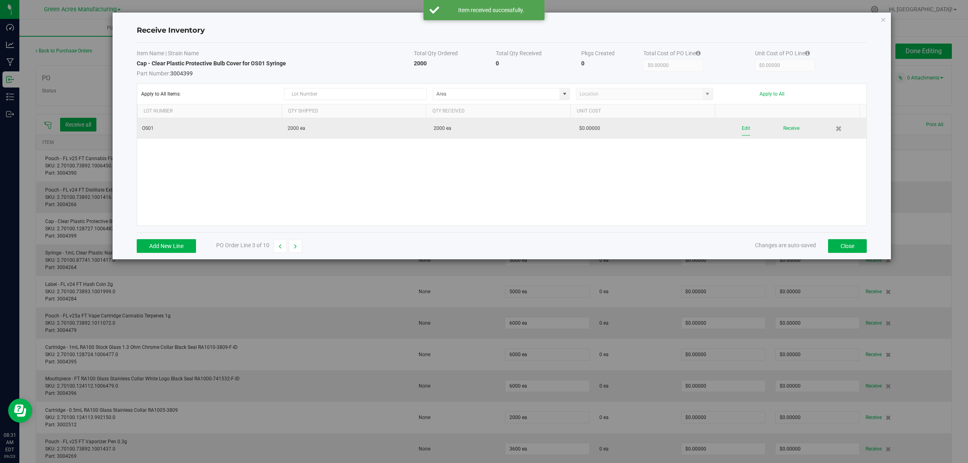
click at [741, 128] on button "Edit" at bounding box center [745, 128] width 8 height 14
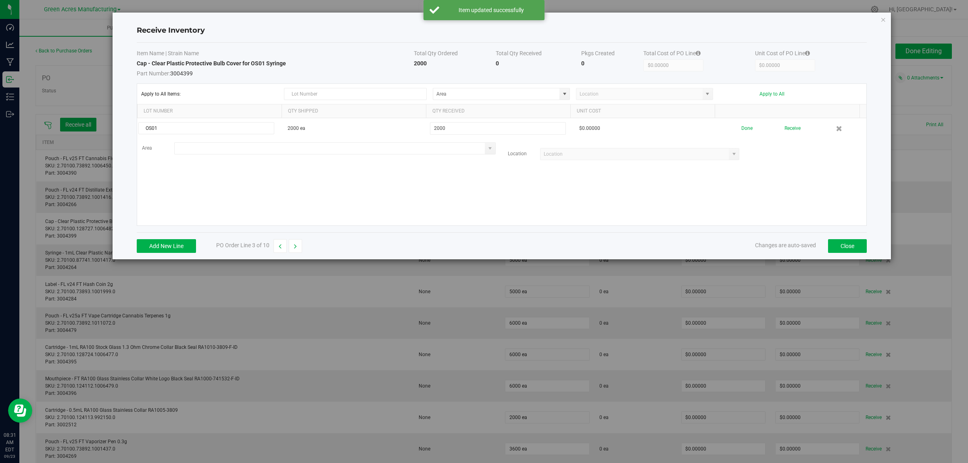
click at [306, 150] on input at bounding box center [330, 148] width 310 height 11
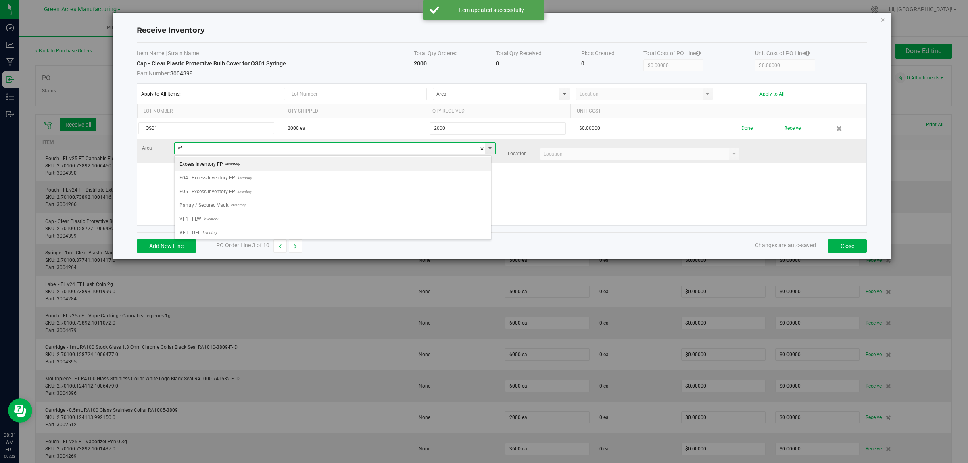
scroll to position [12, 317]
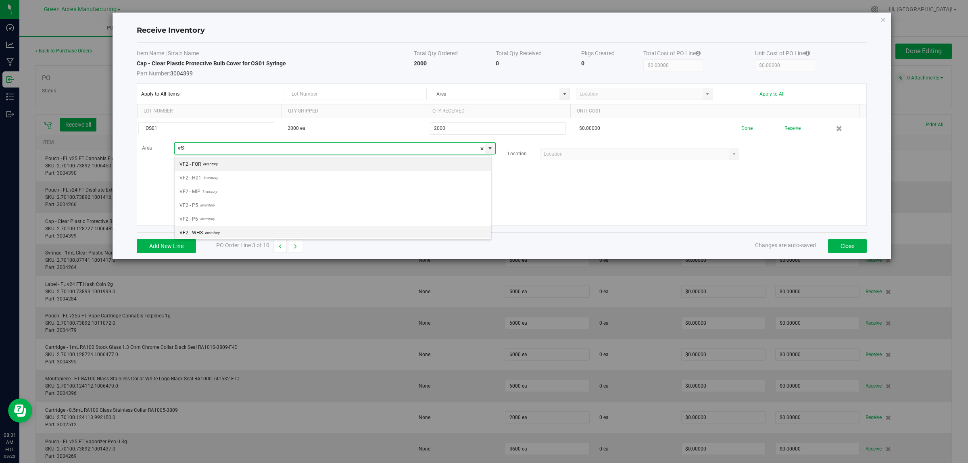
click at [226, 233] on li "VF2 - WHS Inventory" at bounding box center [333, 233] width 316 height 14
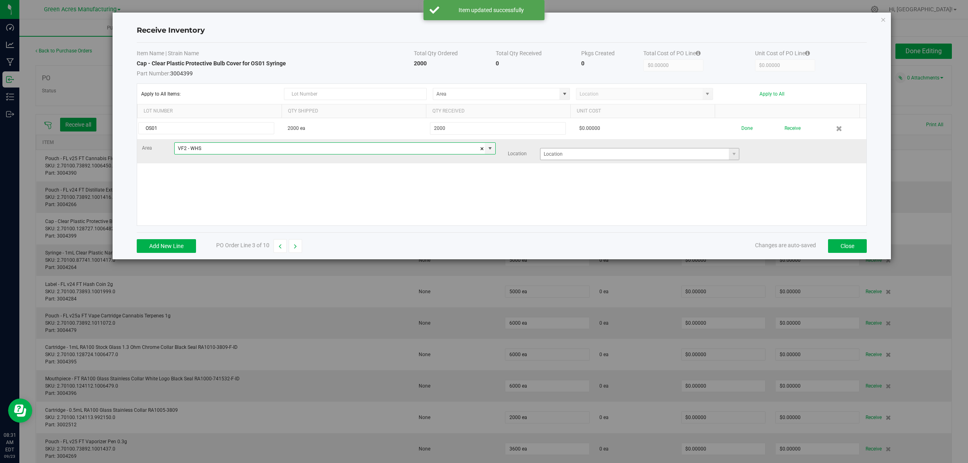
type input "VF2 - WHS"
click at [566, 156] on input at bounding box center [634, 153] width 189 height 11
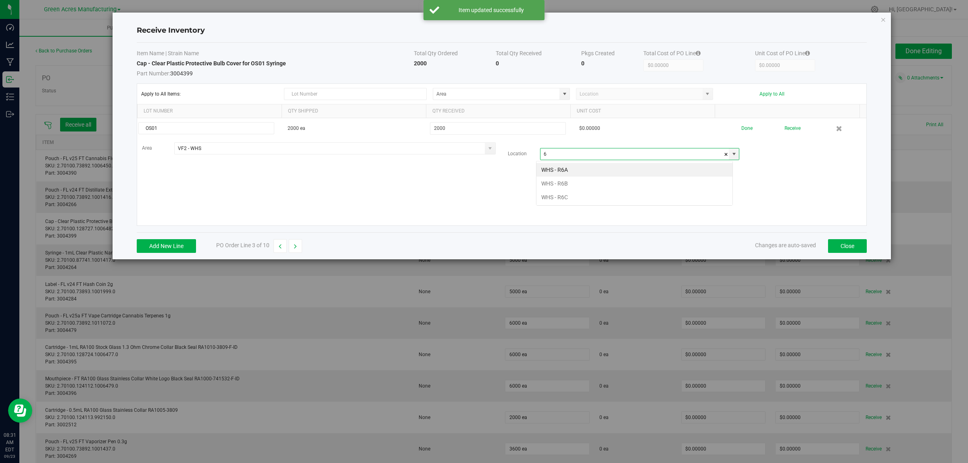
scroll to position [12, 197]
click at [571, 165] on li "WHS - R6B" at bounding box center [634, 170] width 196 height 14
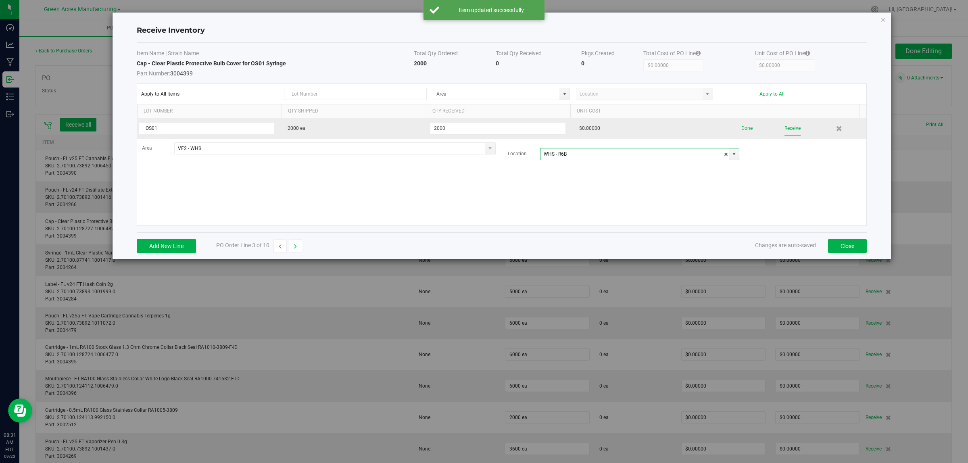
type input "WHS - R6B"
click at [784, 131] on button "Receive" at bounding box center [792, 128] width 16 height 14
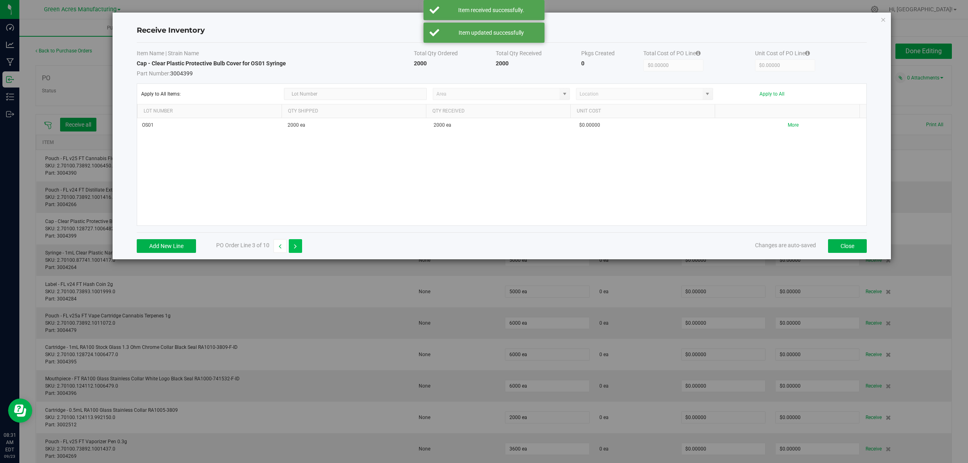
click at [295, 247] on icon "button" at bounding box center [295, 247] width 3 height 6
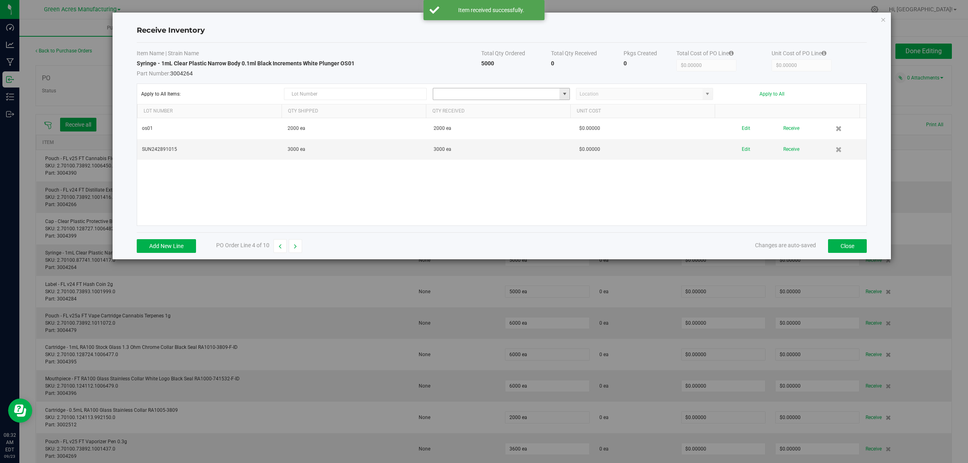
click at [499, 96] on input at bounding box center [496, 93] width 126 height 11
click at [492, 96] on input at bounding box center [496, 93] width 126 height 11
click at [477, 98] on input at bounding box center [496, 93] width 126 height 11
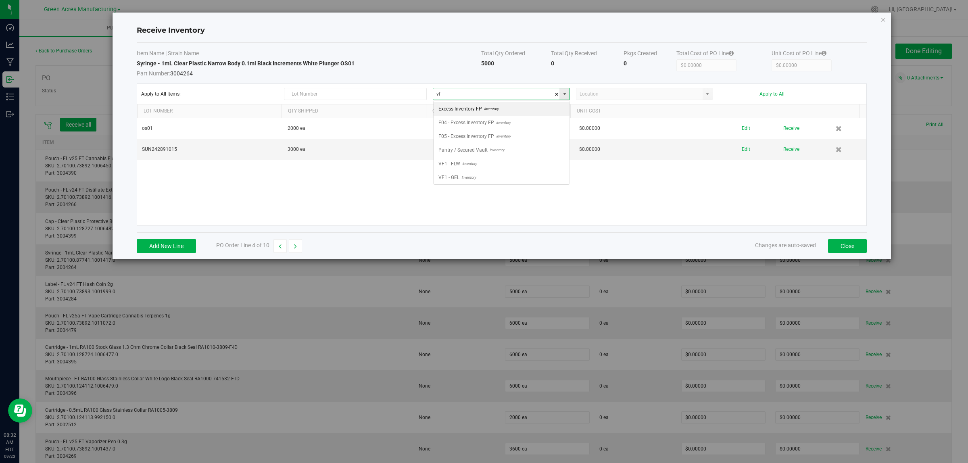
scroll to position [12, 136]
click at [462, 182] on span "Inventory" at bounding box center [470, 177] width 17 height 12
type input "VF2 - WHS"
click at [618, 87] on kendo-grid-toolbar "Apply to All Items: VF2 - WHS Apply to All" at bounding box center [501, 94] width 729 height 21
click at [618, 89] on input at bounding box center [639, 93] width 126 height 11
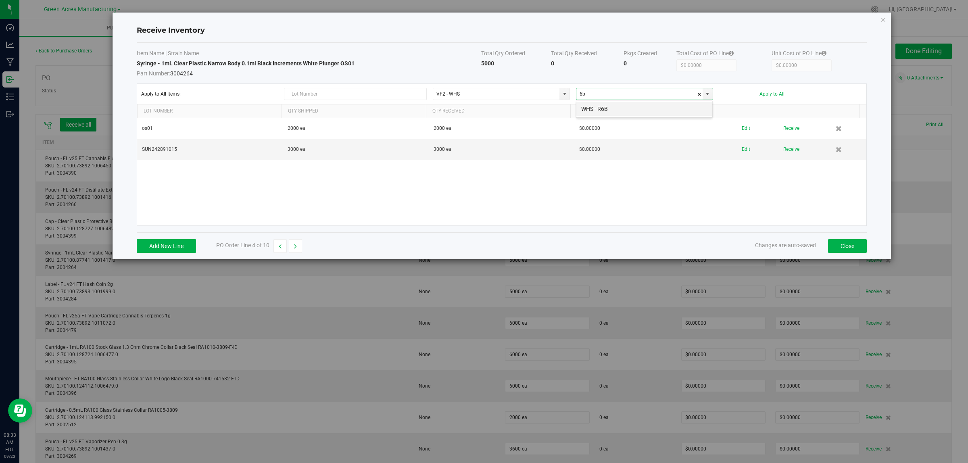
click at [617, 109] on li "WHS - R6B" at bounding box center [644, 109] width 136 height 14
type input "WHS - R6B"
click at [776, 90] on div "Apply to All Items: VF2 - WHS WHS - R6B Apply to All" at bounding box center [501, 94] width 721 height 12
click at [773, 93] on button "Apply to All" at bounding box center [771, 94] width 25 height 6
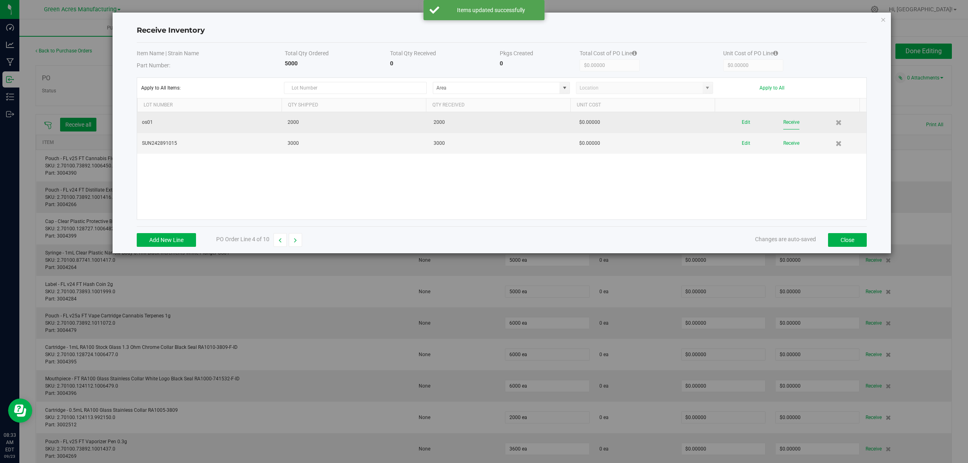
click at [785, 125] on button "Receive" at bounding box center [791, 122] width 16 height 14
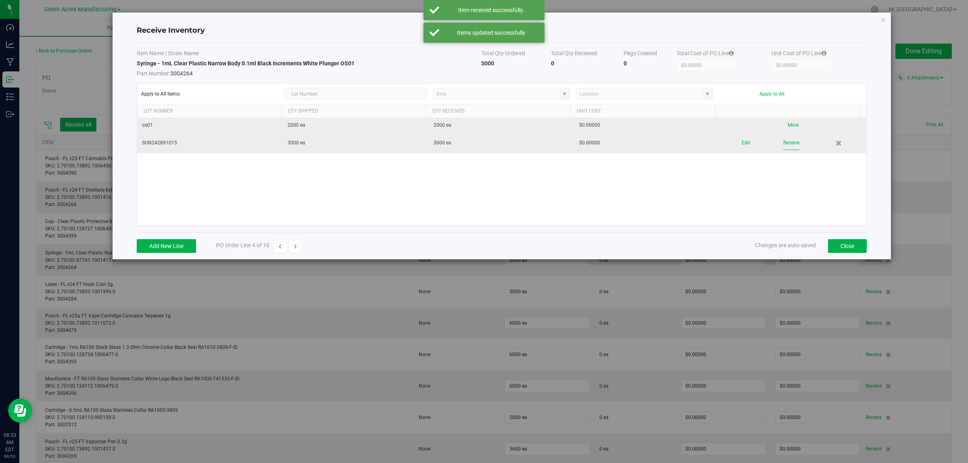
click at [783, 142] on button "Receive" at bounding box center [791, 143] width 16 height 14
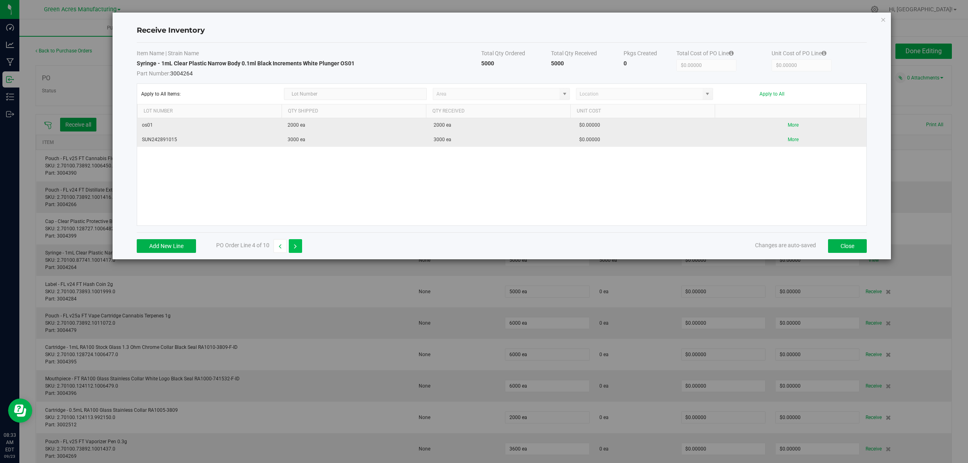
click at [301, 248] on button "button" at bounding box center [295, 246] width 13 height 14
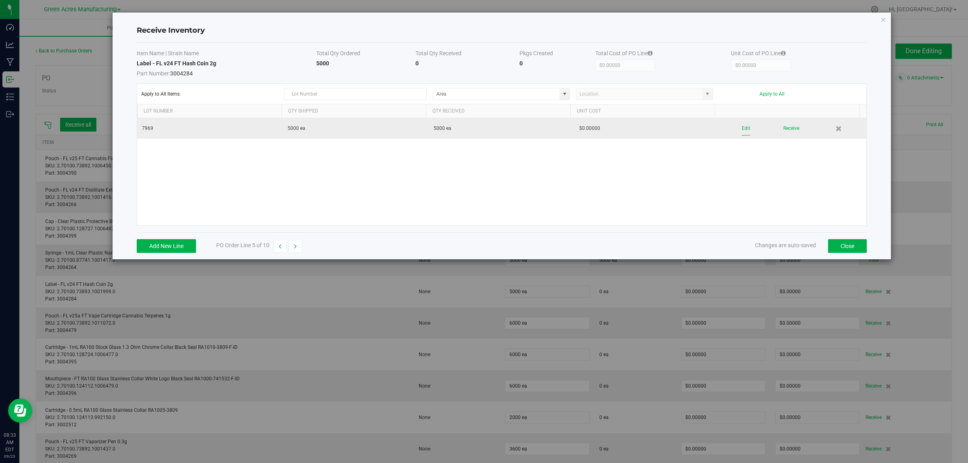
click at [741, 131] on button "Edit" at bounding box center [745, 128] width 8 height 14
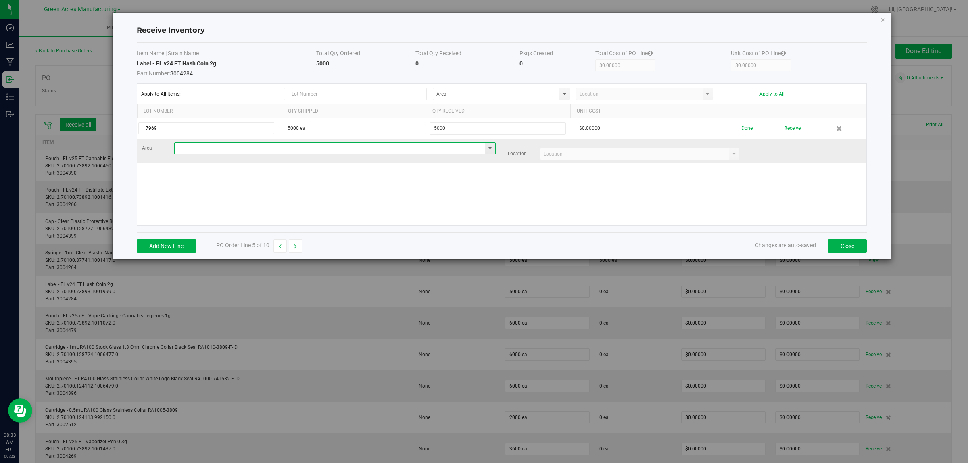
click at [210, 152] on input at bounding box center [330, 148] width 310 height 11
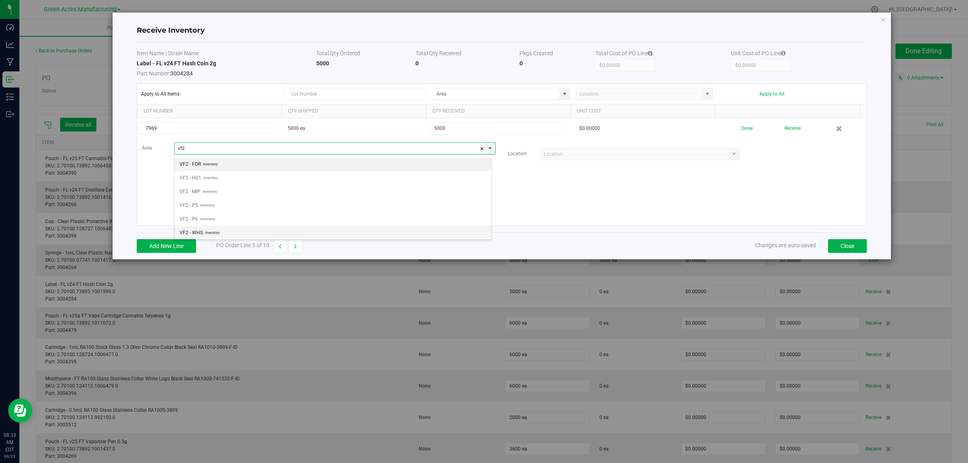
click at [219, 234] on span "Inventory" at bounding box center [211, 233] width 17 height 12
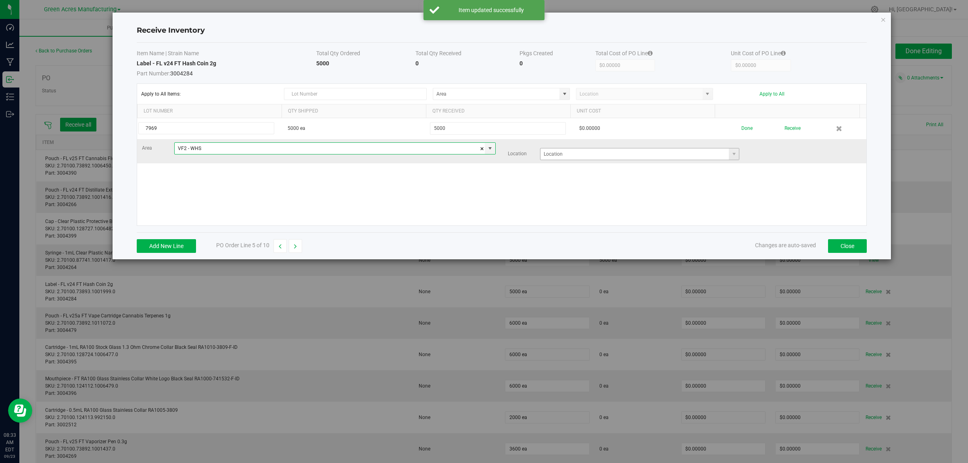
type input "VF2 - WHS"
click at [572, 150] on input at bounding box center [634, 153] width 189 height 11
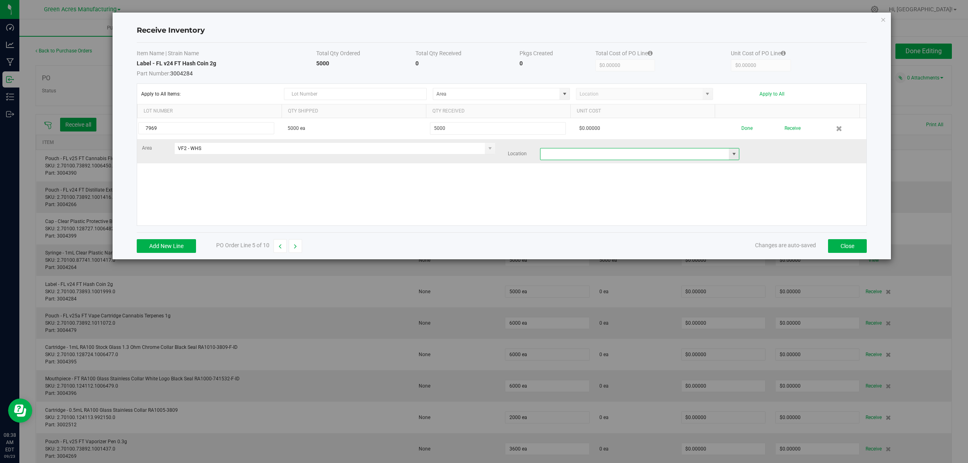
click at [605, 159] on input at bounding box center [634, 153] width 189 height 11
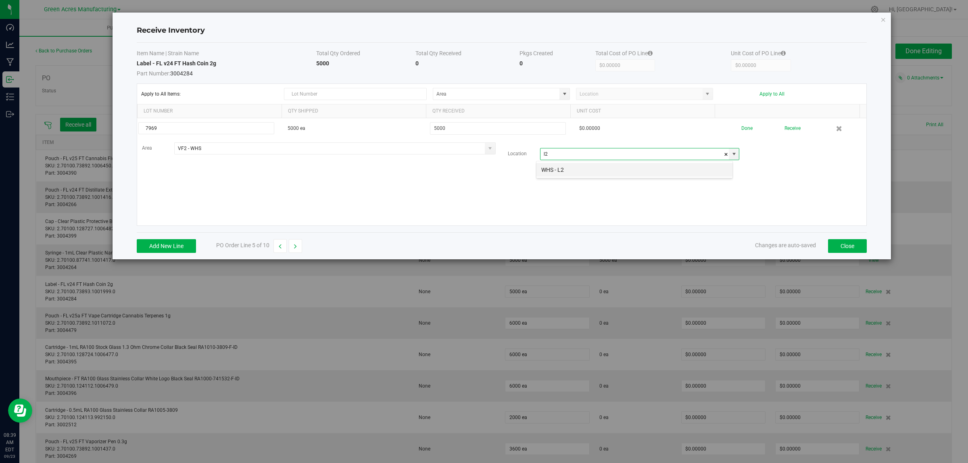
click at [589, 164] on li "WHS - L2" at bounding box center [634, 170] width 196 height 14
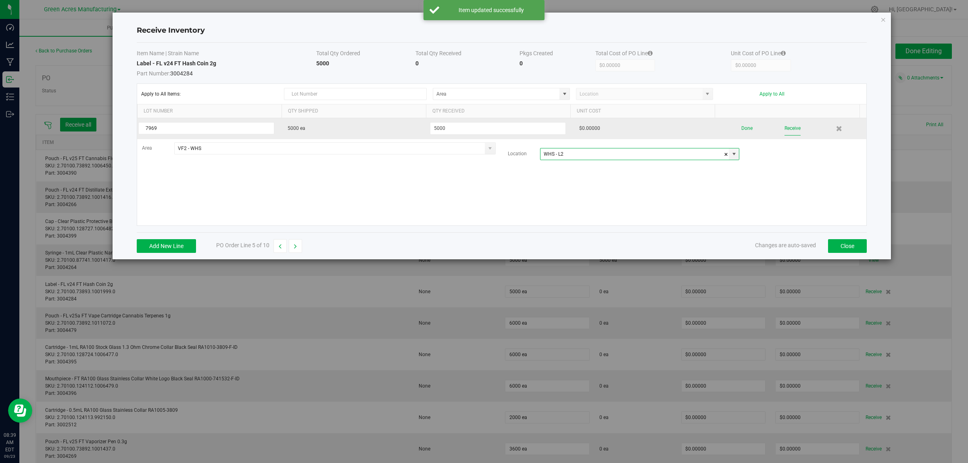
type input "WHS - L2"
click at [784, 126] on button "Receive" at bounding box center [792, 128] width 16 height 14
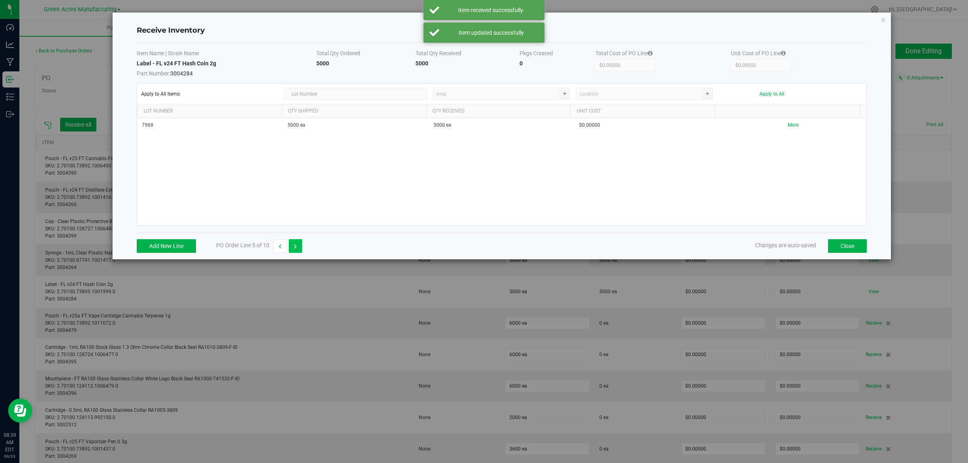
click at [299, 248] on button "button" at bounding box center [295, 246] width 13 height 14
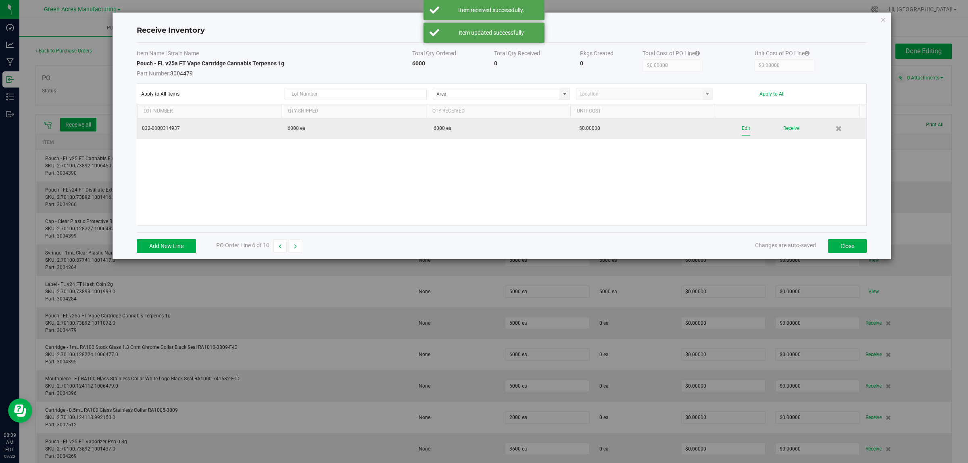
click at [741, 130] on button "Edit" at bounding box center [745, 128] width 8 height 14
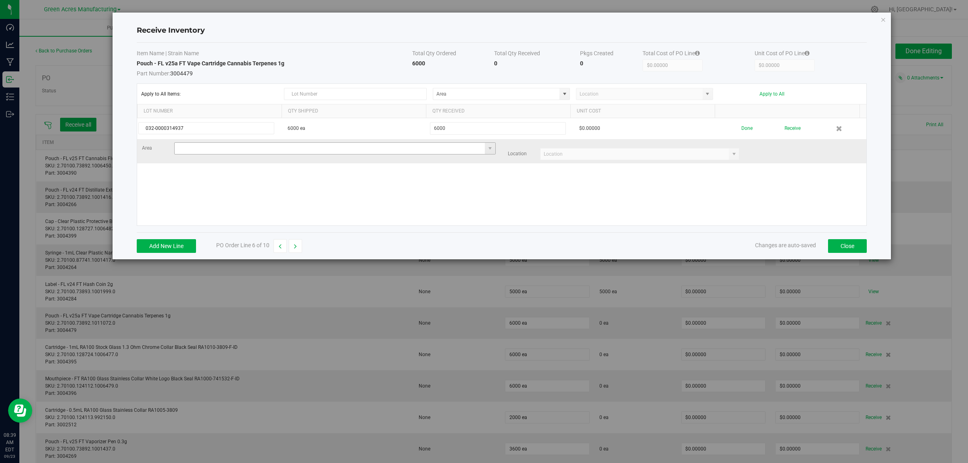
click at [212, 151] on input at bounding box center [330, 148] width 310 height 11
type input "b"
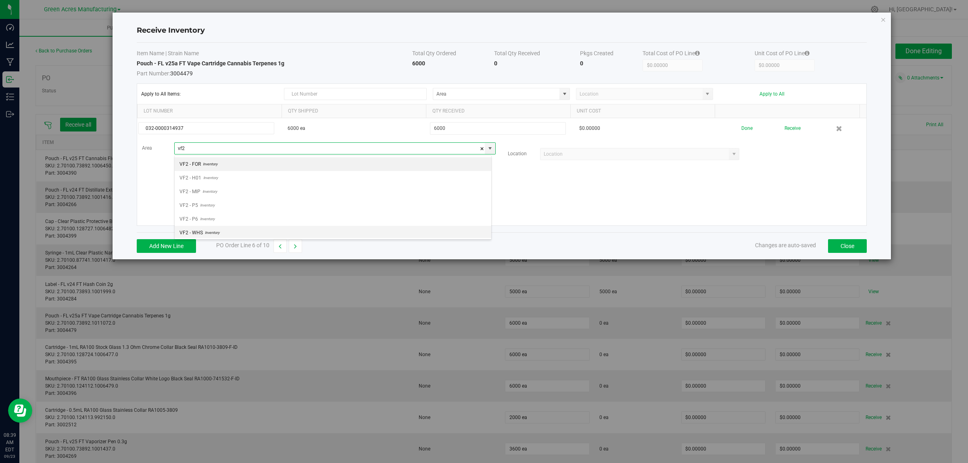
click at [214, 232] on span "Inventory" at bounding box center [211, 233] width 17 height 12
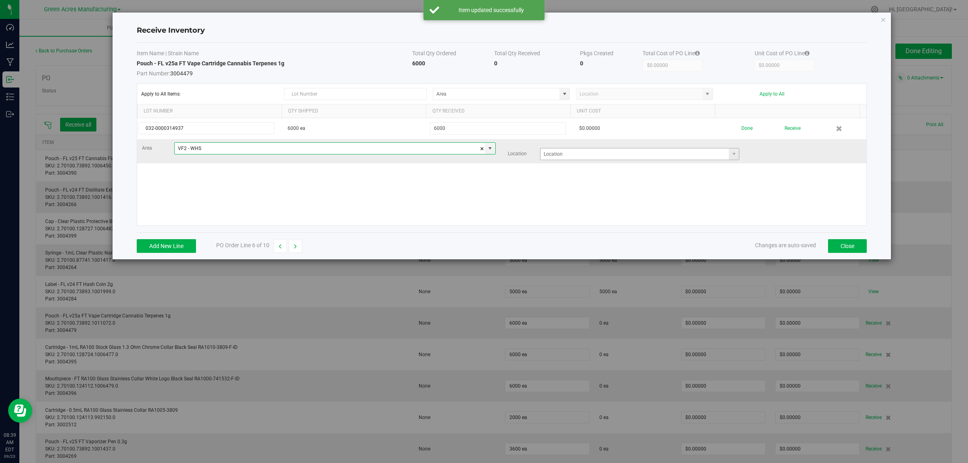
type input "VF2 - WHS"
click at [564, 154] on input at bounding box center [634, 153] width 189 height 11
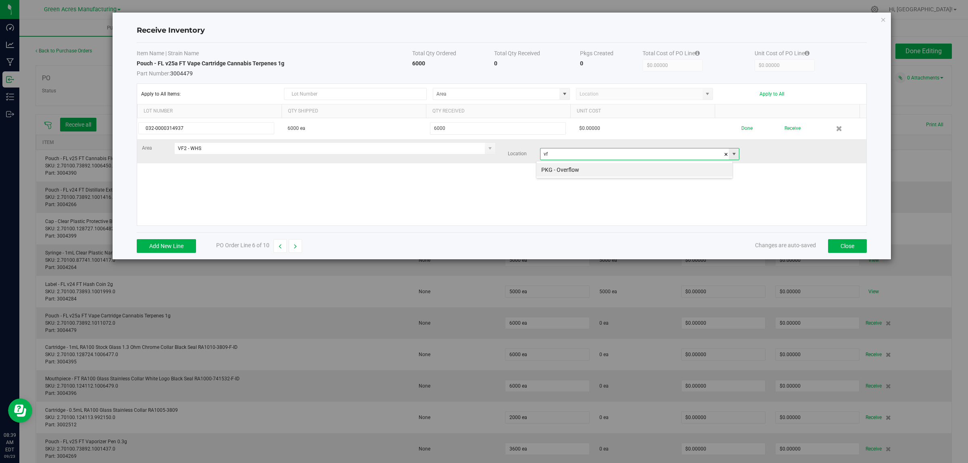
scroll to position [12, 197]
click at [575, 156] on input "vf2" at bounding box center [634, 153] width 189 height 11
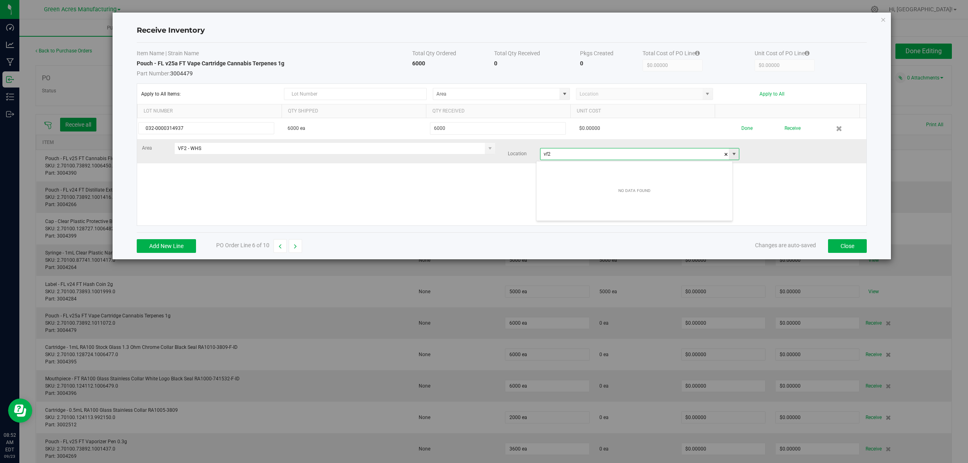
click at [575, 156] on input "vf2" at bounding box center [634, 153] width 189 height 11
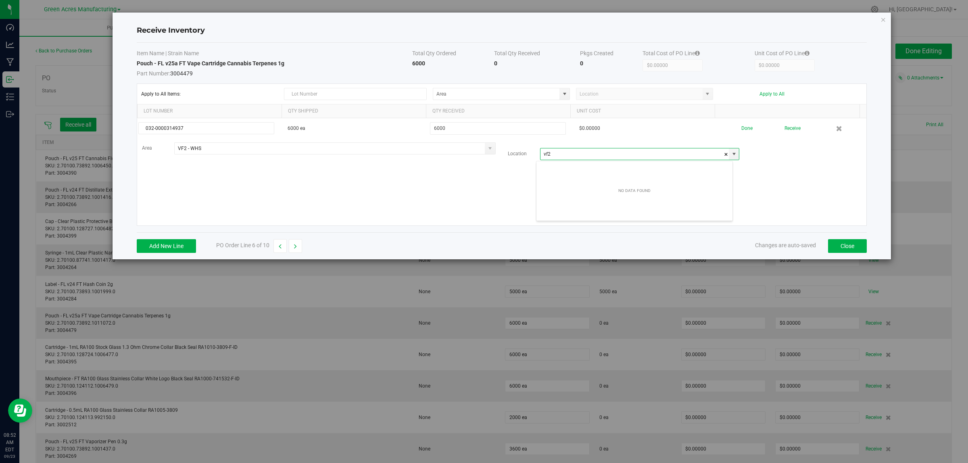
type input "vf2"
click at [570, 167] on li "WHS - R2A" at bounding box center [634, 170] width 196 height 14
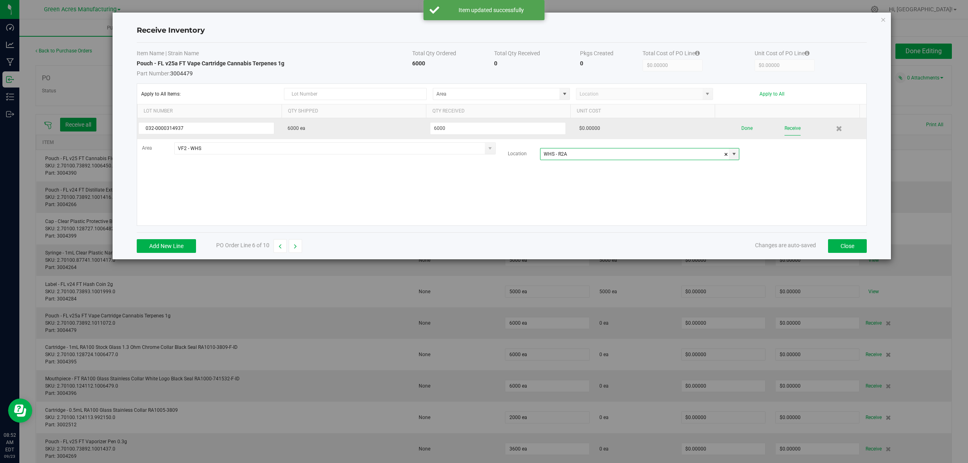
type input "WHS - R2A"
click at [789, 130] on button "Receive" at bounding box center [792, 128] width 16 height 14
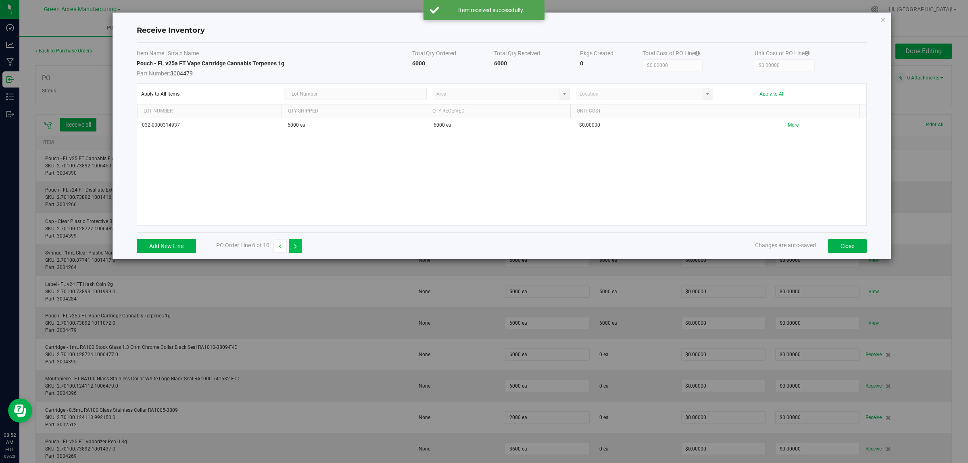
click at [295, 247] on icon "button" at bounding box center [295, 247] width 3 height 6
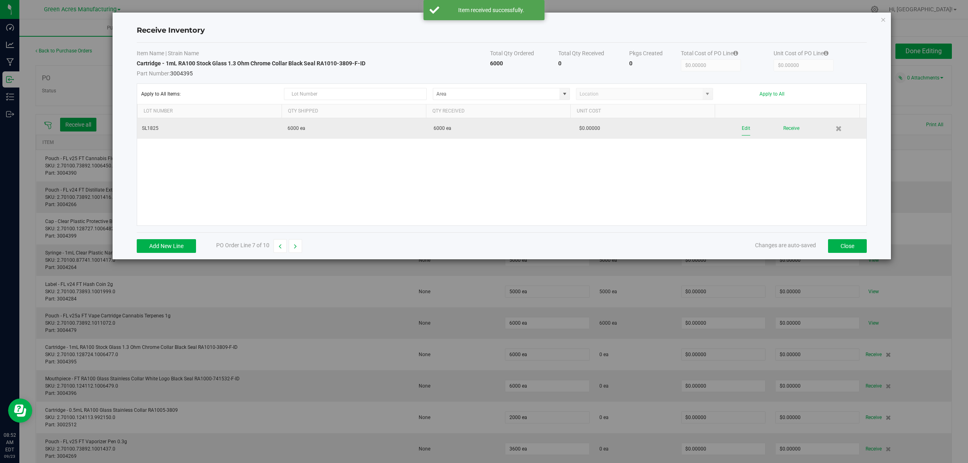
click at [741, 127] on button "Edit" at bounding box center [745, 128] width 8 height 14
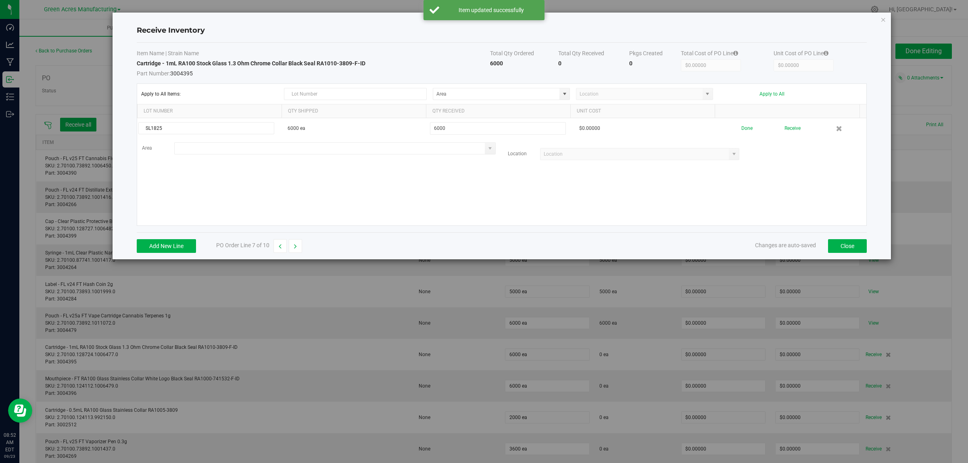
click at [198, 150] on input at bounding box center [330, 148] width 310 height 11
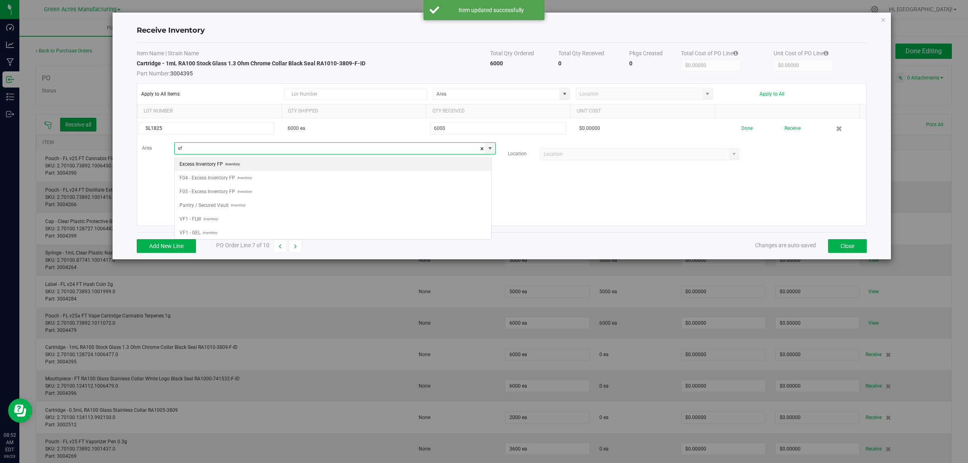
scroll to position [12, 317]
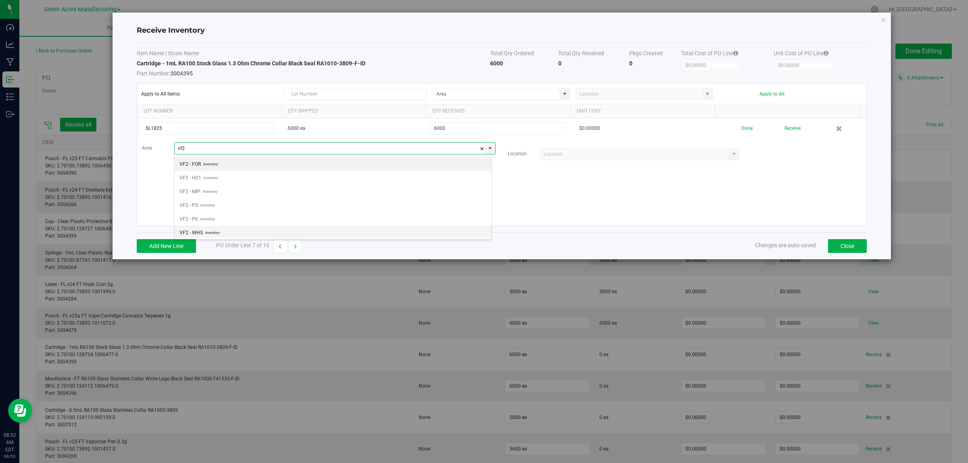
click at [250, 231] on li "VF2 - WHS Inventory" at bounding box center [333, 233] width 316 height 14
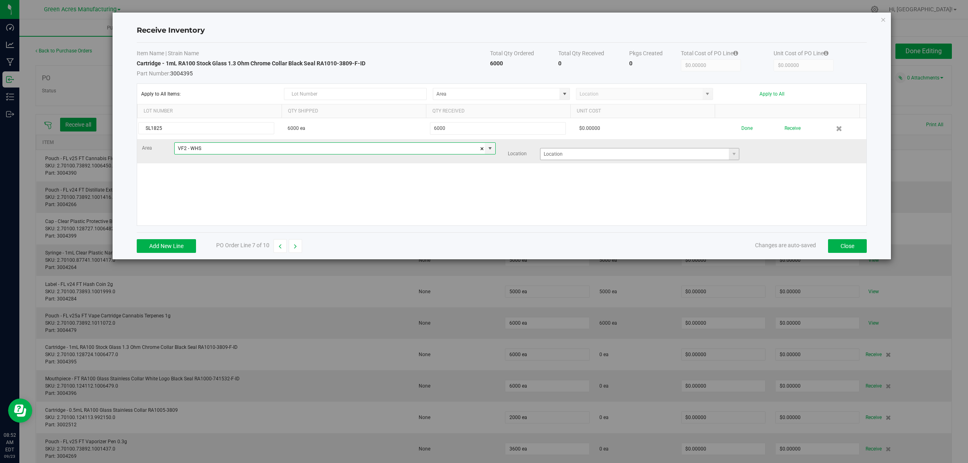
type input "VF2 - WHS"
click at [564, 160] on input at bounding box center [634, 153] width 189 height 11
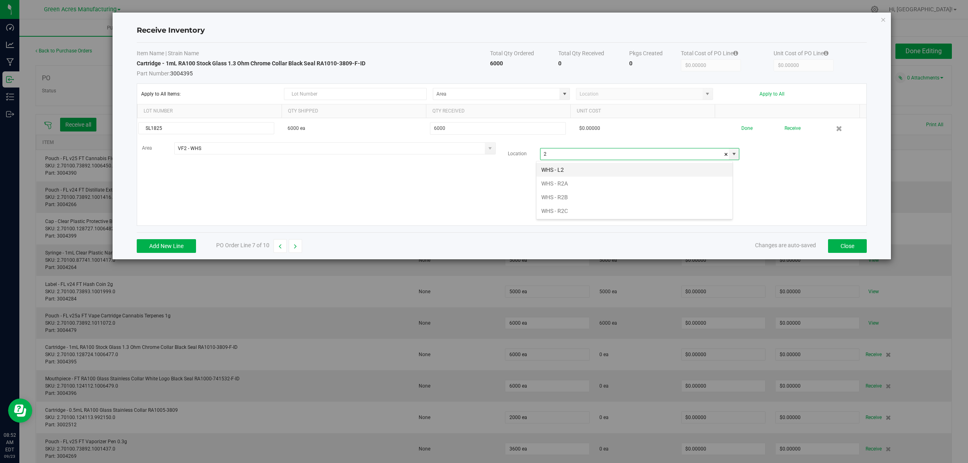
scroll to position [12, 197]
click at [581, 197] on li "WHS - R2B" at bounding box center [634, 197] width 196 height 14
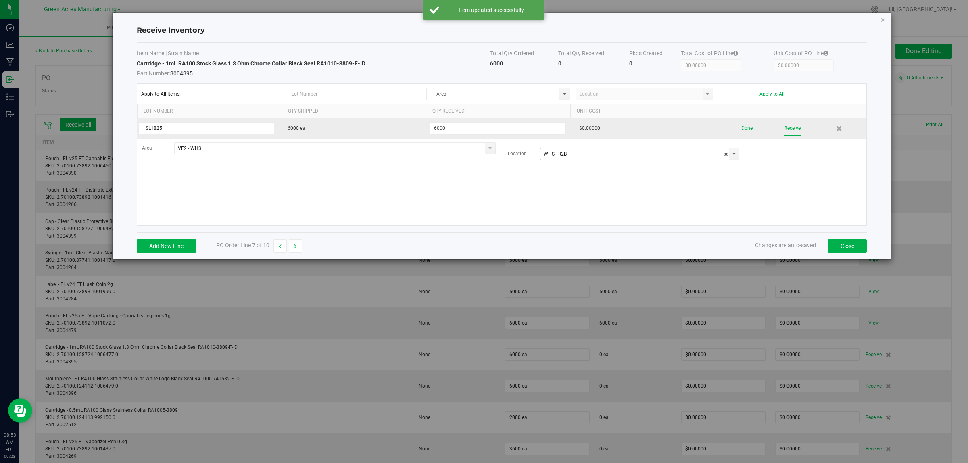
type input "WHS - R2B"
click at [788, 130] on button "Receive" at bounding box center [792, 128] width 16 height 14
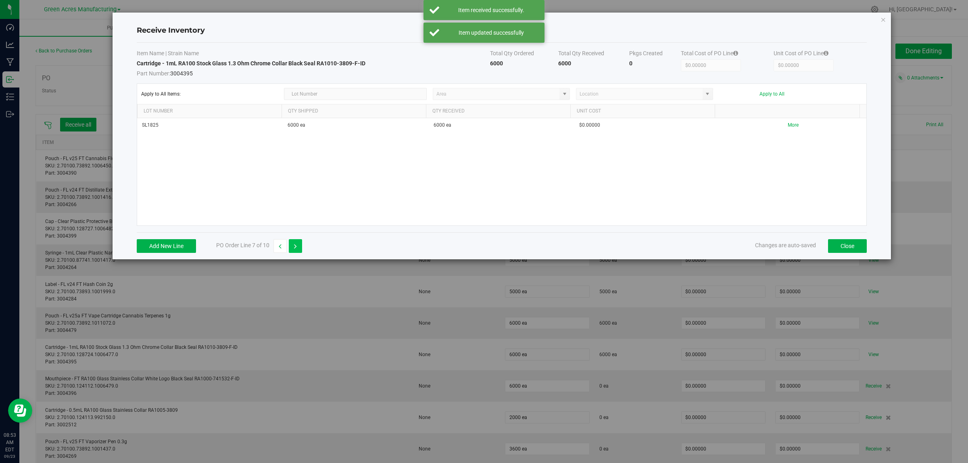
click at [294, 247] on button "button" at bounding box center [295, 246] width 13 height 14
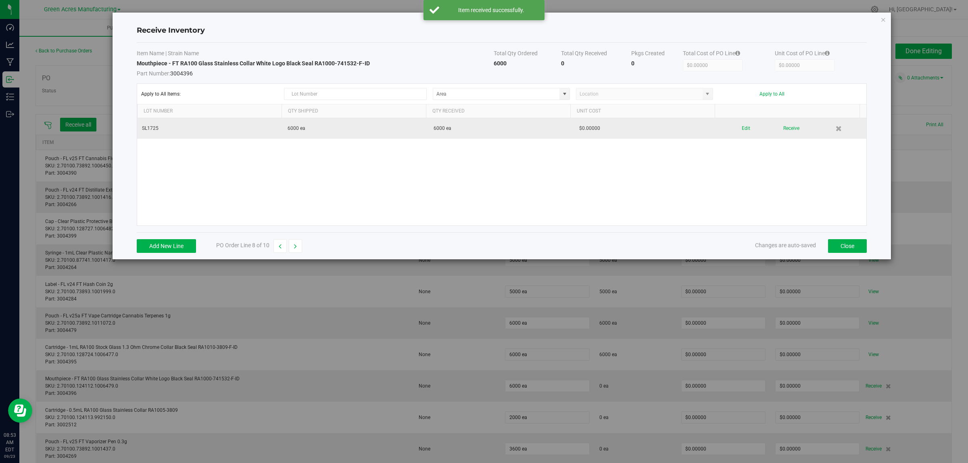
click at [744, 127] on div "Edit Receive" at bounding box center [793, 128] width 136 height 14
click at [743, 127] on div "Edit Receive" at bounding box center [793, 128] width 136 height 14
click at [731, 130] on div "Edit Receive" at bounding box center [793, 128] width 136 height 14
click at [741, 128] on button "Edit" at bounding box center [745, 128] width 8 height 14
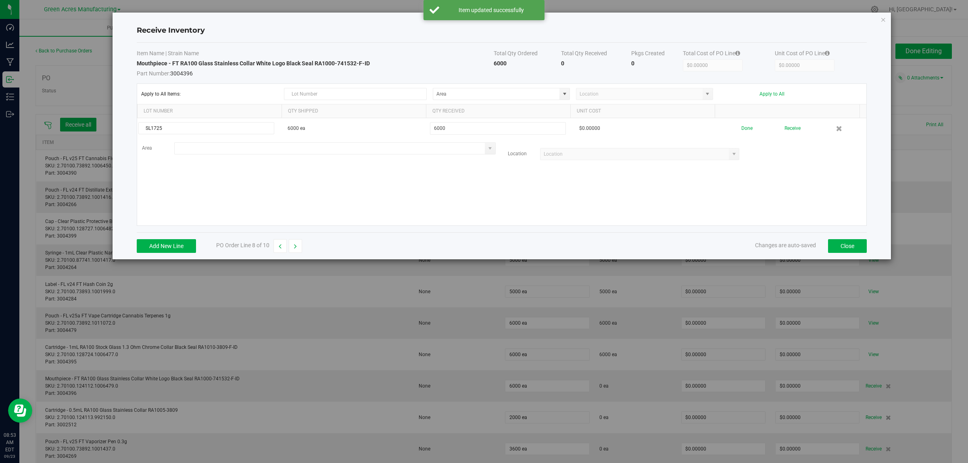
click at [208, 148] on input at bounding box center [330, 148] width 310 height 11
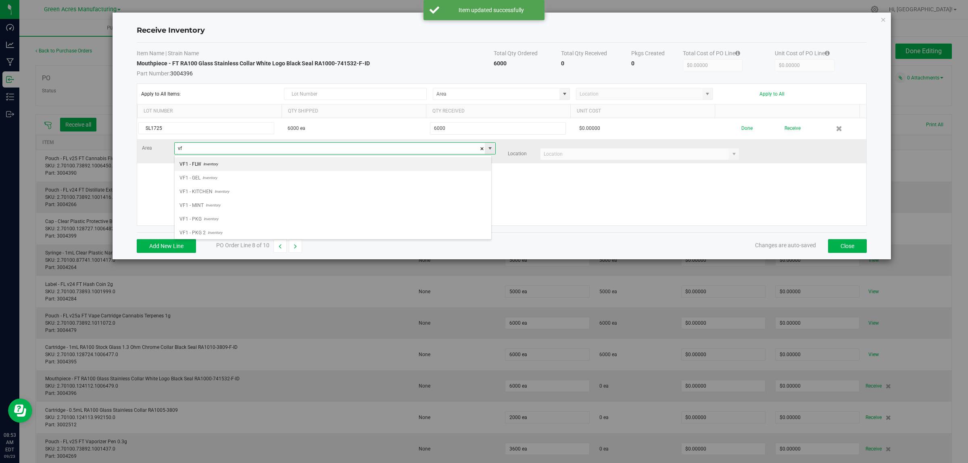
scroll to position [12, 317]
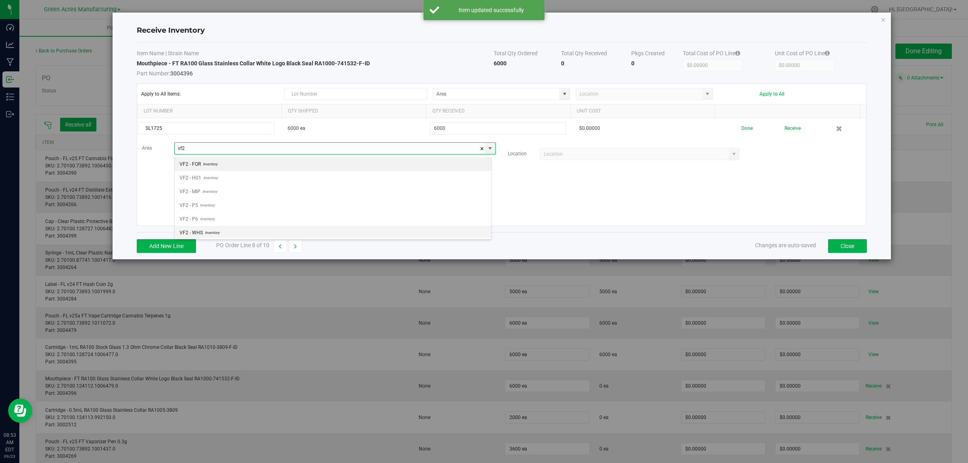
click at [212, 234] on span "Inventory" at bounding box center [211, 233] width 17 height 12
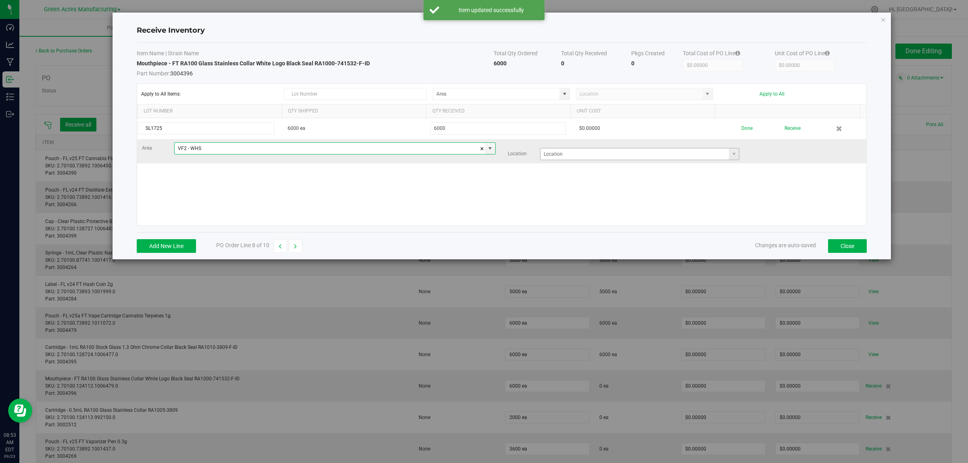
type input "VF2 - WHS"
click at [581, 156] on input at bounding box center [634, 153] width 189 height 11
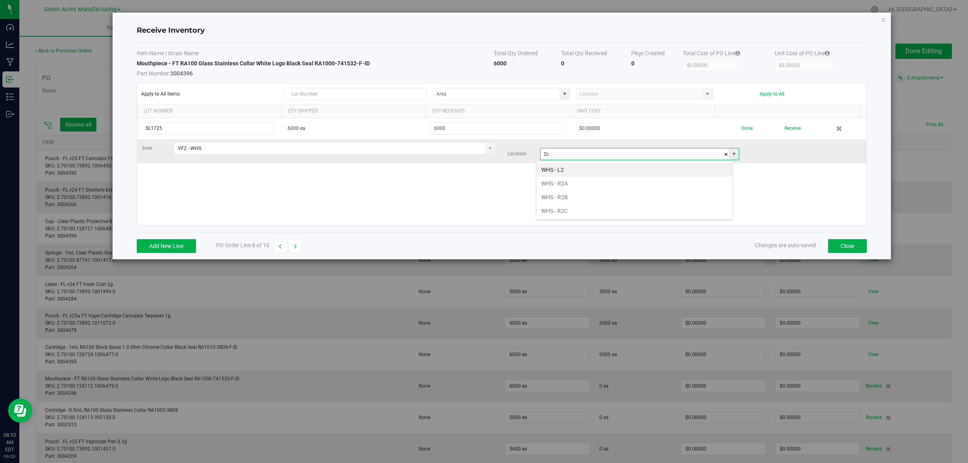
scroll to position [12, 197]
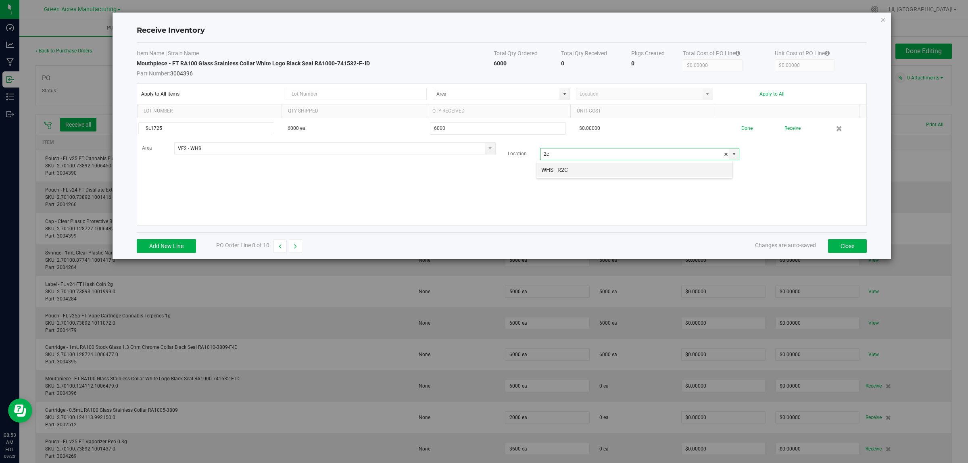
click at [571, 170] on li "WHS - R2C" at bounding box center [634, 170] width 196 height 14
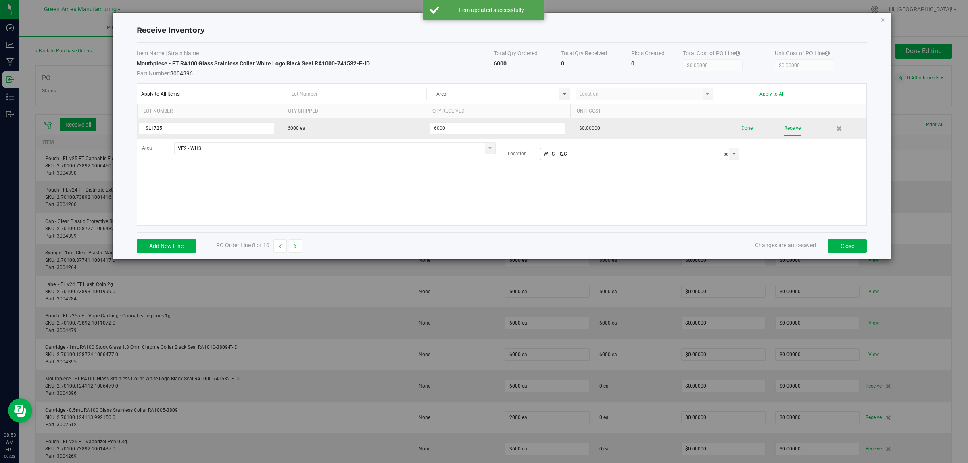
type input "WHS - R2C"
click at [784, 130] on button "Receive" at bounding box center [792, 128] width 16 height 14
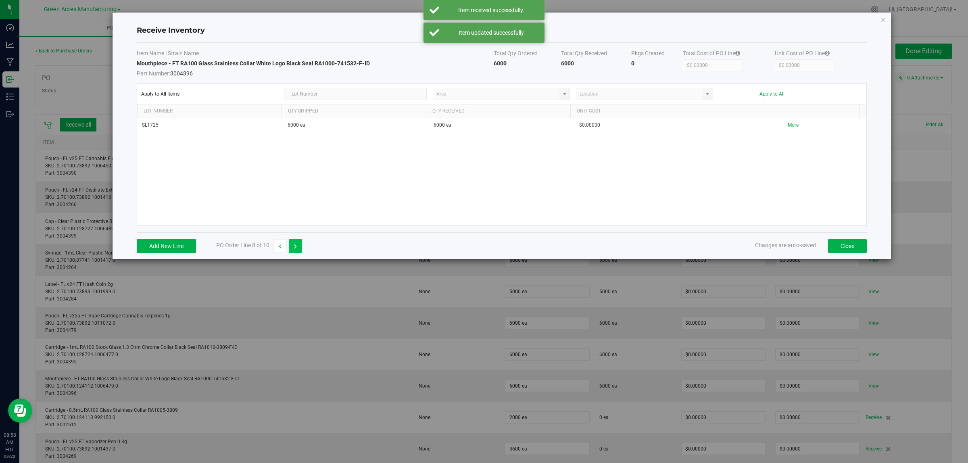
click at [295, 248] on icon "button" at bounding box center [295, 247] width 3 height 6
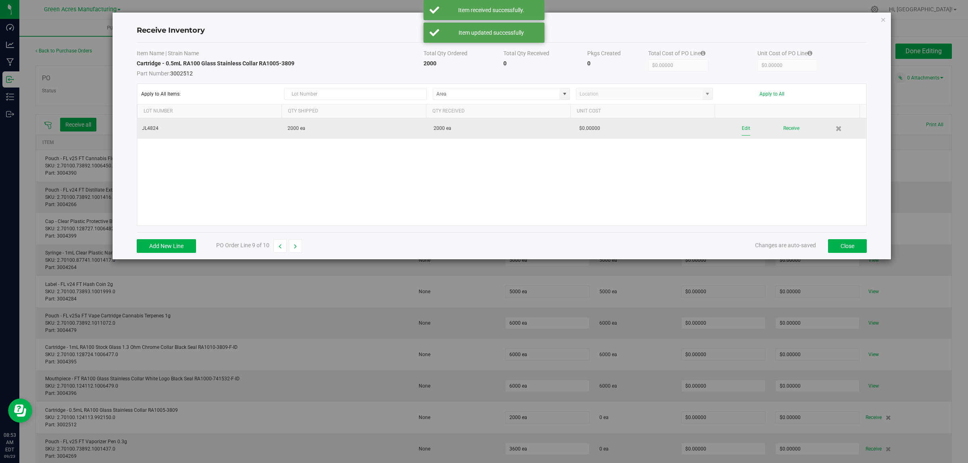
click at [741, 127] on button "Edit" at bounding box center [745, 128] width 8 height 14
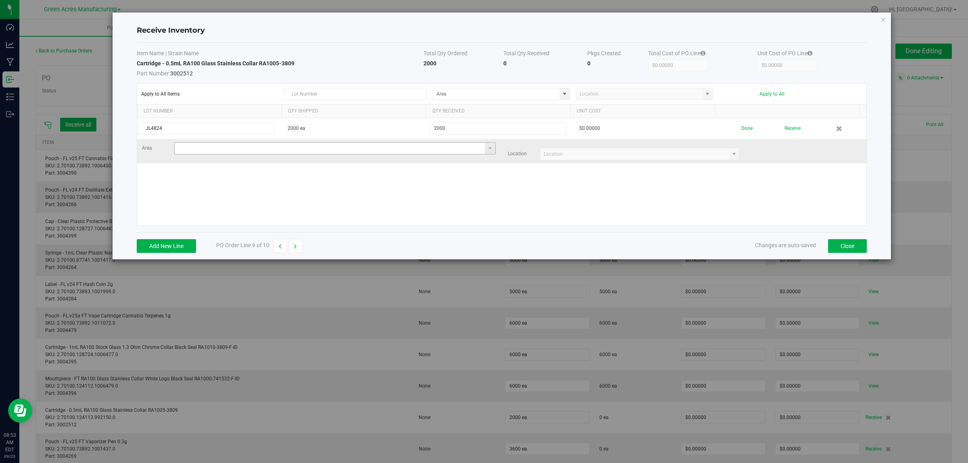
click at [259, 153] on input at bounding box center [330, 148] width 310 height 11
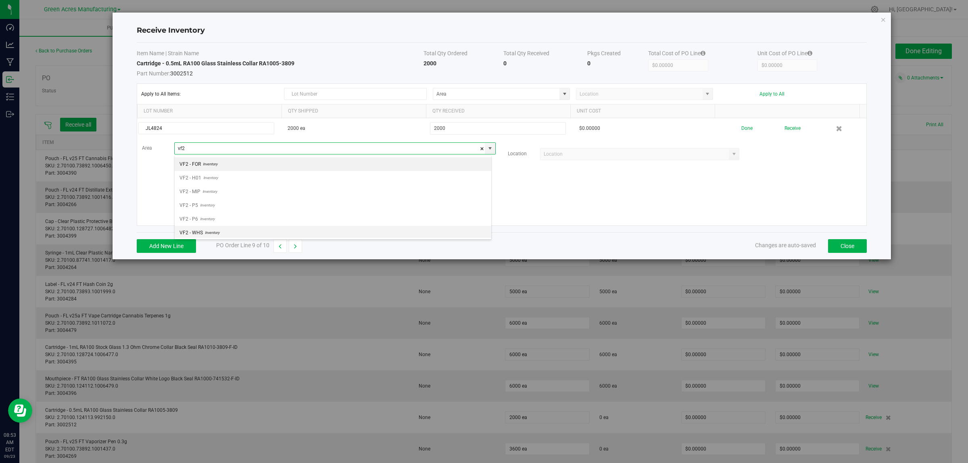
click at [234, 232] on li "VF2 - WHS Inventory" at bounding box center [333, 233] width 316 height 14
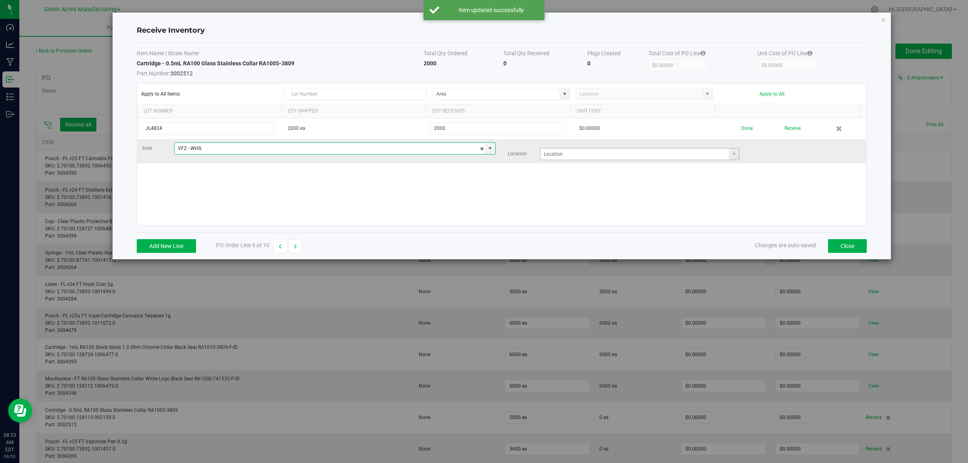
type input "VF2 - WHS"
click at [552, 155] on input at bounding box center [634, 153] width 189 height 11
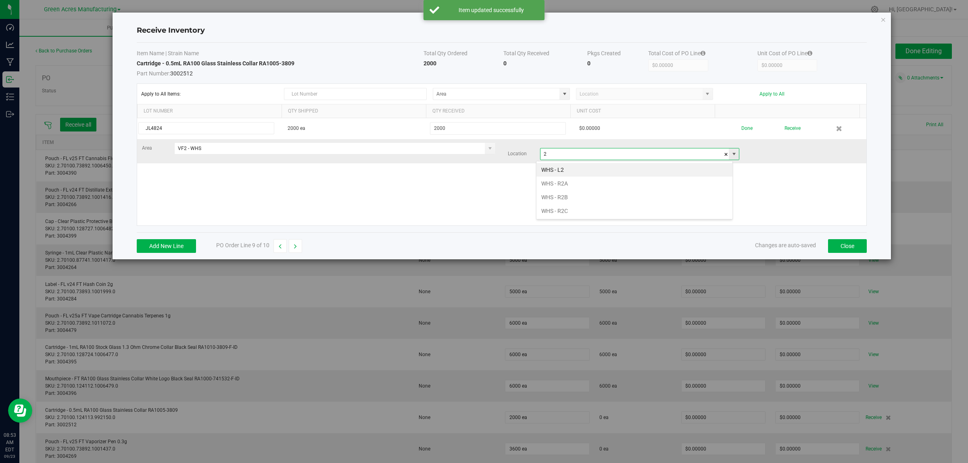
scroll to position [12, 197]
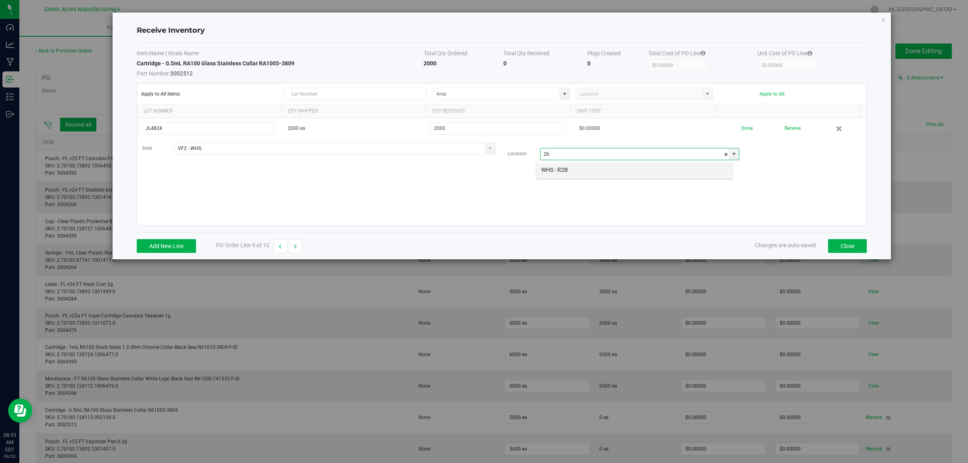
click at [565, 170] on li "WHS - R2B" at bounding box center [634, 170] width 196 height 14
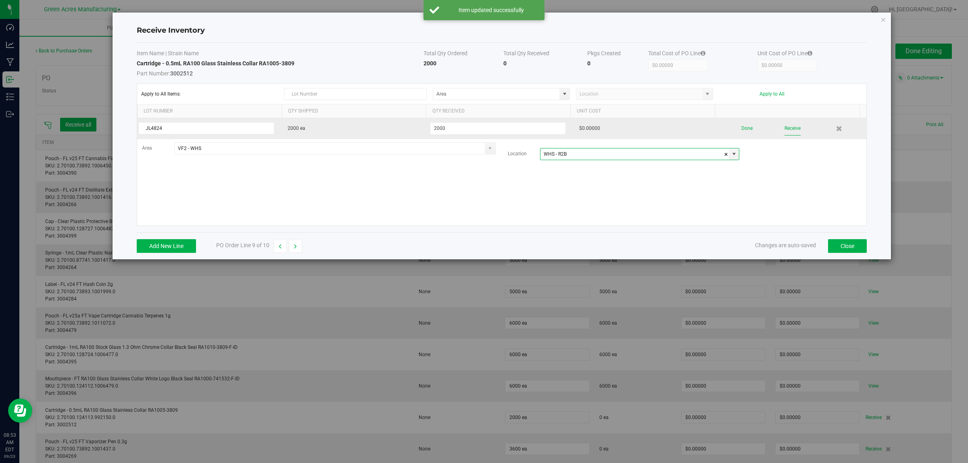
type input "WHS - R2B"
click at [789, 132] on button "Receive" at bounding box center [792, 128] width 16 height 14
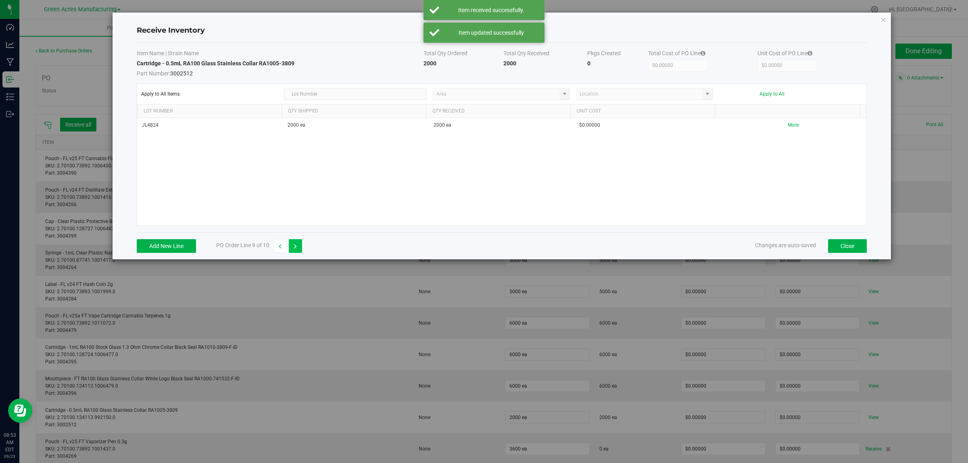
click at [295, 248] on icon "button" at bounding box center [295, 247] width 3 height 6
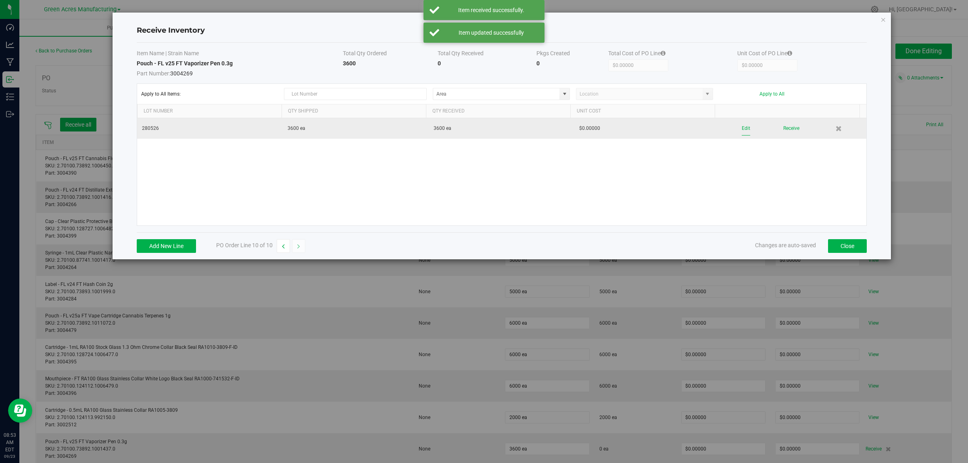
click at [741, 129] on button "Edit" at bounding box center [745, 128] width 8 height 14
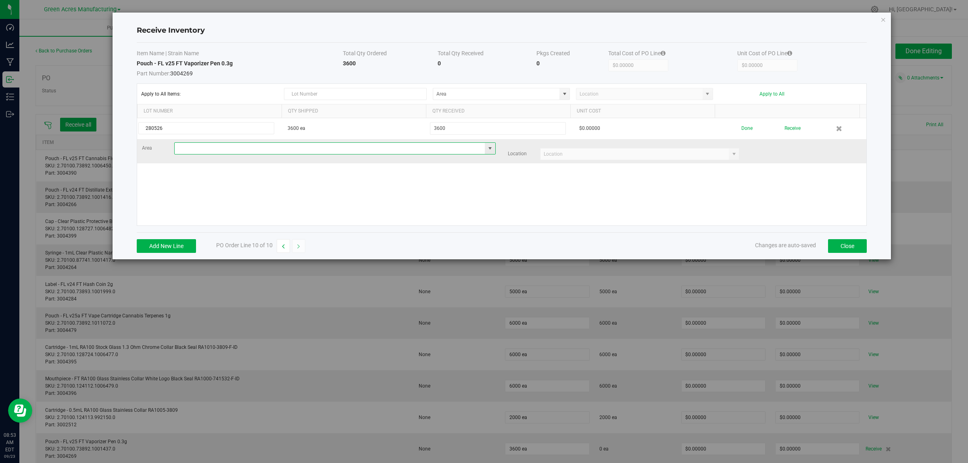
click at [224, 148] on input at bounding box center [330, 148] width 310 height 11
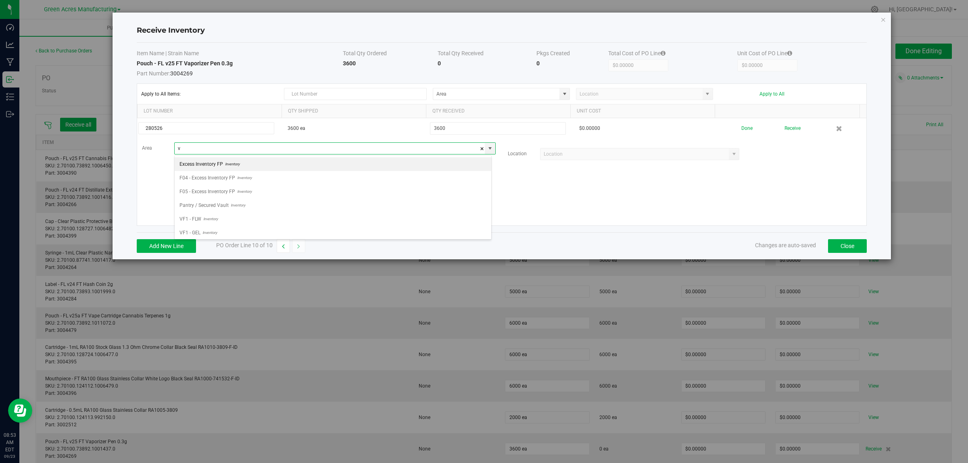
scroll to position [12, 317]
click at [231, 233] on li "VF2 - WHS Inventory" at bounding box center [333, 233] width 316 height 14
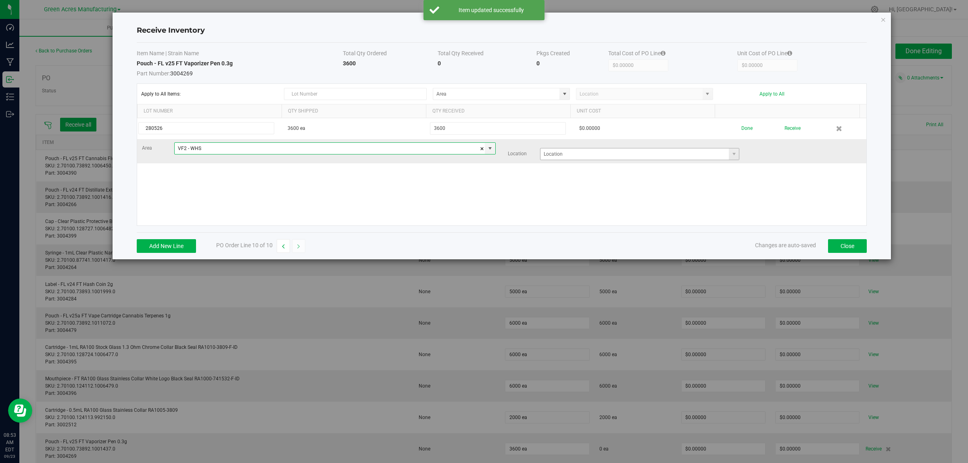
type input "VF2 - WHS"
click at [601, 160] on input at bounding box center [634, 153] width 189 height 11
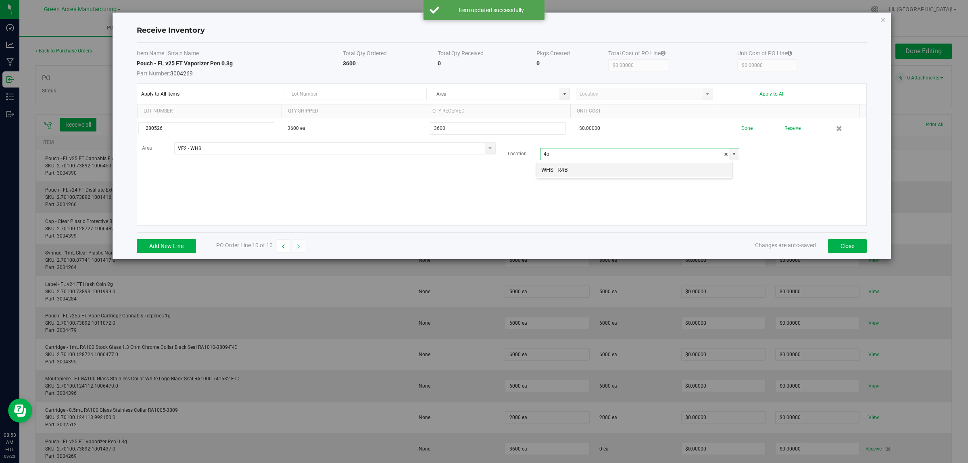
click at [598, 167] on li "WHS - R4B" at bounding box center [634, 170] width 196 height 14
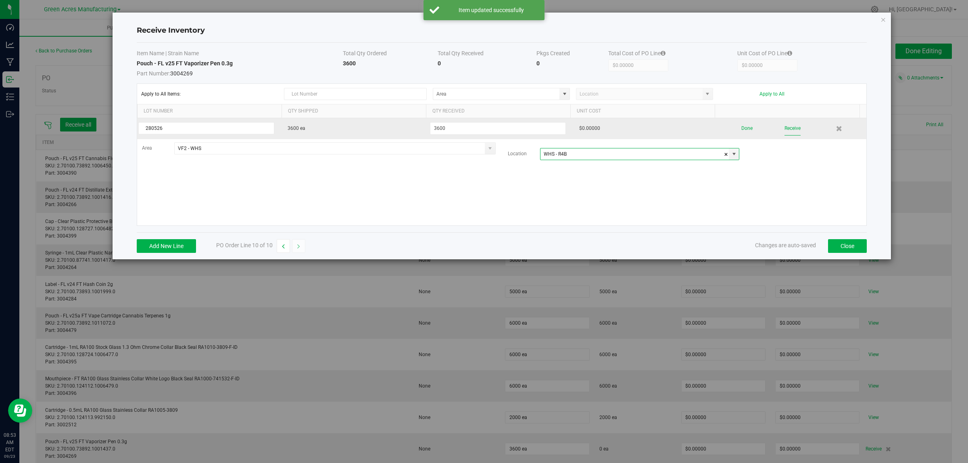
type input "WHS - R4B"
click at [785, 126] on button "Receive" at bounding box center [792, 128] width 16 height 14
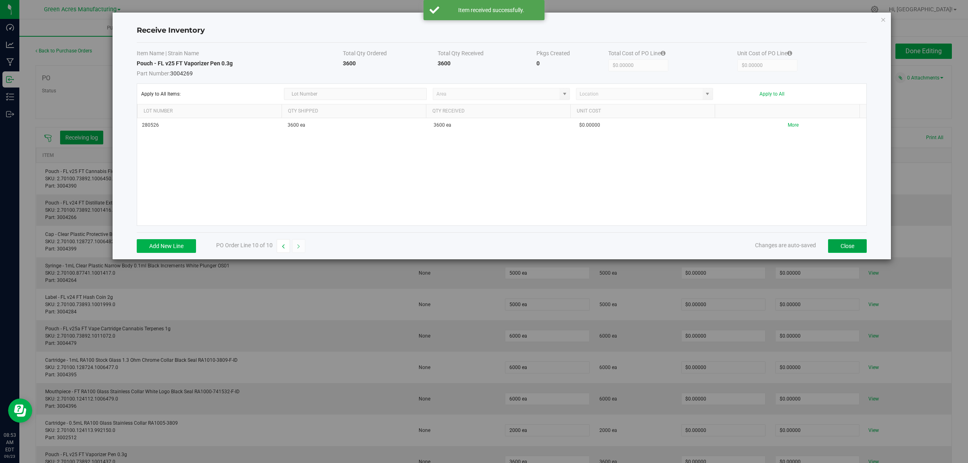
click at [842, 248] on button "Close" at bounding box center [847, 246] width 39 height 14
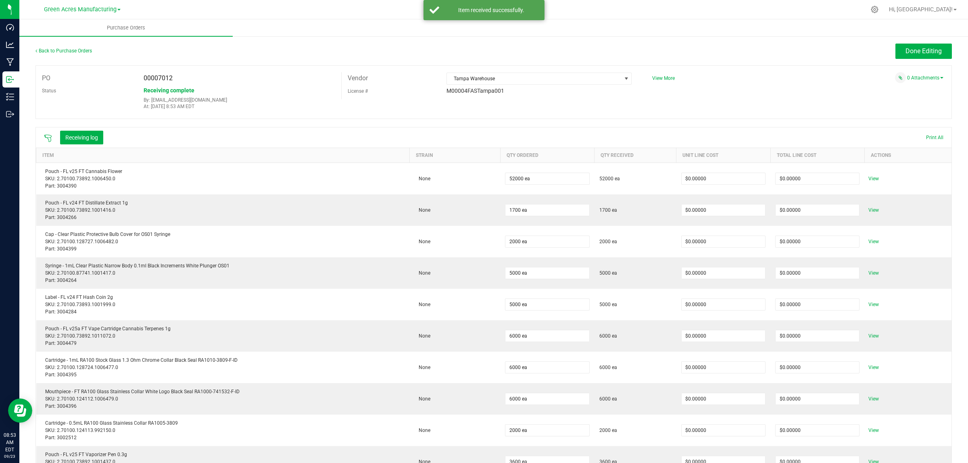
click at [905, 42] on div "Back to Purchase Orders Done Editing PO 00007012 Status Receiving complete By: …" at bounding box center [493, 329] width 948 height 588
click at [908, 45] on button "Done Editing" at bounding box center [923, 51] width 56 height 15
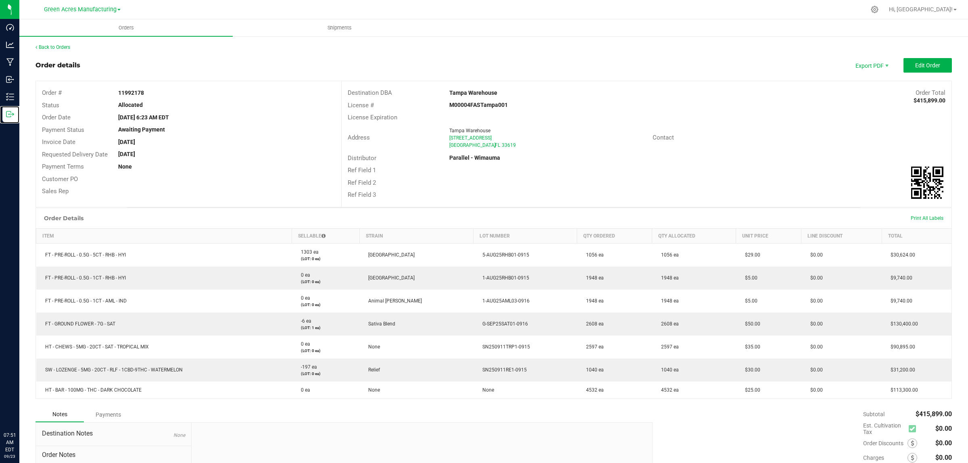
click at [10, 115] on icon at bounding box center [10, 114] width 8 height 8
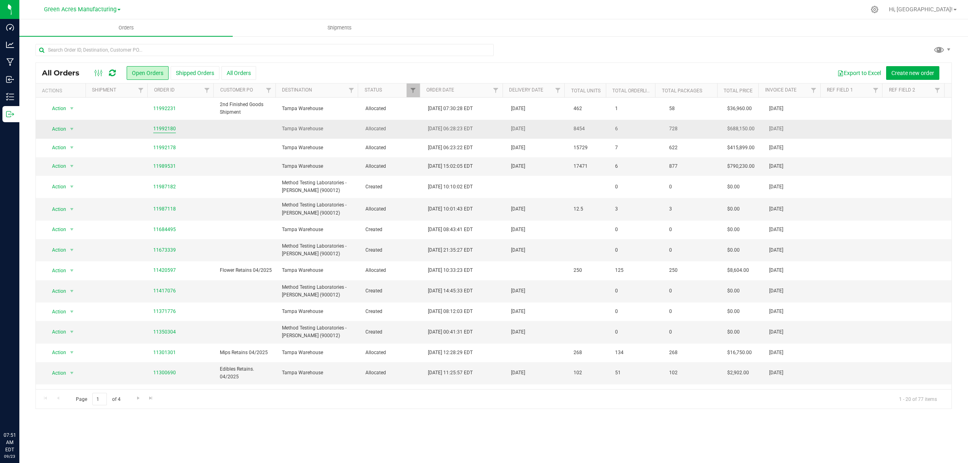
click at [162, 128] on link "11992180" at bounding box center [164, 129] width 23 height 8
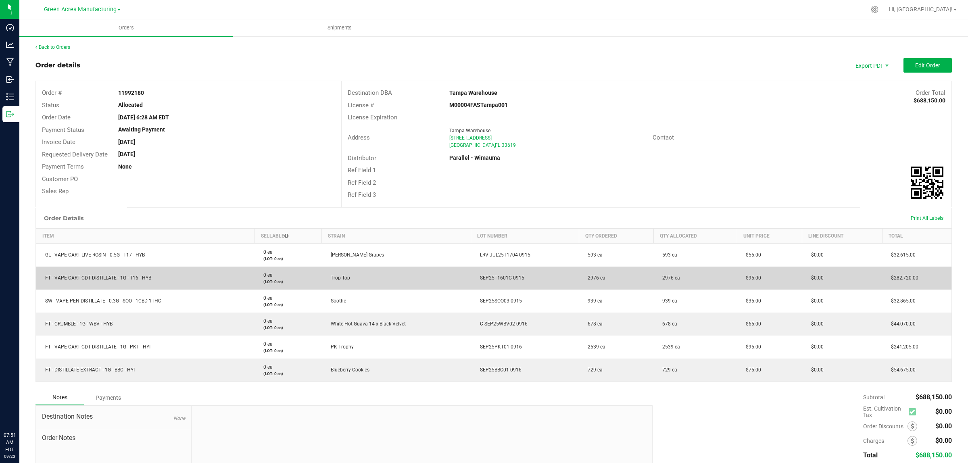
click at [122, 277] on span "FT - VAPE CART CDT DISTILLATE - 1G - T16 - HYB" at bounding box center [96, 278] width 110 height 6
copy span "FT - VAPE CART CDT DISTILLATE - 1G - T16 - HYB"
click at [495, 274] on td "SEP25T1601C-0915" at bounding box center [525, 277] width 108 height 23
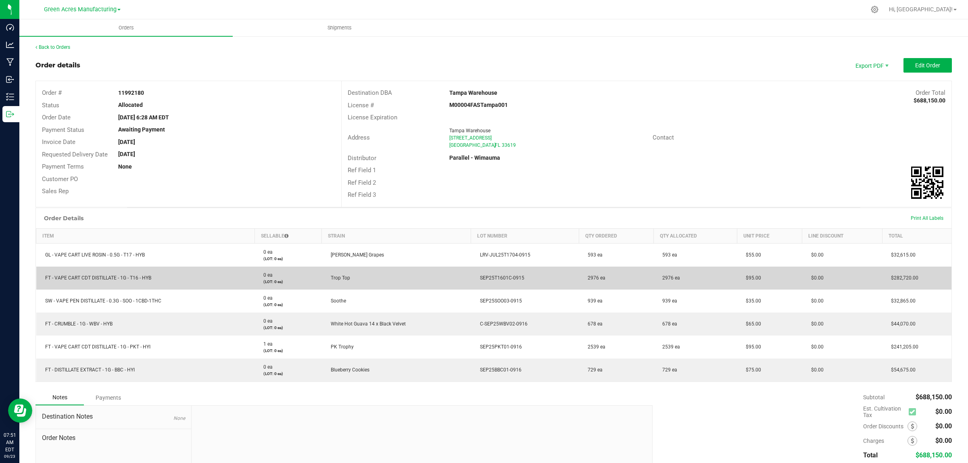
click at [496, 278] on span "SEP25T1601C-0915" at bounding box center [500, 278] width 48 height 6
copy span "SEP25T1601C-0915"
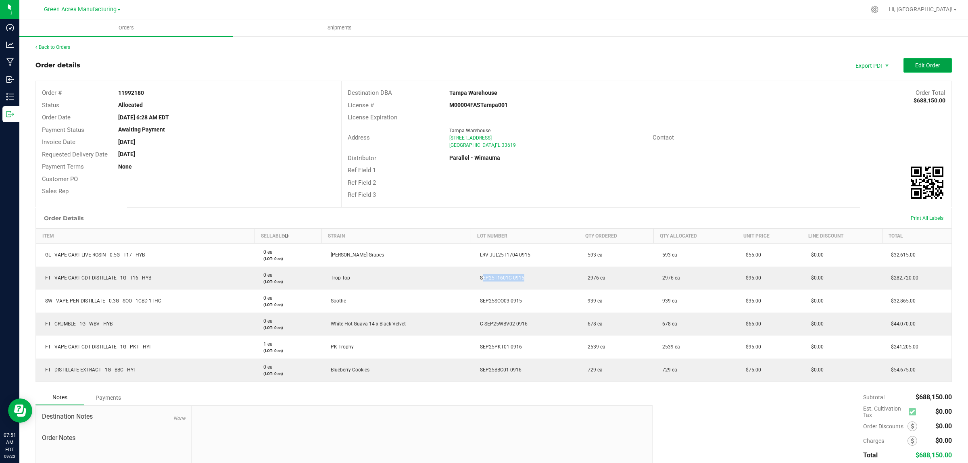
click at [942, 65] on button "Edit Order" at bounding box center [927, 65] width 48 height 15
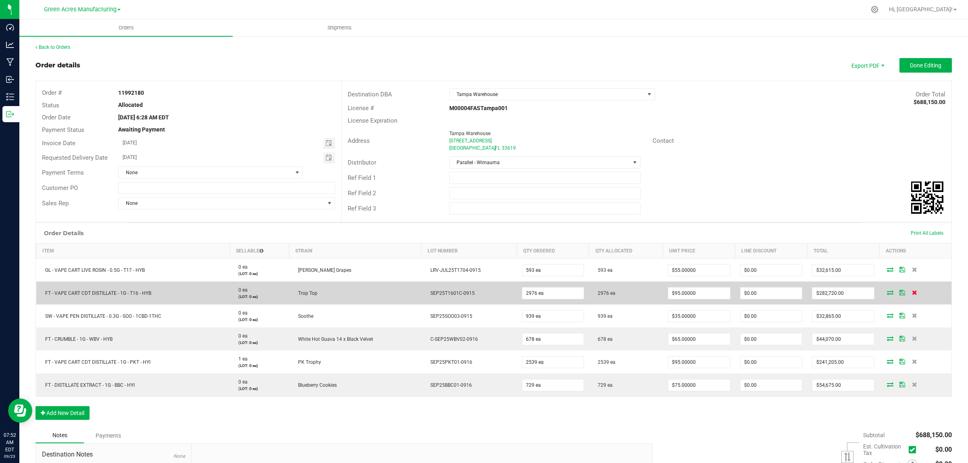
click at [910, 295] on span at bounding box center [914, 292] width 12 height 5
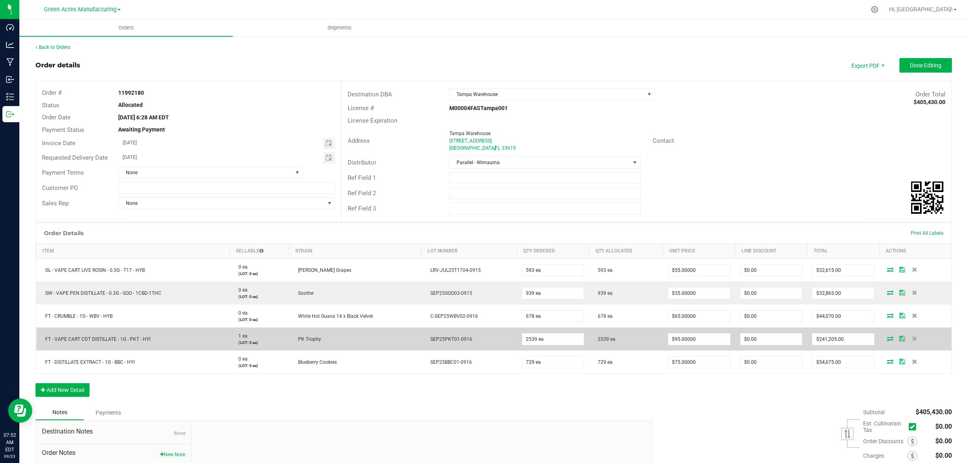
click at [123, 339] on span "FT - VAPE CART CDT DISTILLATE - 1G - PKT - HYI" at bounding box center [95, 339] width 109 height 6
copy span "FT - VAPE CART CDT DISTILLATE - 1G - PKT - HYI"
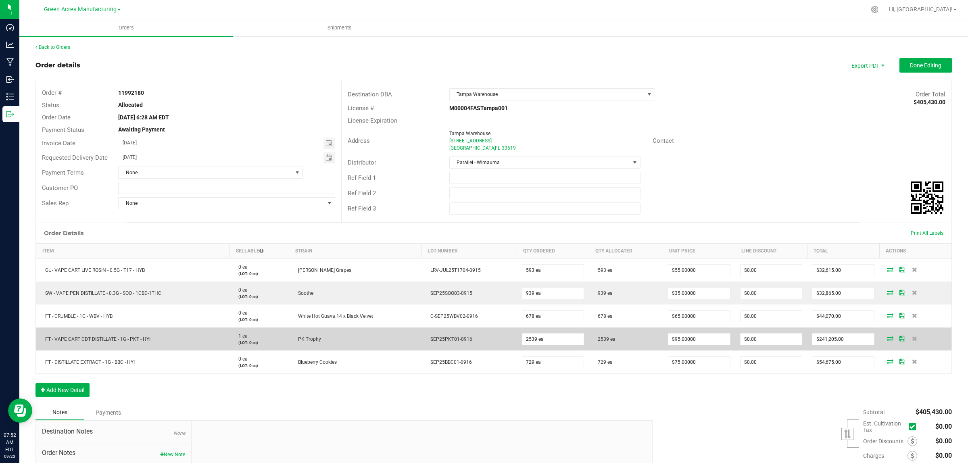
click at [441, 336] on td "SEP25PKT01-0916" at bounding box center [469, 338] width 96 height 23
click at [444, 339] on span "SEP25PKT01-0916" at bounding box center [449, 339] width 46 height 6
copy span "SEP25PKT01-0916"
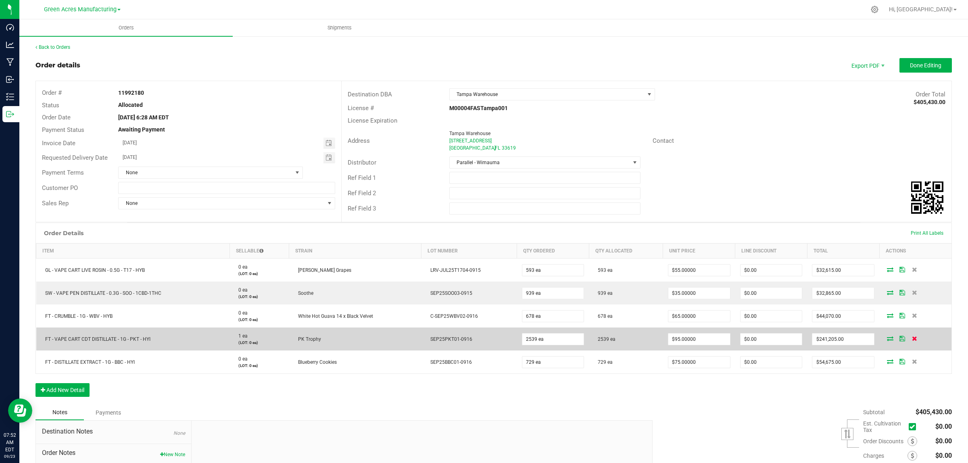
click at [912, 338] on icon at bounding box center [914, 338] width 5 height 5
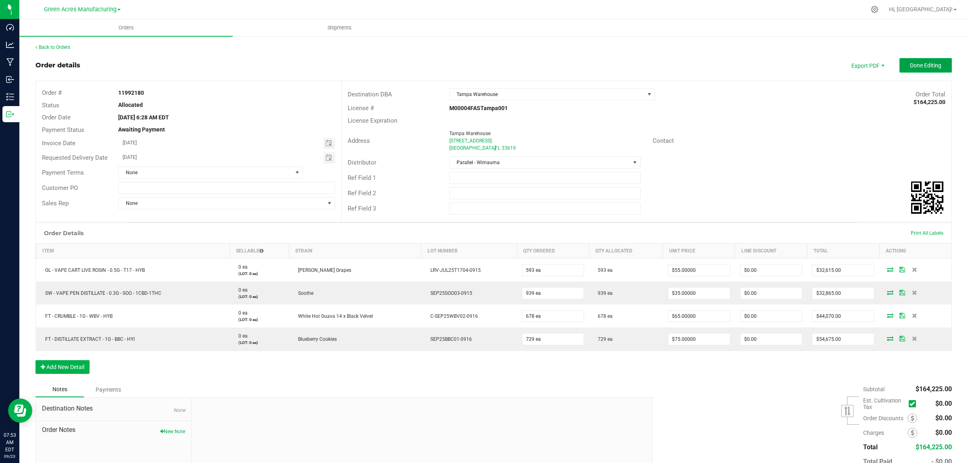
click at [932, 61] on button "Done Editing" at bounding box center [925, 65] width 52 height 15
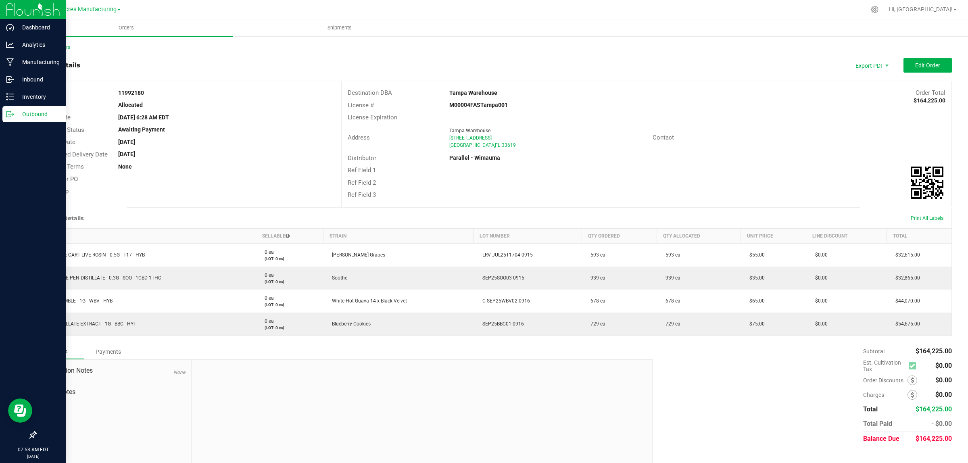
click at [6, 115] on icon at bounding box center [10, 114] width 8 height 8
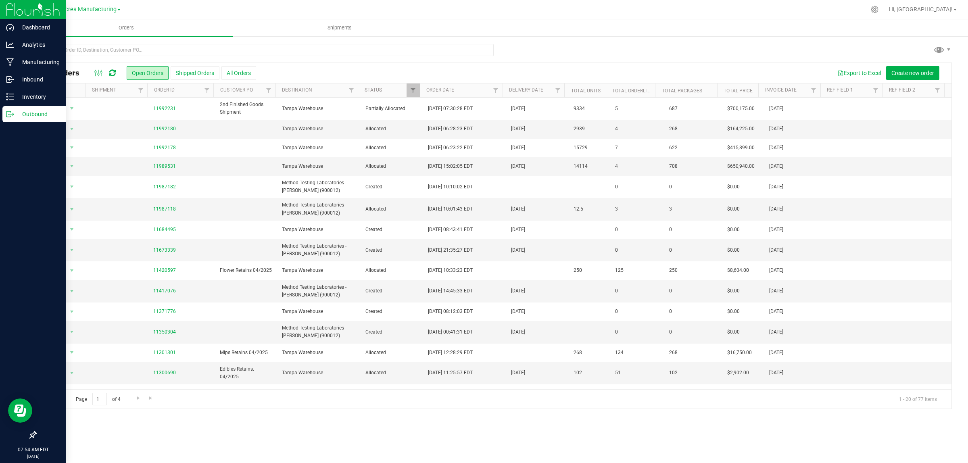
click at [37, 112] on p "Outbound" at bounding box center [38, 114] width 48 height 10
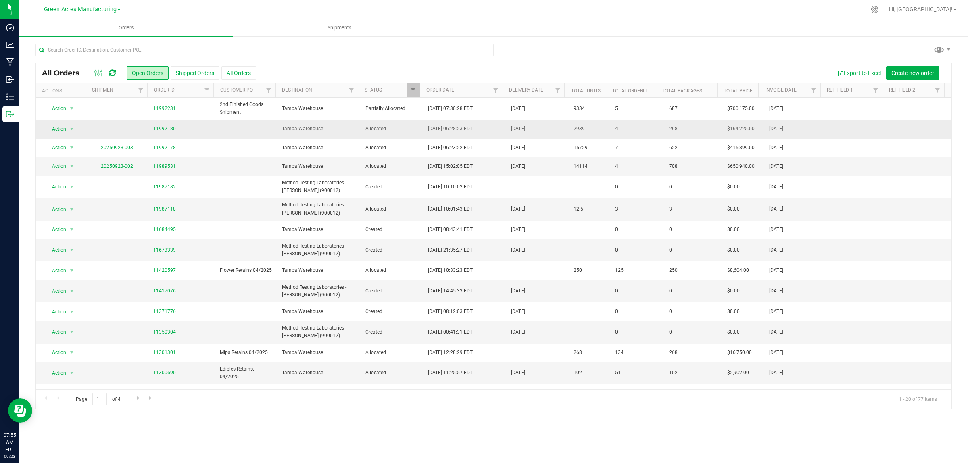
click at [327, 125] on td "Tampa Warehouse" at bounding box center [318, 129] width 83 height 19
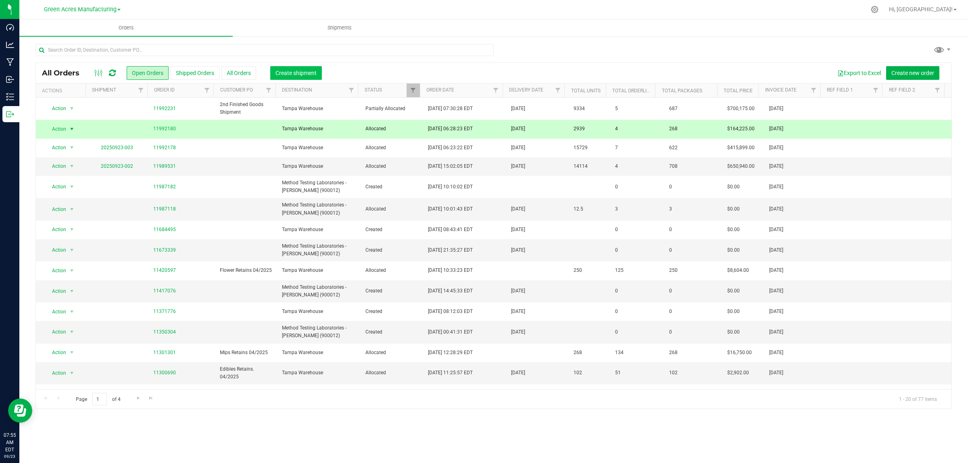
click at [306, 75] on span "Create shipment" at bounding box center [295, 73] width 41 height 6
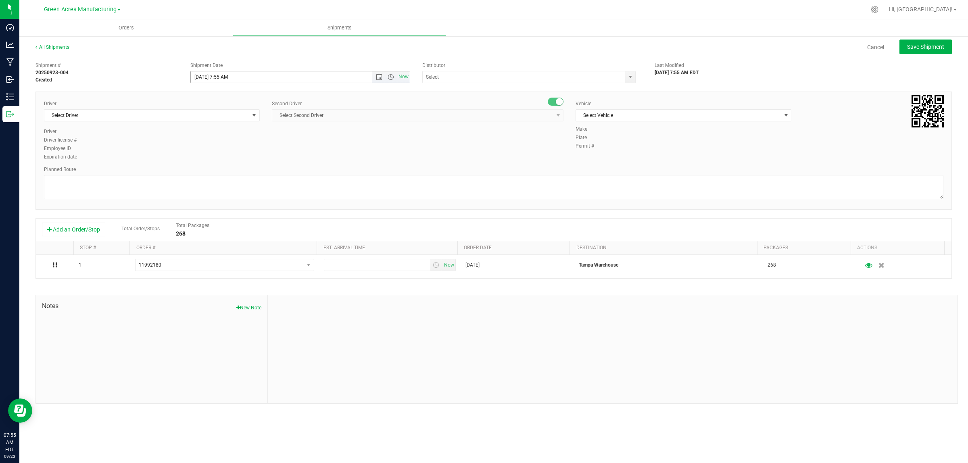
click at [220, 77] on input "[DATE] 7:55 AM" at bounding box center [288, 76] width 195 height 11
type input "[DATE] 8:55 AM"
click at [462, 81] on input "text" at bounding box center [521, 76] width 196 height 11
click at [460, 100] on li "Tampa Warehouse" at bounding box center [529, 103] width 212 height 12
type input "Tampa Warehouse"
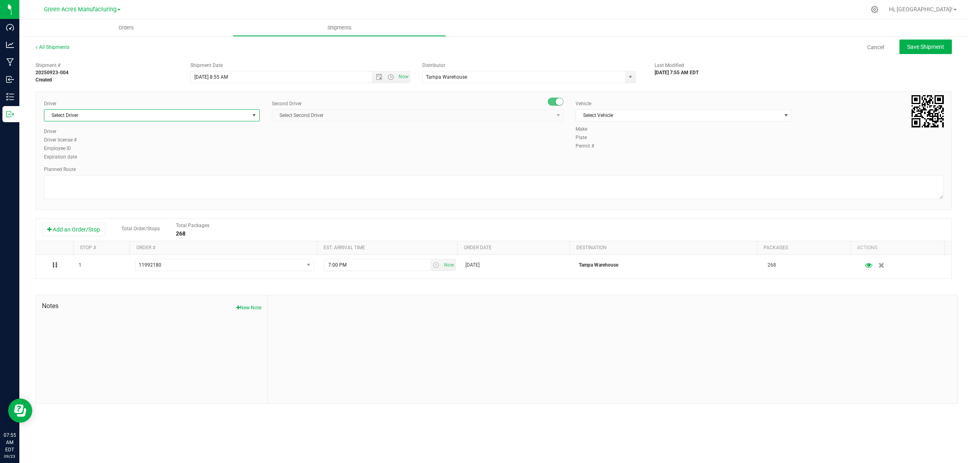
click at [227, 117] on span "Select Driver" at bounding box center [146, 115] width 205 height 11
drag, startPoint x: 168, startPoint y: 164, endPoint x: 246, endPoint y: 133, distance: 84.0
click at [168, 163] on li "[PERSON_NAME] [PERSON_NAME] - 100005535" at bounding box center [151, 161] width 215 height 12
type input "ricc"
click at [314, 115] on span "Select Second Driver" at bounding box center [412, 115] width 281 height 11
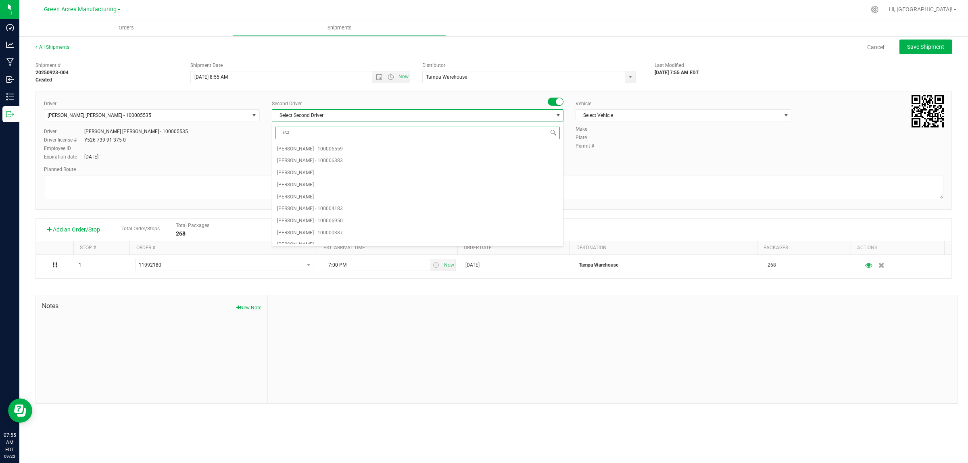
type input "[DEMOGRAPHIC_DATA]"
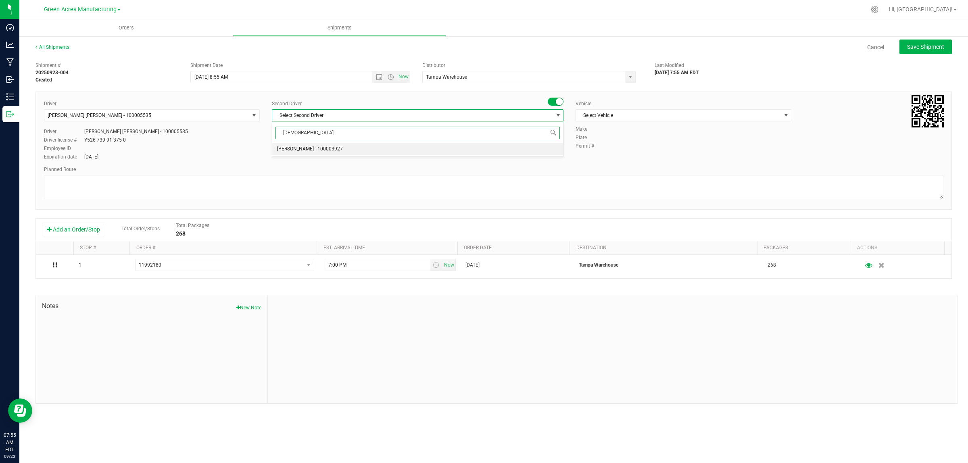
click at [318, 152] on span "[PERSON_NAME] - 100003927" at bounding box center [310, 149] width 66 height 10
click at [613, 114] on span "Select Vehicle" at bounding box center [678, 115] width 205 height 11
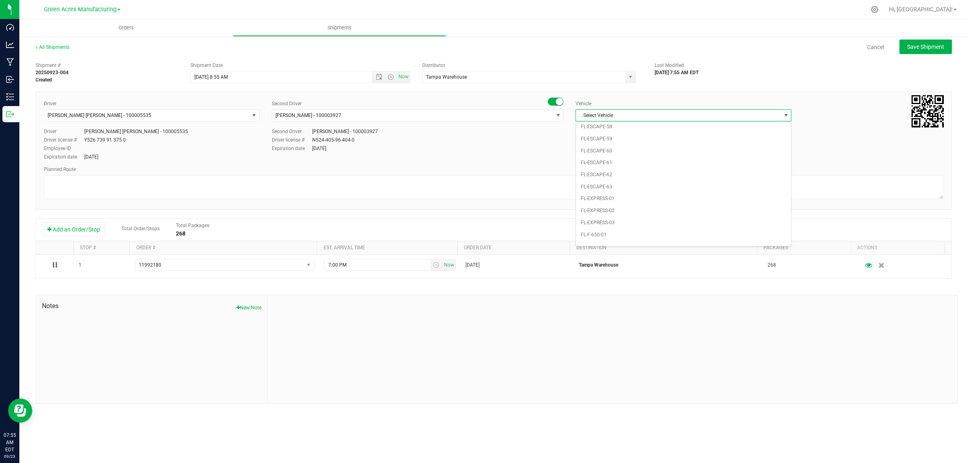
scroll to position [221, 0]
click at [621, 123] on li "FL-F-650-01" at bounding box center [683, 125] width 215 height 12
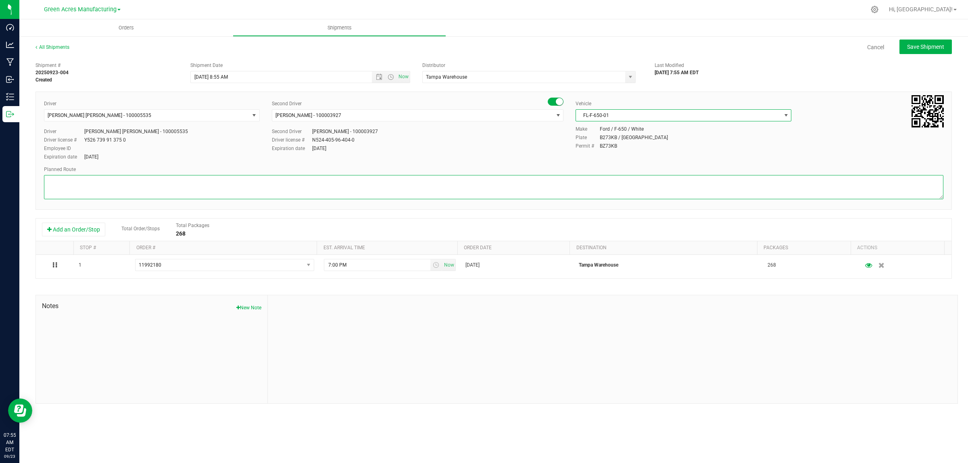
click at [523, 186] on textarea at bounding box center [493, 187] width 899 height 24
type textarea "Finished Goods"
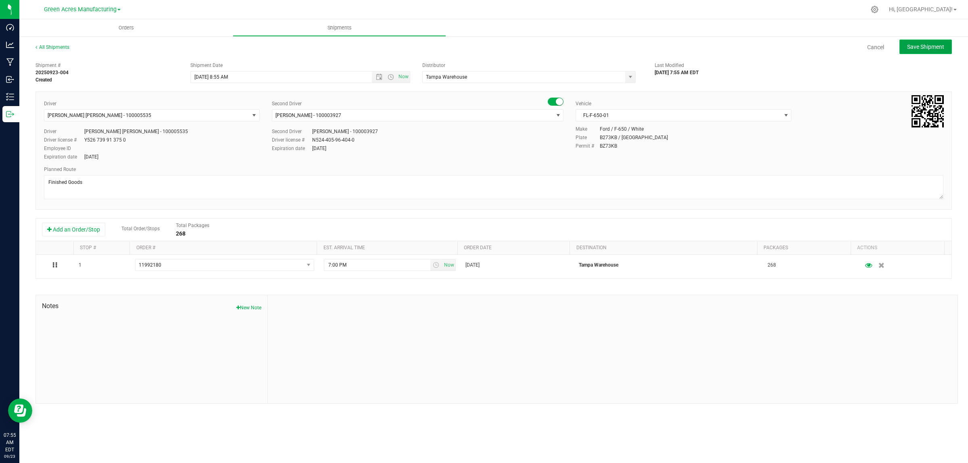
click at [936, 49] on span "Save Shipment" at bounding box center [925, 47] width 37 height 6
type input "[DATE] 12:55 PM"
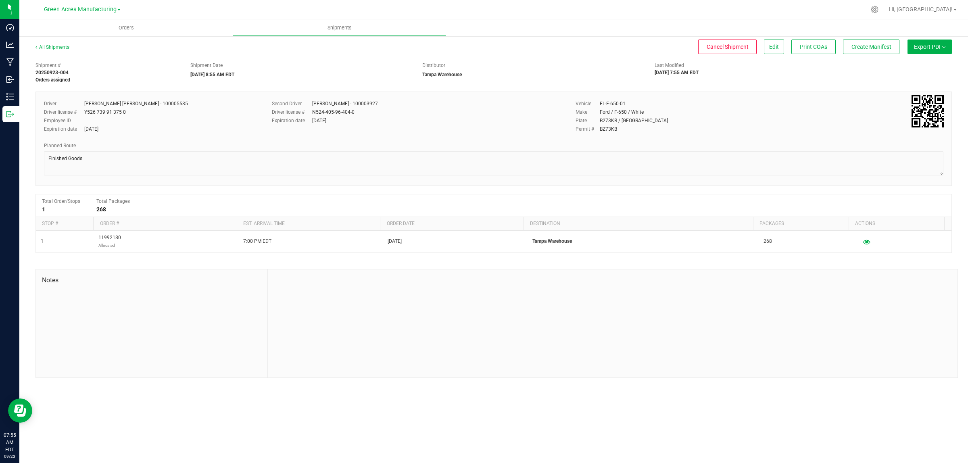
click at [939, 48] on span "Export PDF" at bounding box center [929, 47] width 31 height 6
click at [921, 73] on li "Manifest by Lot" at bounding box center [926, 77] width 81 height 12
click at [860, 44] on span "Create Manifest" at bounding box center [871, 47] width 40 height 6
click at [860, 44] on span "Ship Transfer" at bounding box center [872, 47] width 33 height 6
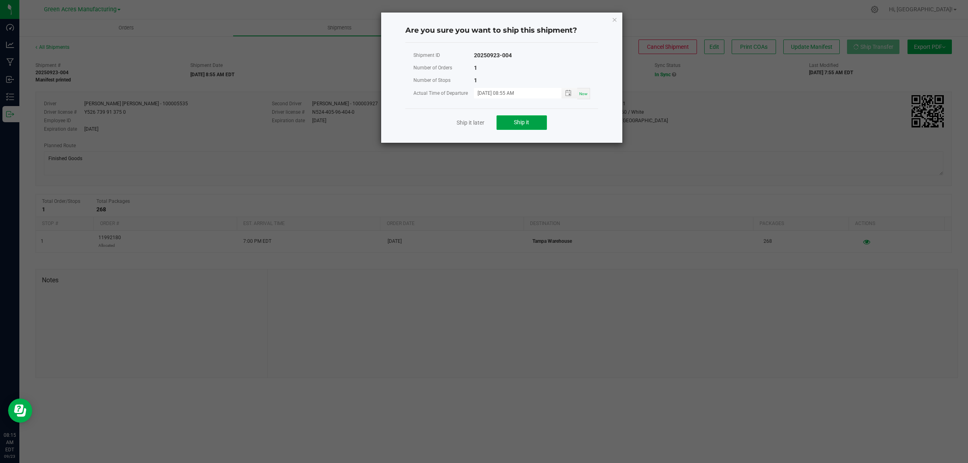
click at [534, 126] on button "Ship it" at bounding box center [521, 122] width 50 height 15
